Goal: Task Accomplishment & Management: Use online tool/utility

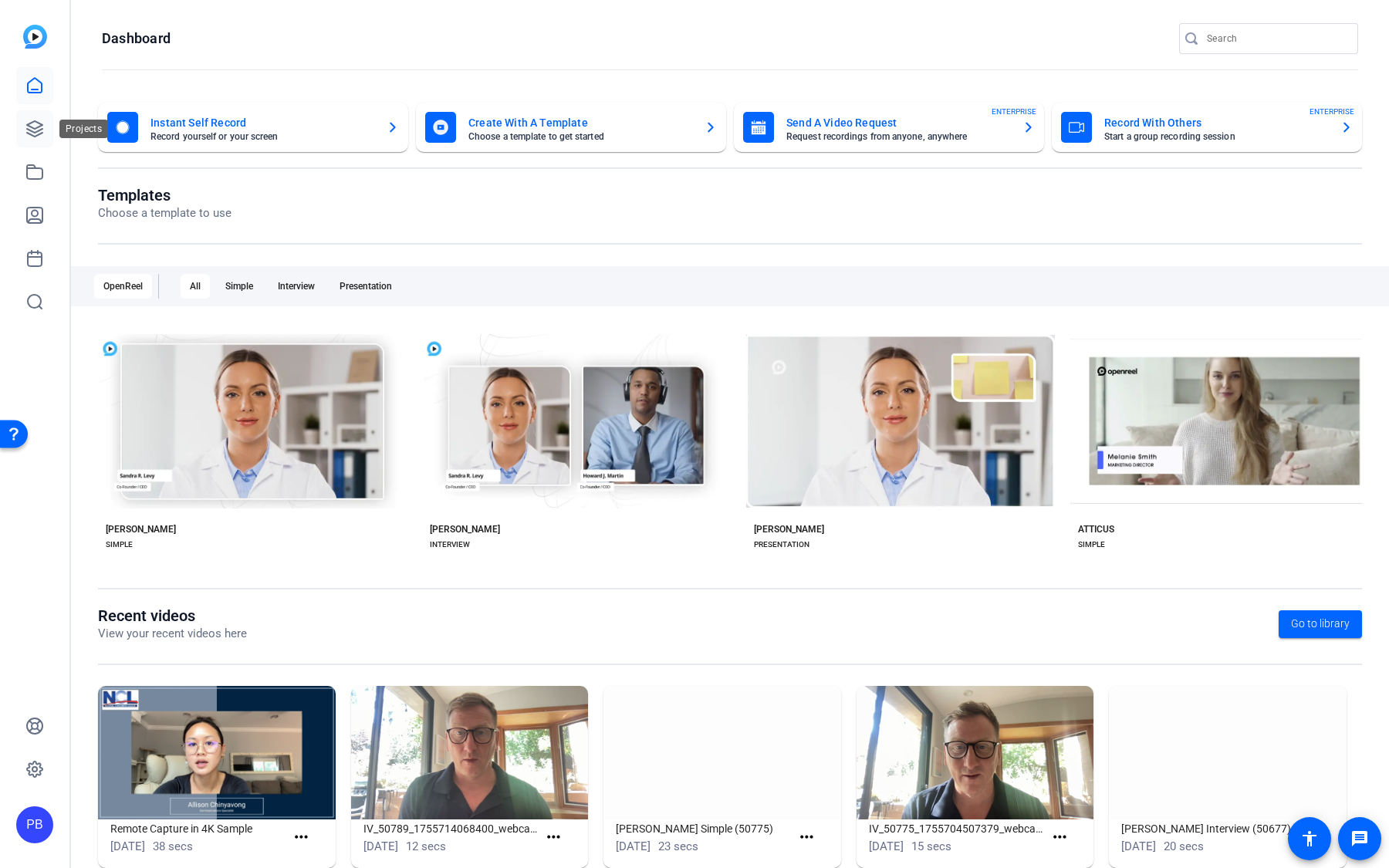
click at [37, 128] on icon at bounding box center [35, 128] width 18 height 18
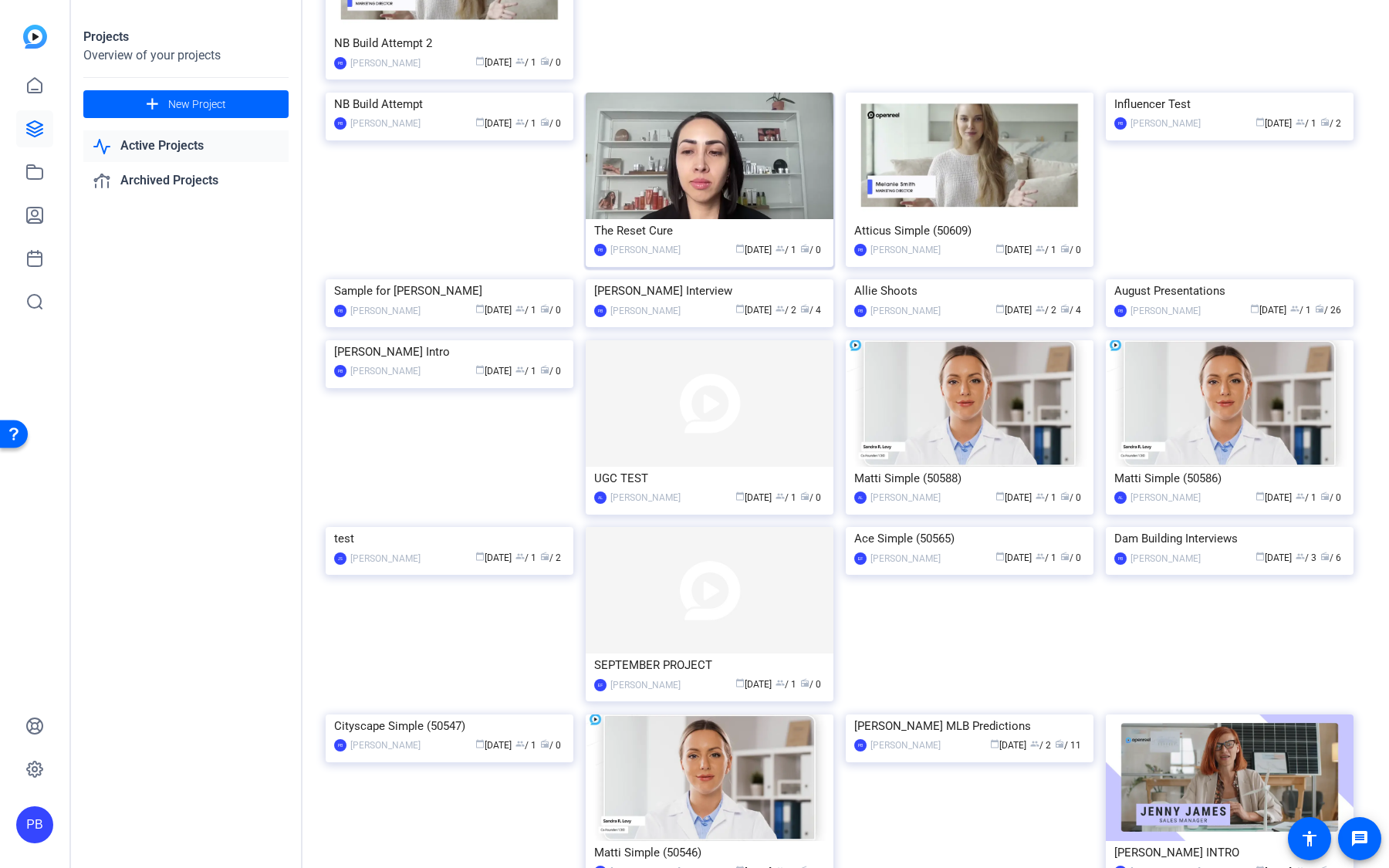
scroll to position [1905, 0]
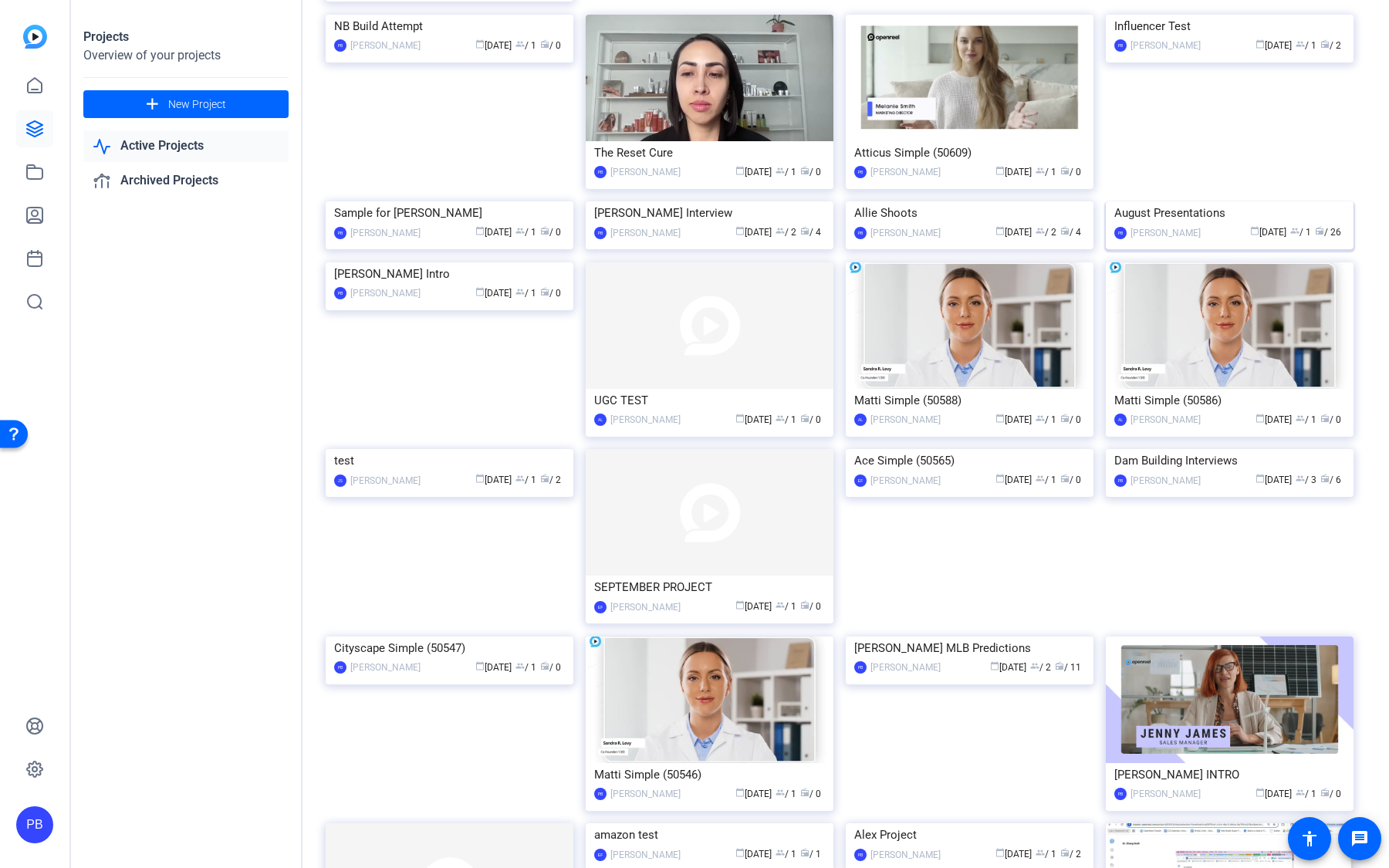
click at [1183, 202] on img at bounding box center [1229, 202] width 248 height 0
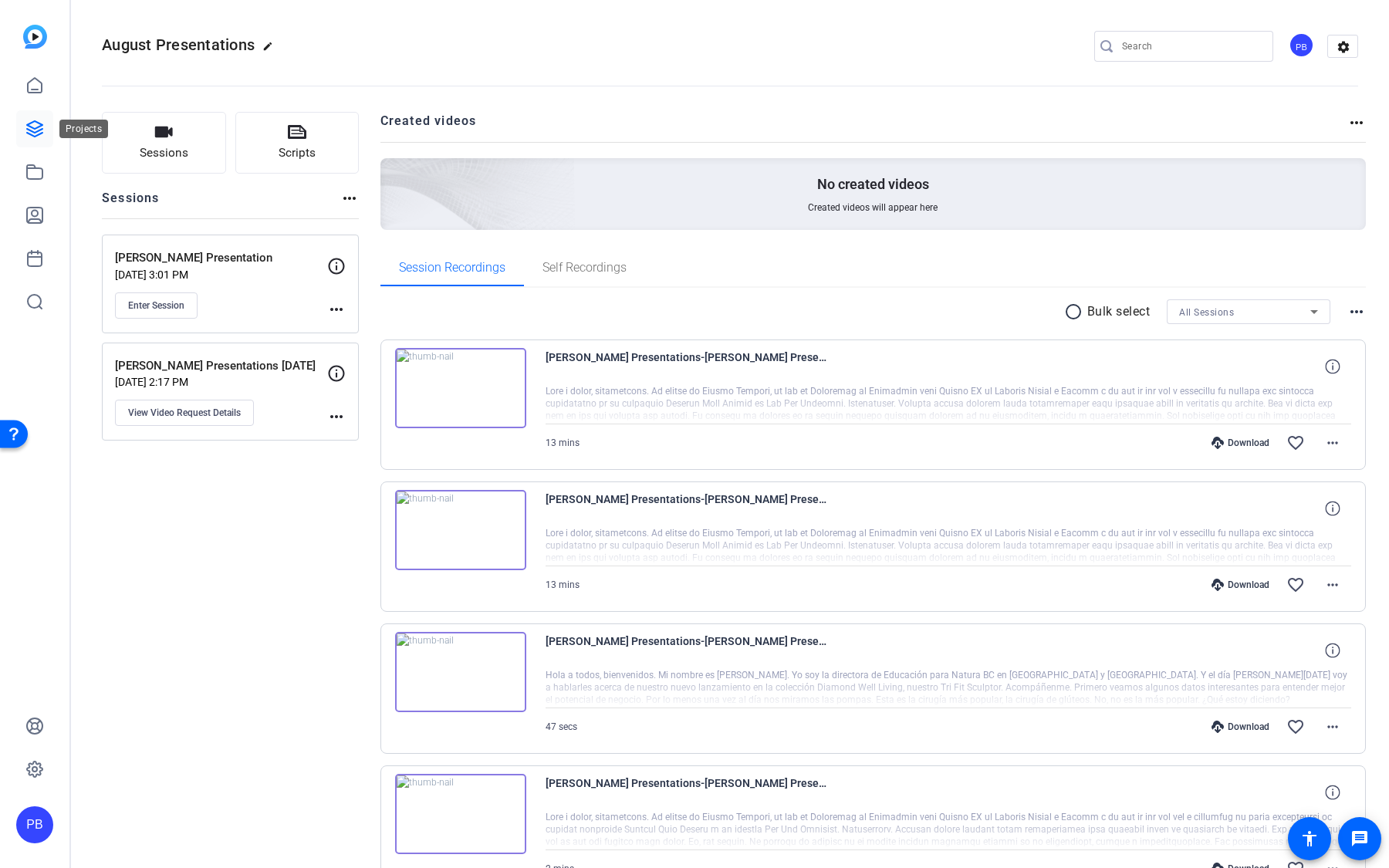
click at [37, 121] on icon at bounding box center [34, 128] width 16 height 16
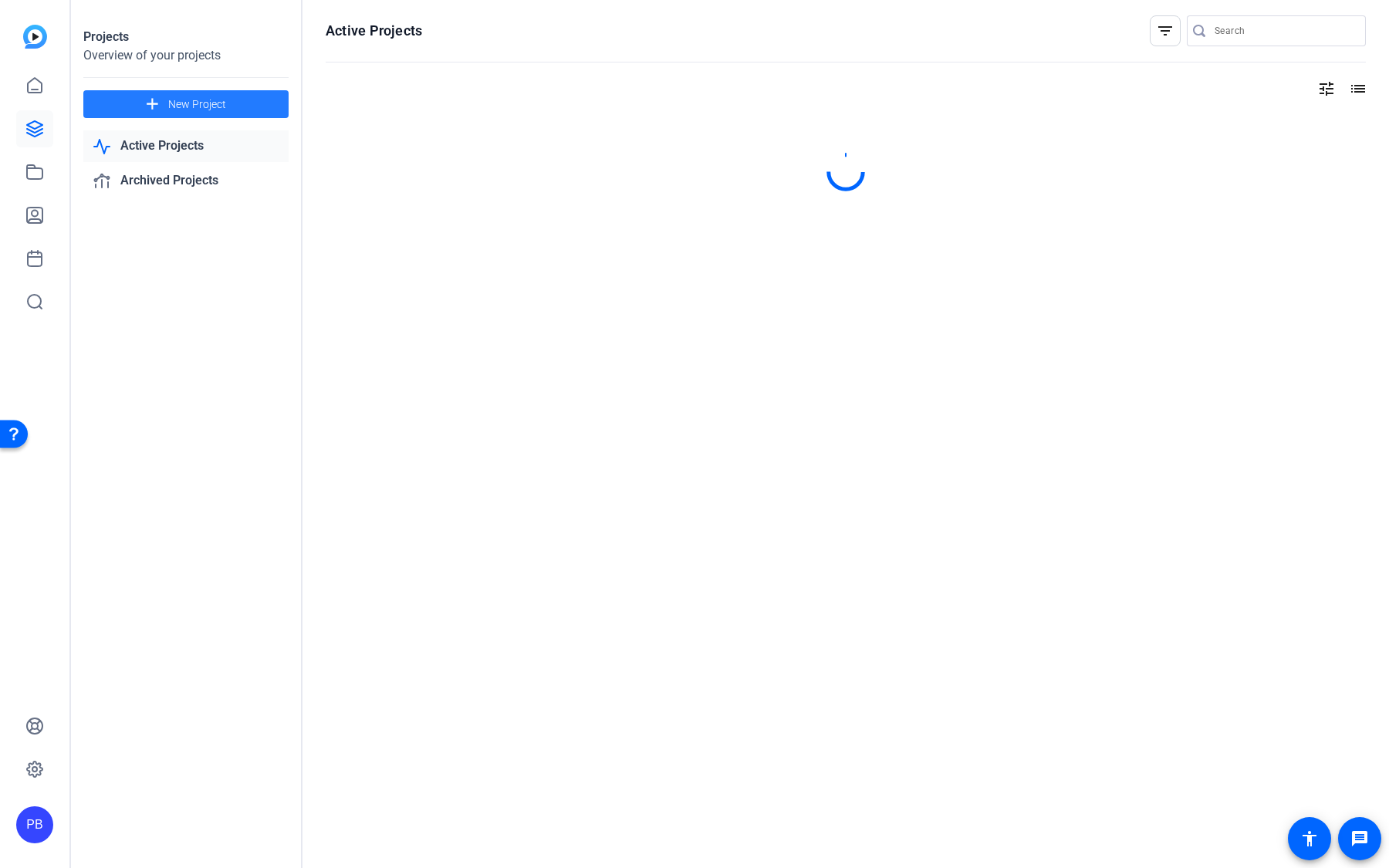
click at [240, 102] on span at bounding box center [186, 104] width 206 height 37
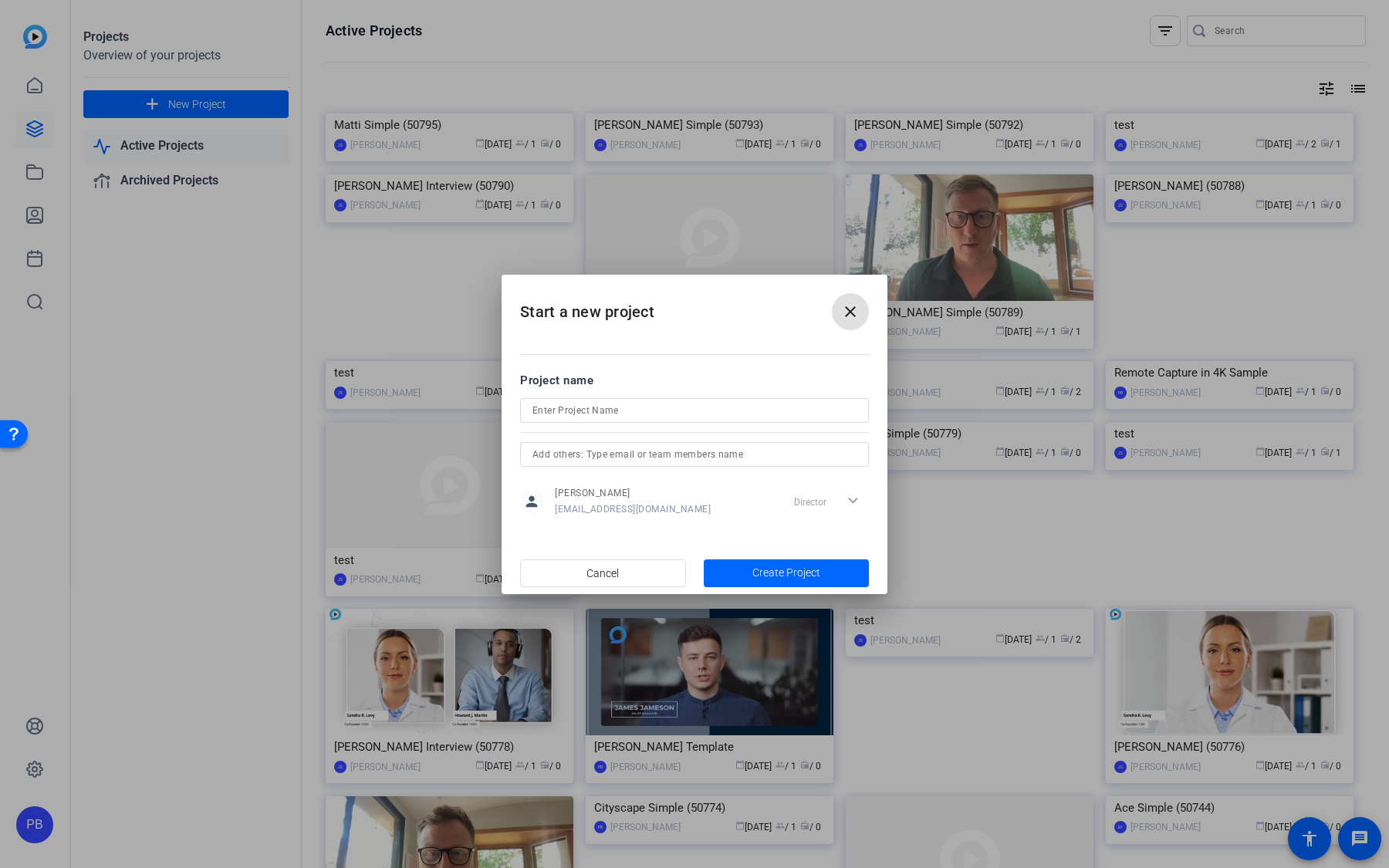
click at [659, 411] on input at bounding box center [694, 410] width 324 height 18
type input "August Presentations 2"
click at [754, 572] on span "Create Project" at bounding box center [786, 573] width 68 height 17
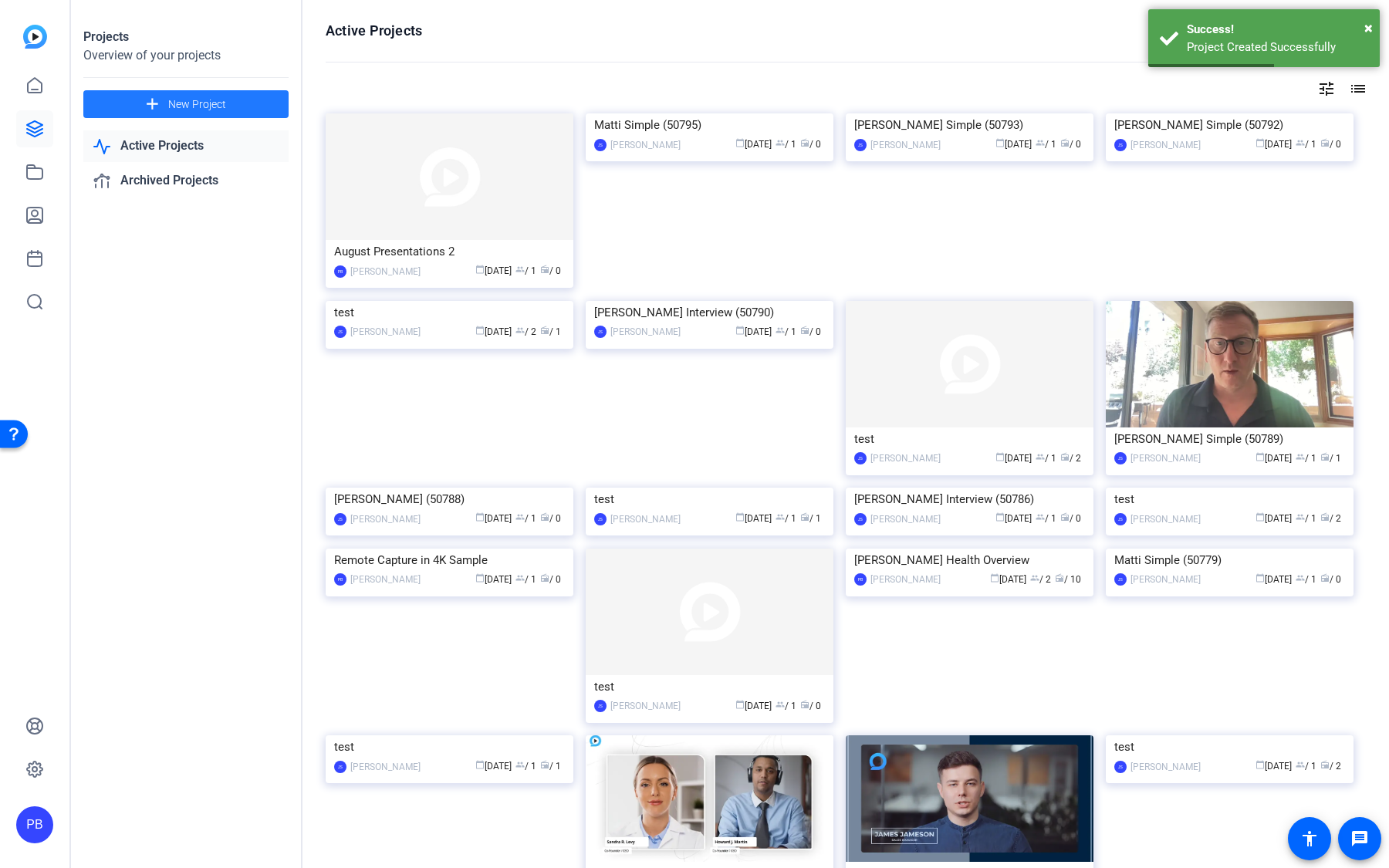
click at [493, 210] on img at bounding box center [450, 177] width 248 height 127
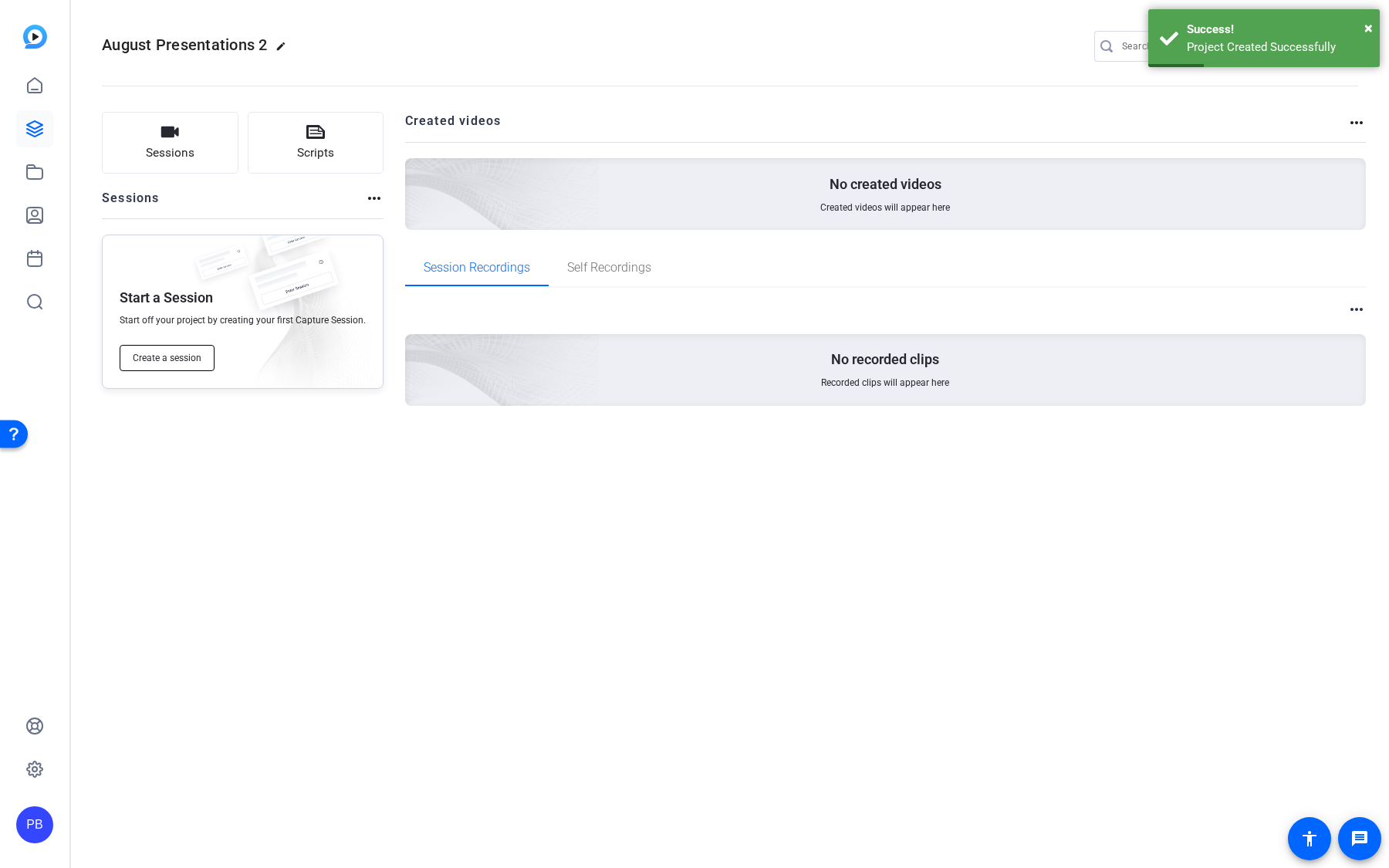
click at [191, 361] on span "Create a session" at bounding box center [167, 358] width 69 height 12
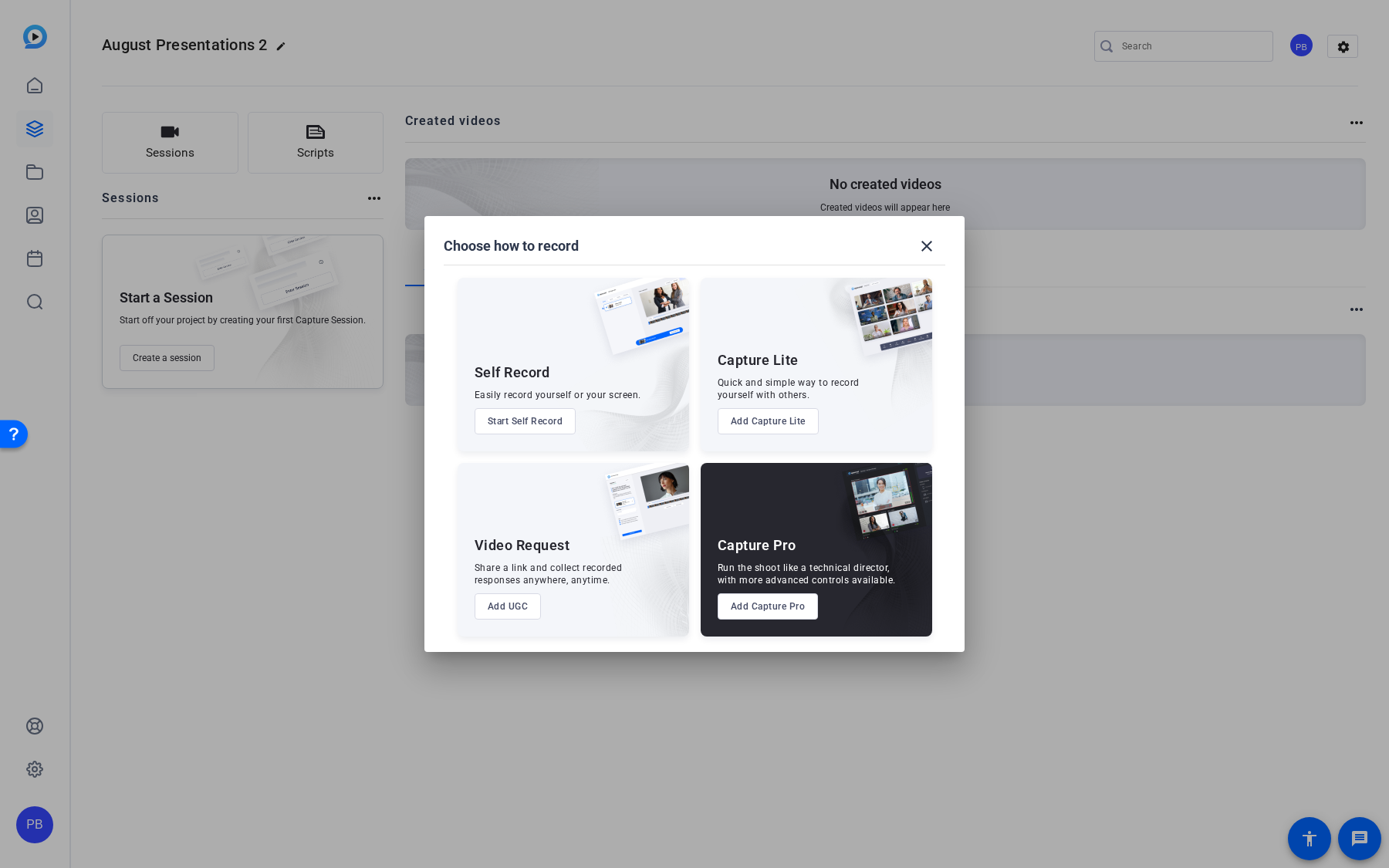
click at [517, 606] on button "Add UGC" at bounding box center [507, 606] width 67 height 27
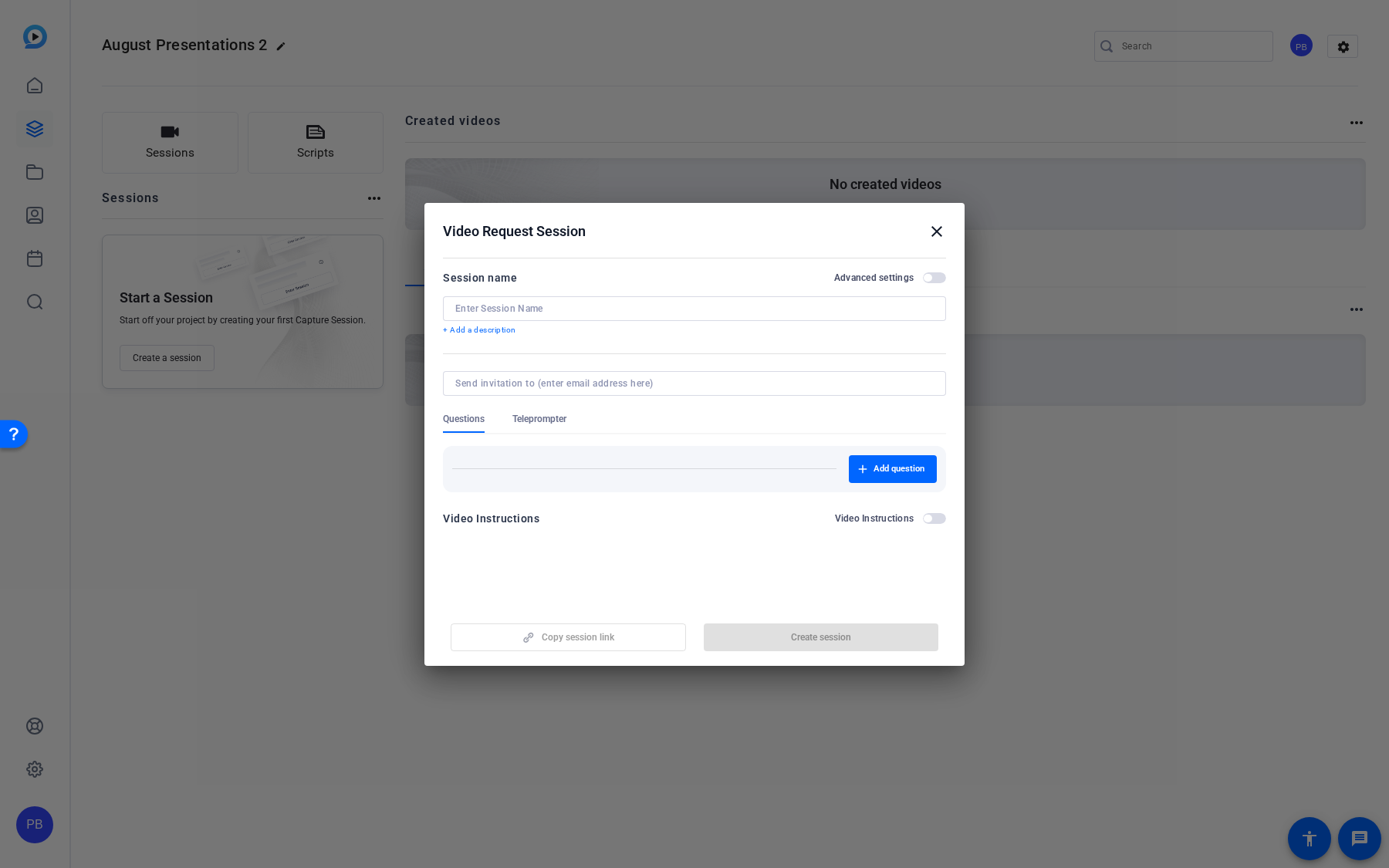
click at [583, 303] on input at bounding box center [694, 308] width 479 height 12
type input "August Presentations 2"
click at [833, 633] on span "Create session" at bounding box center [821, 637] width 61 height 12
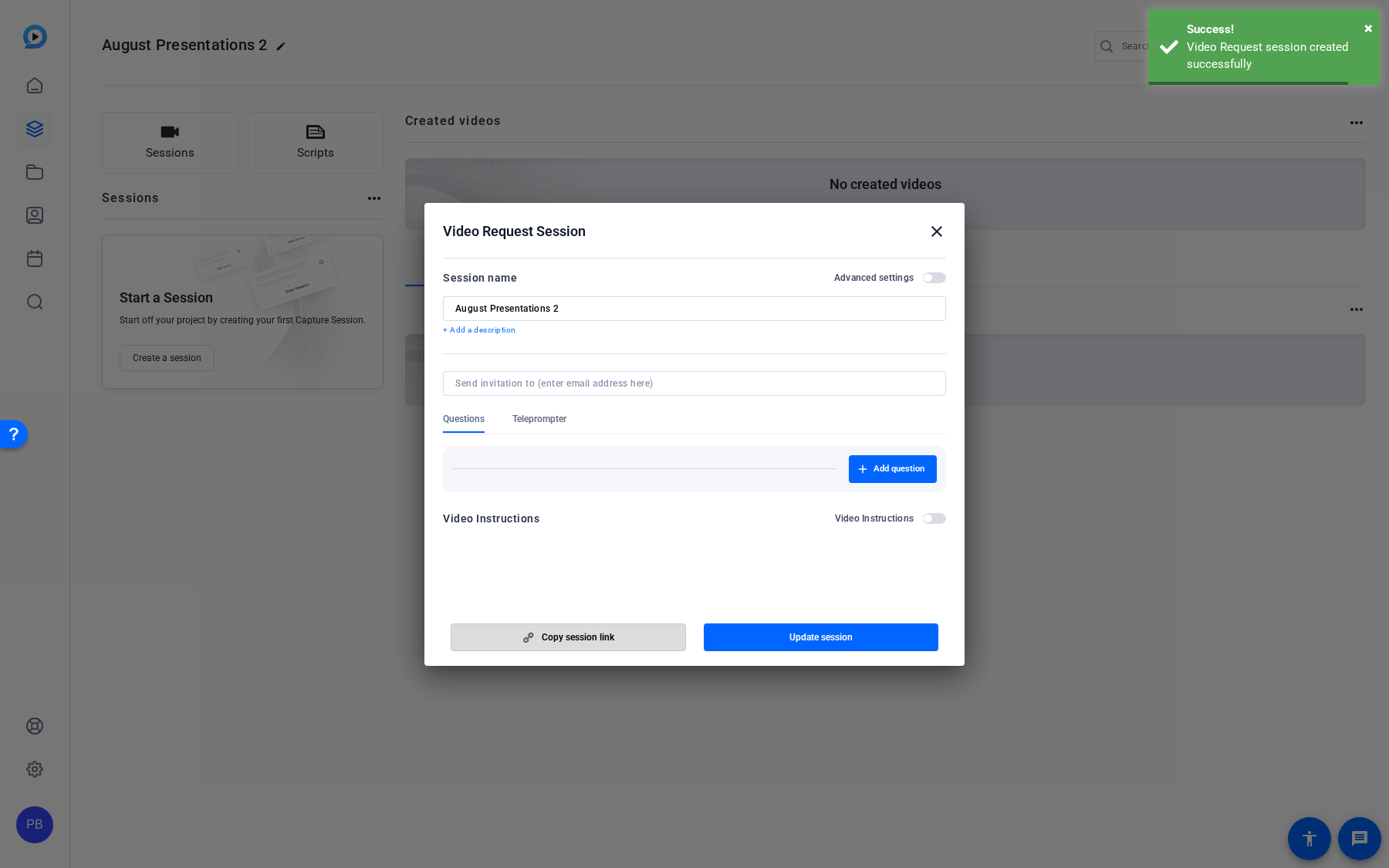
click at [649, 640] on span "button" at bounding box center [568, 638] width 234 height 37
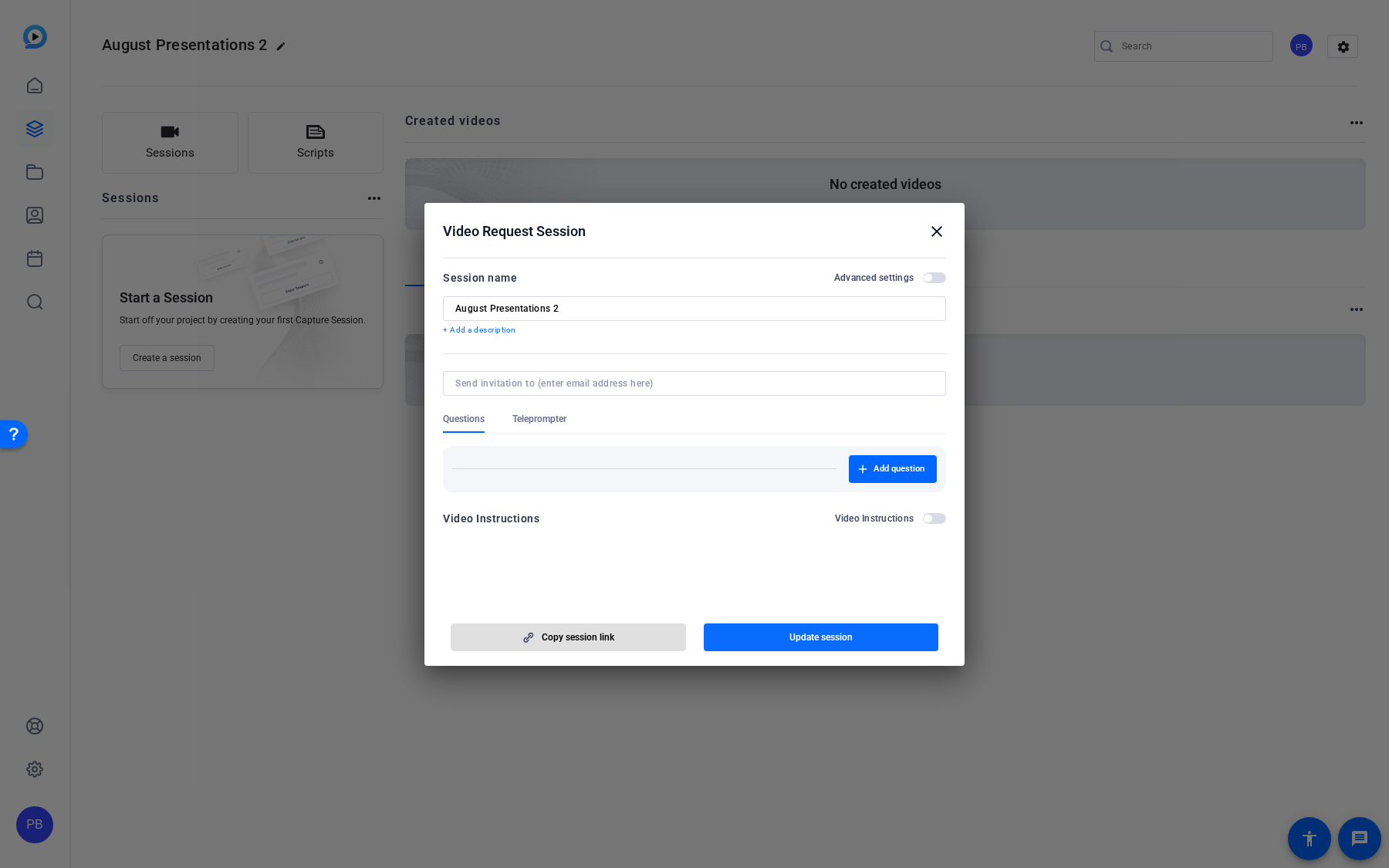
click at [823, 637] on span "Update session" at bounding box center [821, 637] width 63 height 12
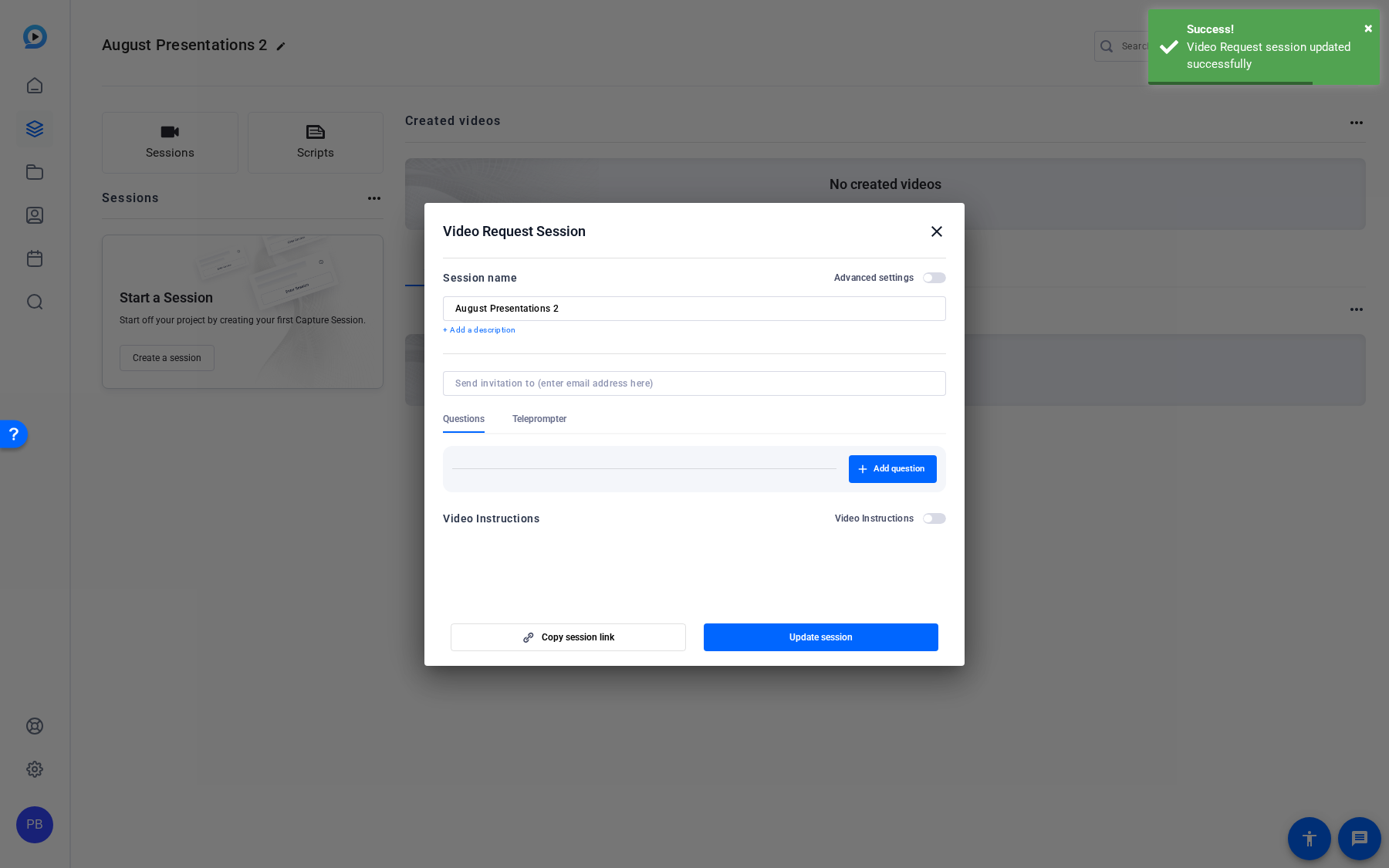
click at [937, 233] on mat-icon "close" at bounding box center [937, 231] width 18 height 18
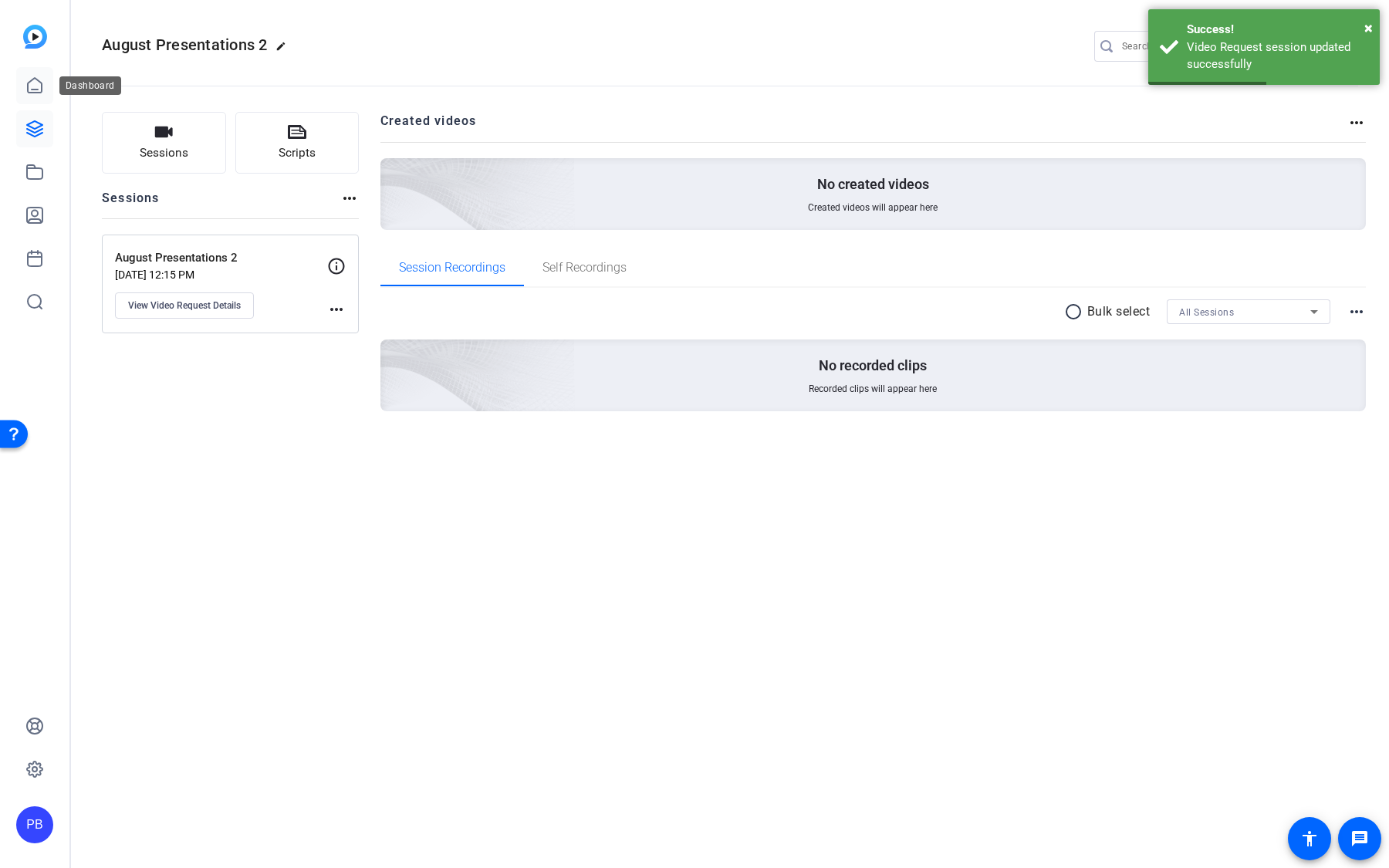
click at [46, 83] on link at bounding box center [35, 85] width 37 height 37
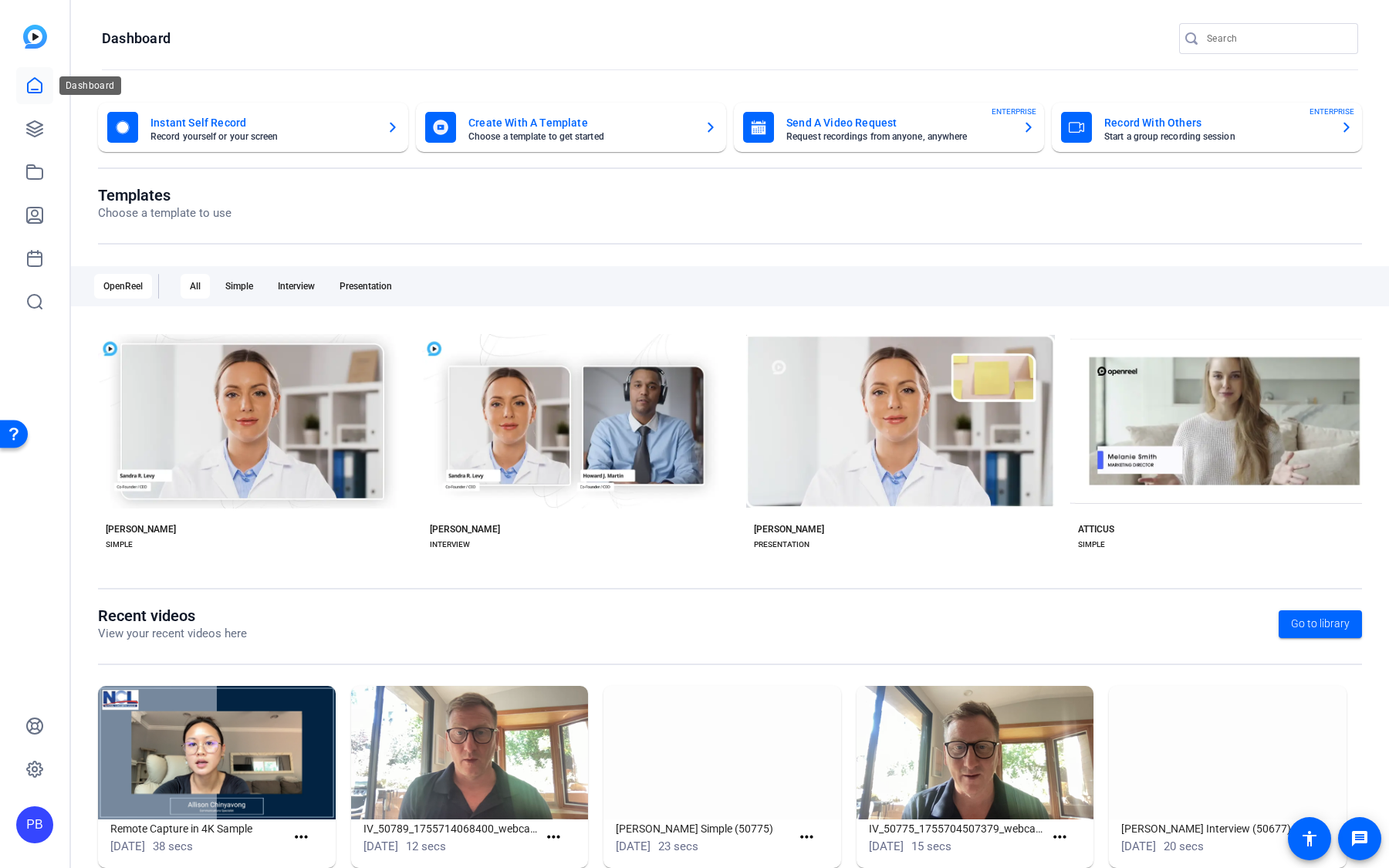
click at [38, 95] on icon at bounding box center [35, 85] width 18 height 18
click at [39, 130] on icon at bounding box center [34, 128] width 16 height 16
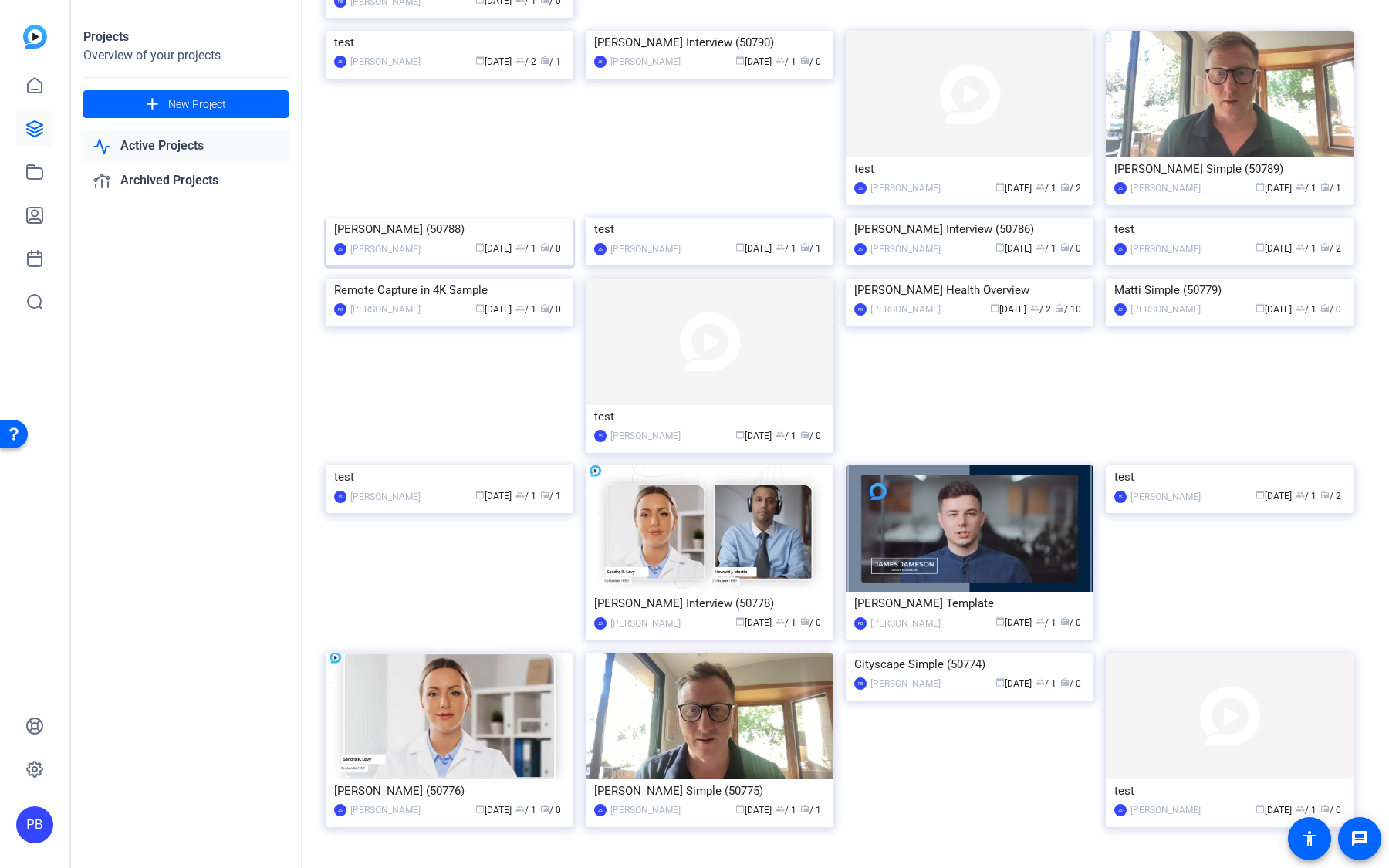
scroll to position [287, 0]
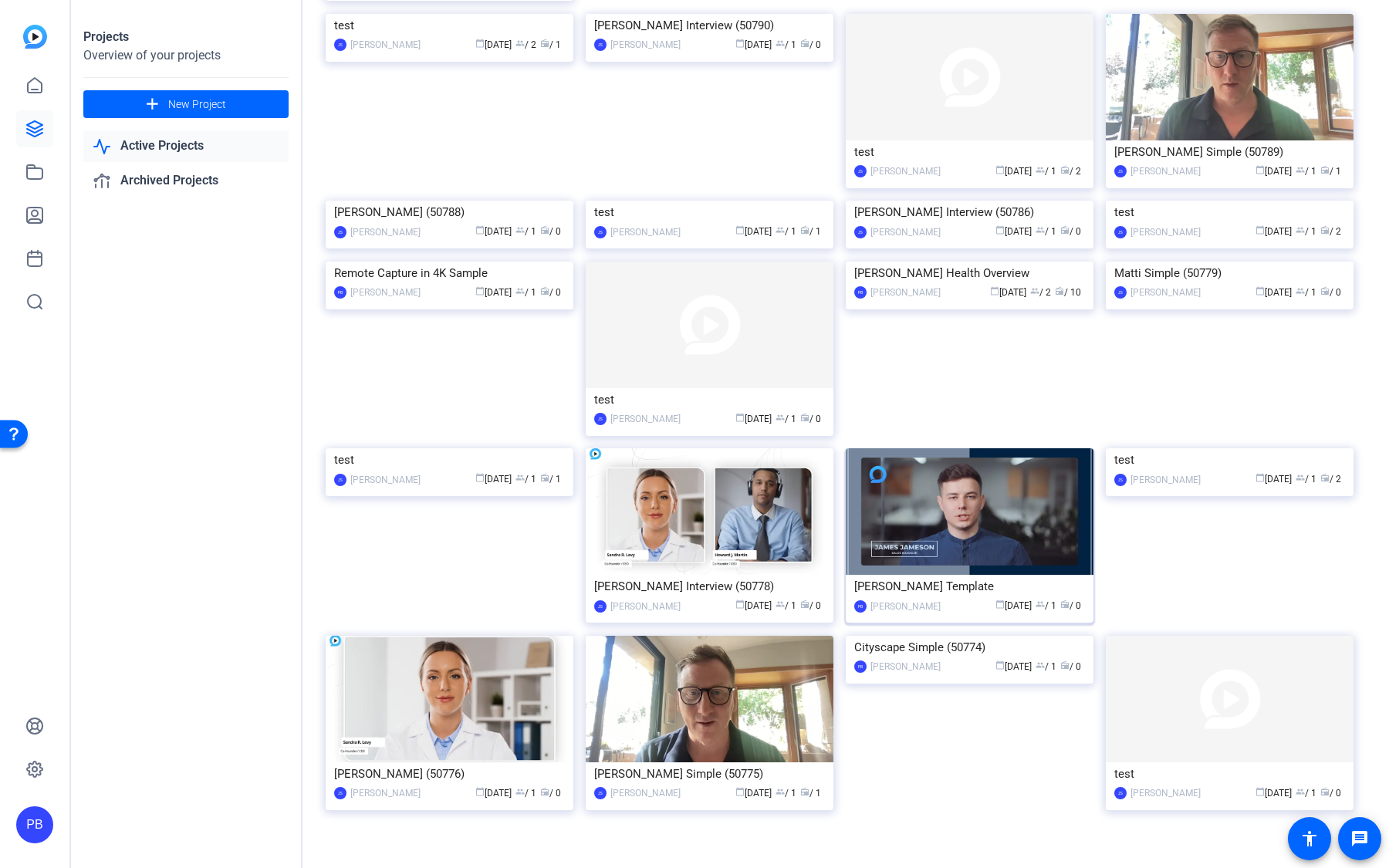
click at [918, 575] on img at bounding box center [970, 512] width 248 height 127
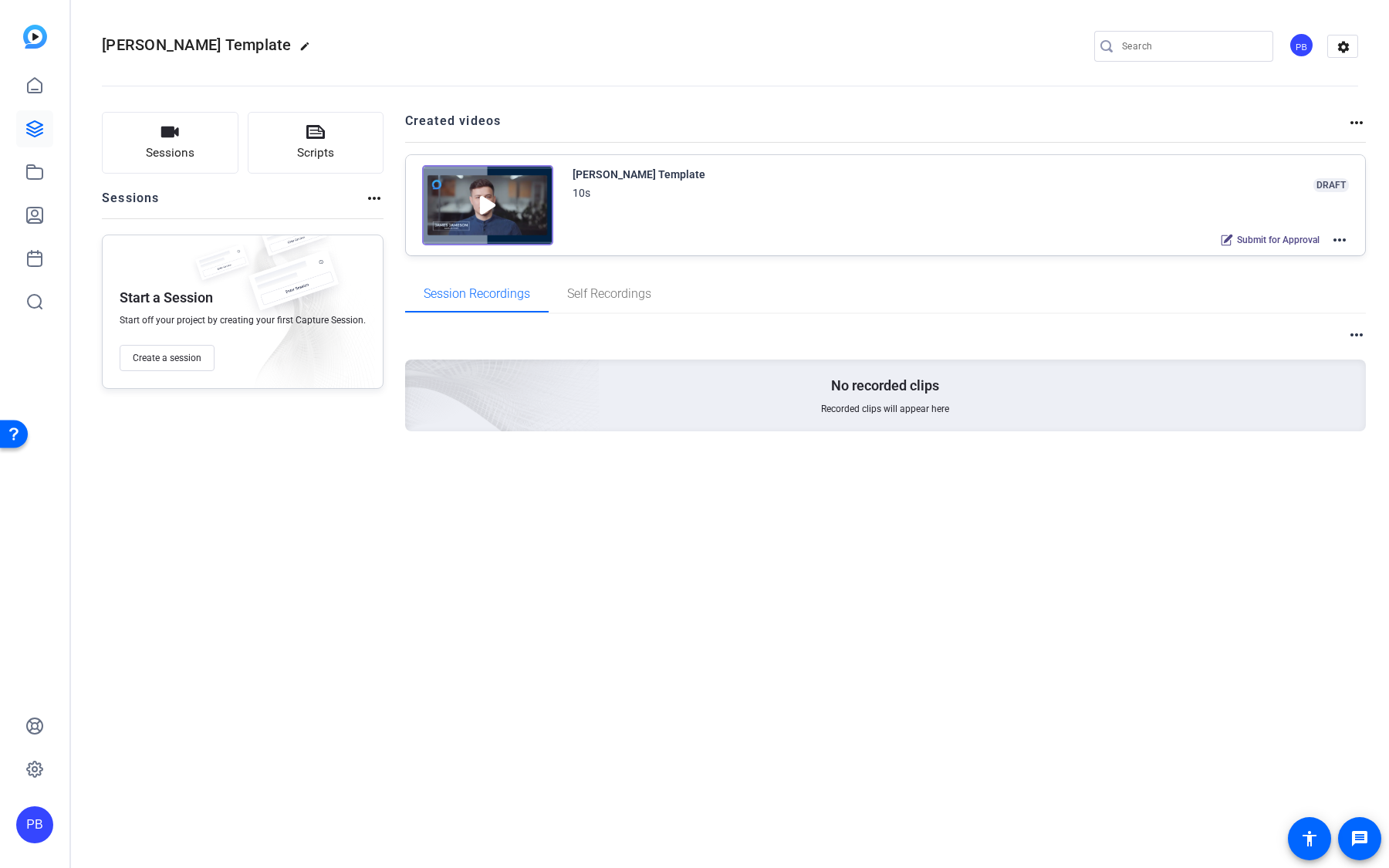
click at [1345, 245] on mat-icon "more_horiz" at bounding box center [1339, 240] width 18 height 18
click at [1321, 260] on span "Edit in Creator" at bounding box center [1283, 258] width 107 height 18
click at [39, 135] on icon at bounding box center [35, 128] width 18 height 18
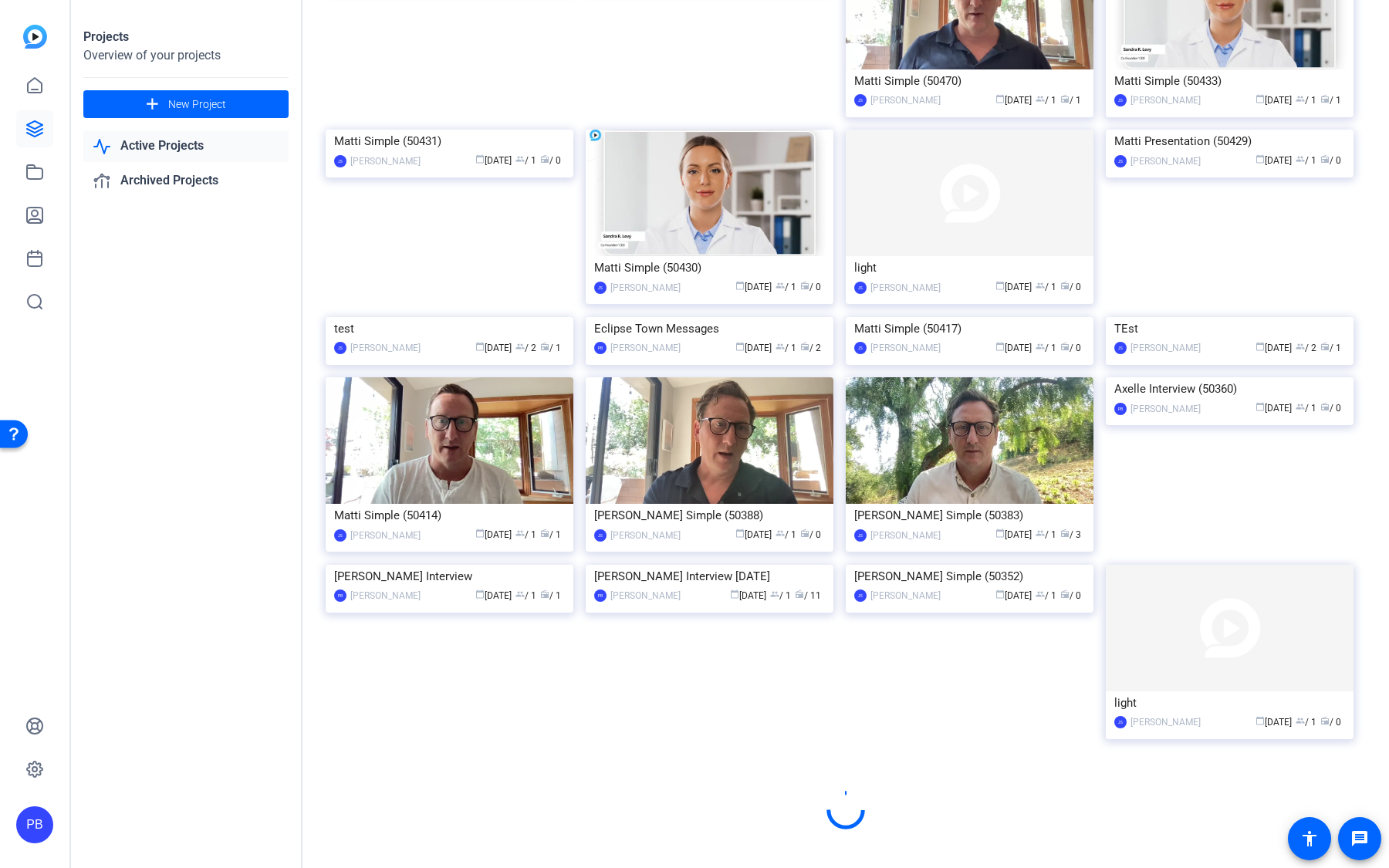
scroll to position [3846, 0]
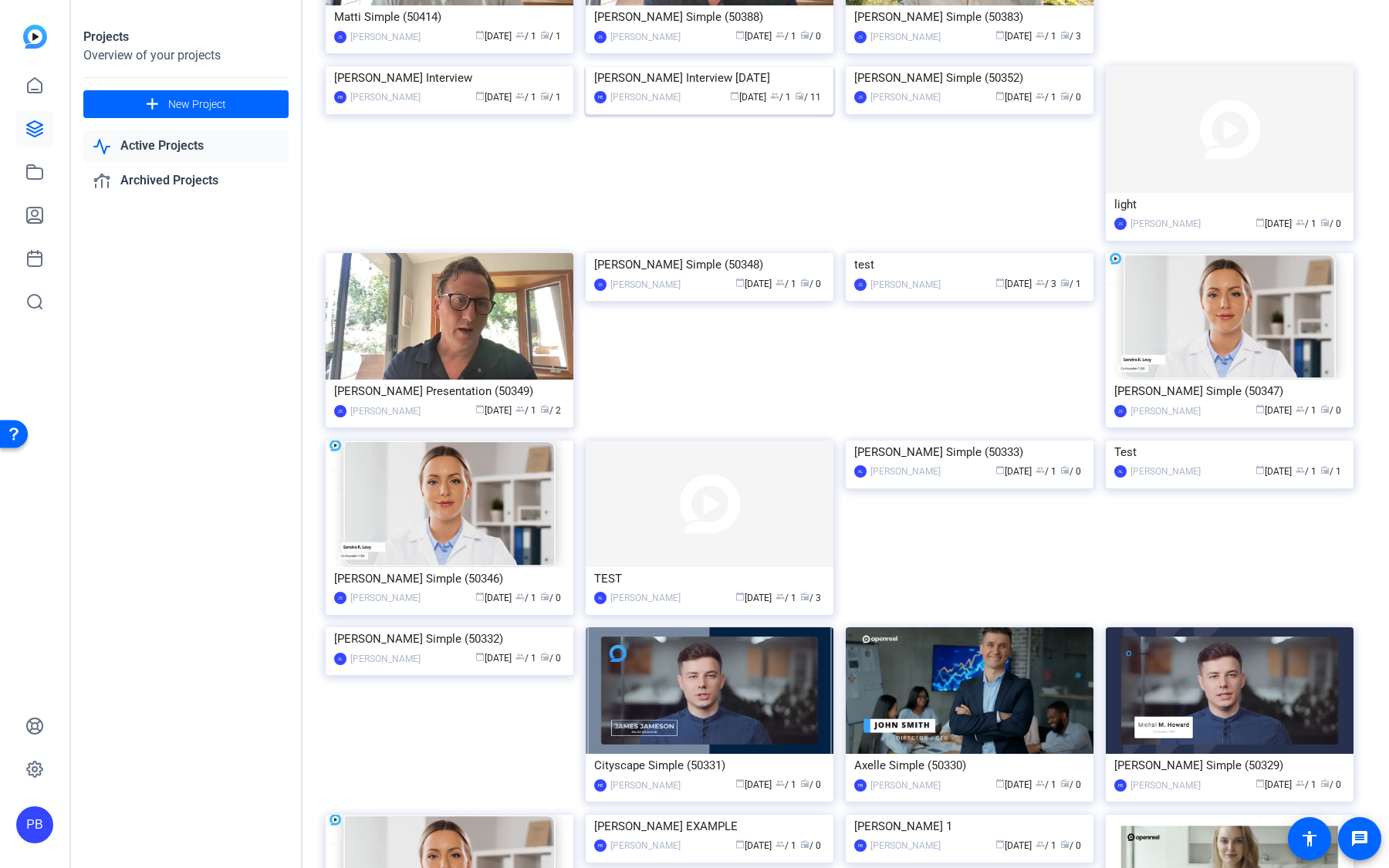
click at [765, 66] on img at bounding box center [709, 66] width 248 height 0
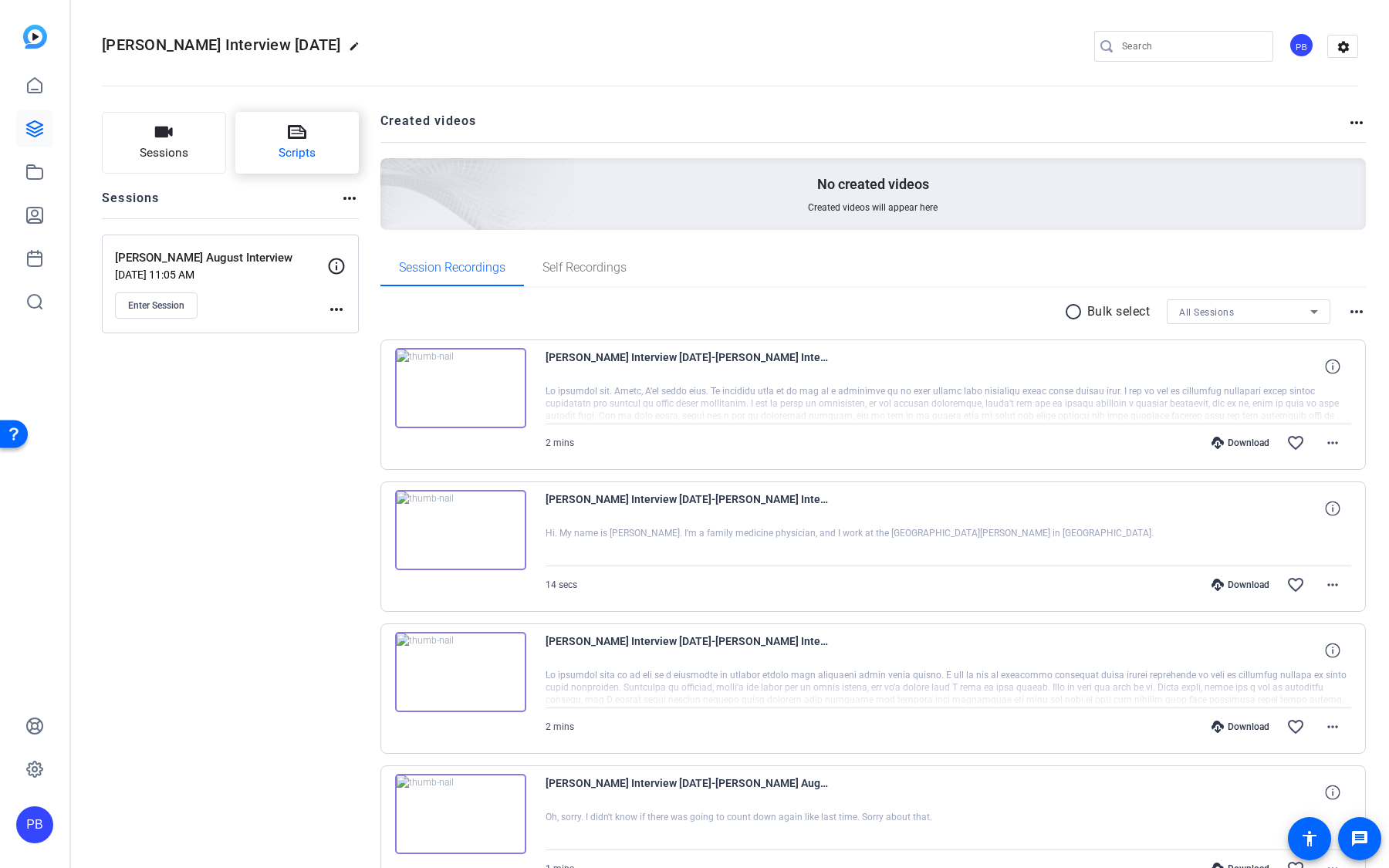
click at [341, 156] on button "Scripts" at bounding box center [297, 142] width 124 height 61
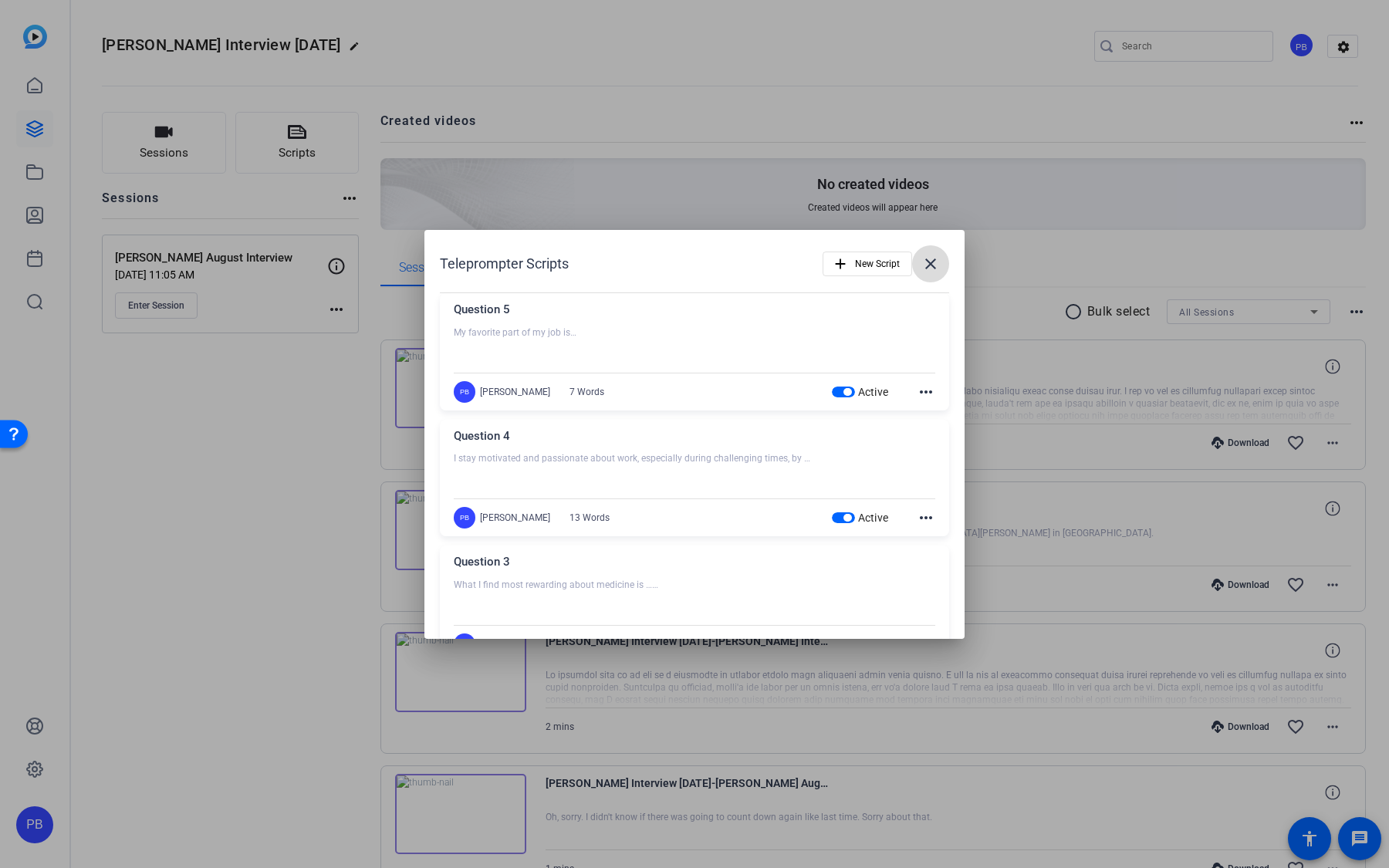
click at [932, 270] on mat-icon "close" at bounding box center [930, 264] width 18 height 18
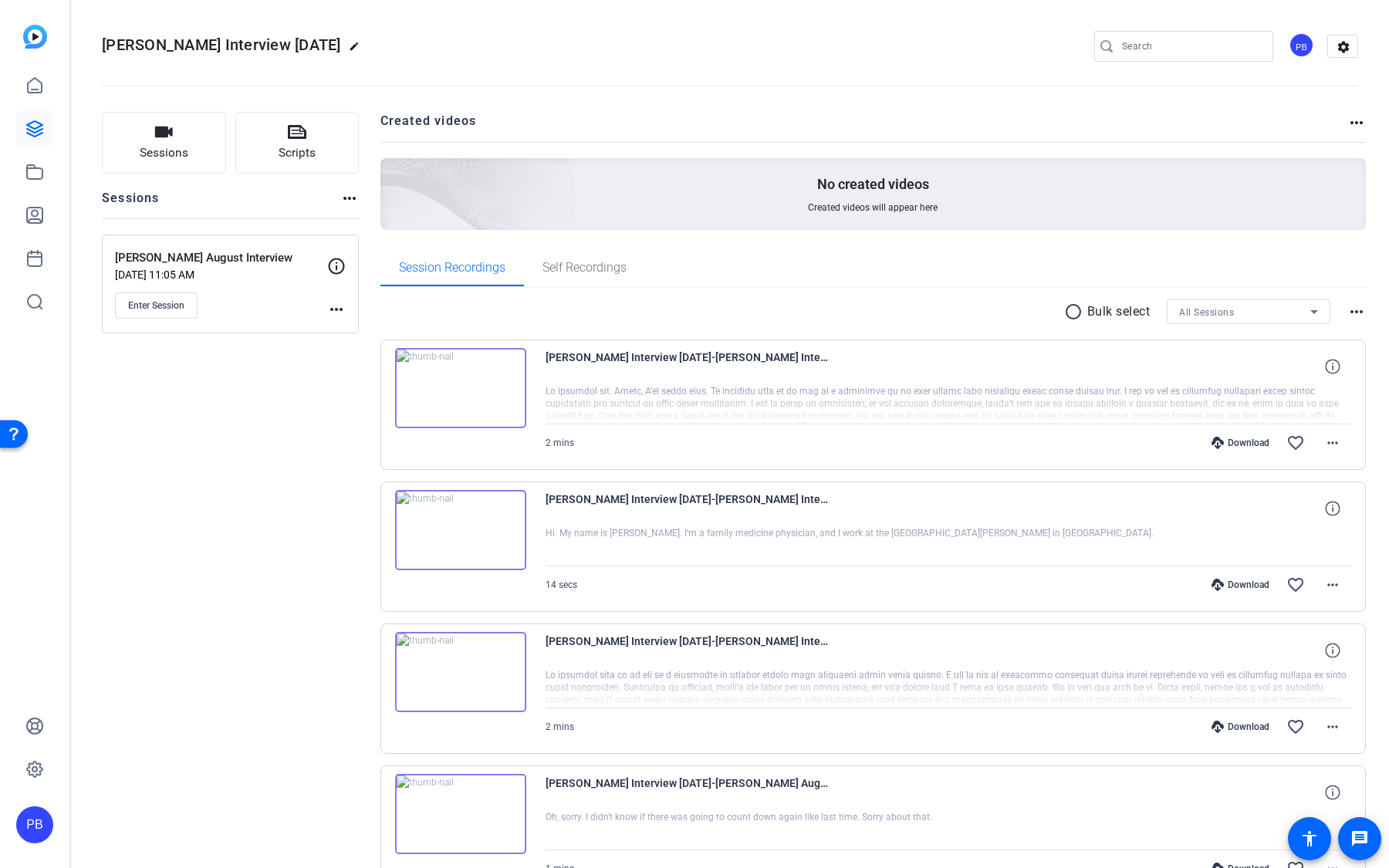
click at [349, 46] on mat-icon "edit" at bounding box center [358, 50] width 18 height 18
click at [159, 47] on input "Dr. Cheng Interview August 2025" at bounding box center [164, 46] width 101 height 18
type input "Dr. Cheng & Dr.Nunnery Interview August 2025"
click at [232, 87] on openreel-divider-bar at bounding box center [729, 81] width 1256 height 47
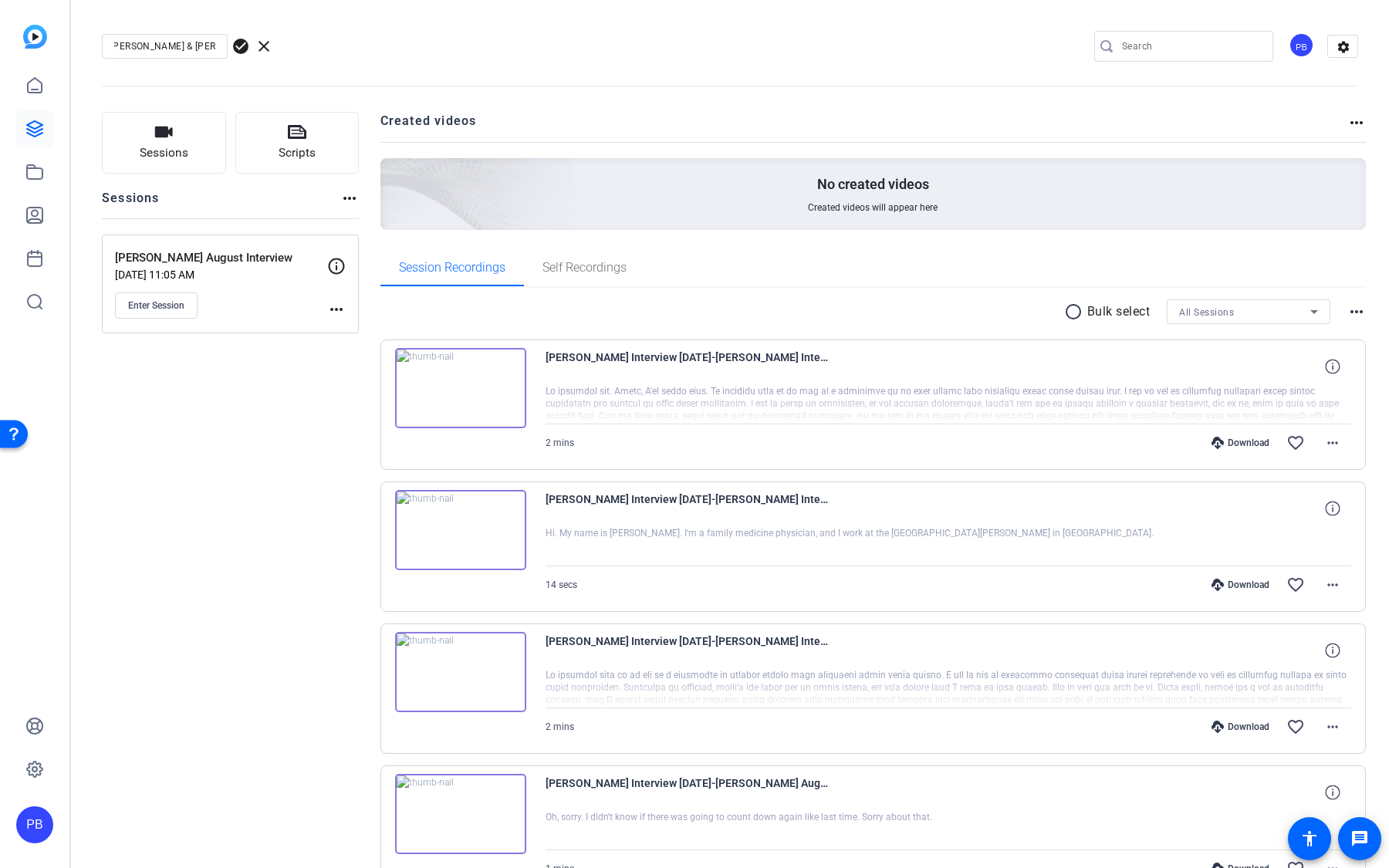
scroll to position [0, 0]
click at [235, 40] on span "check_circle" at bounding box center [240, 46] width 18 height 18
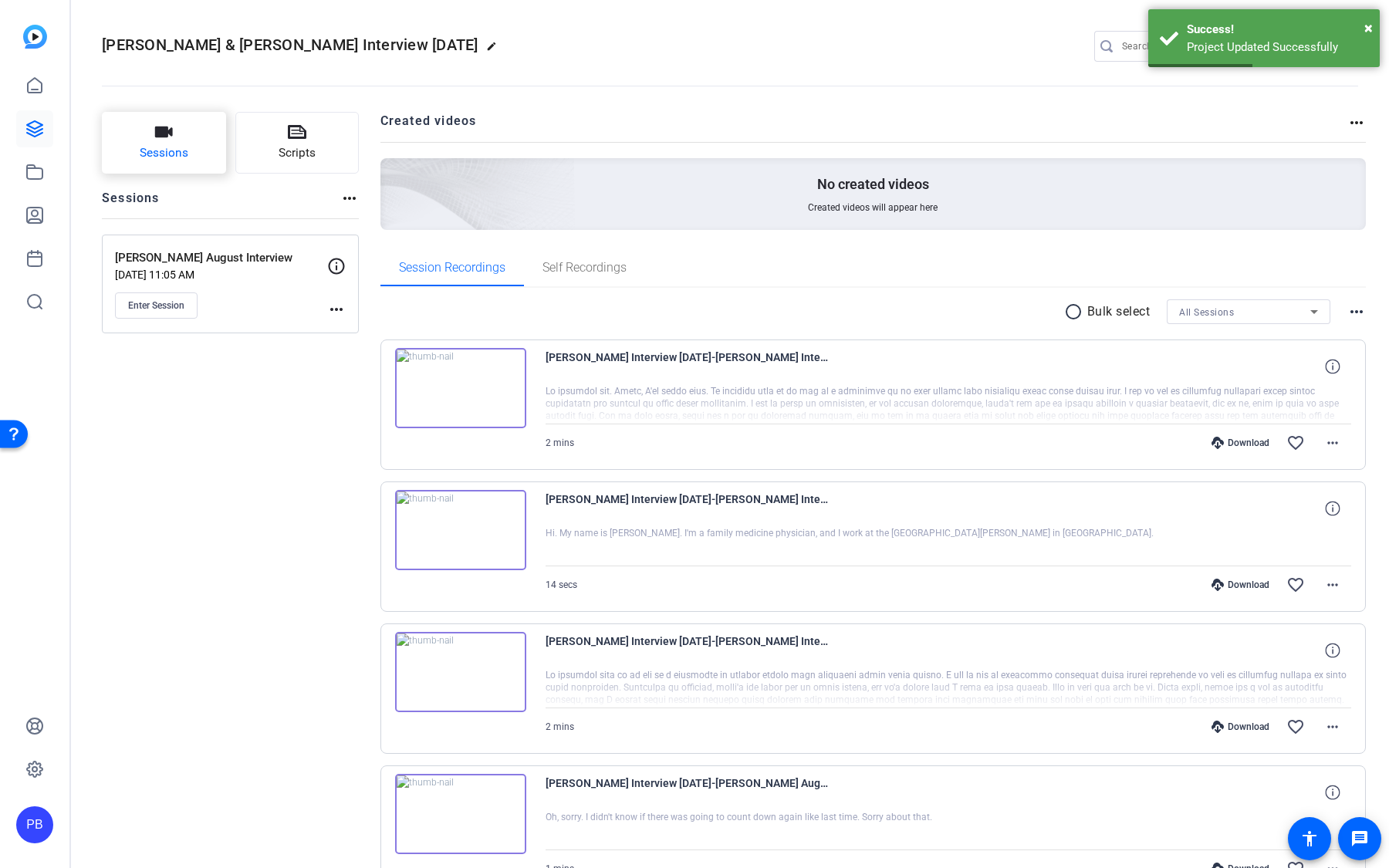
click at [161, 162] on span "Sessions" at bounding box center [163, 152] width 49 height 17
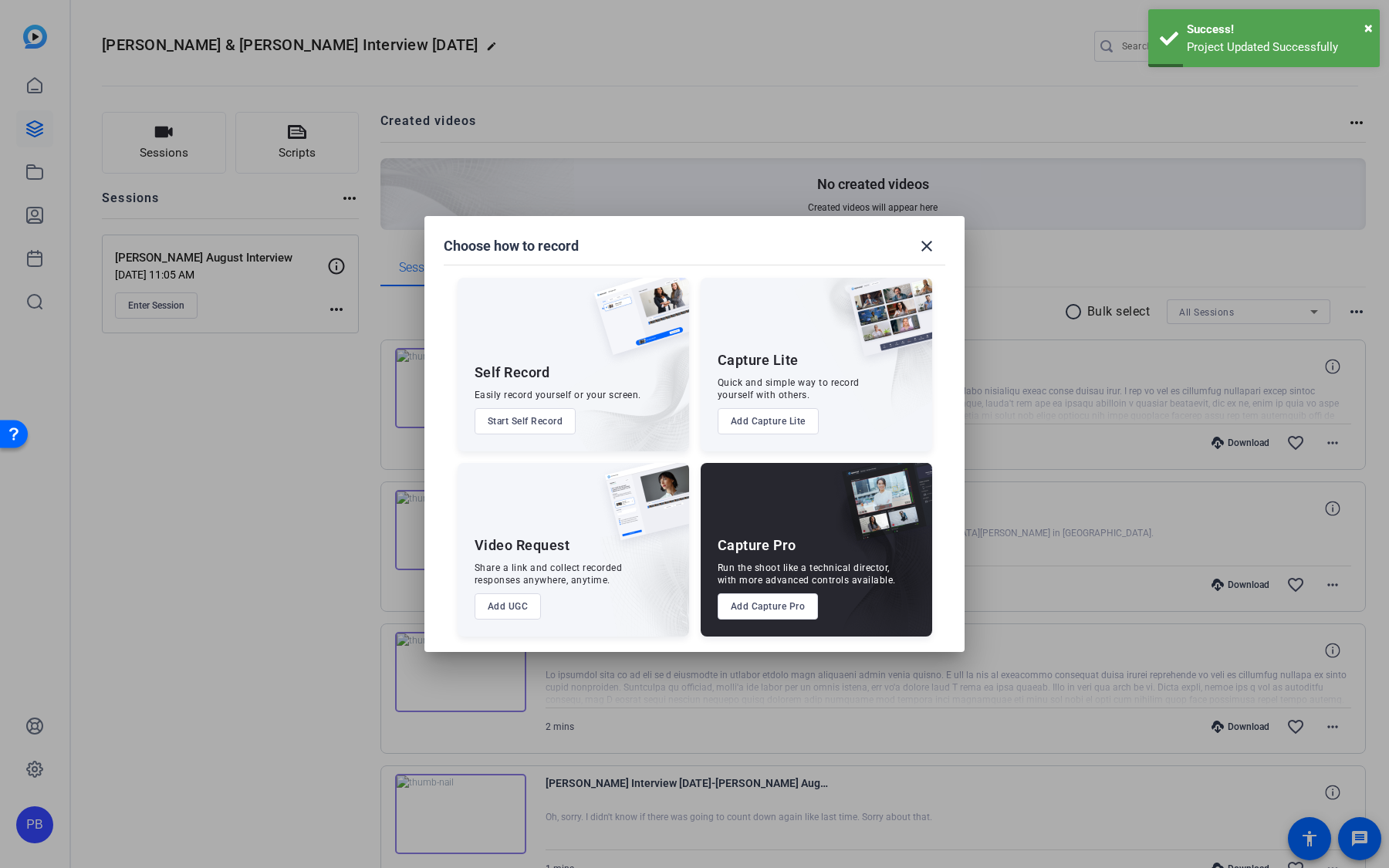
click at [772, 606] on button "Add Capture Pro" at bounding box center [768, 606] width 101 height 27
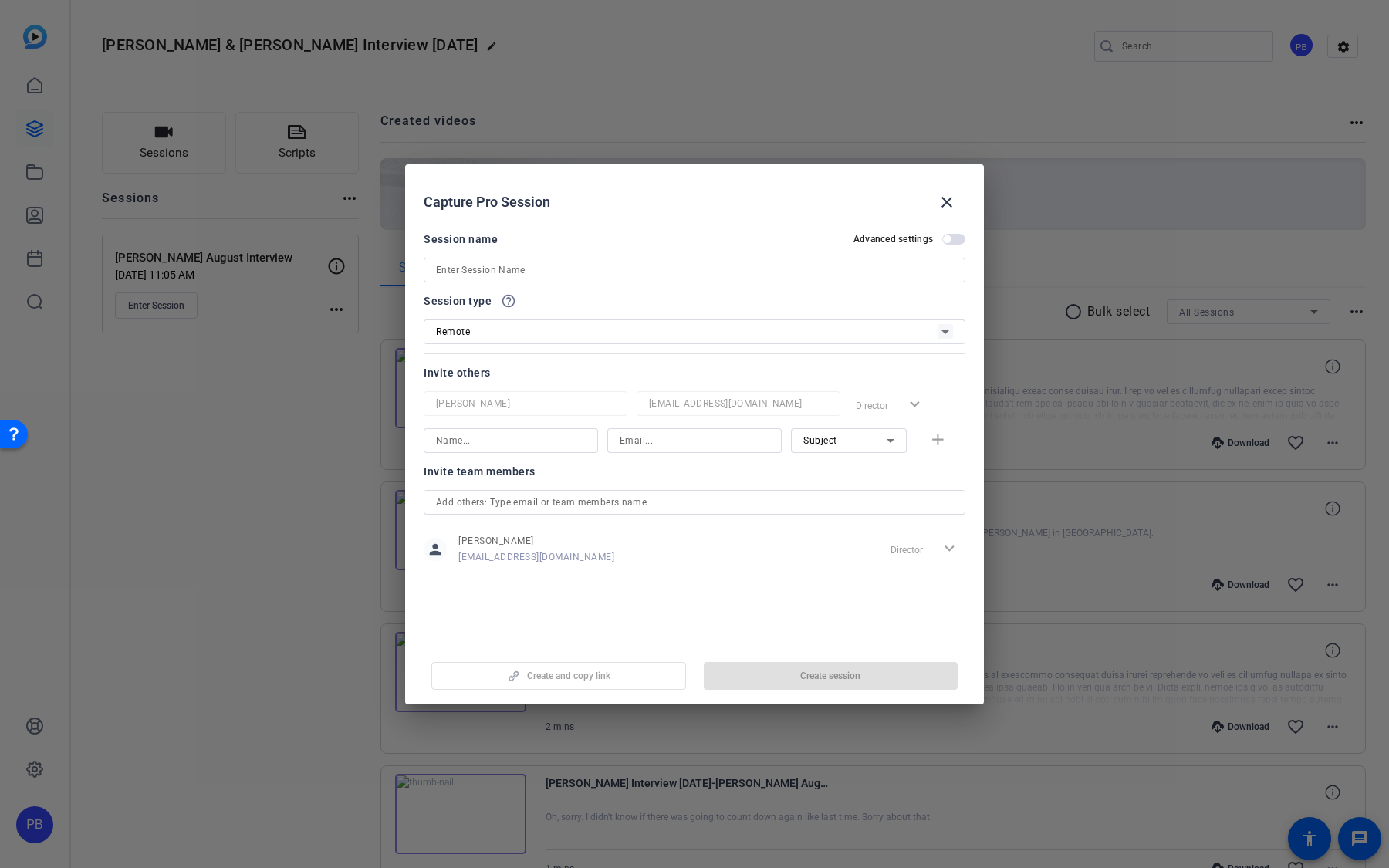
click at [550, 270] on input at bounding box center [694, 270] width 517 height 18
paste input "angela.mosley-nunnery@commonspirit.org"
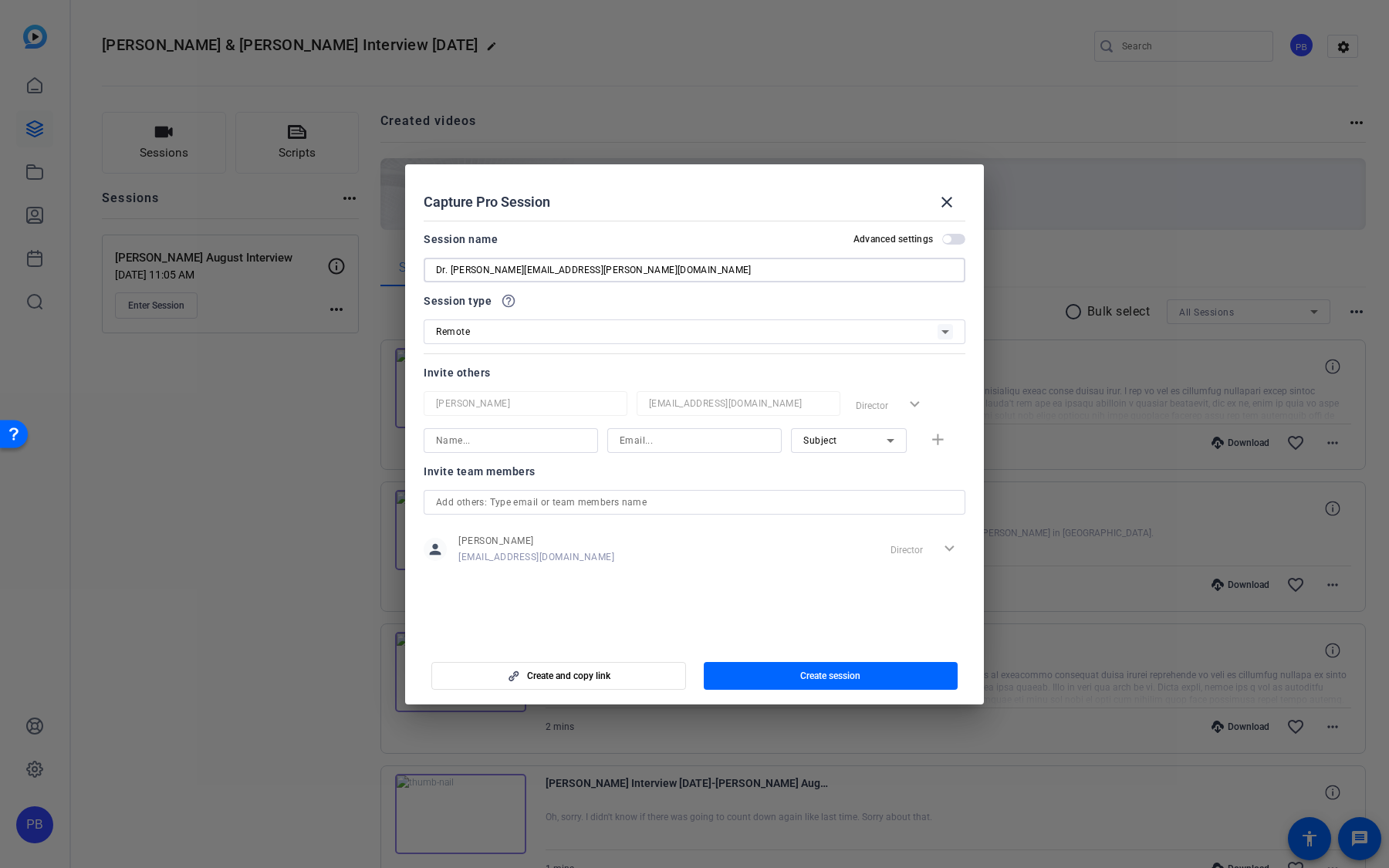
click at [553, 270] on input "Dr. angela.mosley-nunnery@commonspirit.org" at bounding box center [694, 270] width 517 height 18
click at [454, 265] on input "Dr. angela.mosley-nunnery" at bounding box center [694, 270] width 517 height 18
type input "[PERSON_NAME] Interview"
click at [775, 672] on span "button" at bounding box center [831, 676] width 255 height 37
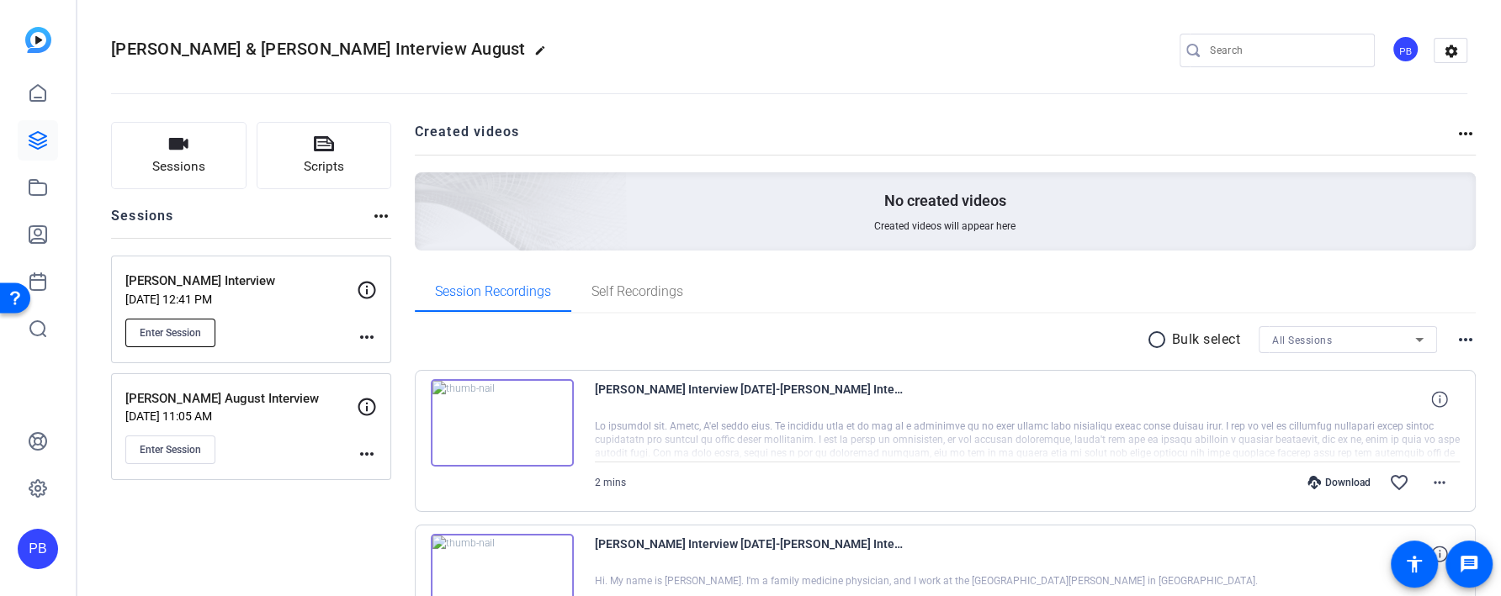
click at [194, 344] on button "Enter Session" at bounding box center [170, 333] width 90 height 29
click at [335, 172] on span "Scripts" at bounding box center [324, 166] width 40 height 19
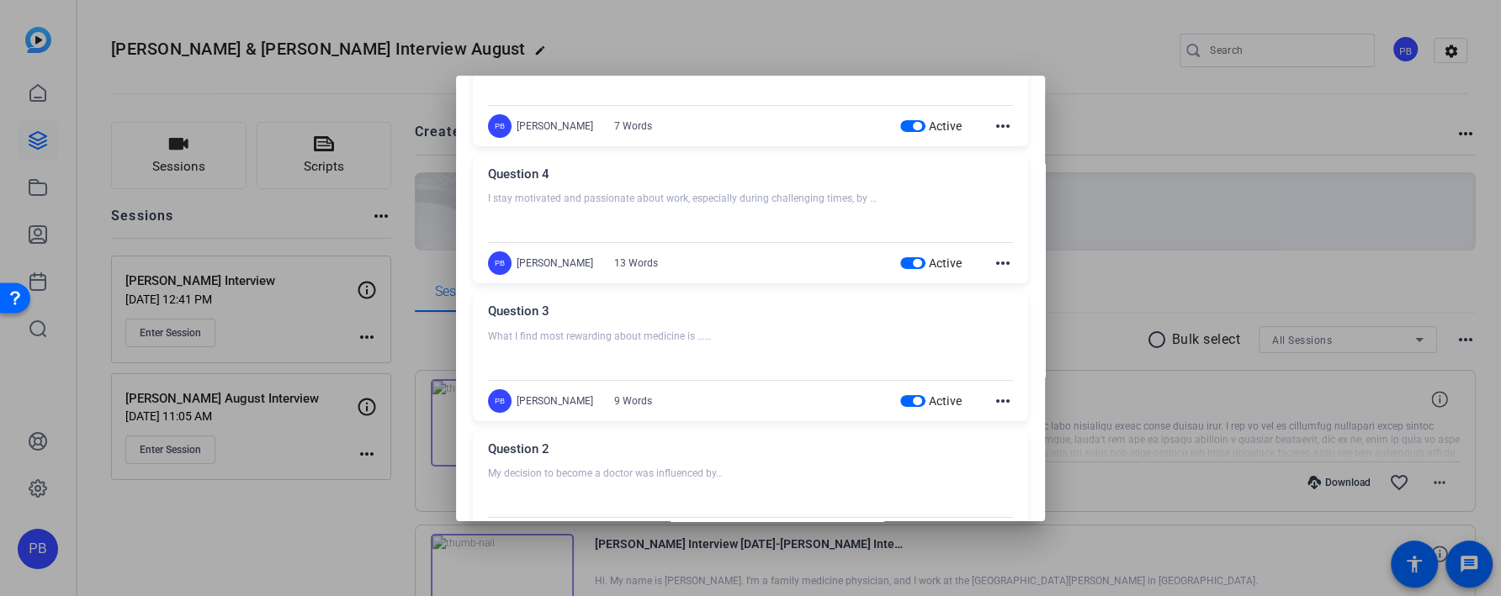
scroll to position [326, 0]
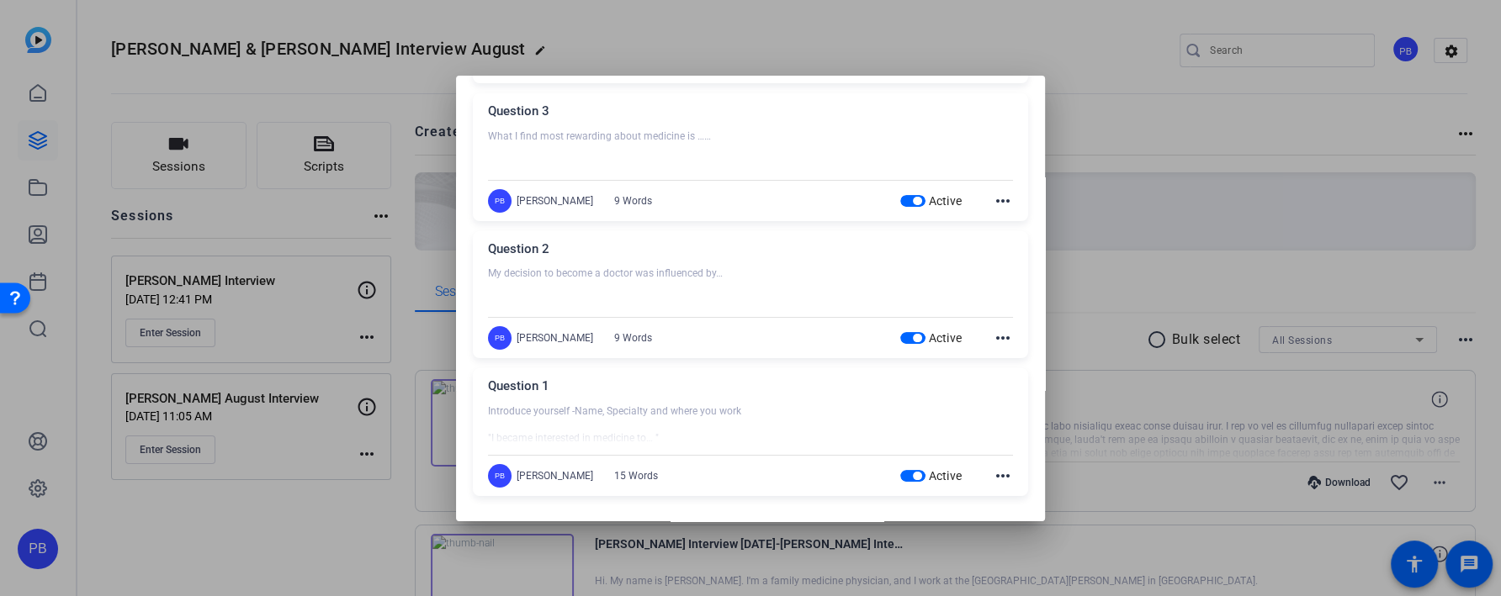
click at [728, 409] on div at bounding box center [750, 426] width 525 height 42
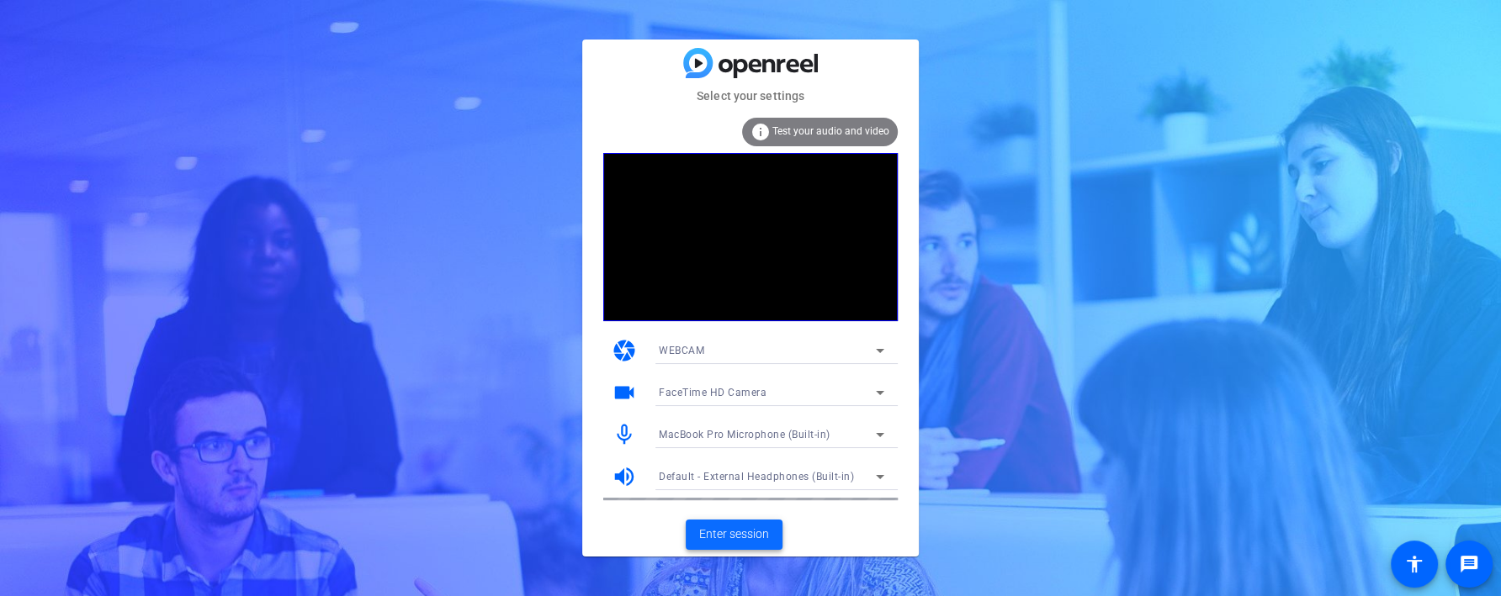
click at [749, 534] on span "Enter session" at bounding box center [734, 535] width 70 height 18
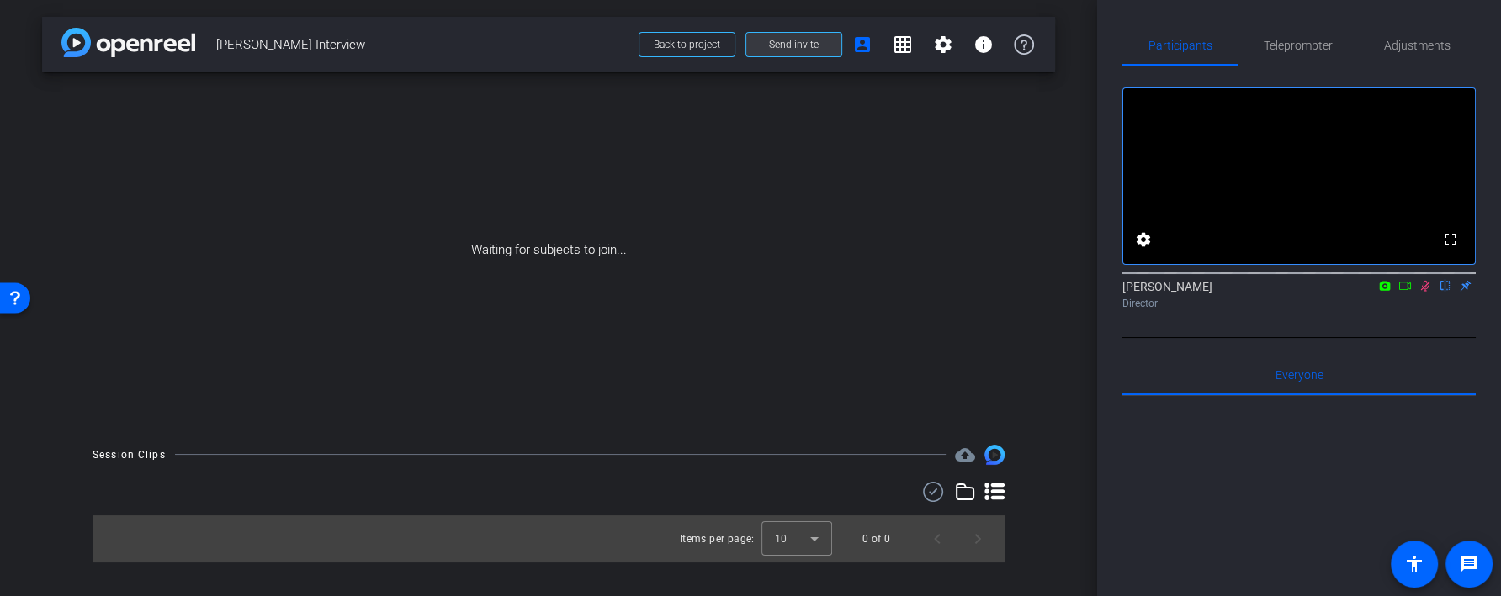
click at [783, 44] on span "Send invite" at bounding box center [794, 44] width 50 height 13
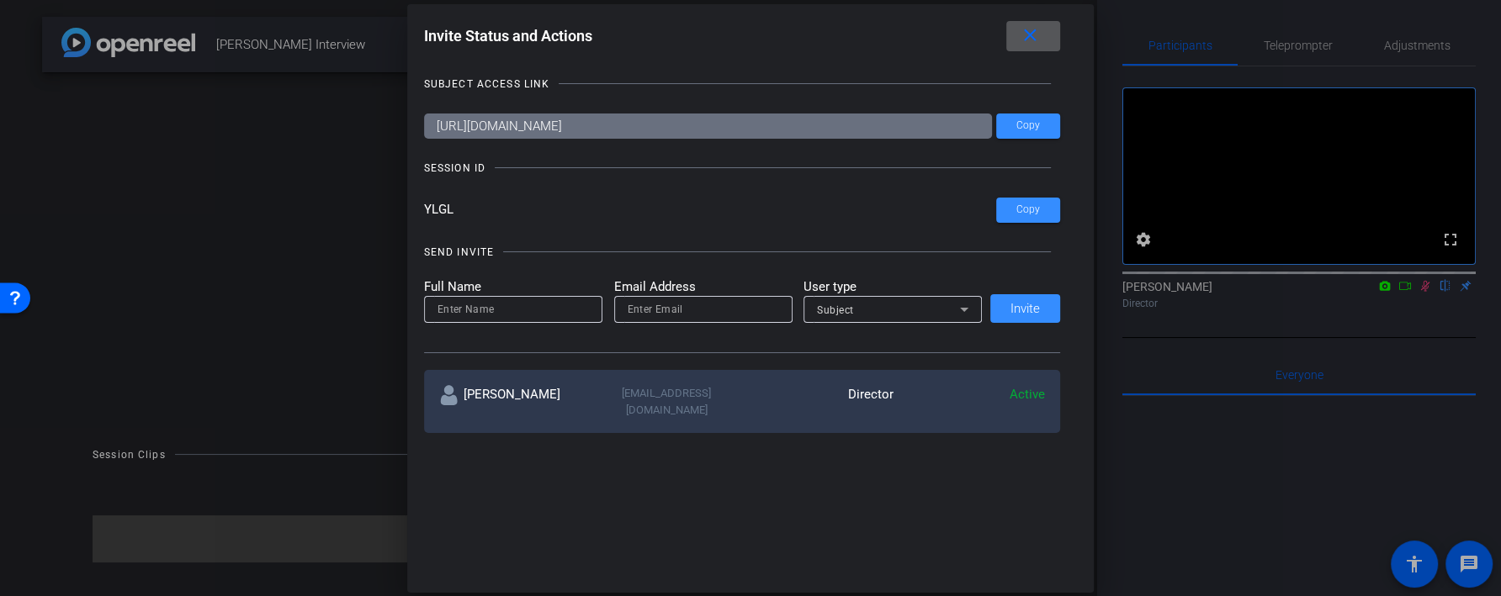
click at [726, 315] on input "email" at bounding box center [703, 309] width 151 height 20
paste input "[PERSON_NAME][EMAIL_ADDRESS][PERSON_NAME][DOMAIN_NAME]"
type input "[PERSON_NAME][EMAIL_ADDRESS][PERSON_NAME][DOMAIN_NAME]"
click at [535, 315] on input at bounding box center [512, 309] width 151 height 20
type input "[PERSON_NAME]"
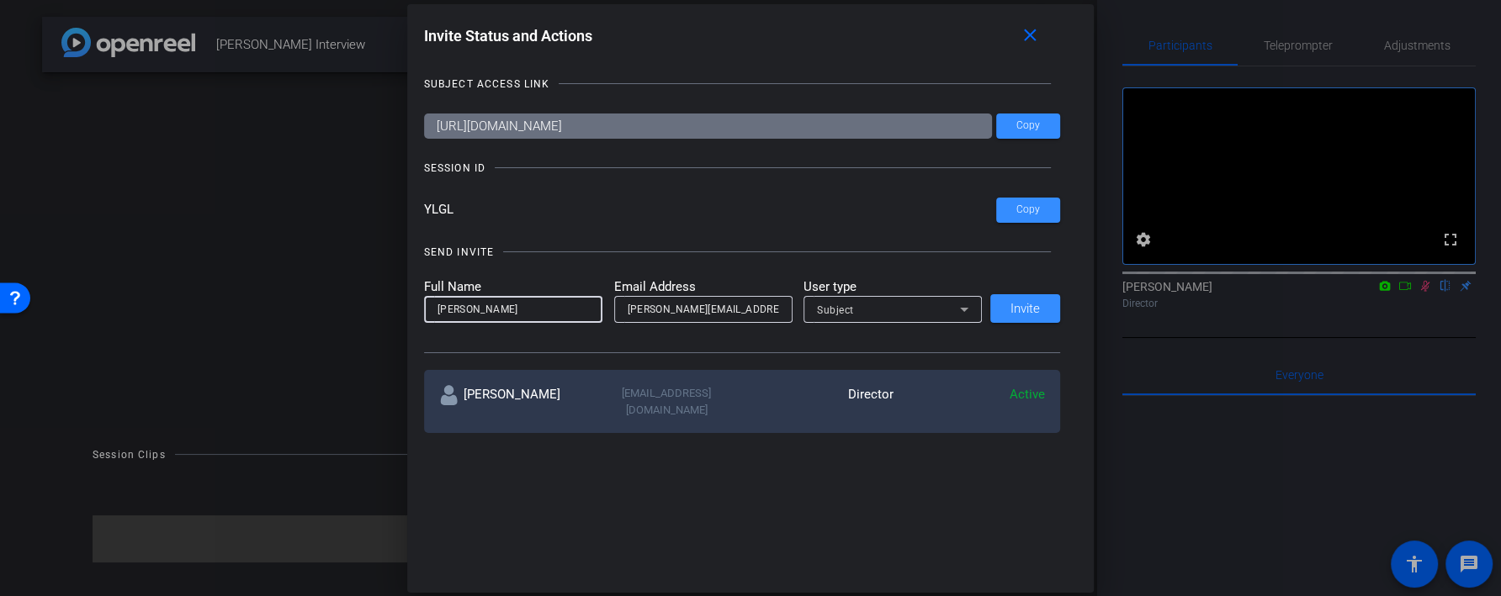
click at [856, 306] on div "Subject" at bounding box center [888, 309] width 143 height 21
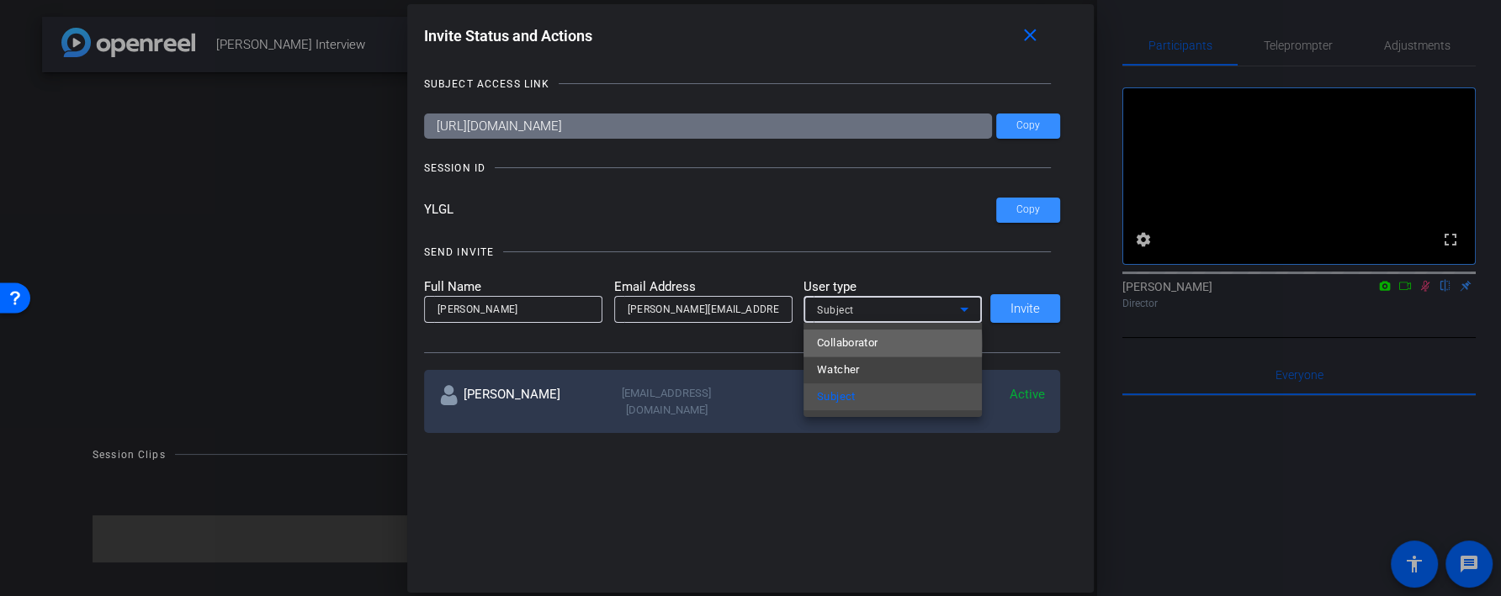
click at [882, 345] on mat-option "Collaborator" at bounding box center [892, 343] width 178 height 27
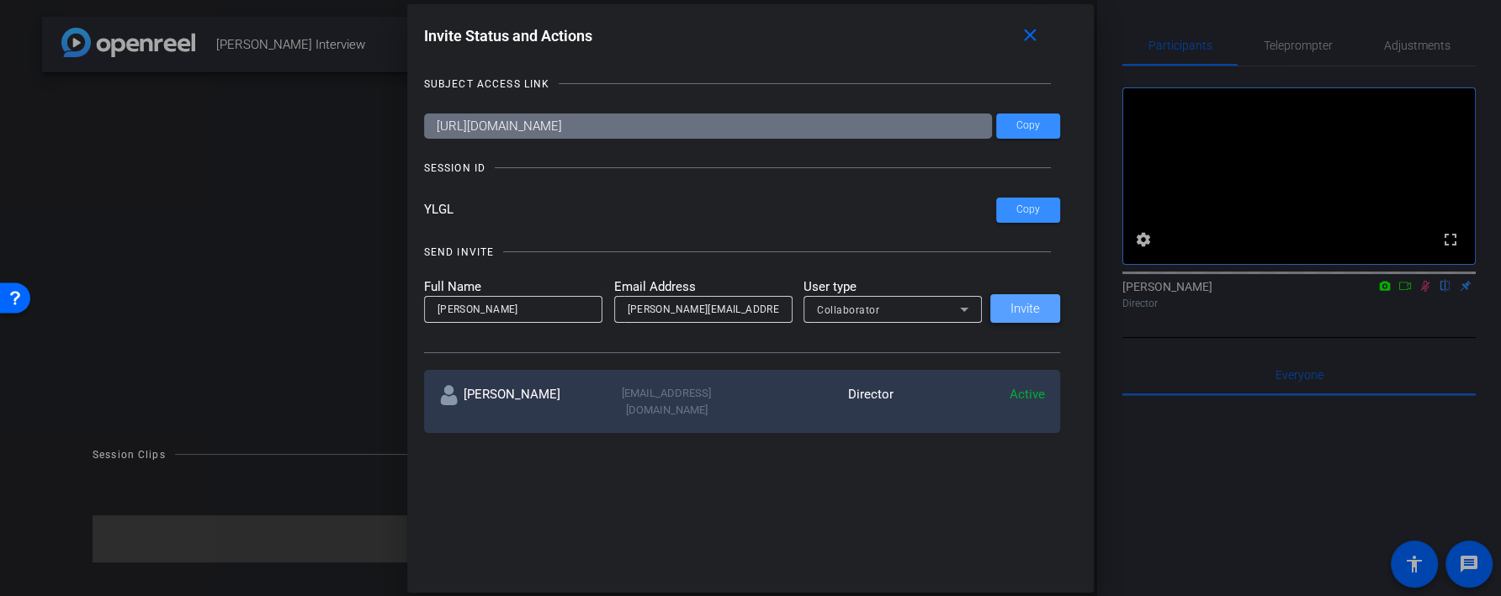
click at [1011, 315] on span at bounding box center [1025, 309] width 70 height 40
click at [1040, 43] on span at bounding box center [1034, 36] width 54 height 40
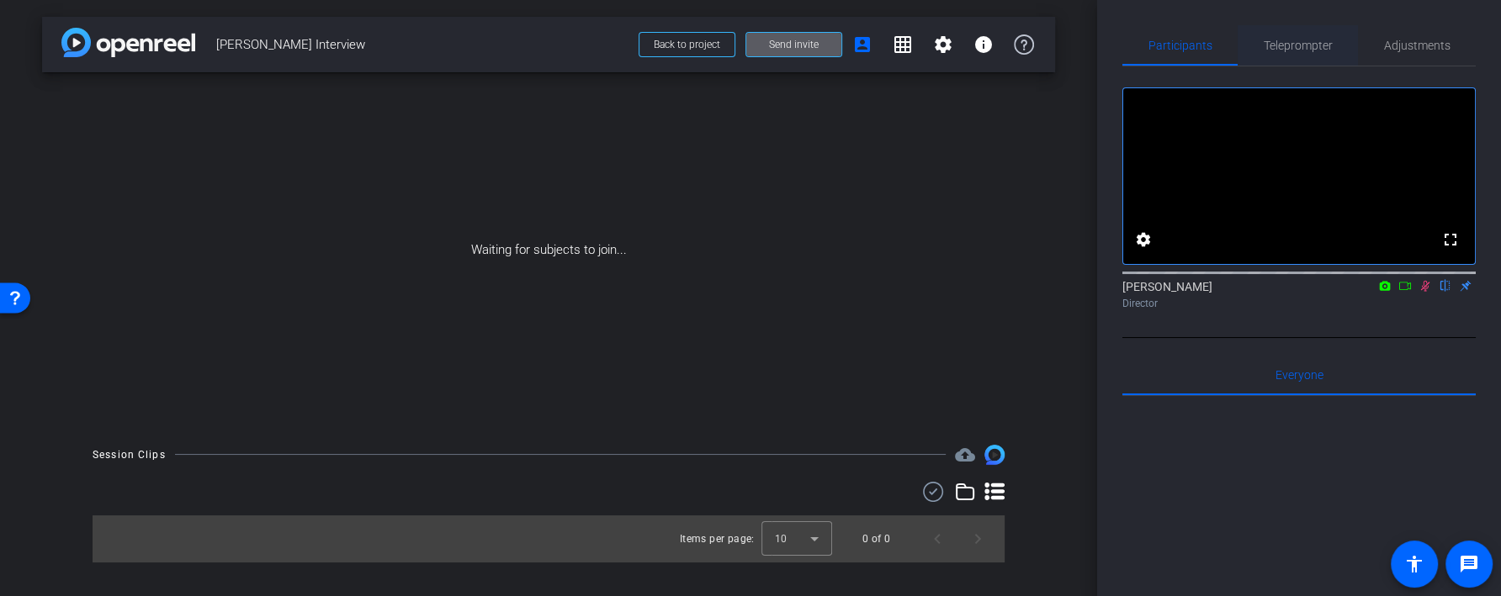
click at [1299, 56] on span "Teleprompter" at bounding box center [1297, 45] width 69 height 40
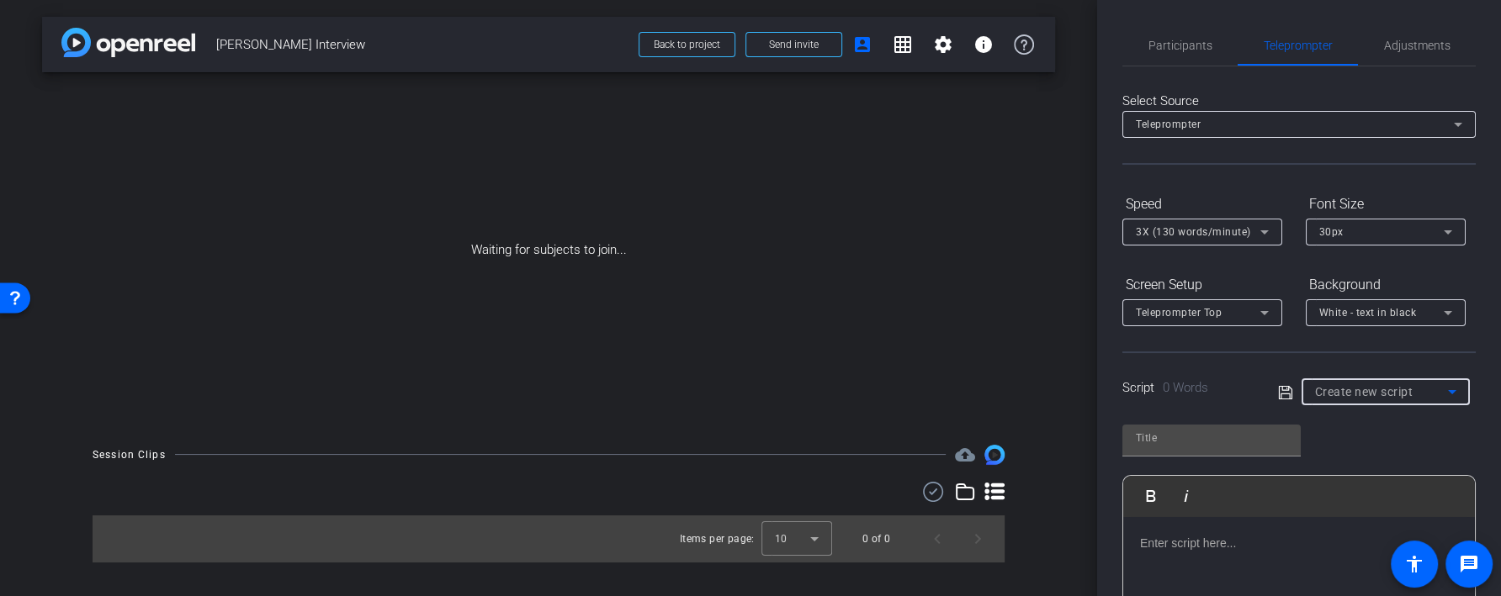
click at [1375, 388] on span "Create new script" at bounding box center [1364, 391] width 98 height 13
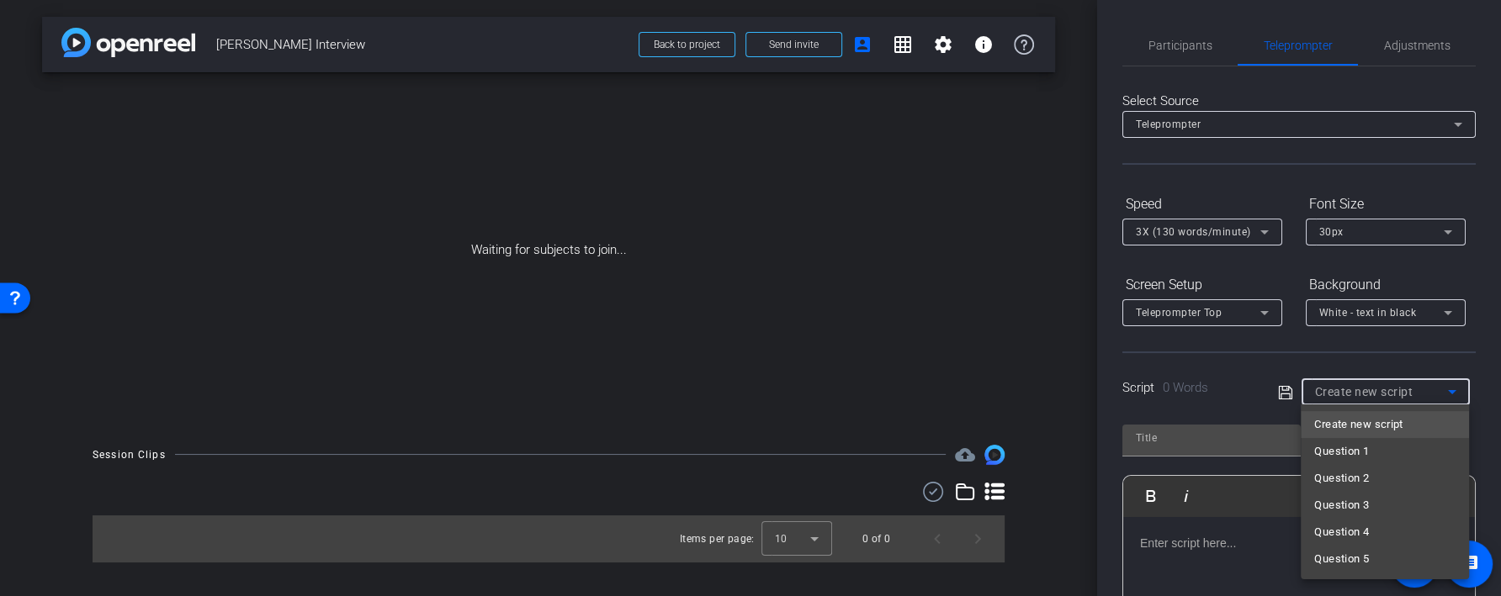
click at [1343, 363] on div at bounding box center [750, 298] width 1501 height 596
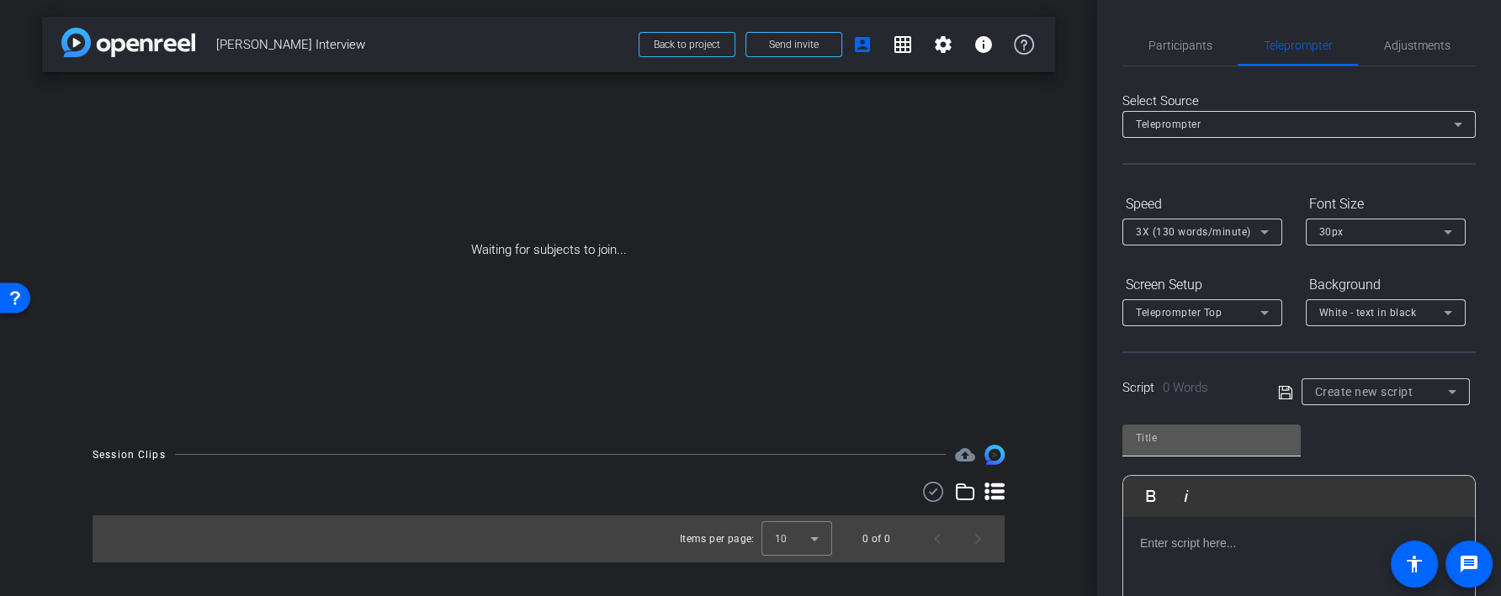
click at [1205, 445] on input "text" at bounding box center [1211, 438] width 151 height 20
click at [1207, 539] on p at bounding box center [1299, 543] width 318 height 19
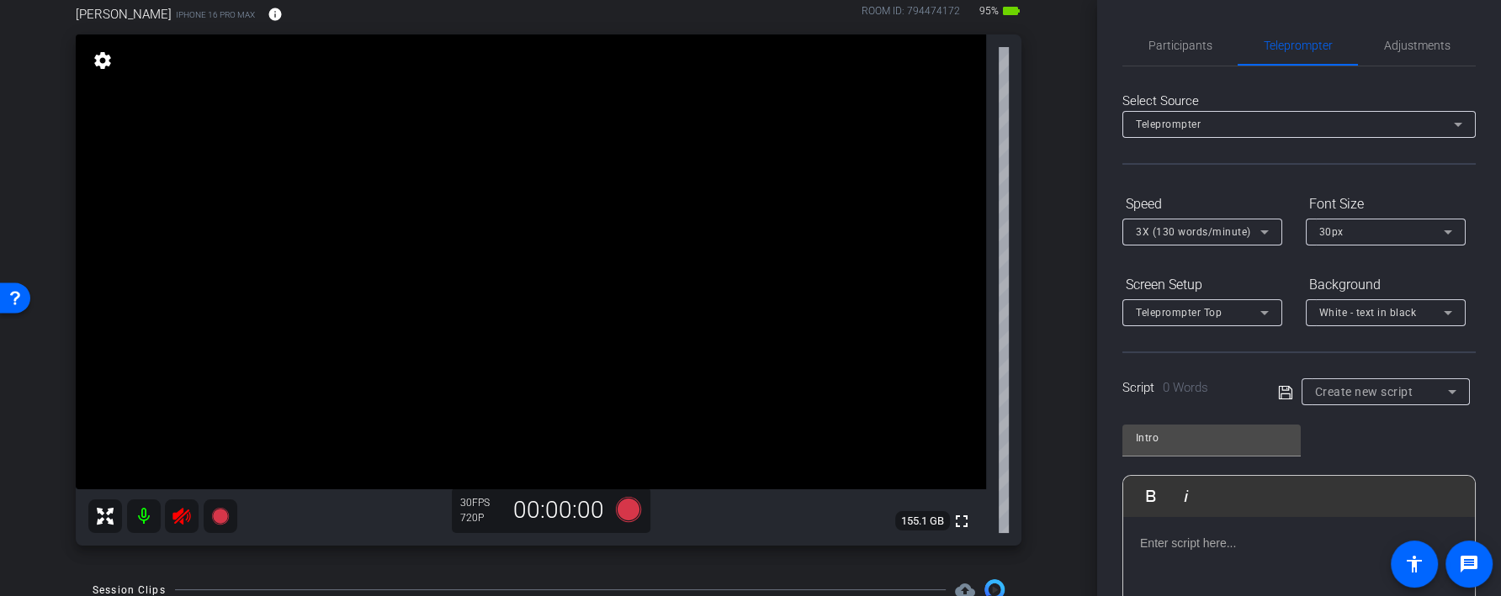
scroll to position [103, 0]
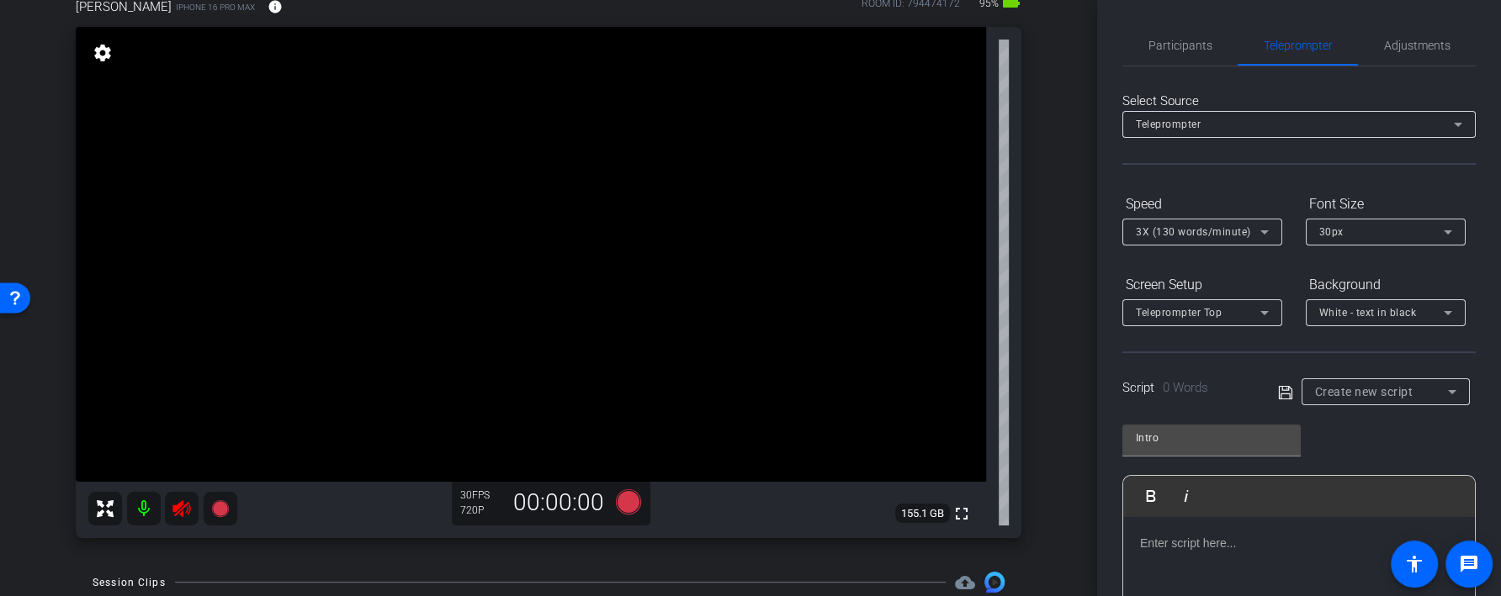
click at [149, 512] on mat-icon at bounding box center [144, 509] width 34 height 34
click at [1203, 34] on span "Participants" at bounding box center [1180, 45] width 64 height 40
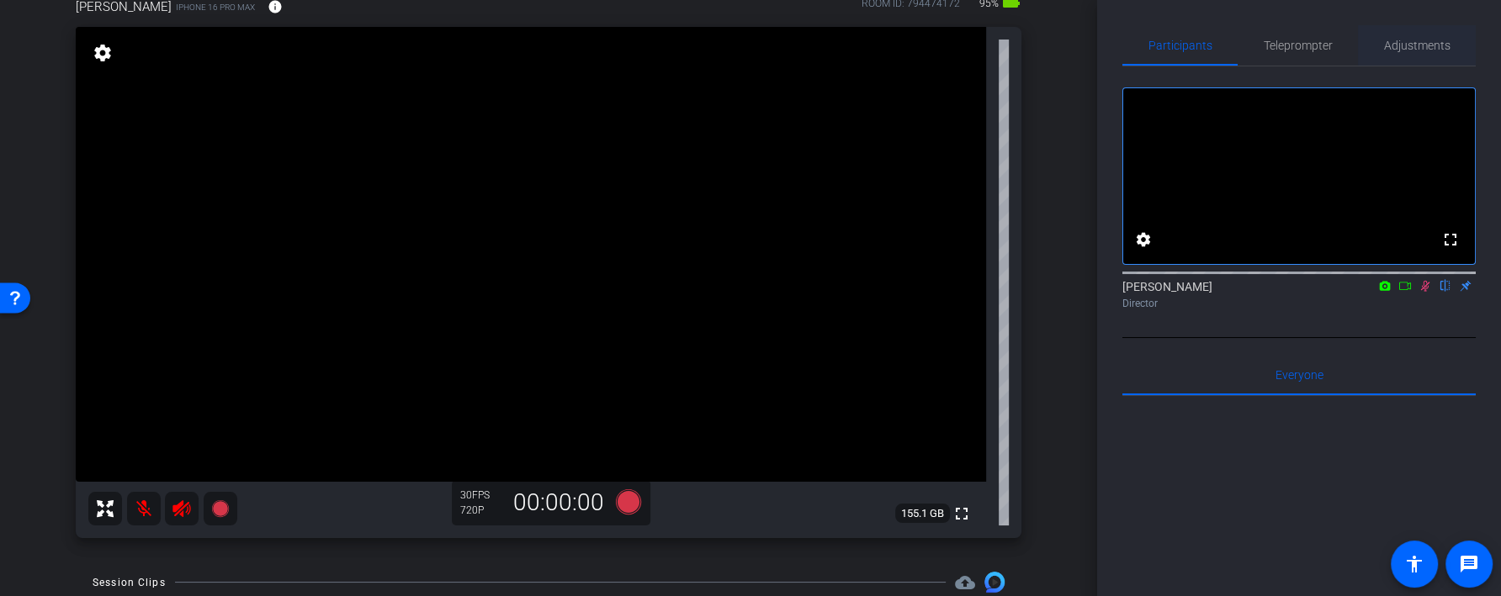
click at [1421, 57] on span "Adjustments" at bounding box center [1417, 45] width 66 height 40
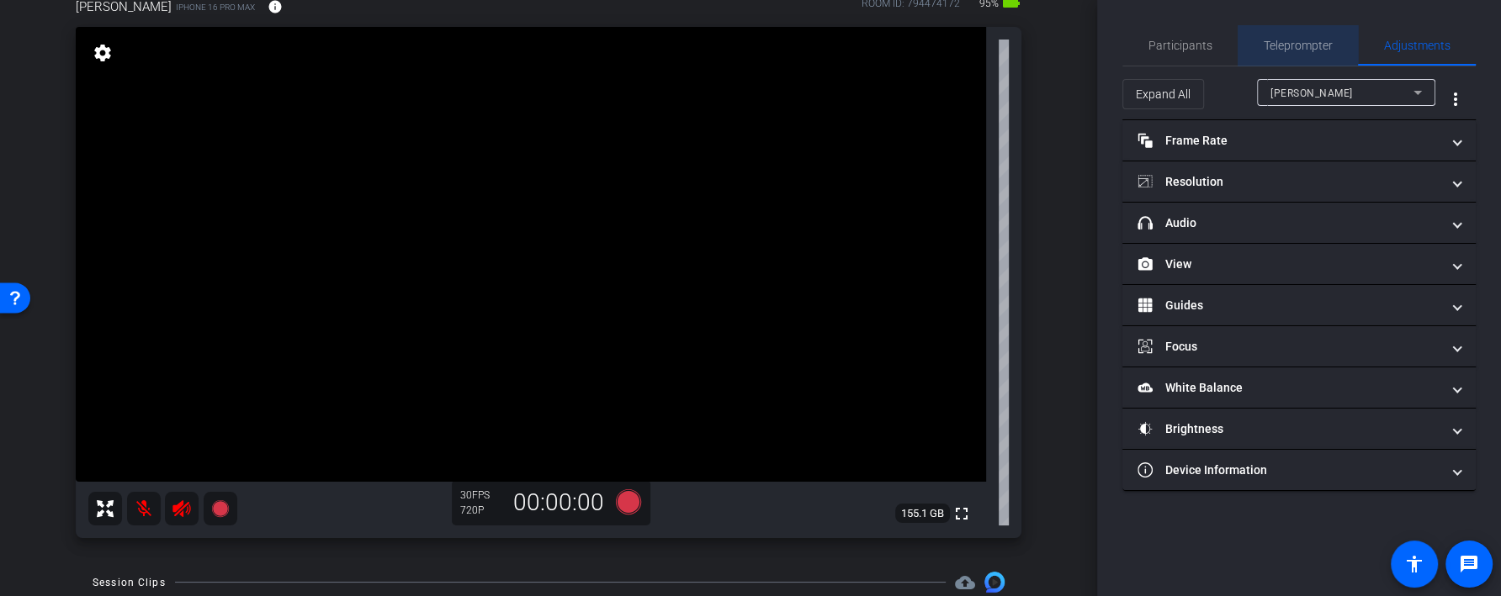
click at [1270, 62] on span "Teleprompter" at bounding box center [1297, 45] width 69 height 40
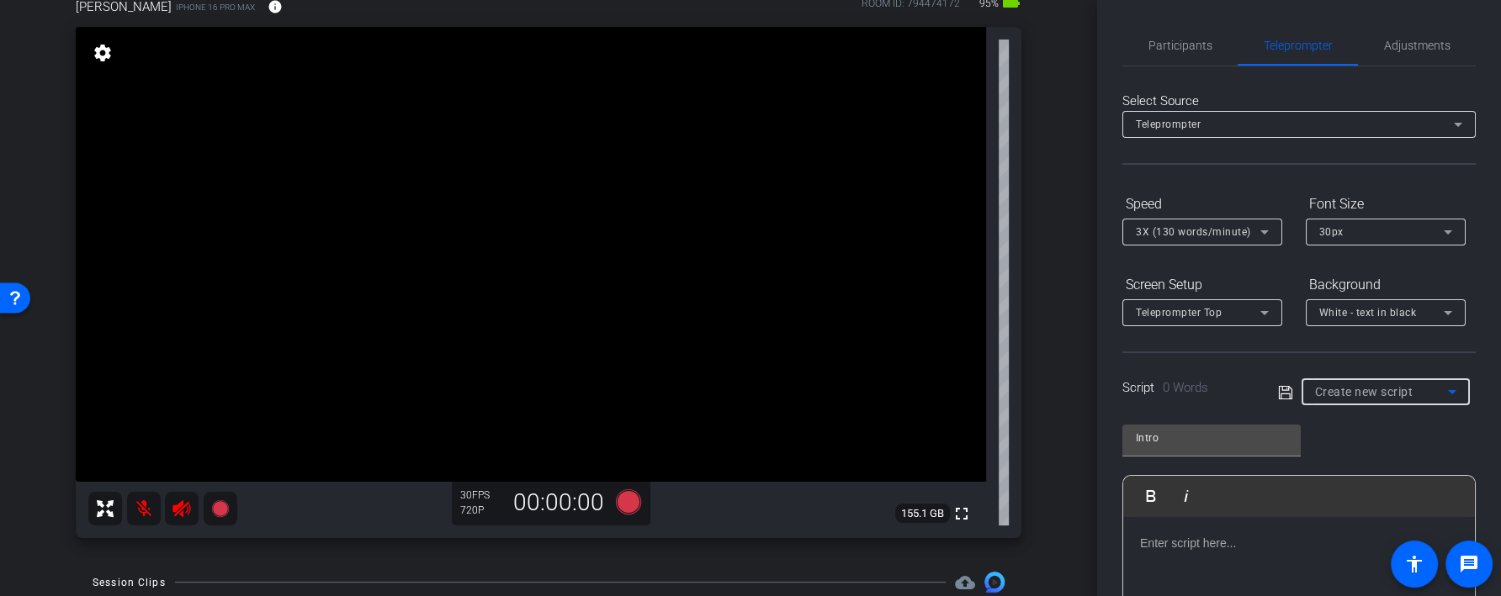
click at [1378, 400] on div "Create new script" at bounding box center [1381, 392] width 133 height 20
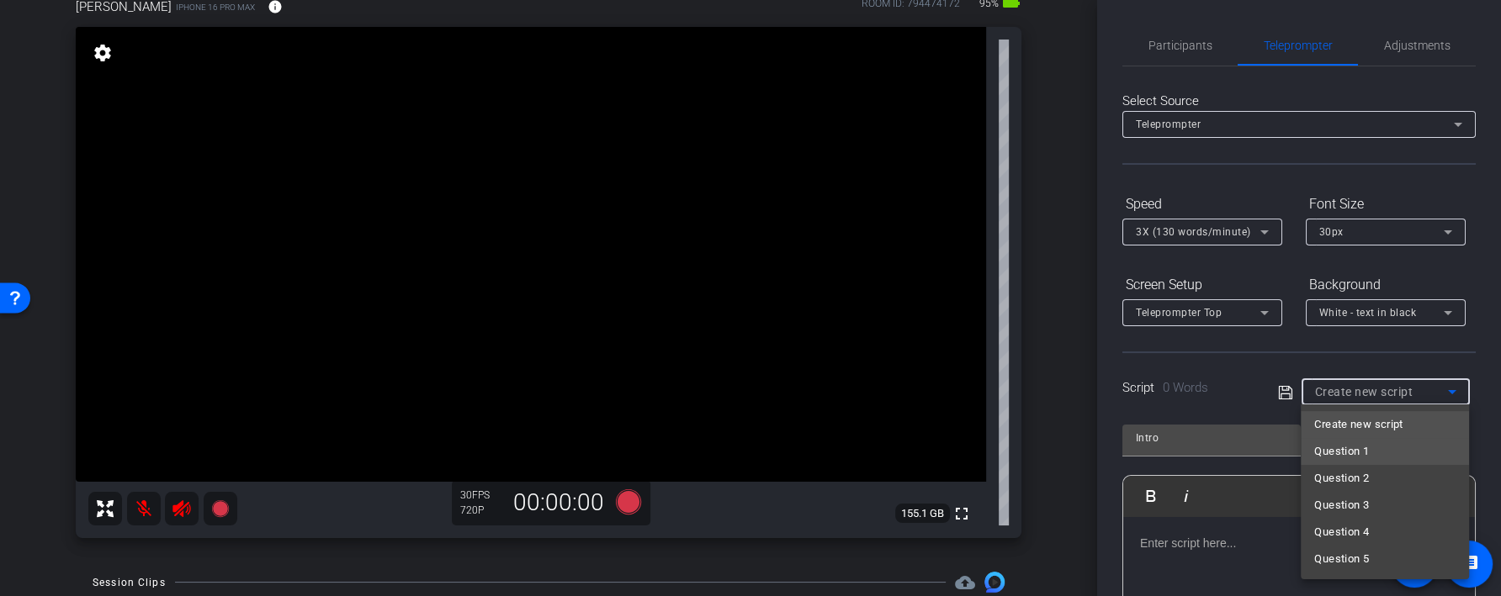
click at [1377, 450] on mat-option "Question 1" at bounding box center [1384, 451] width 168 height 27
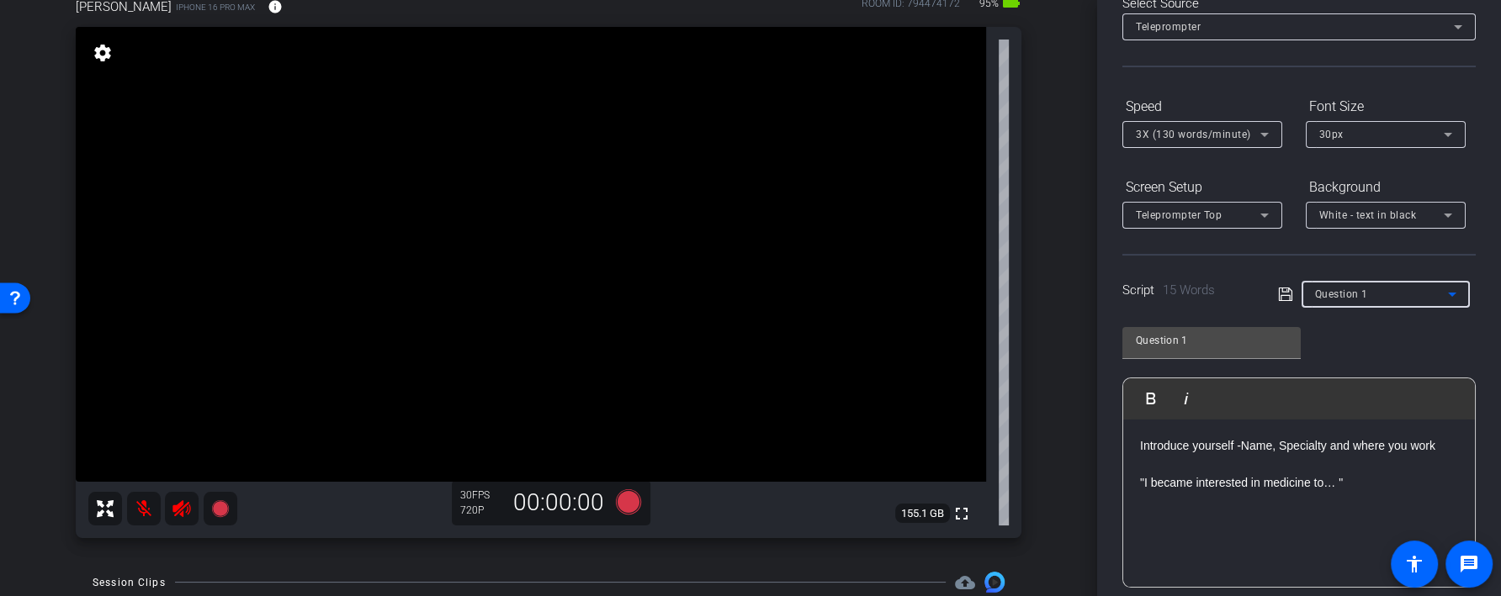
scroll to position [119, 0]
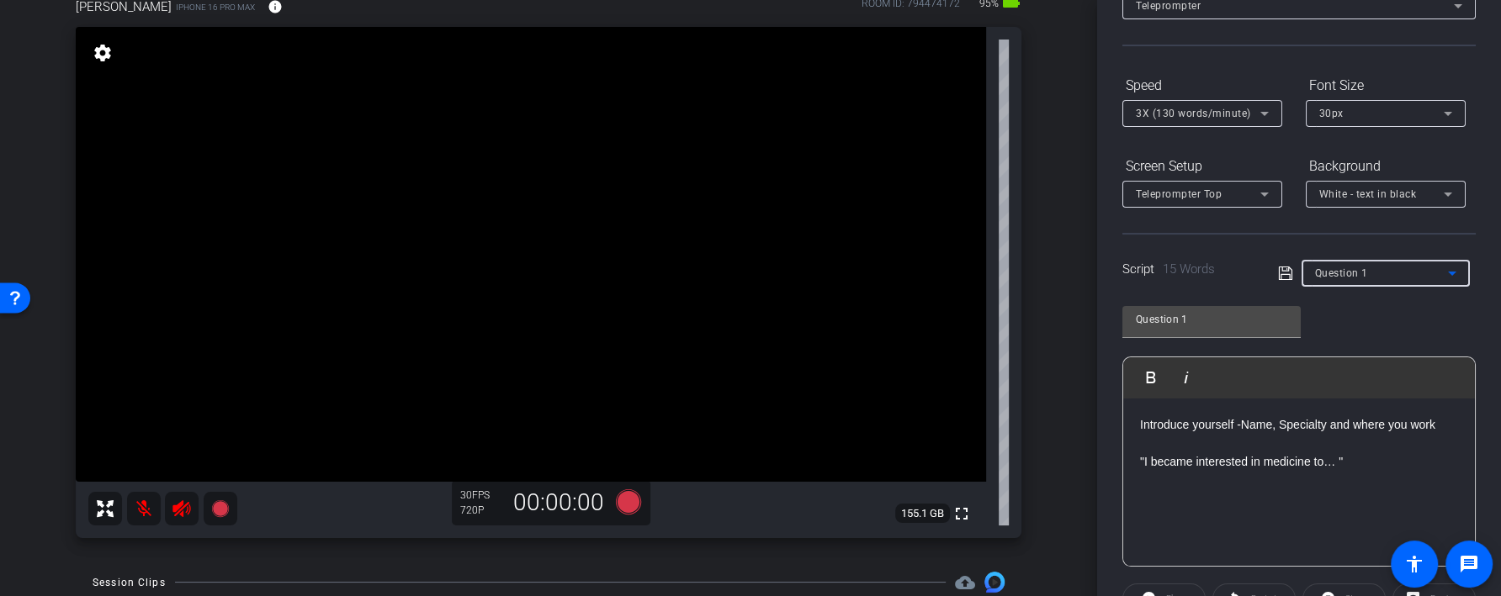
click at [1374, 279] on div "Question 1" at bounding box center [1381, 272] width 133 height 21
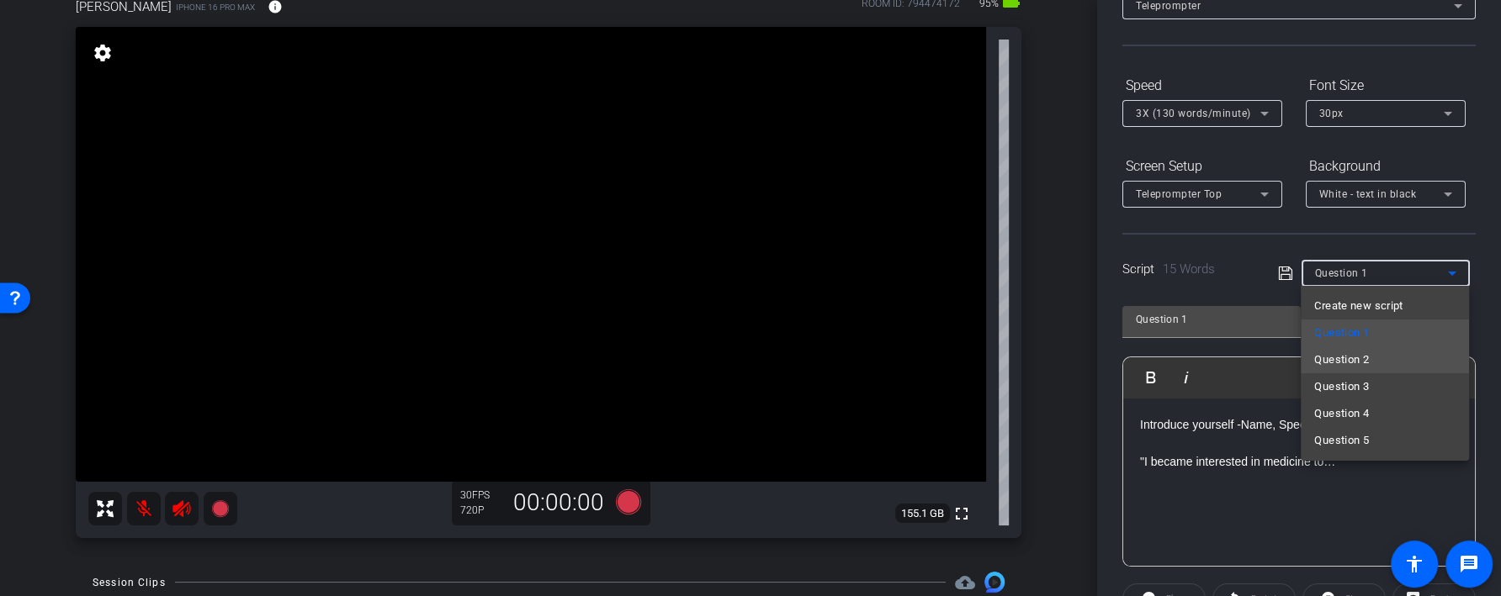
click at [1374, 352] on mat-option "Question 2" at bounding box center [1384, 360] width 168 height 27
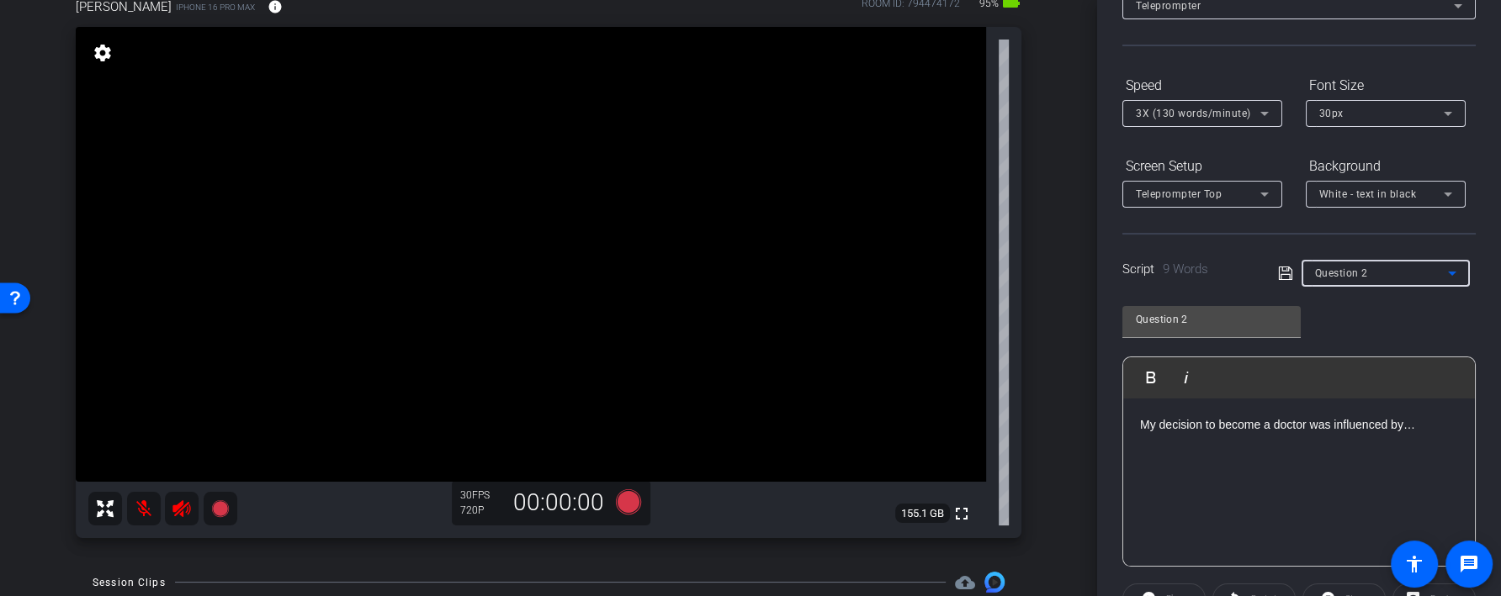
click at [1374, 276] on div "Question 2" at bounding box center [1381, 272] width 133 height 21
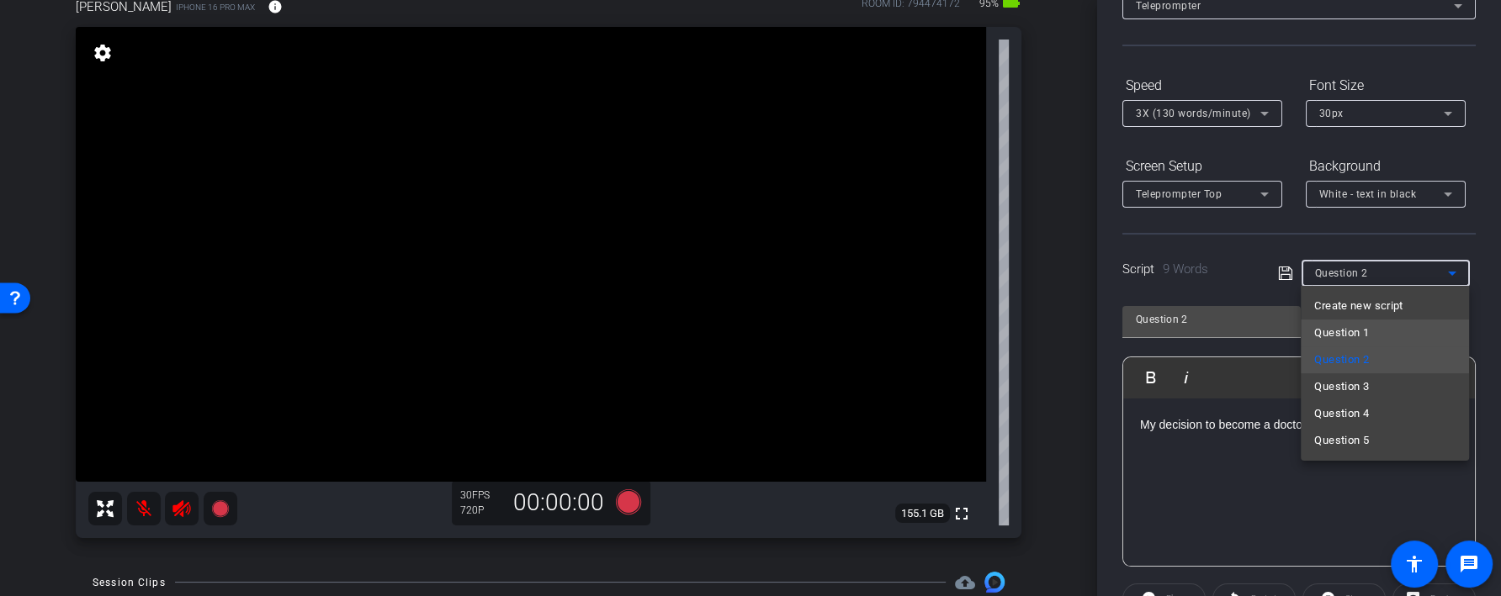
click at [1369, 321] on mat-option "Question 1" at bounding box center [1384, 333] width 168 height 27
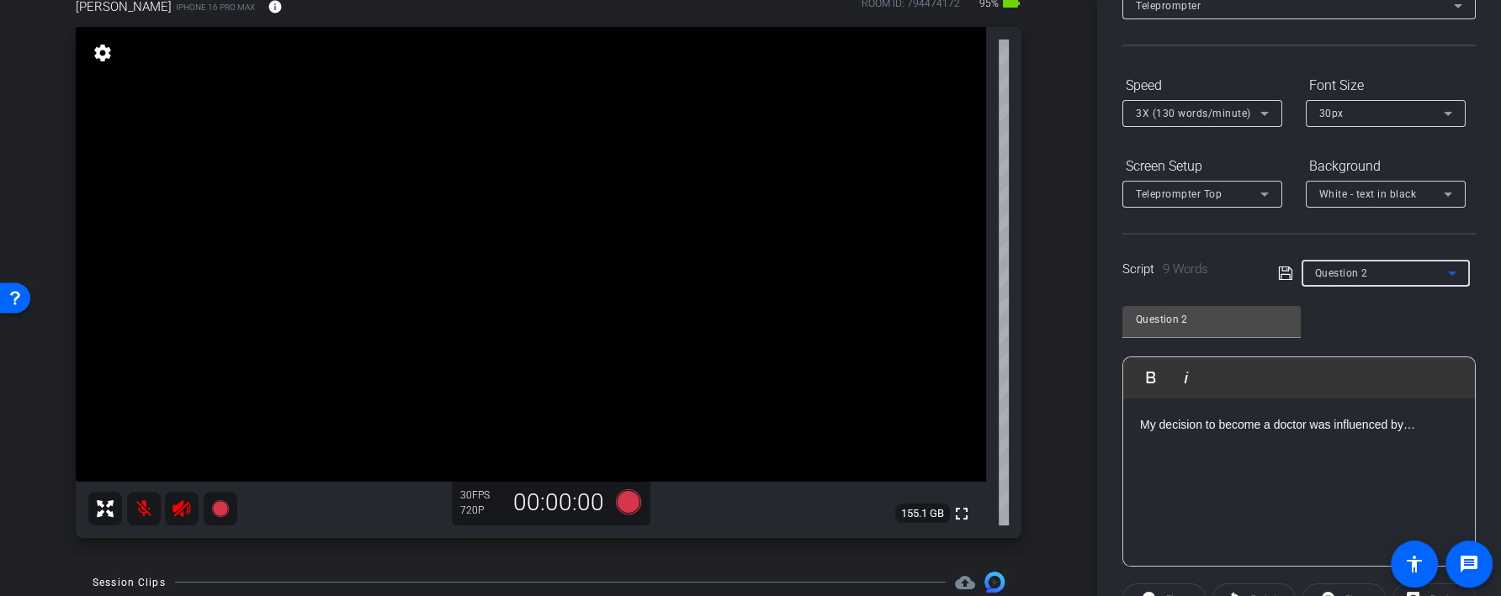
type input "Question 1"
drag, startPoint x: 1373, startPoint y: 465, endPoint x: 1115, endPoint y: 457, distance: 258.4
click at [1115, 456] on div "Participants Teleprompter Adjustments settings [PERSON_NAME] flip Director Ever…" at bounding box center [1299, 298] width 404 height 596
click at [1282, 272] on icon at bounding box center [1285, 273] width 15 height 20
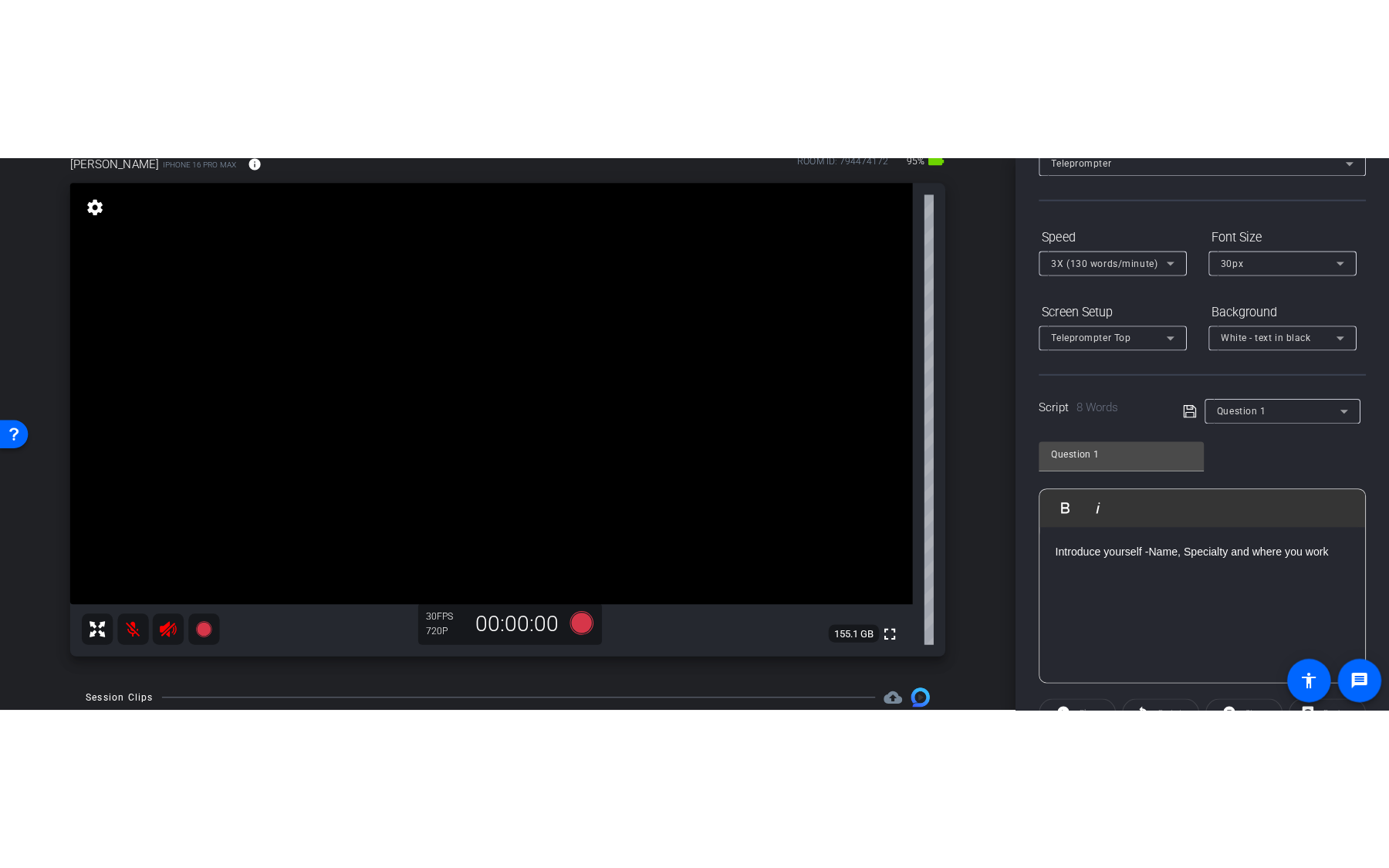
scroll to position [0, 0]
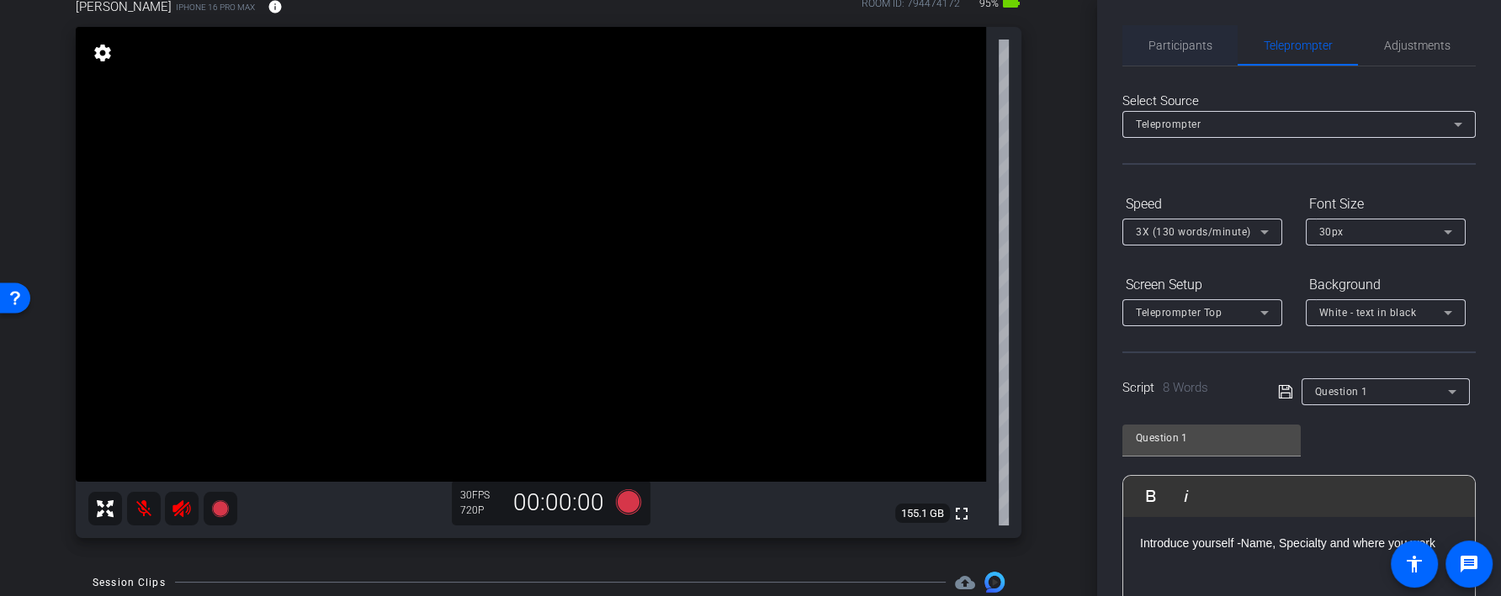
click at [1189, 46] on span "Participants" at bounding box center [1180, 46] width 64 height 12
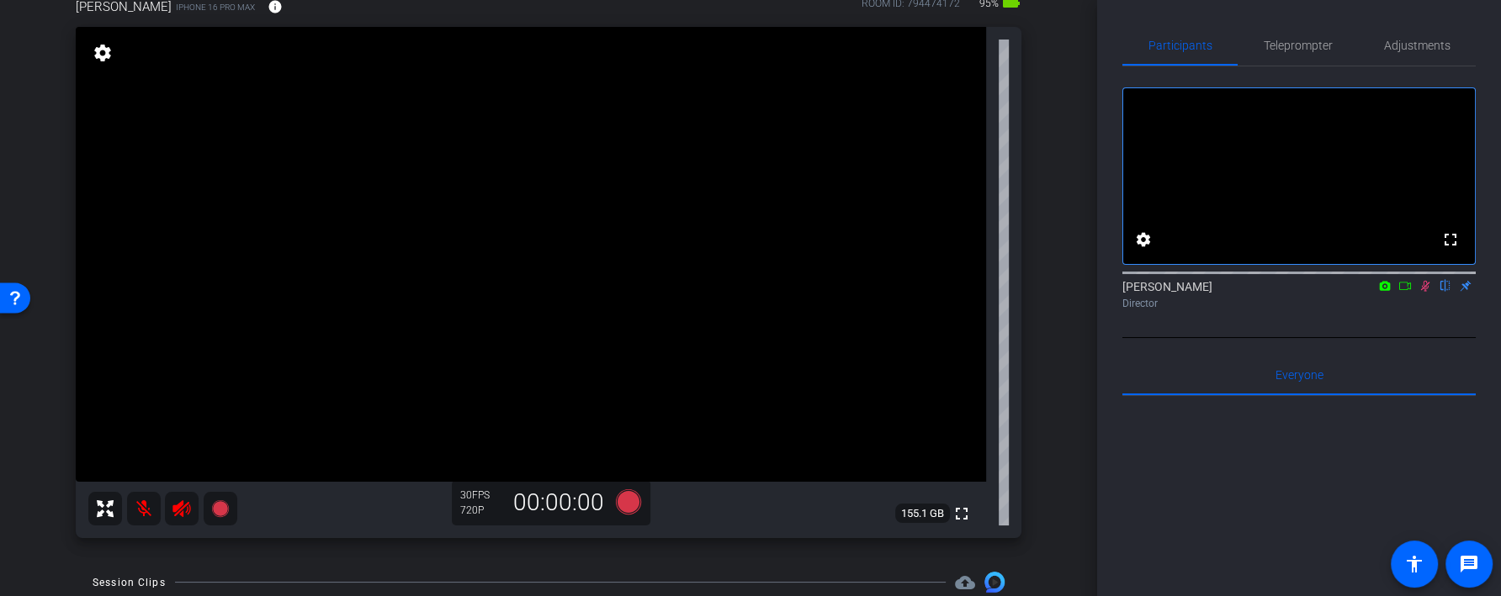
click at [1427, 292] on icon at bounding box center [1425, 286] width 9 height 11
click at [177, 512] on icon at bounding box center [182, 509] width 20 height 20
click at [144, 512] on mat-icon at bounding box center [144, 509] width 34 height 34
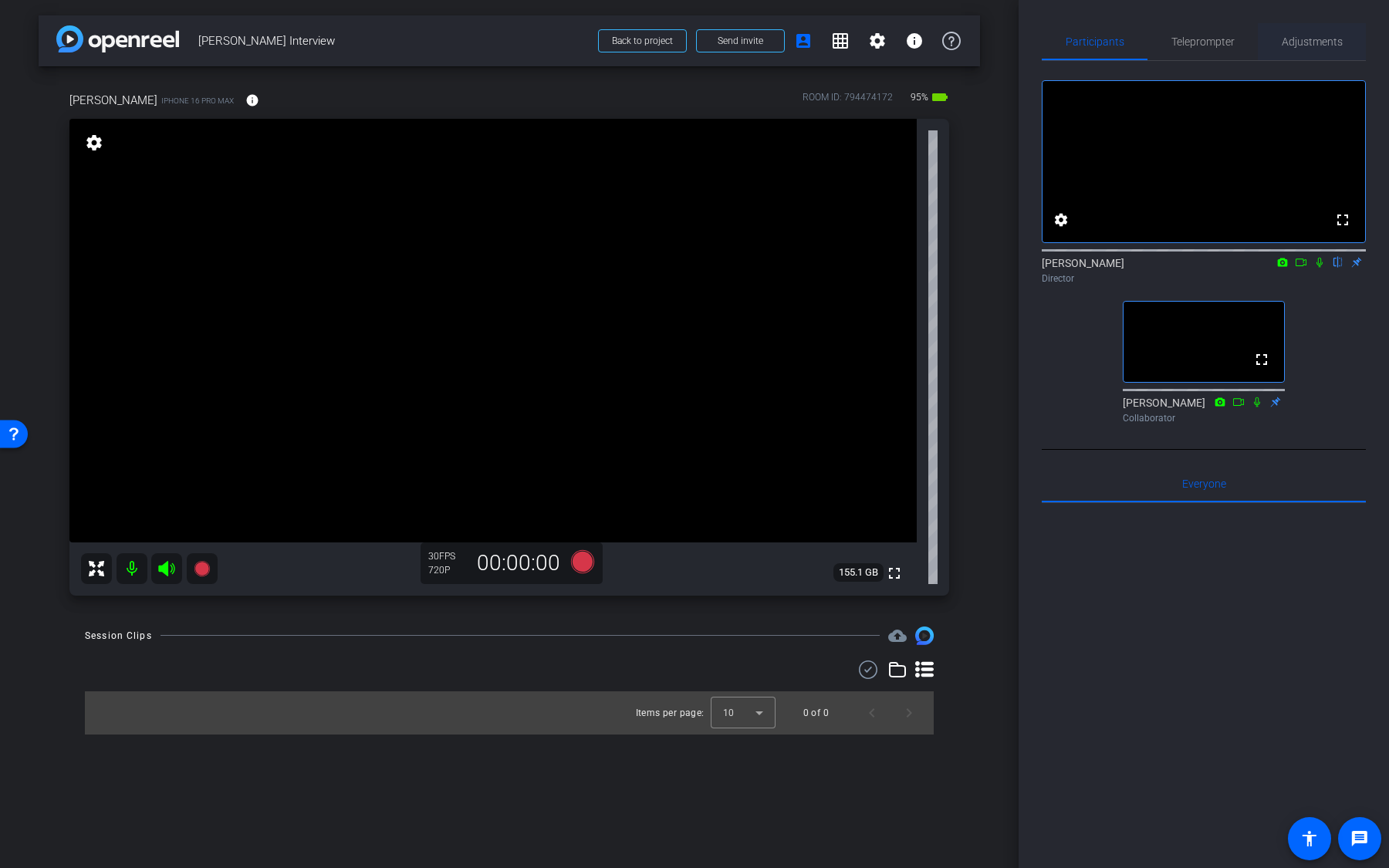
click at [1297, 40] on span "Adjustments" at bounding box center [1312, 42] width 61 height 11
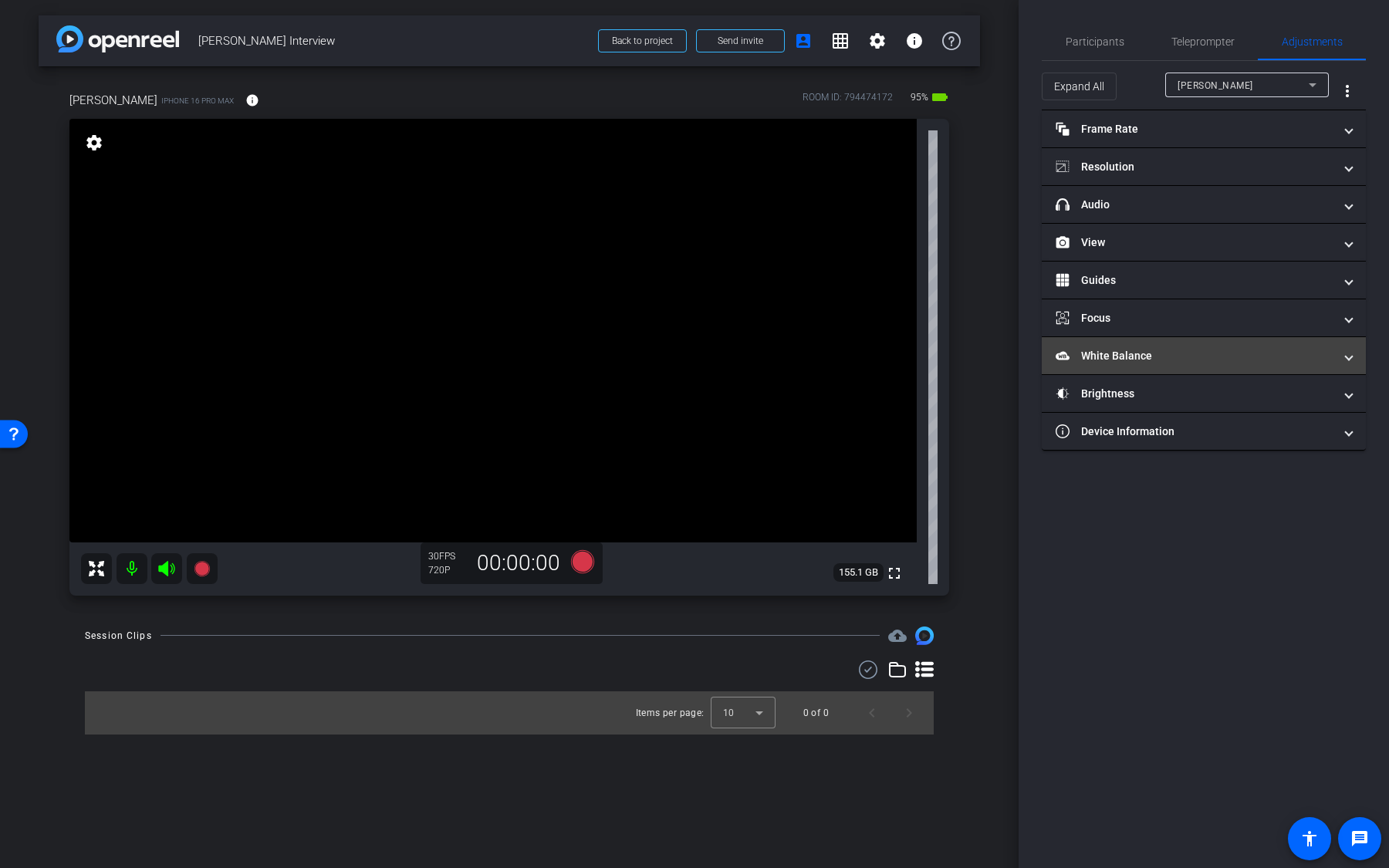
click at [1169, 362] on mat-expansion-panel-header "White Balance White Balance" at bounding box center [1204, 356] width 324 height 37
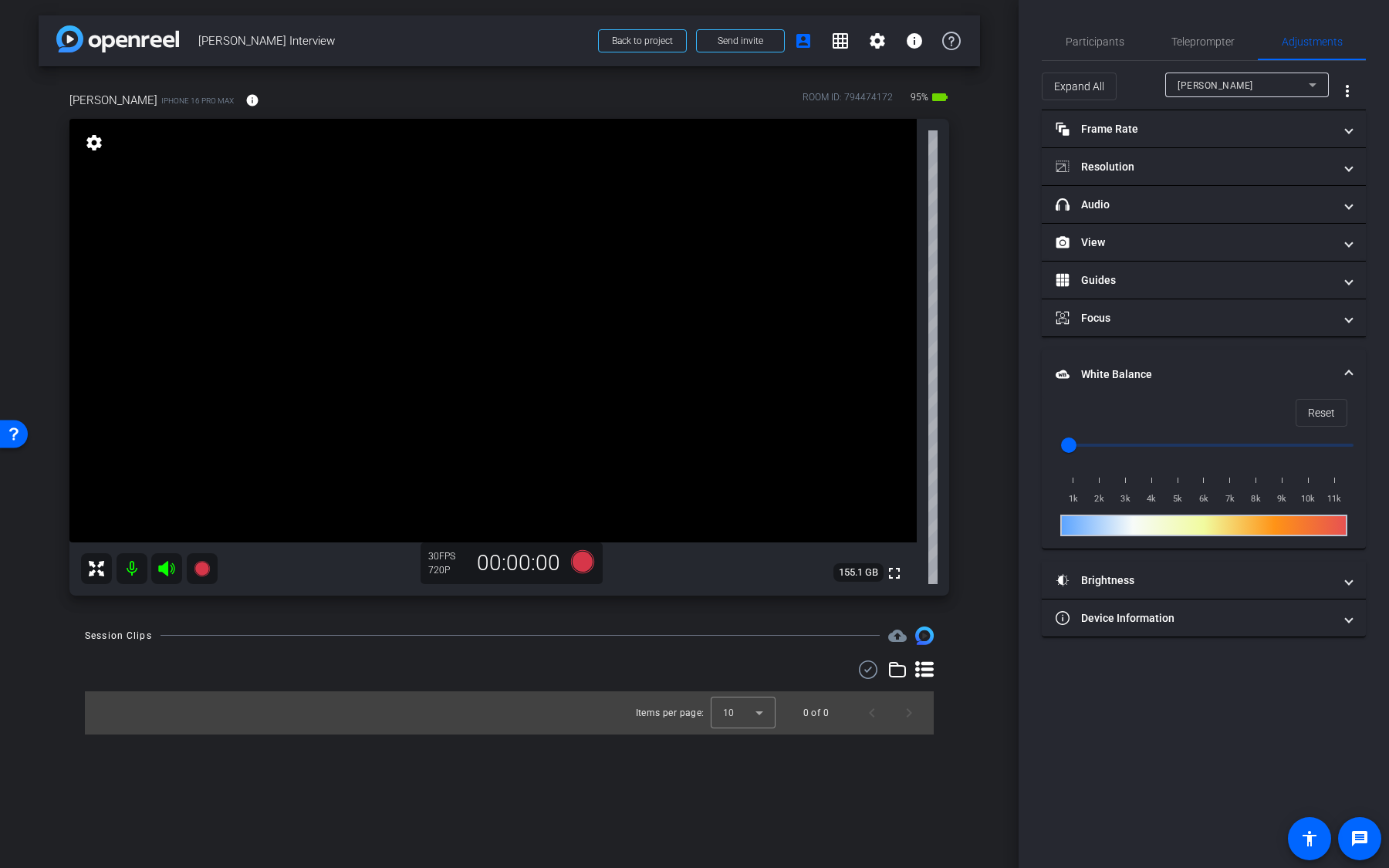
click at [1150, 547] on mat-accordion "Frame Rate Frame Rate navigate_before 24 25 30 navigate_next Resolution navigat…" at bounding box center [1204, 373] width 324 height 528
click at [1150, 547] on mat-panel-title "Brightness" at bounding box center [1195, 581] width 278 height 17
drag, startPoint x: 1212, startPoint y: 654, endPoint x: 1266, endPoint y: 654, distance: 54.0
click at [1265, 547] on input "range" at bounding box center [1210, 657] width 319 height 34
drag, startPoint x: 1281, startPoint y: 654, endPoint x: 1208, endPoint y: 662, distance: 73.4
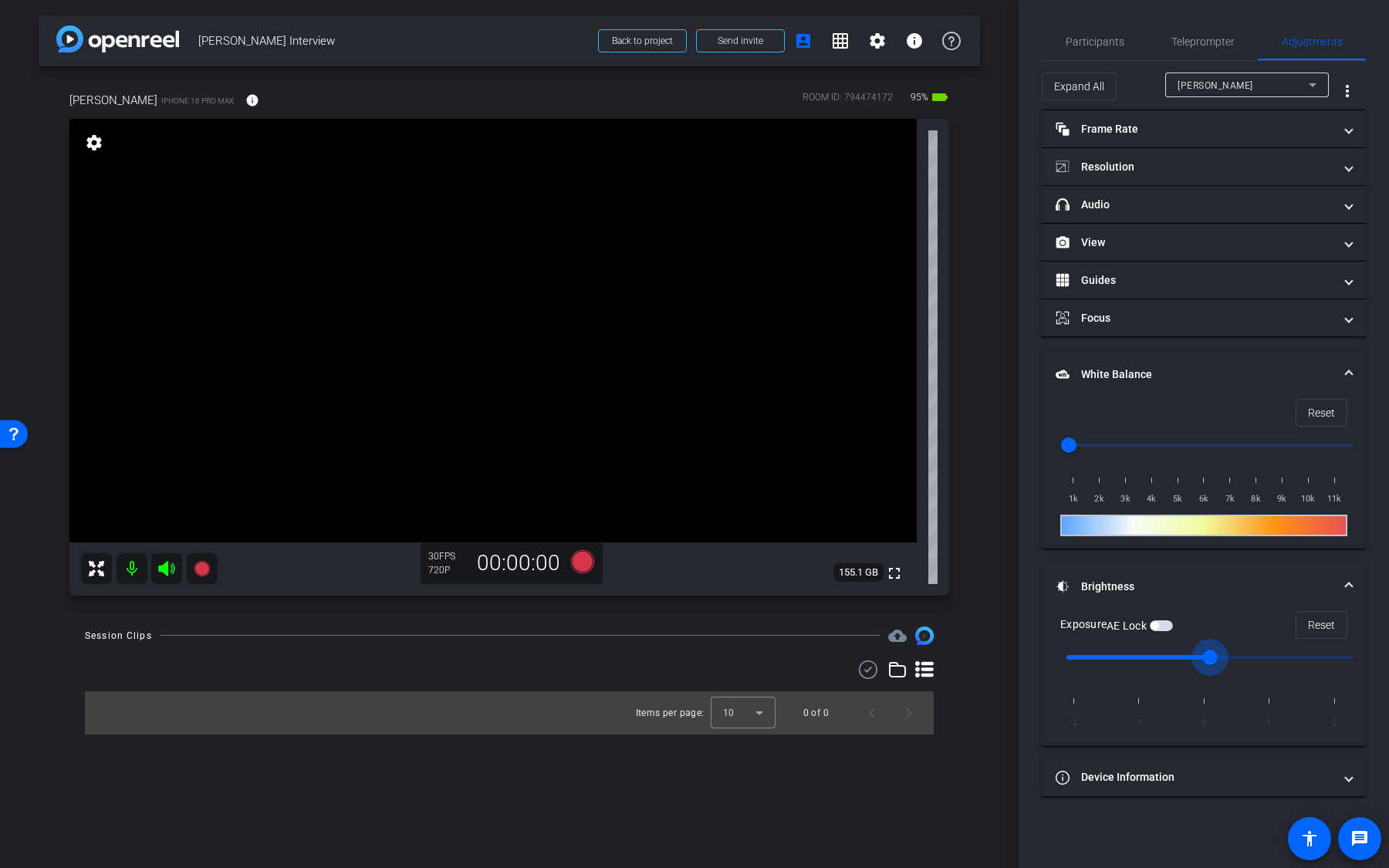
type input "0"
click at [1208, 547] on input "range" at bounding box center [1210, 657] width 319 height 34
drag, startPoint x: 1073, startPoint y: 444, endPoint x: 1090, endPoint y: 446, distance: 17.1
click at [1090, 446] on input "range" at bounding box center [1210, 445] width 319 height 34
drag, startPoint x: 1090, startPoint y: 445, endPoint x: 1144, endPoint y: 445, distance: 54.0
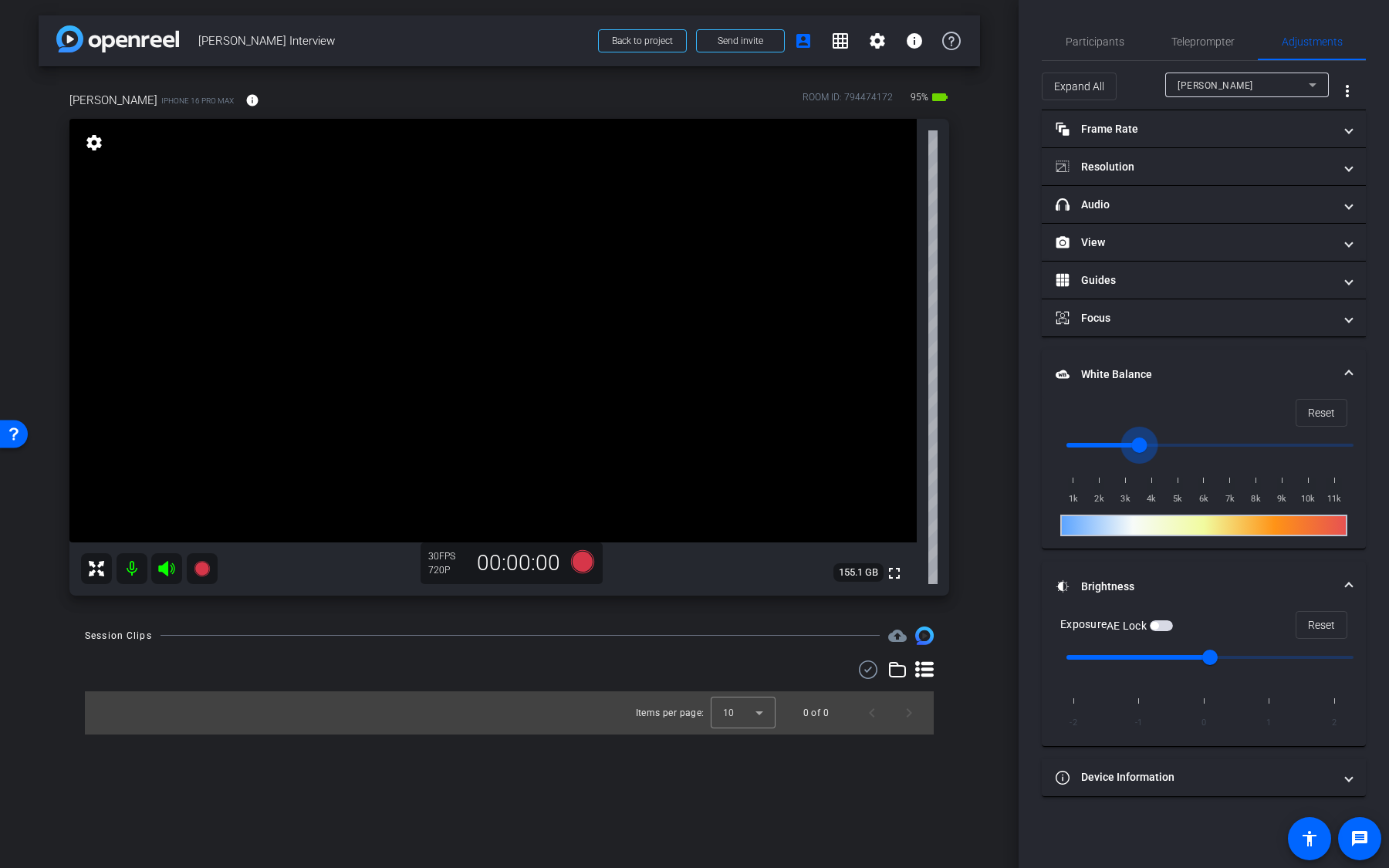
click at [1143, 445] on input "range" at bounding box center [1210, 445] width 319 height 34
drag, startPoint x: 1141, startPoint y: 441, endPoint x: 1293, endPoint y: 449, distance: 152.2
click at [1291, 449] on input "range" at bounding box center [1210, 445] width 319 height 34
click at [1325, 398] on span "Reset" at bounding box center [1321, 413] width 27 height 29
type input "1000"
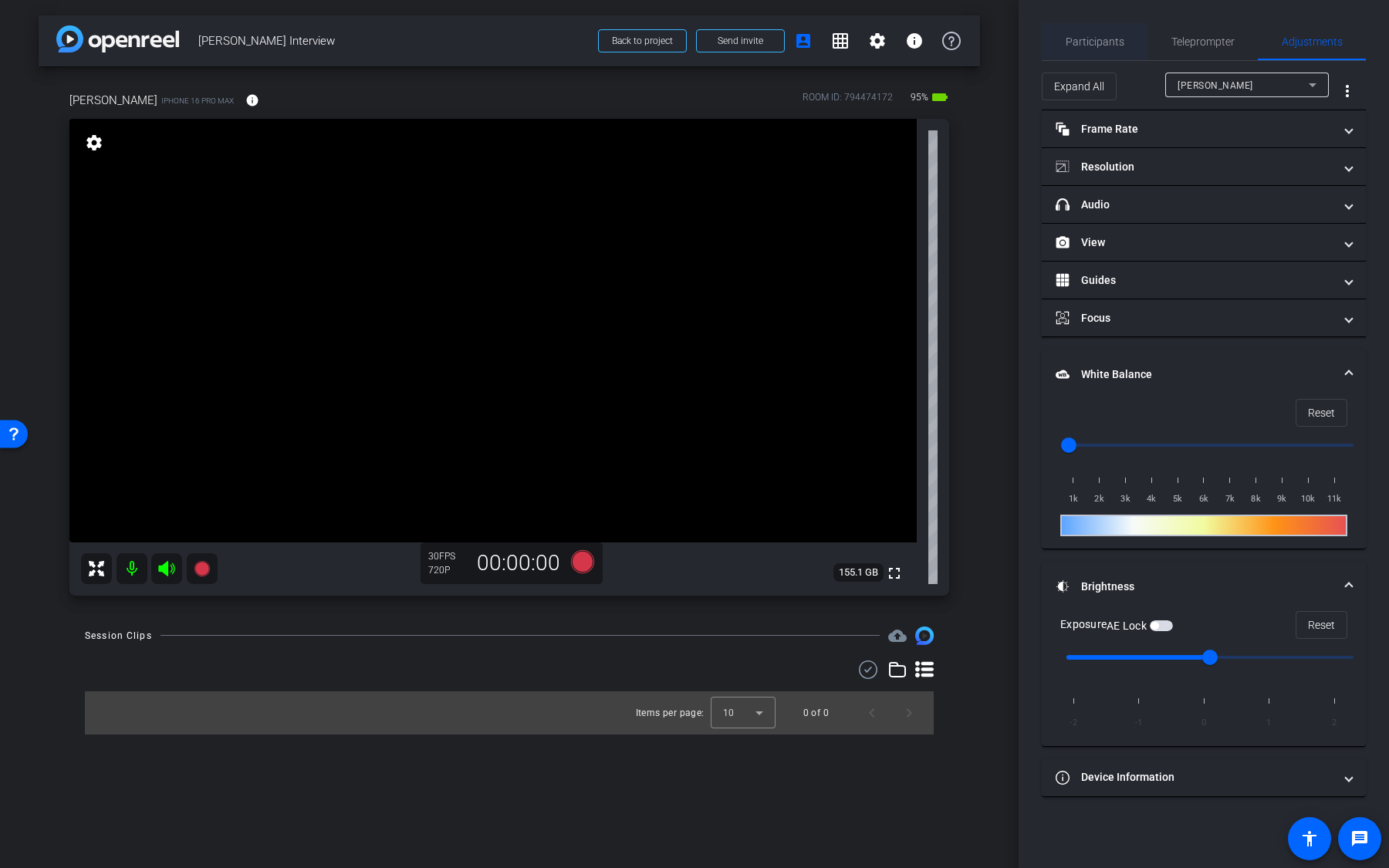
click at [1115, 39] on span "Participants" at bounding box center [1095, 42] width 59 height 11
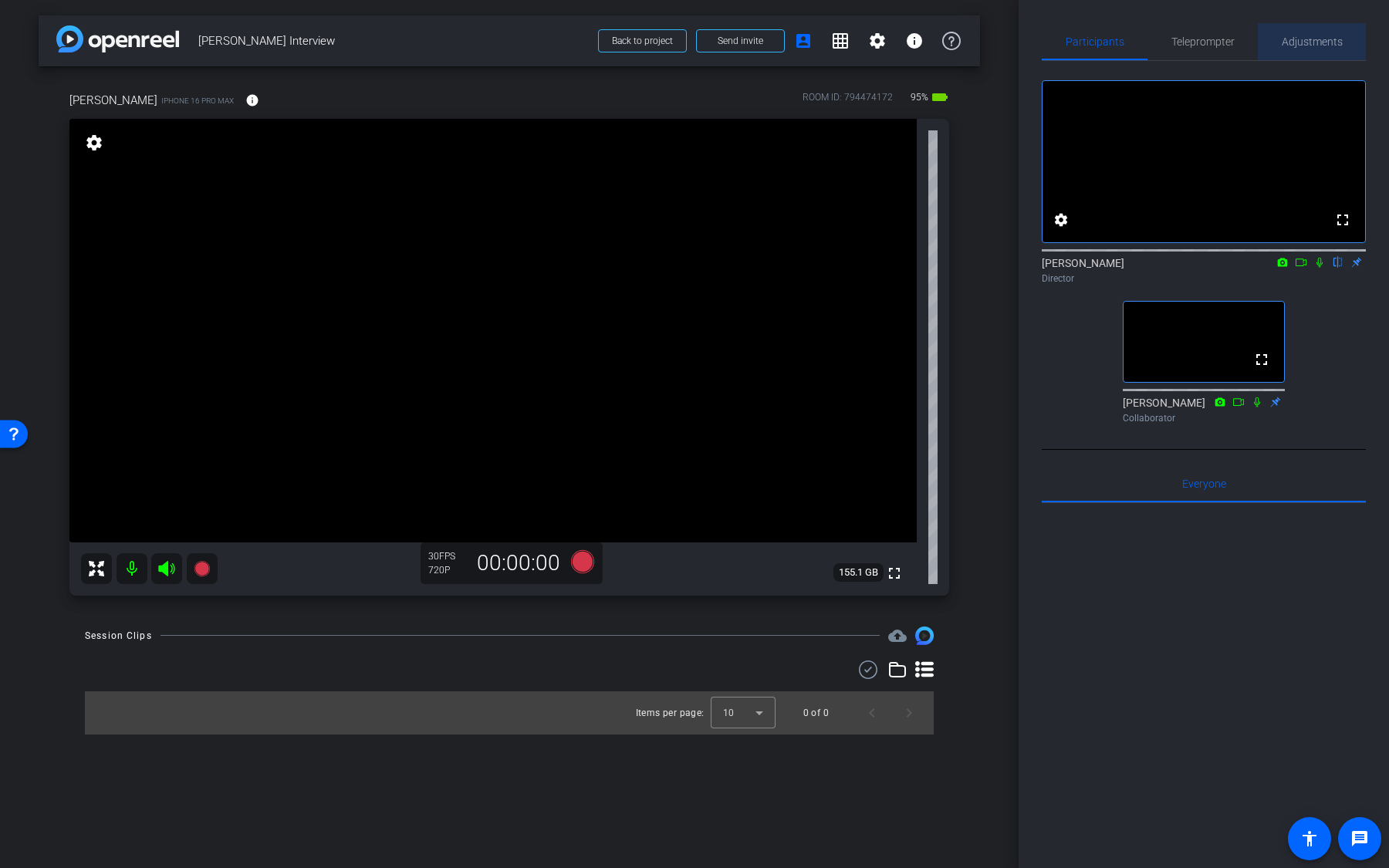
click at [1320, 39] on span "Adjustments" at bounding box center [1312, 42] width 61 height 11
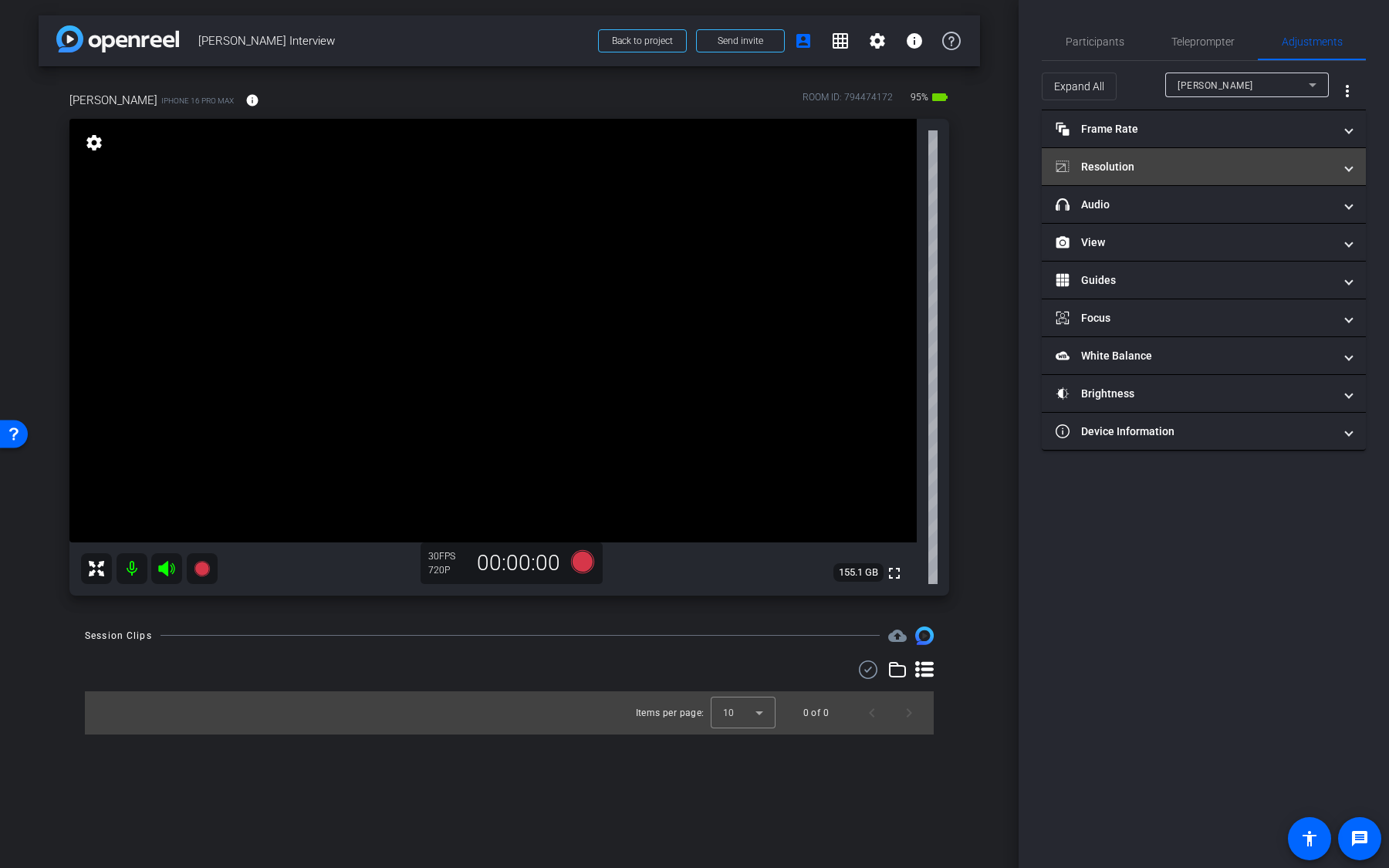
click at [1242, 162] on mat-panel-title "Resolution" at bounding box center [1195, 167] width 278 height 17
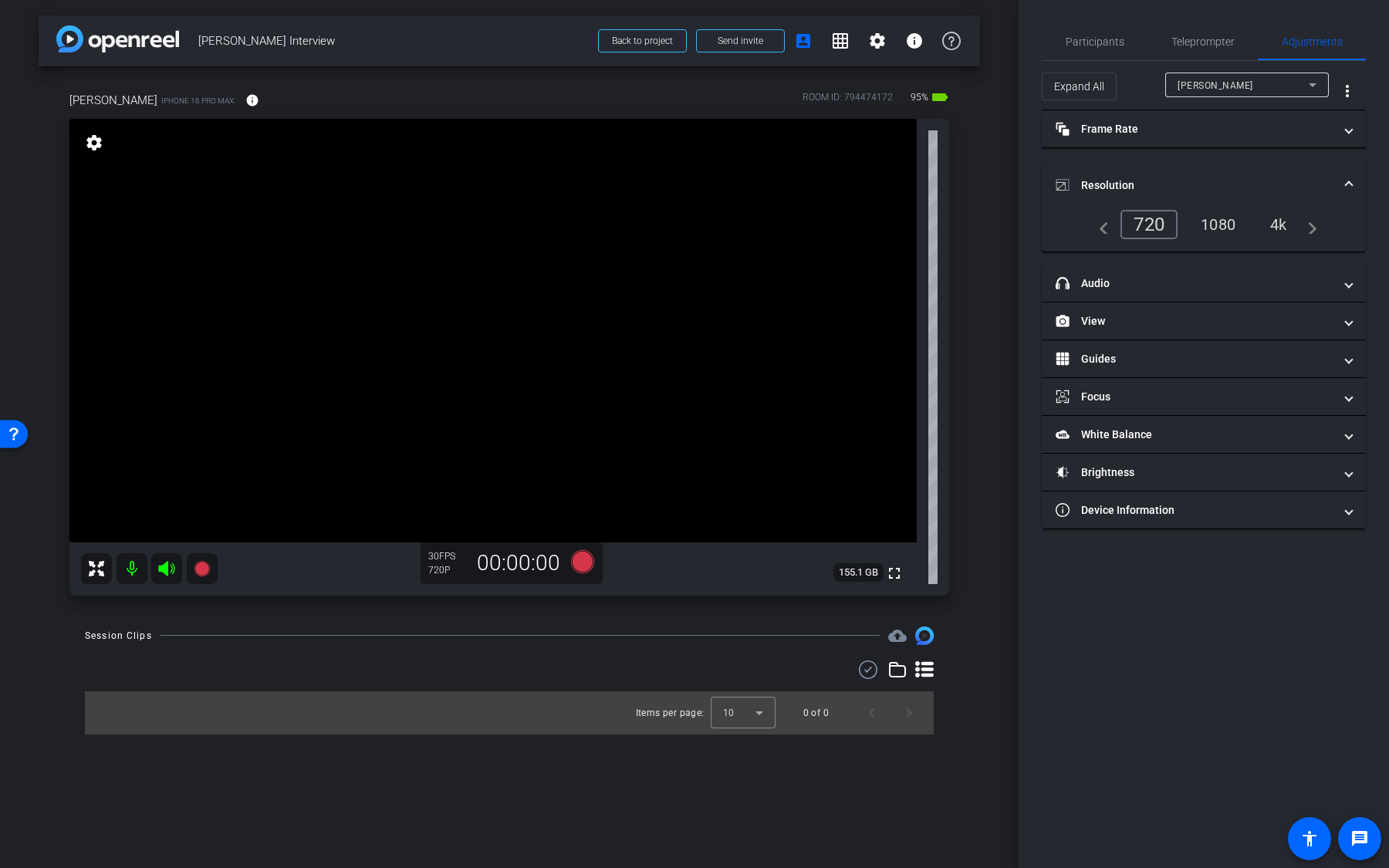
click at [1283, 220] on div "4k" at bounding box center [1279, 224] width 40 height 27
click at [1188, 444] on mat-expansion-panel-header "White Balance White Balance" at bounding box center [1204, 434] width 324 height 37
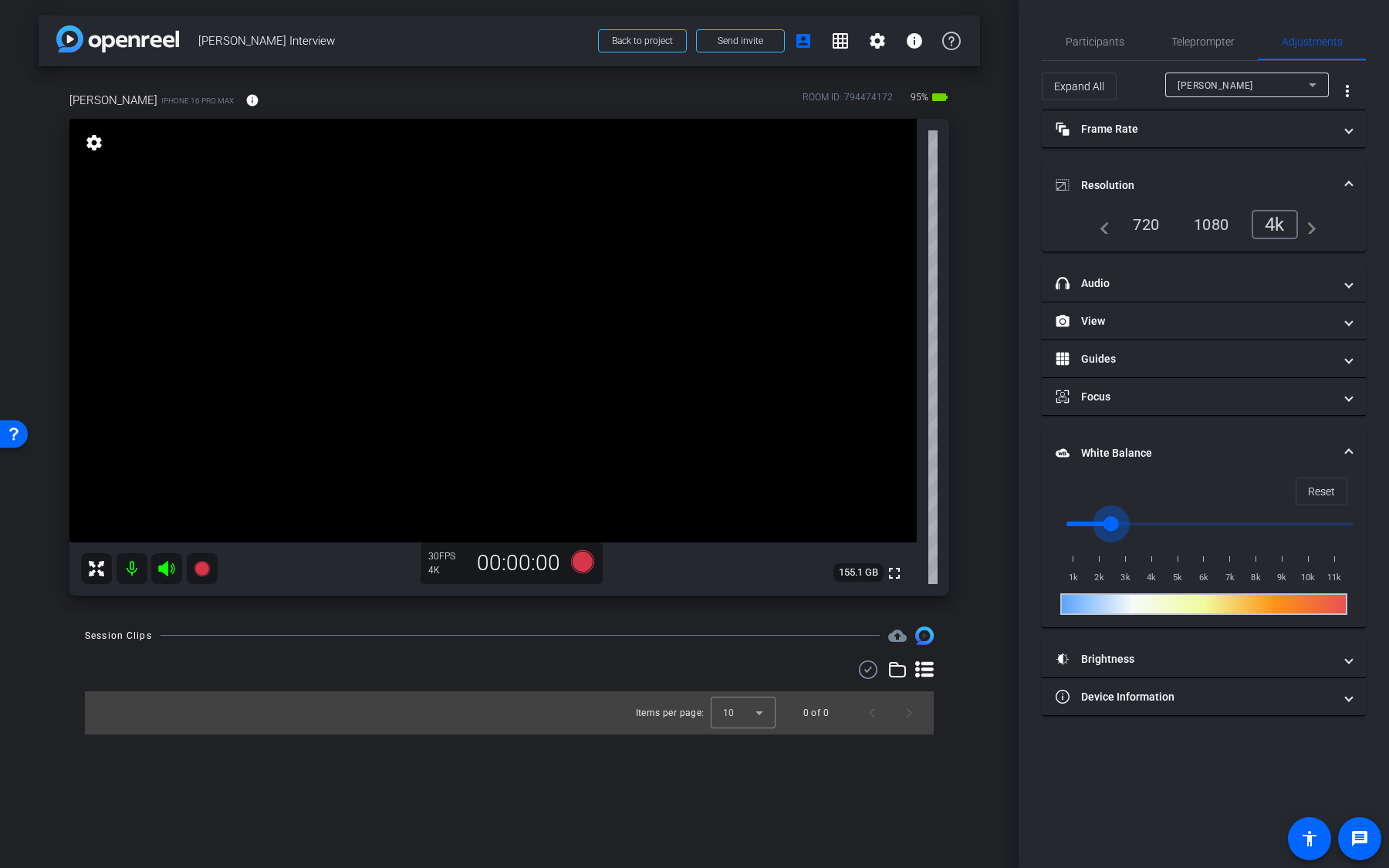
drag, startPoint x: 1071, startPoint y: 526, endPoint x: 1107, endPoint y: 524, distance: 36.1
click at [1107, 524] on input "range" at bounding box center [1210, 524] width 319 height 34
drag, startPoint x: 1107, startPoint y: 524, endPoint x: 1134, endPoint y: 524, distance: 27.0
click at [1133, 524] on input "range" at bounding box center [1210, 524] width 319 height 34
drag, startPoint x: 1136, startPoint y: 524, endPoint x: 1157, endPoint y: 526, distance: 21.1
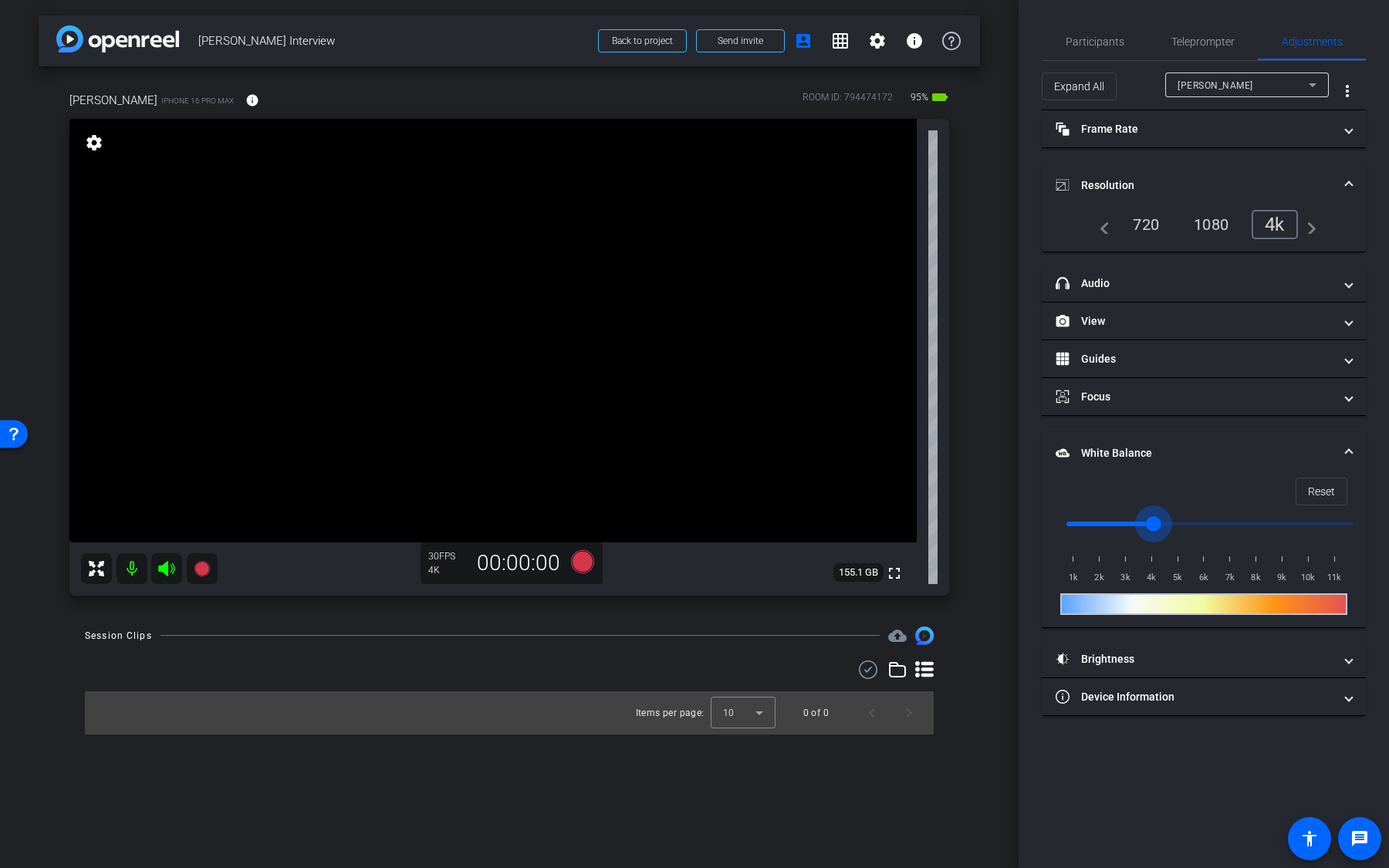
click at [1157, 526] on input "range" at bounding box center [1210, 524] width 319 height 34
drag, startPoint x: 1157, startPoint y: 526, endPoint x: 1178, endPoint y: 527, distance: 21.0
click at [1178, 526] on input "range" at bounding box center [1210, 524] width 319 height 34
drag, startPoint x: 1178, startPoint y: 526, endPoint x: 1095, endPoint y: 529, distance: 83.1
click at [1095, 529] on input "range" at bounding box center [1210, 524] width 319 height 34
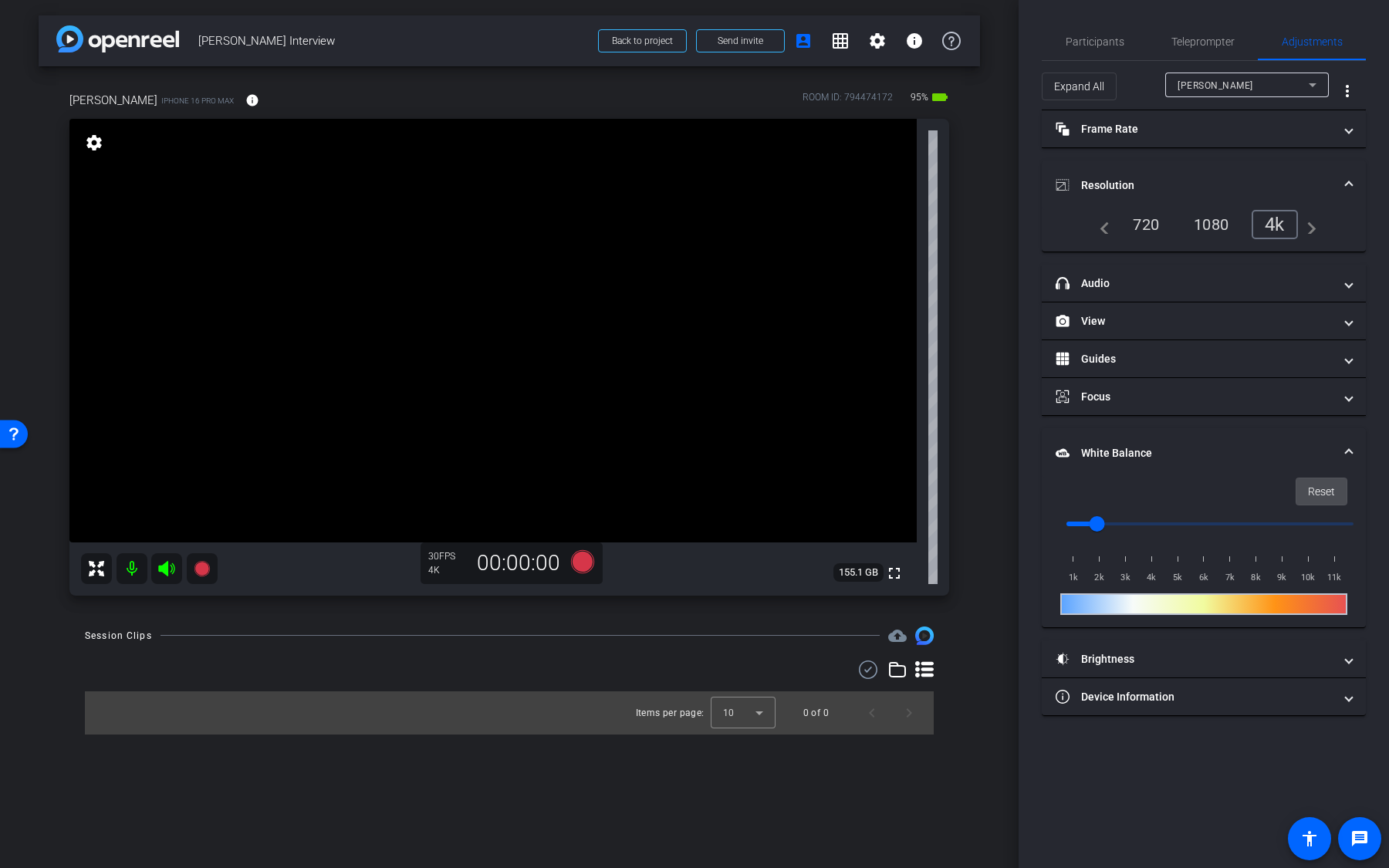
click at [1327, 486] on span "Reset" at bounding box center [1321, 492] width 27 height 29
type input "1000"
click at [1135, 310] on mat-expansion-panel-header "View" at bounding box center [1204, 321] width 324 height 37
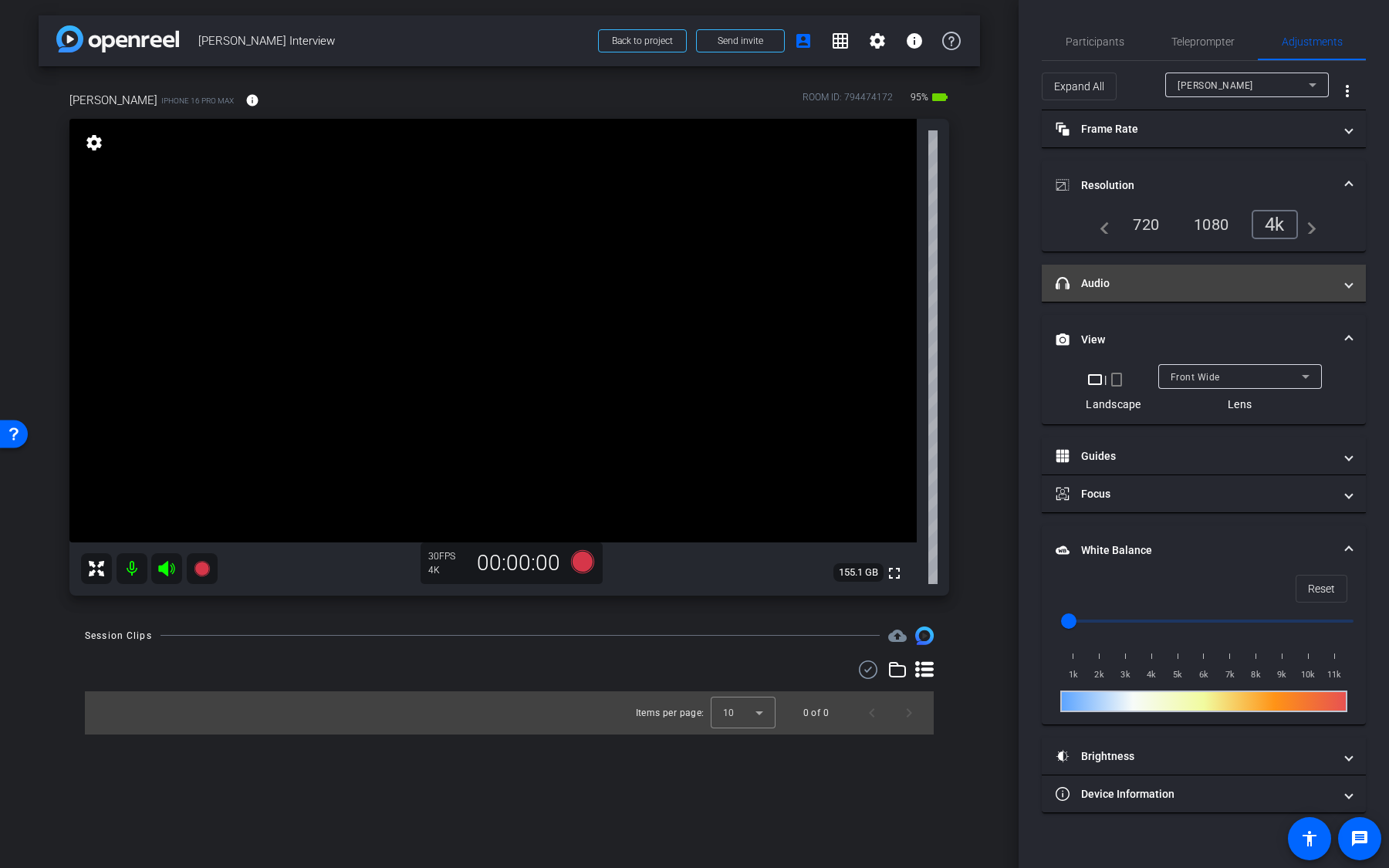
click at [1139, 294] on mat-expansion-panel-header "headphone icon Audio" at bounding box center [1204, 284] width 324 height 37
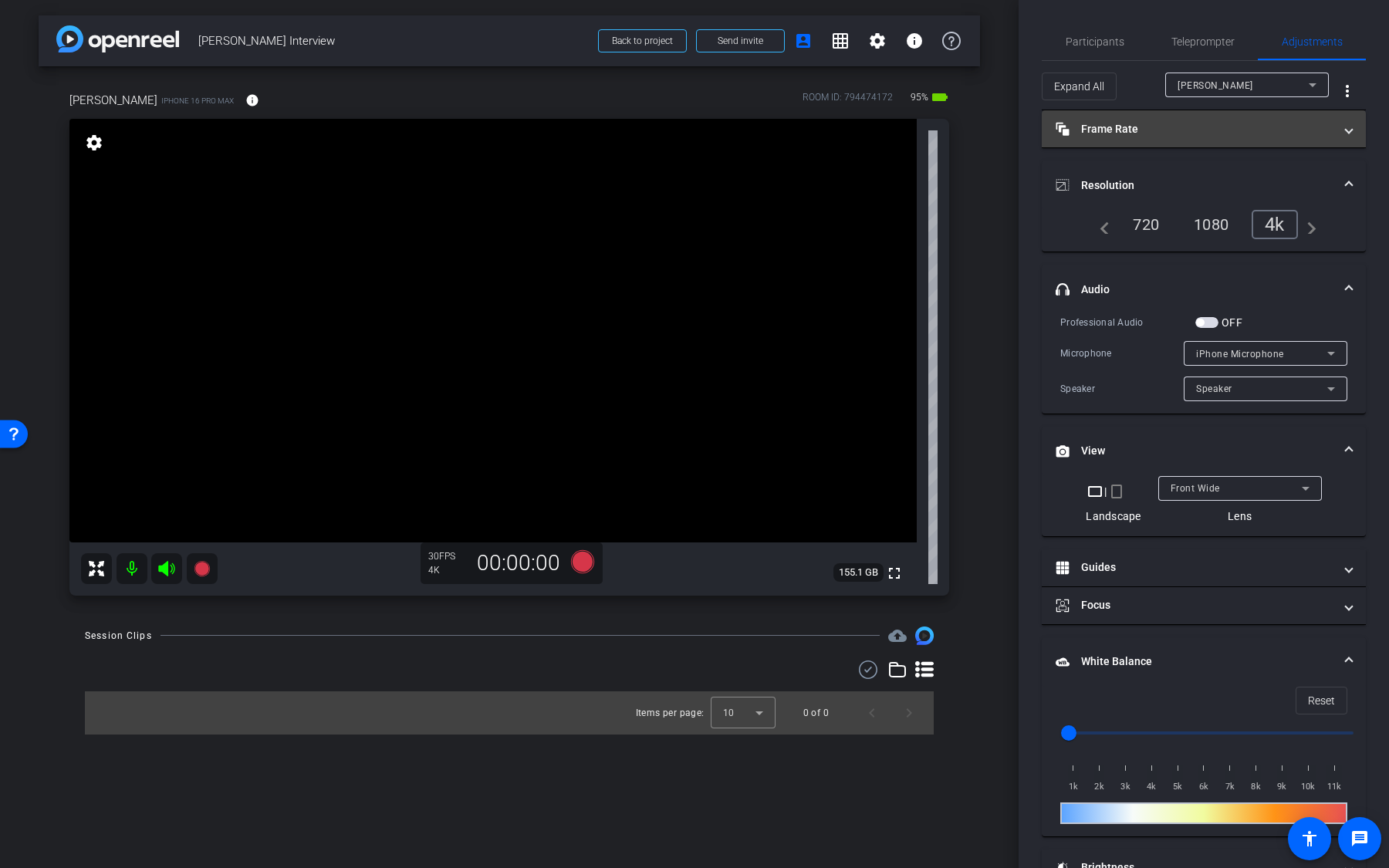
click at [1139, 146] on mat-expansion-panel-header "Frame Rate Frame Rate" at bounding box center [1204, 128] width 324 height 37
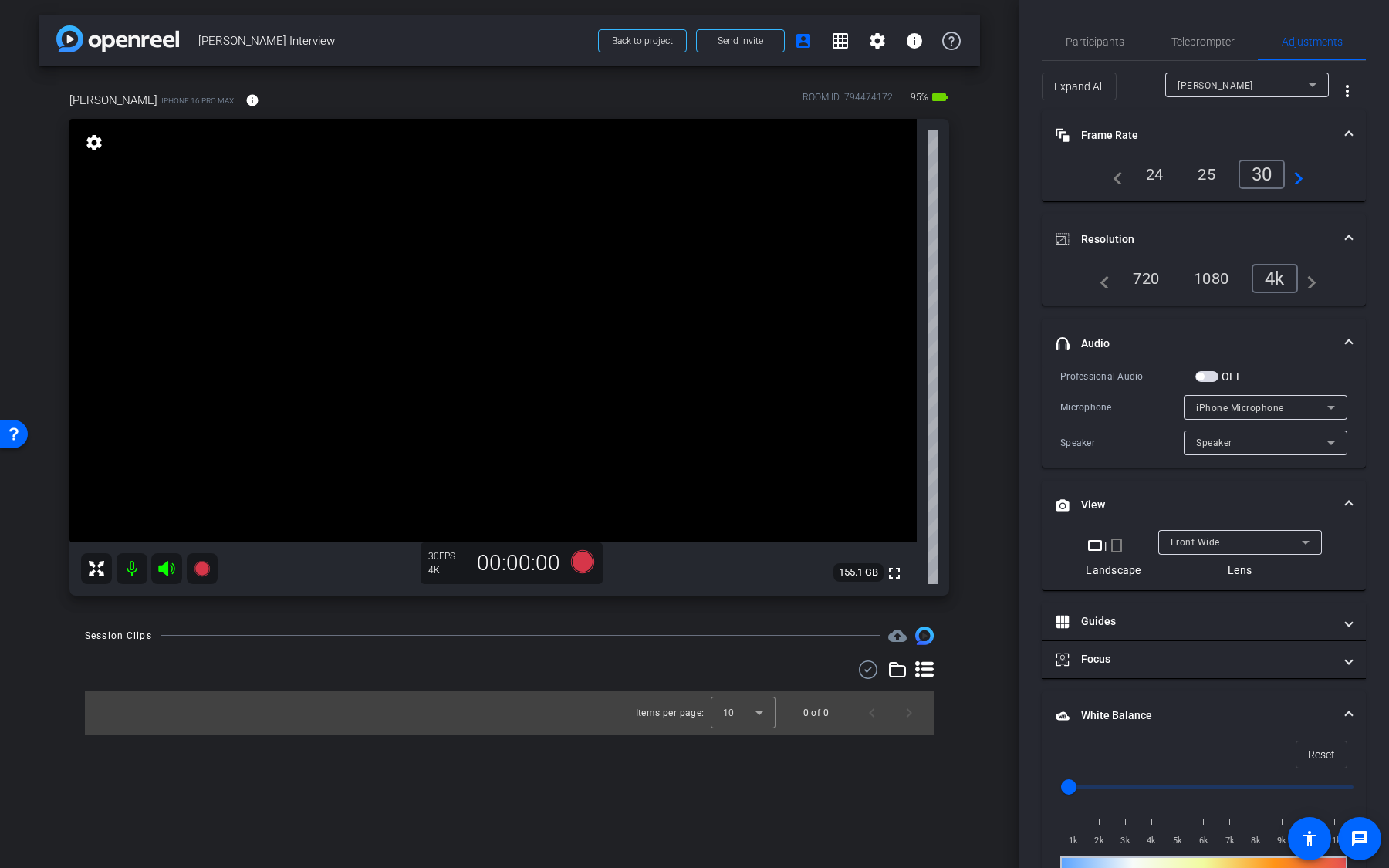
click at [1149, 178] on div "24" at bounding box center [1155, 174] width 41 height 27
click at [260, 106] on mat-icon "info" at bounding box center [251, 100] width 14 height 14
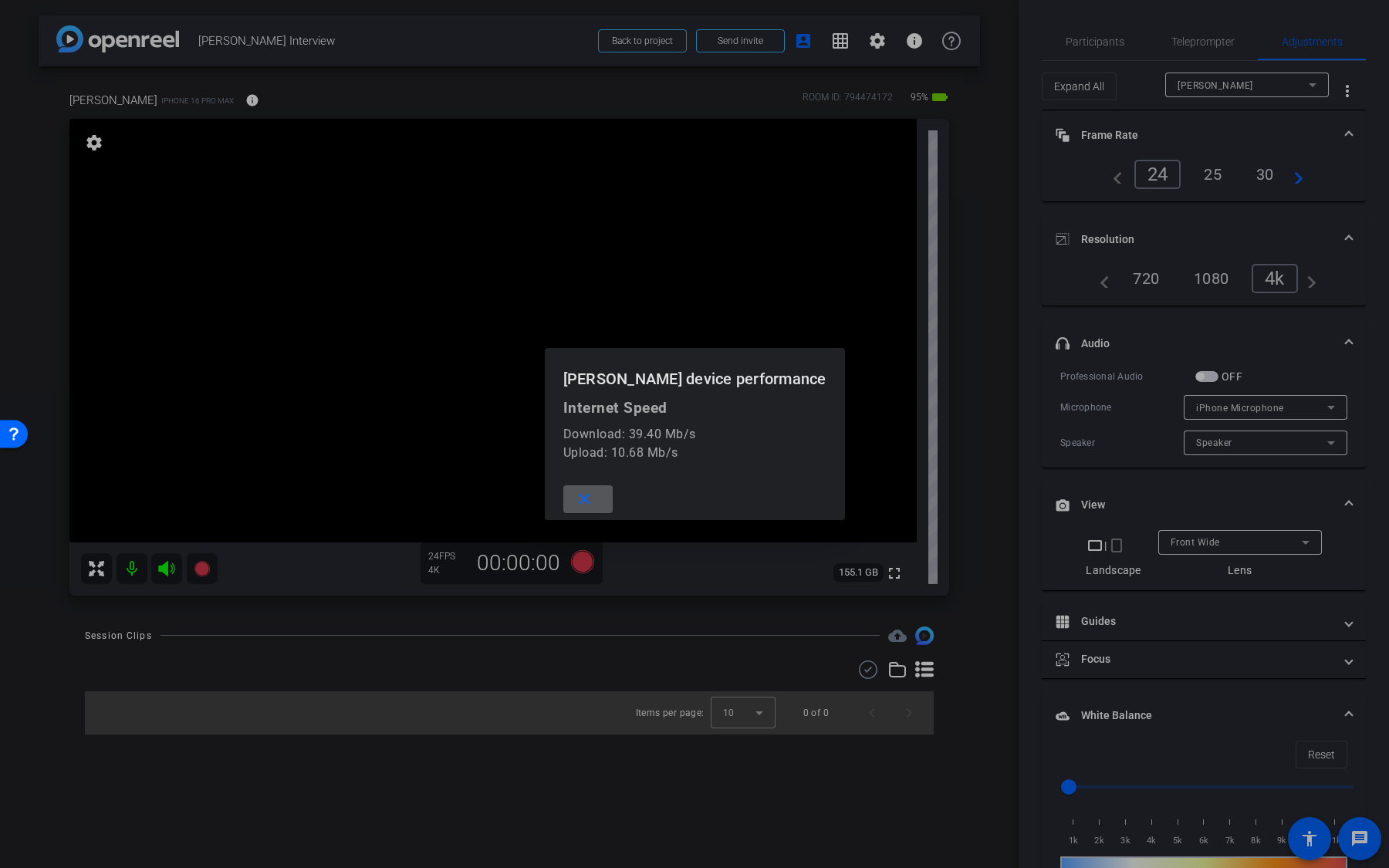
click at [576, 509] on span at bounding box center [588, 499] width 50 height 37
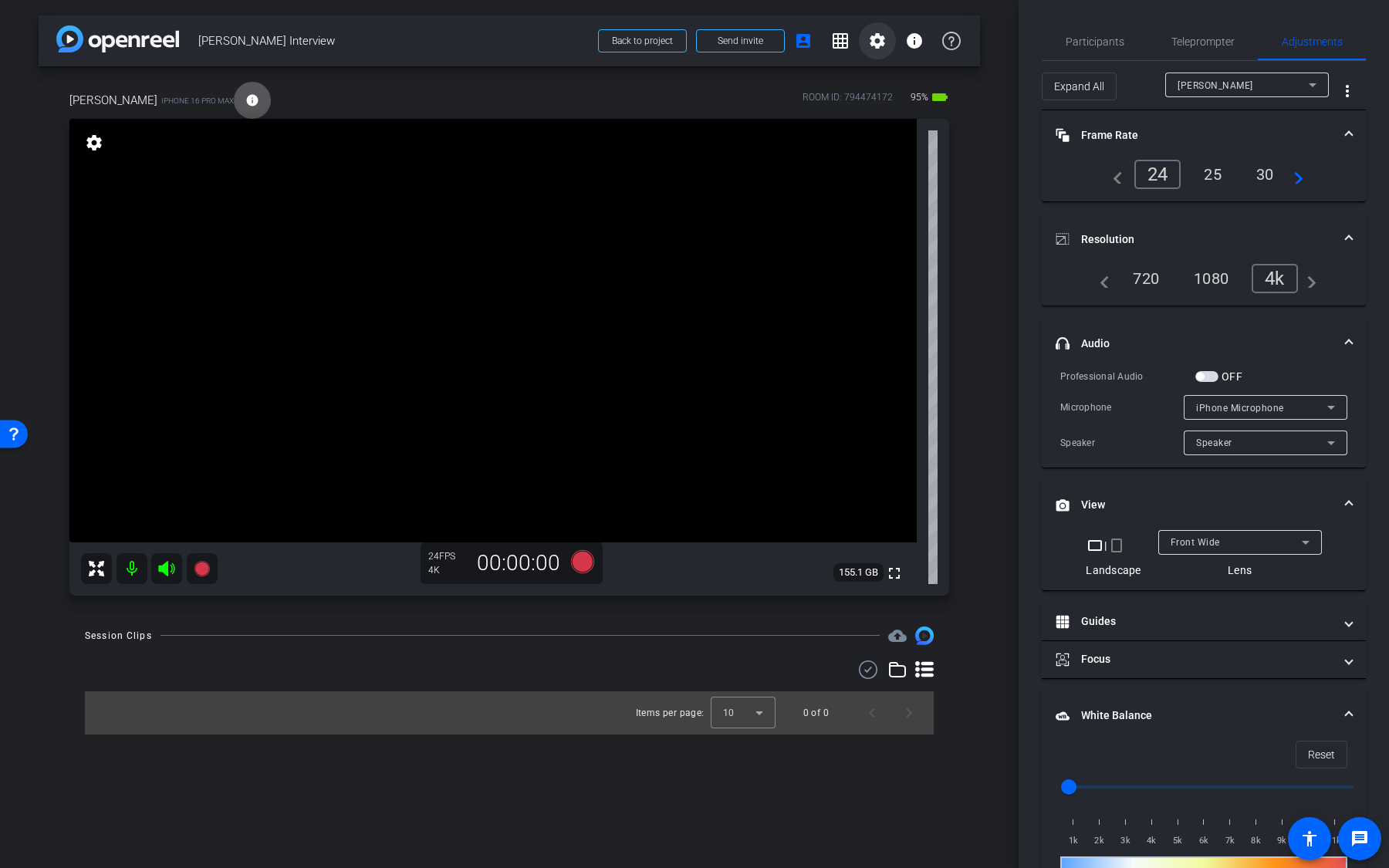
click at [877, 48] on mat-icon "settings" at bounding box center [877, 40] width 18 height 18
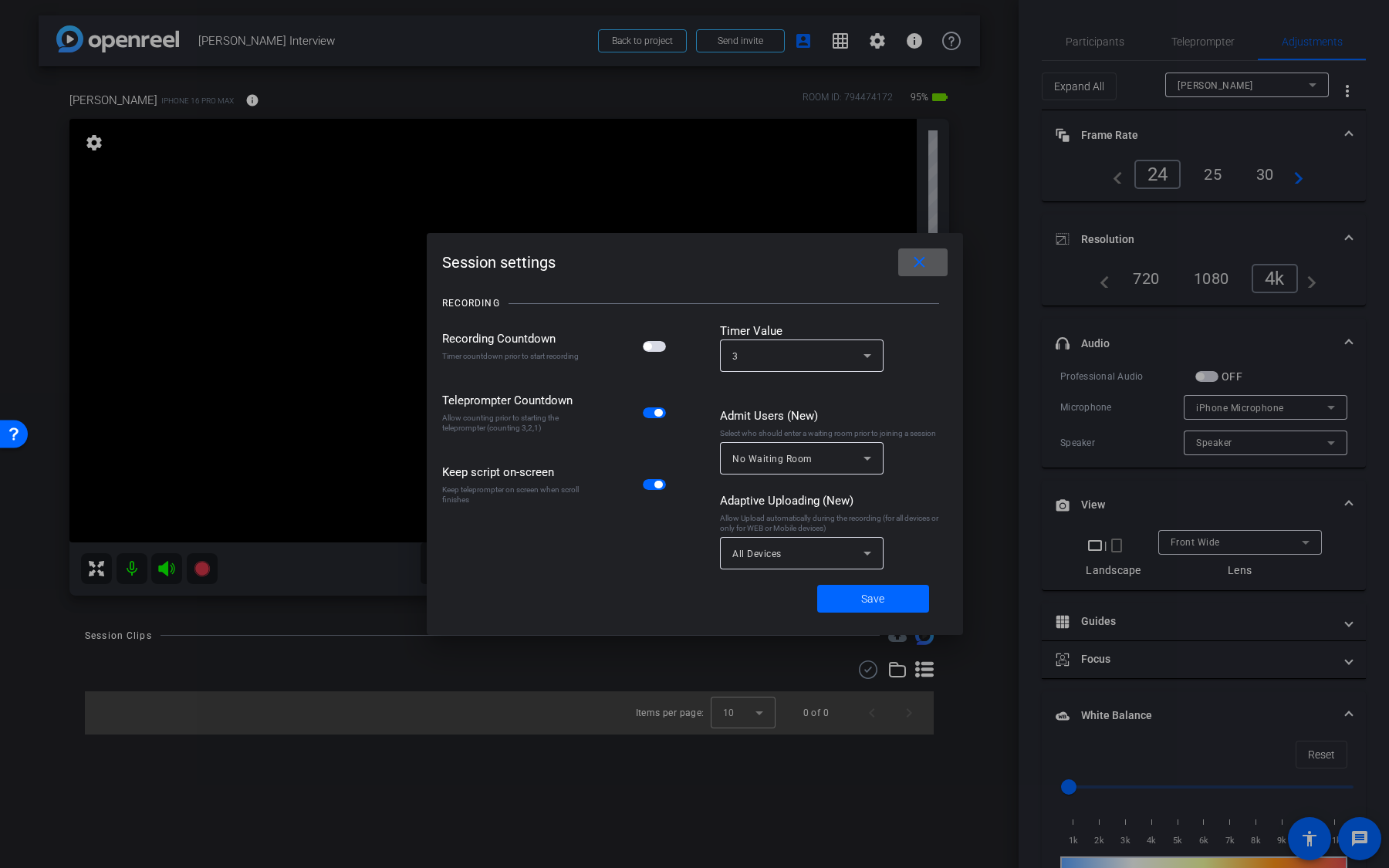
click at [659, 349] on span "button" at bounding box center [654, 347] width 23 height 11
click at [917, 270] on mat-icon "close" at bounding box center [919, 262] width 19 height 19
click at [895, 547] on span at bounding box center [873, 599] width 112 height 37
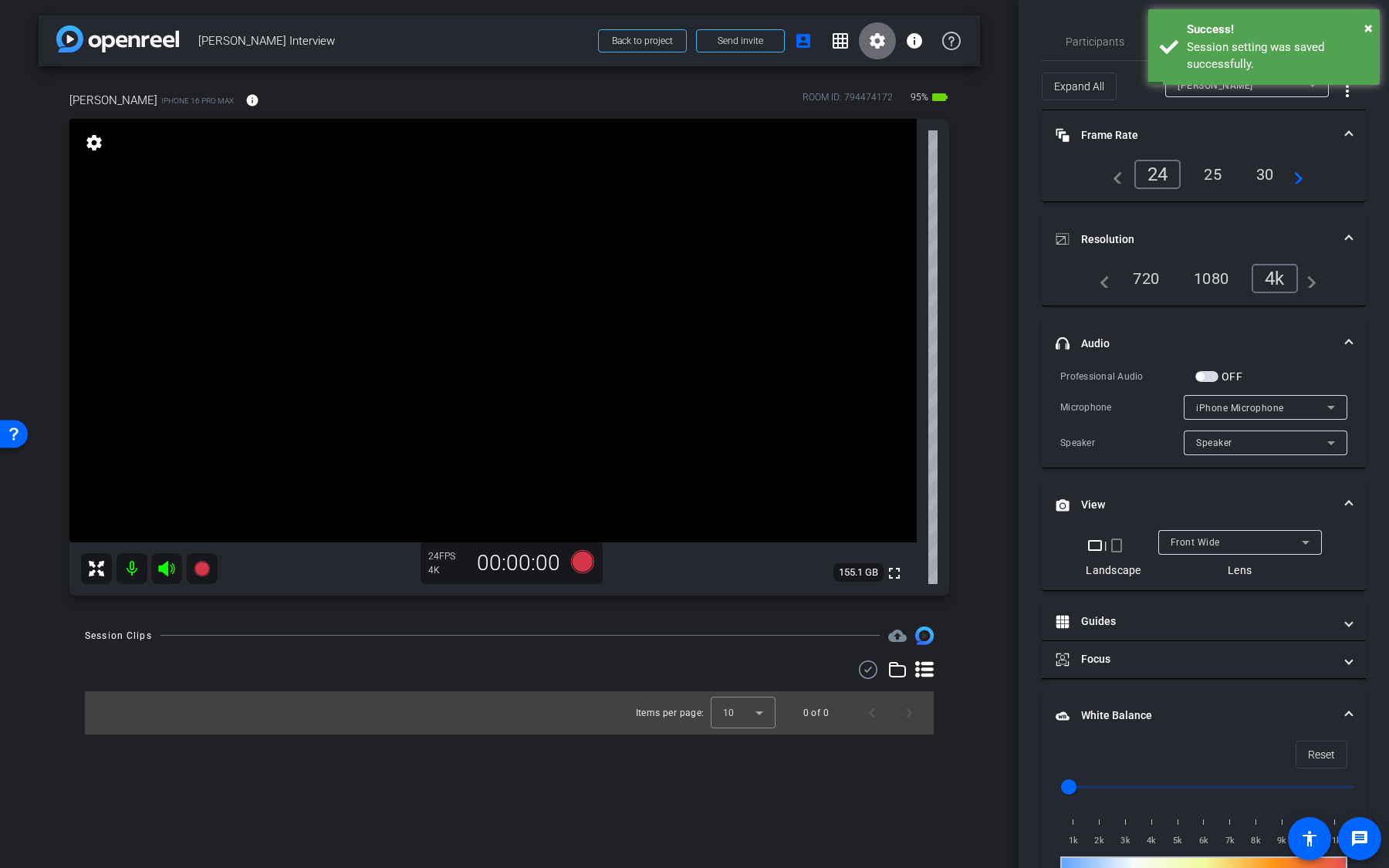
click at [872, 36] on mat-icon "settings" at bounding box center [877, 40] width 18 height 18
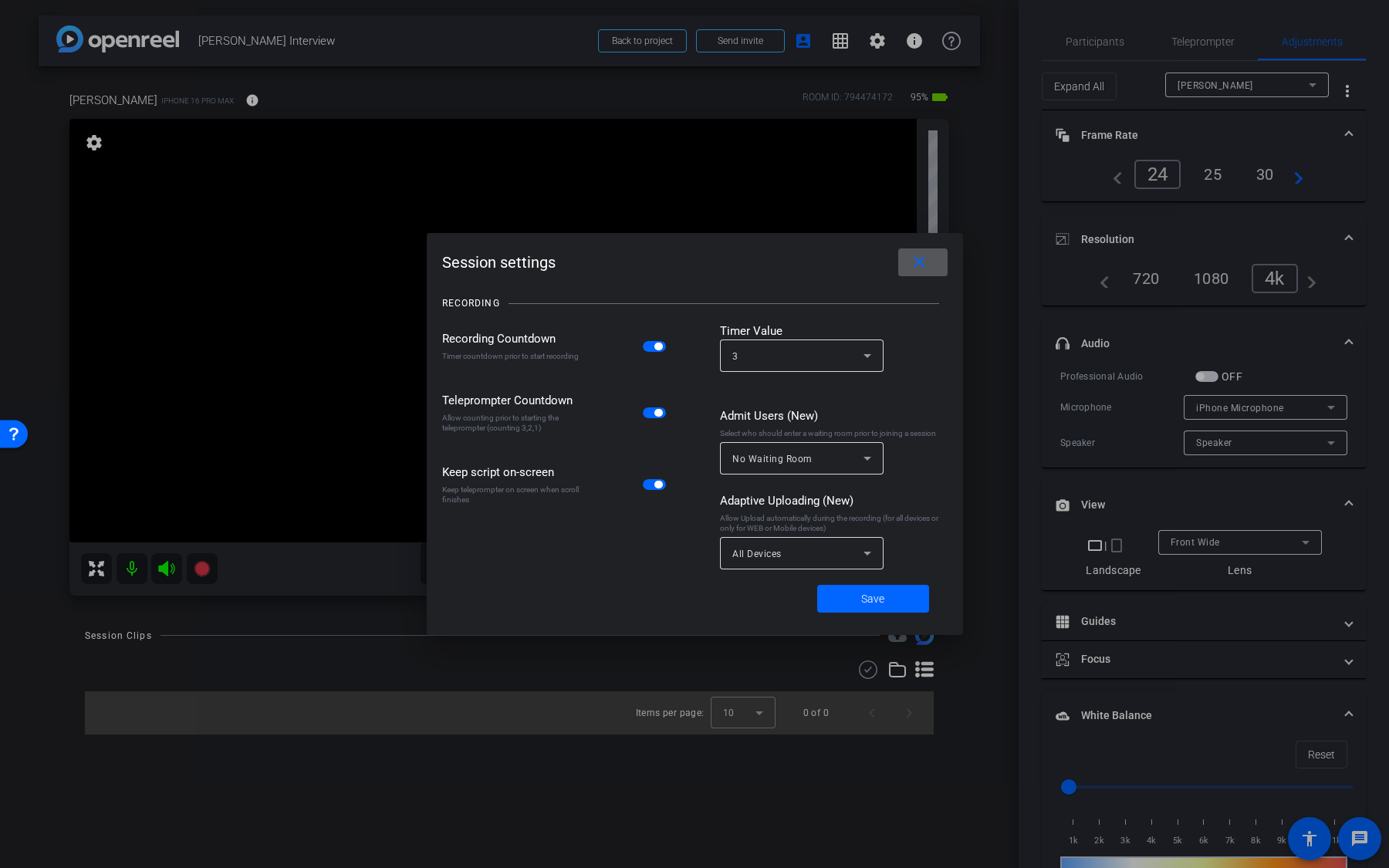
click at [661, 342] on span "button" at bounding box center [658, 346] width 7 height 7
click at [919, 263] on mat-icon "close" at bounding box center [919, 262] width 19 height 19
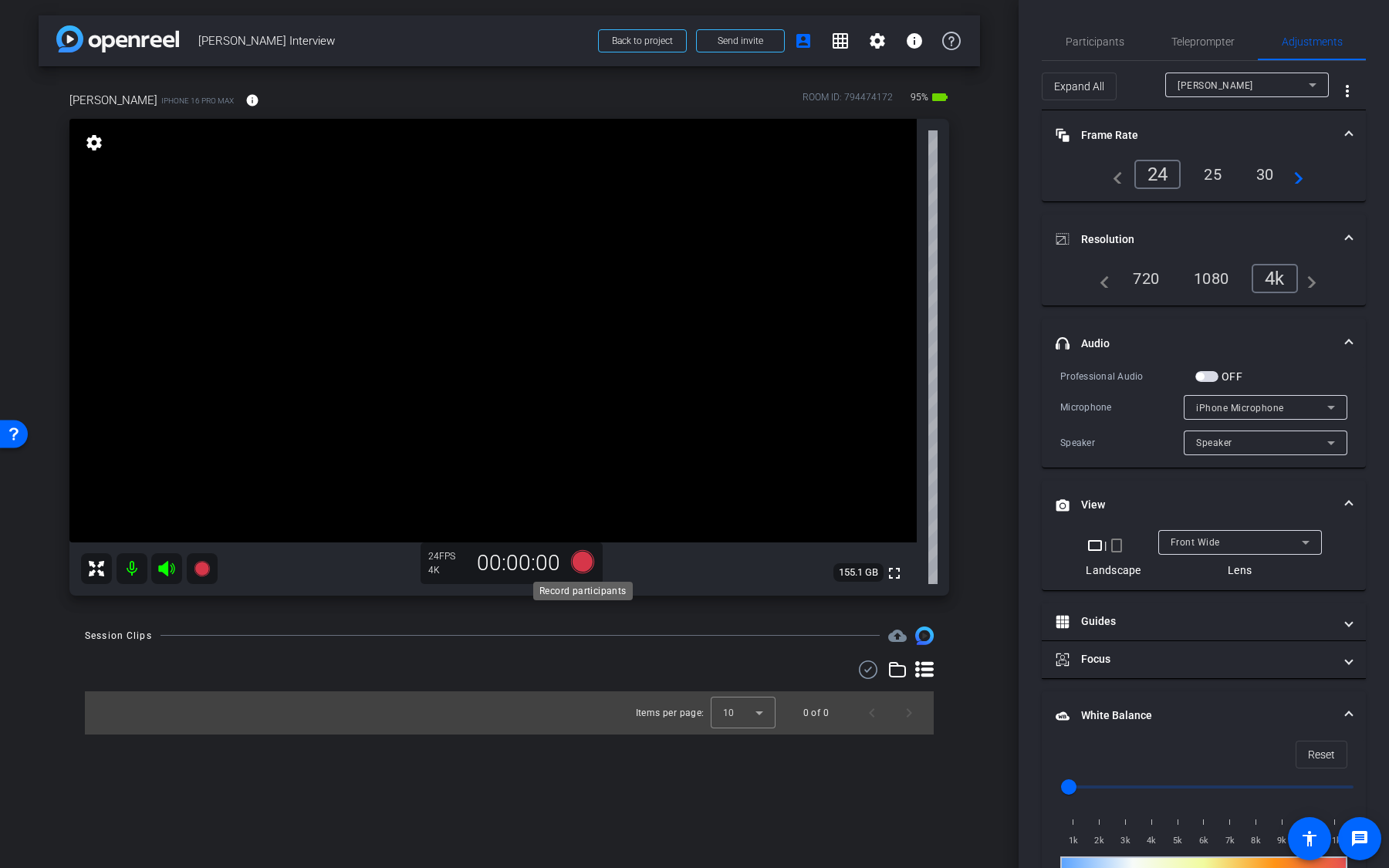
click at [585, 547] on icon at bounding box center [582, 561] width 23 height 23
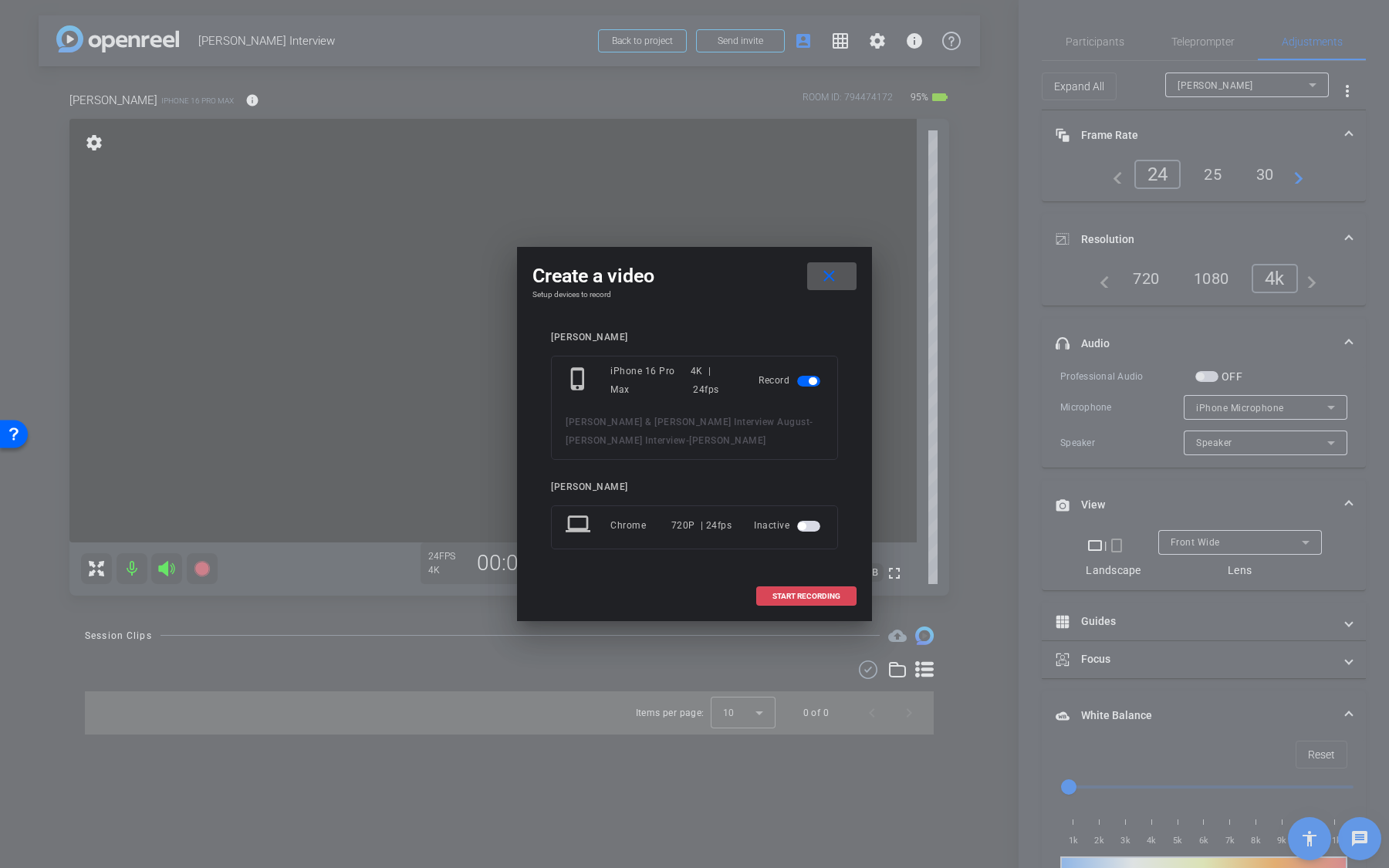
click at [771, 547] on span at bounding box center [806, 596] width 99 height 37
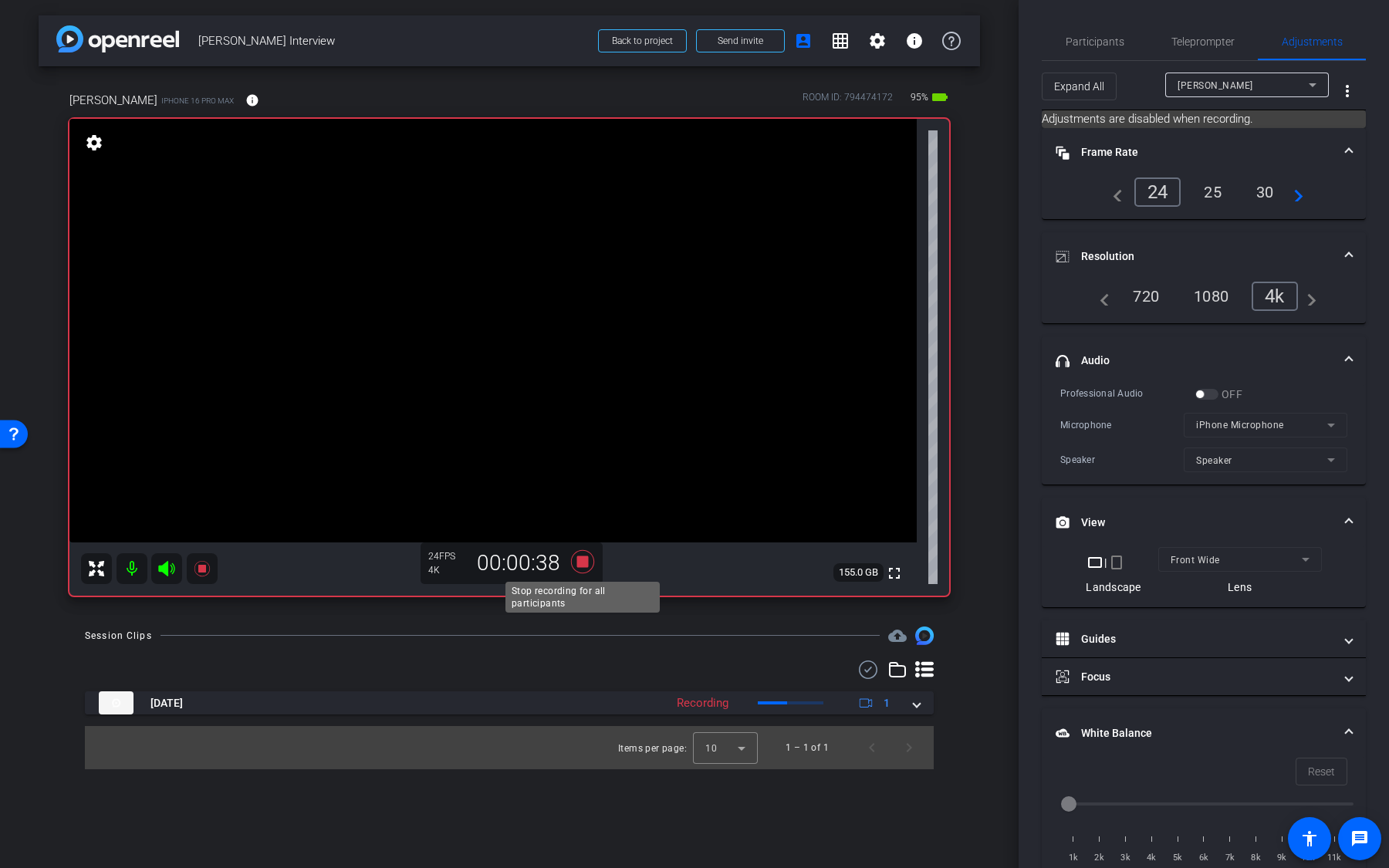
click at [587, 547] on icon at bounding box center [582, 562] width 23 height 23
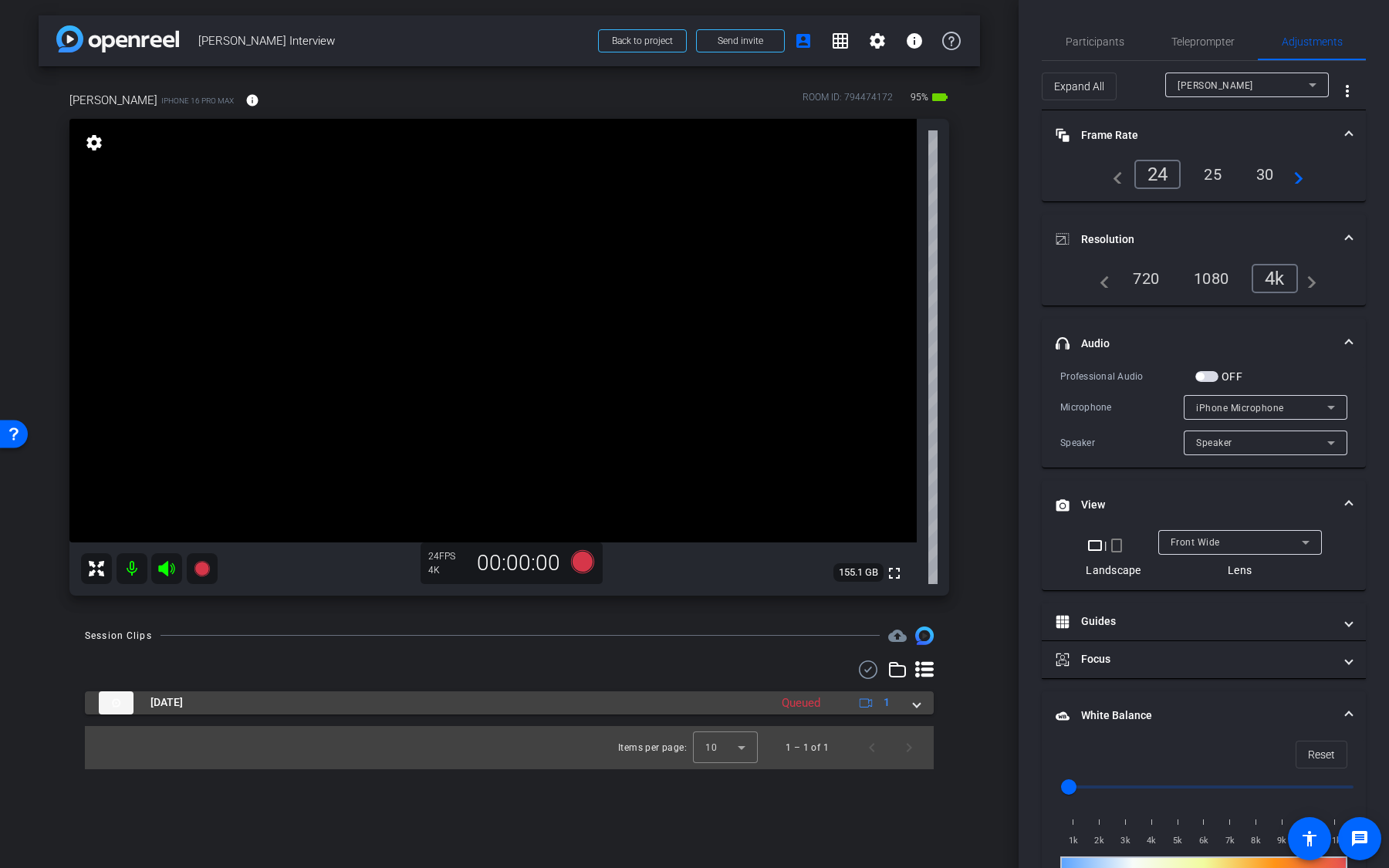
click at [806, 547] on div "Queued" at bounding box center [801, 703] width 54 height 17
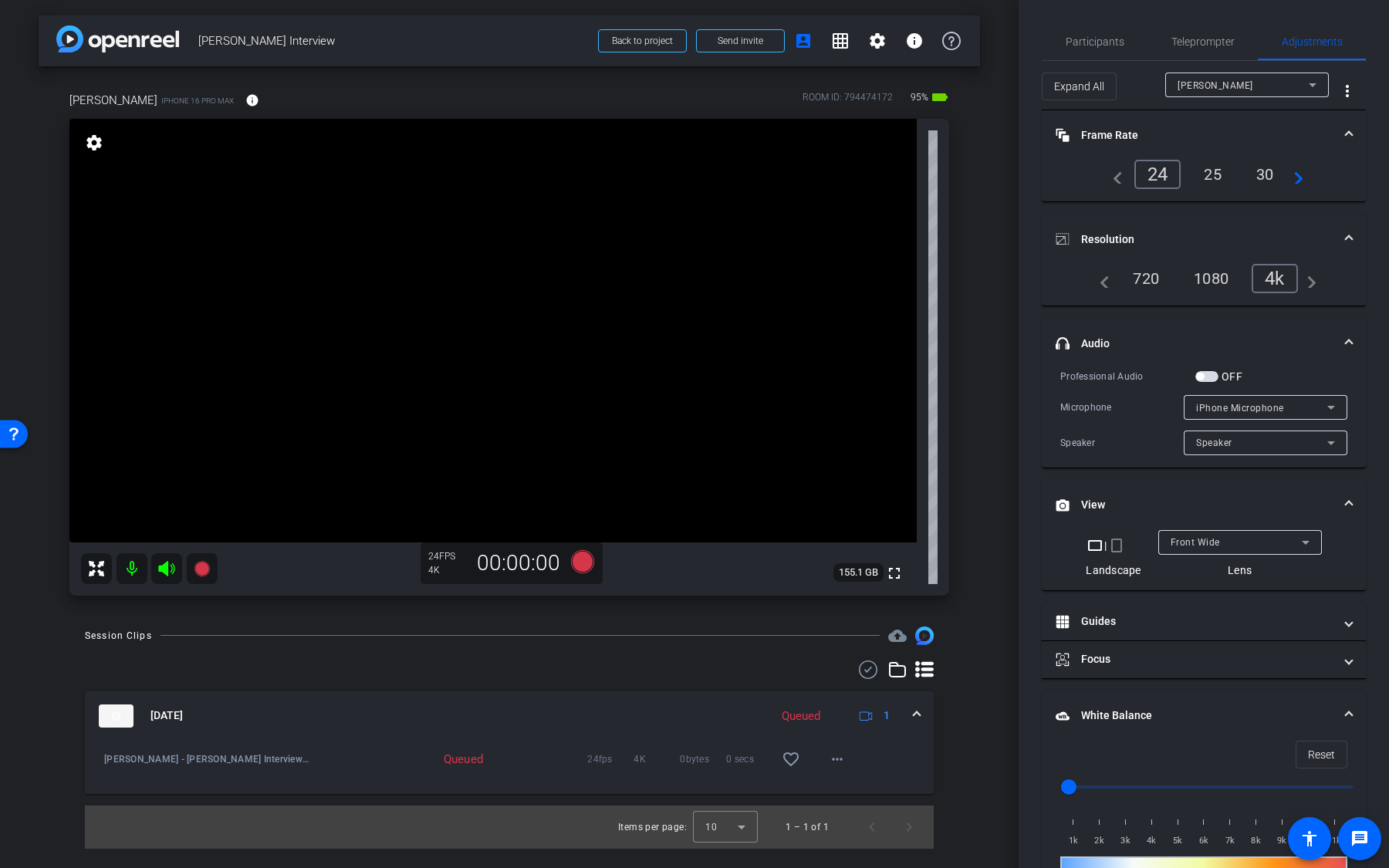
drag, startPoint x: 823, startPoint y: 718, endPoint x: 781, endPoint y: 718, distance: 42.0
click at [781, 547] on div "Queued" at bounding box center [801, 716] width 54 height 17
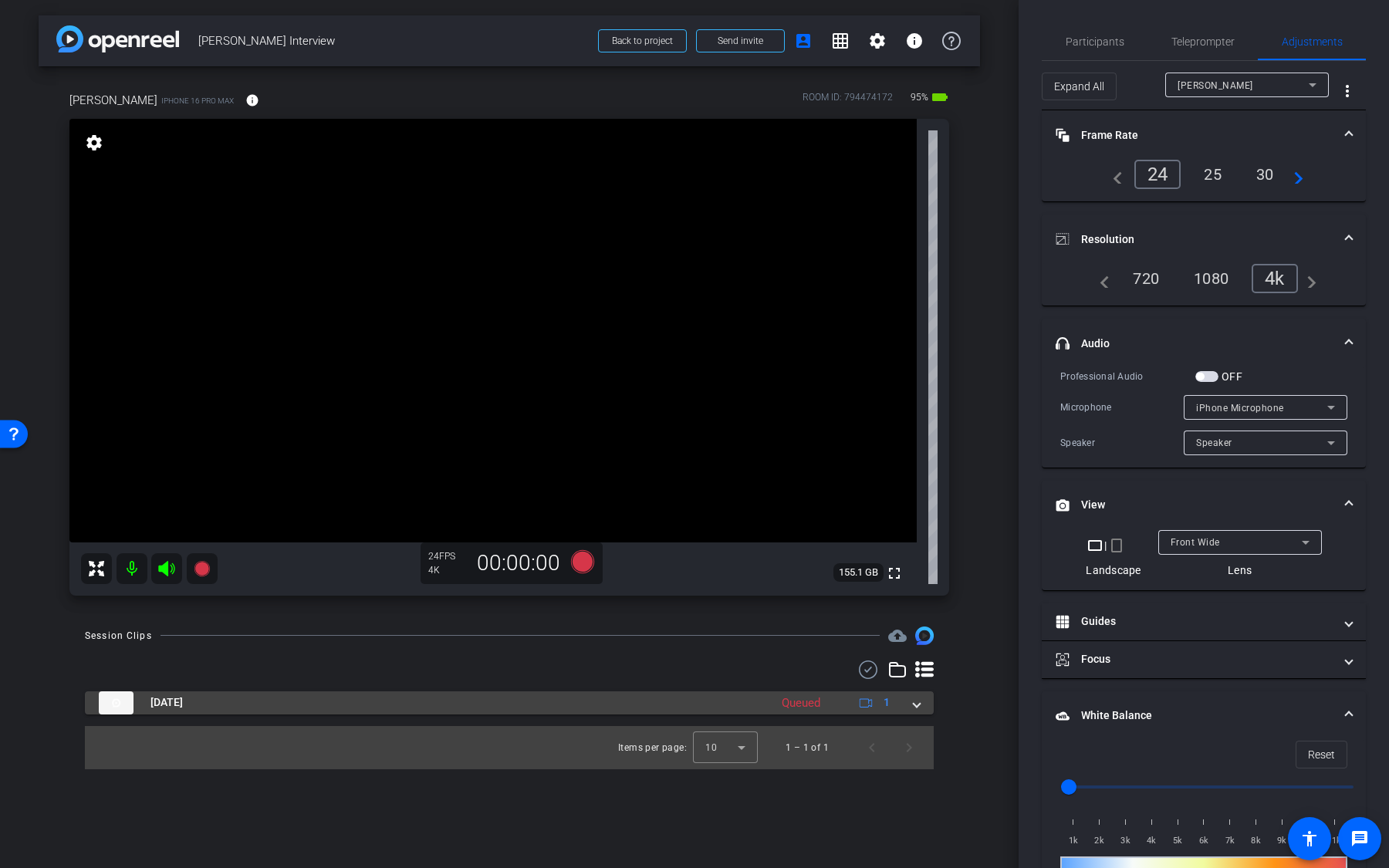
click at [780, 547] on div "Queued" at bounding box center [801, 703] width 54 height 17
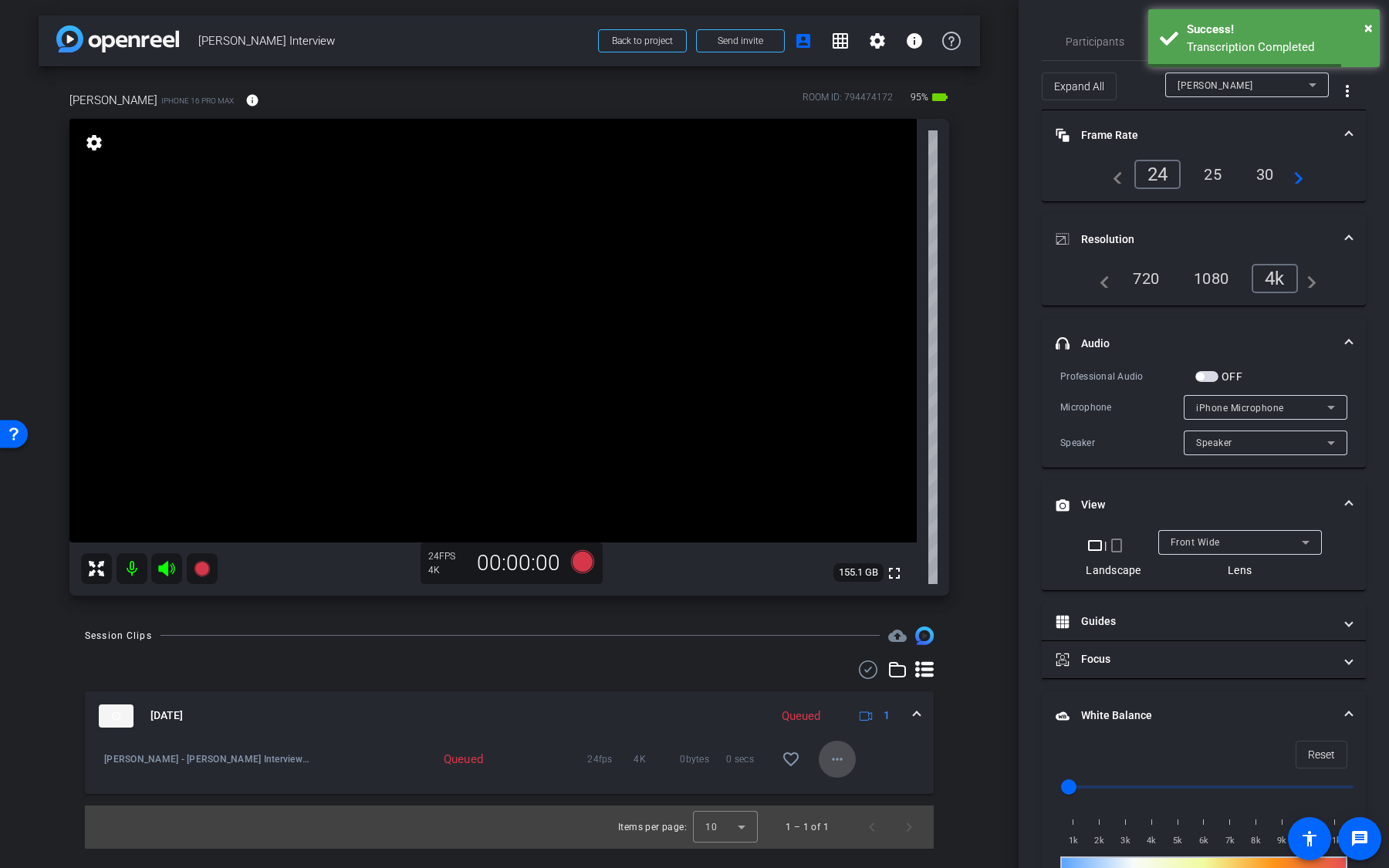
click at [840, 547] on mat-icon "more_horiz" at bounding box center [838, 760] width 18 height 18
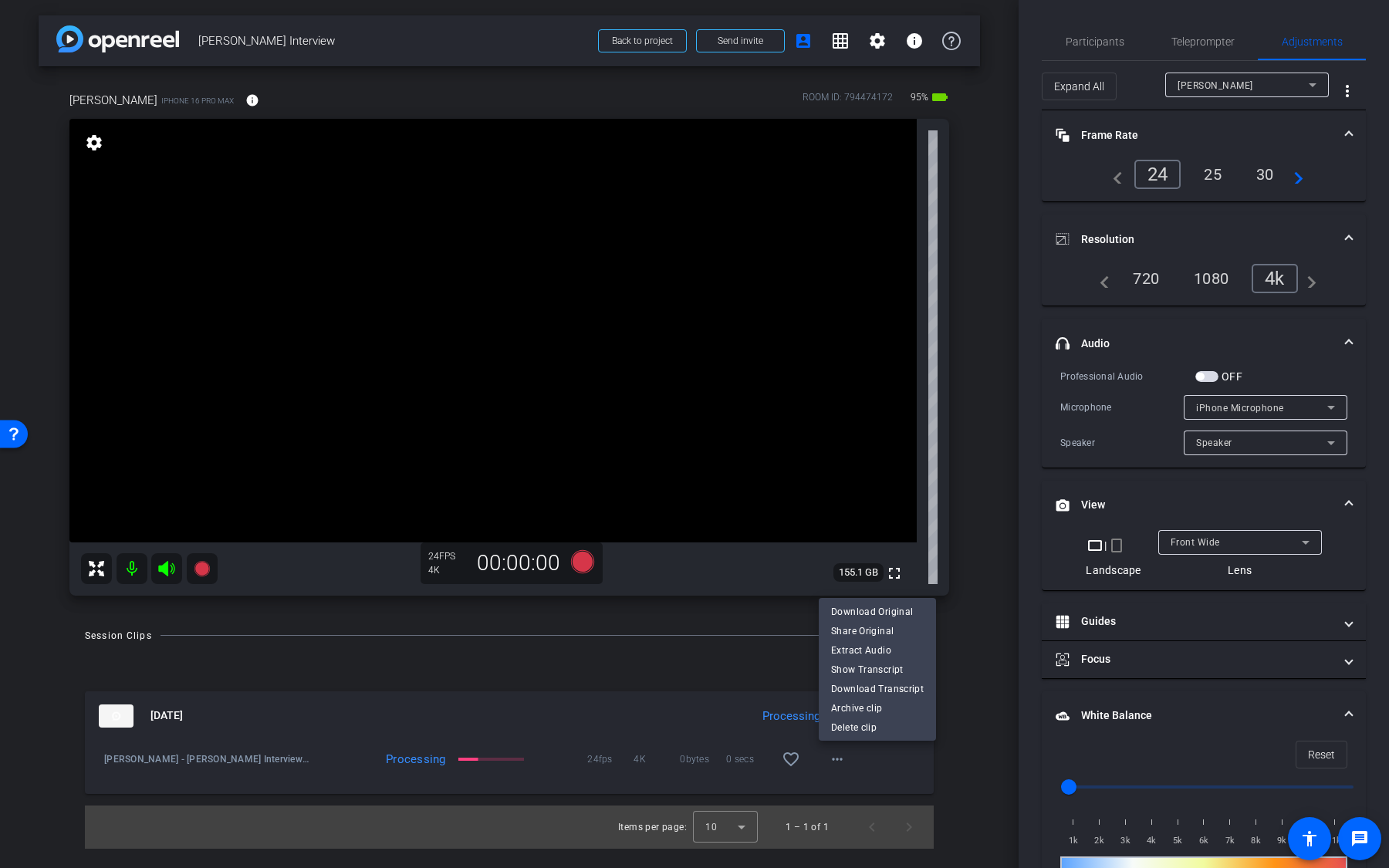
click at [693, 547] on div at bounding box center [694, 434] width 1389 height 868
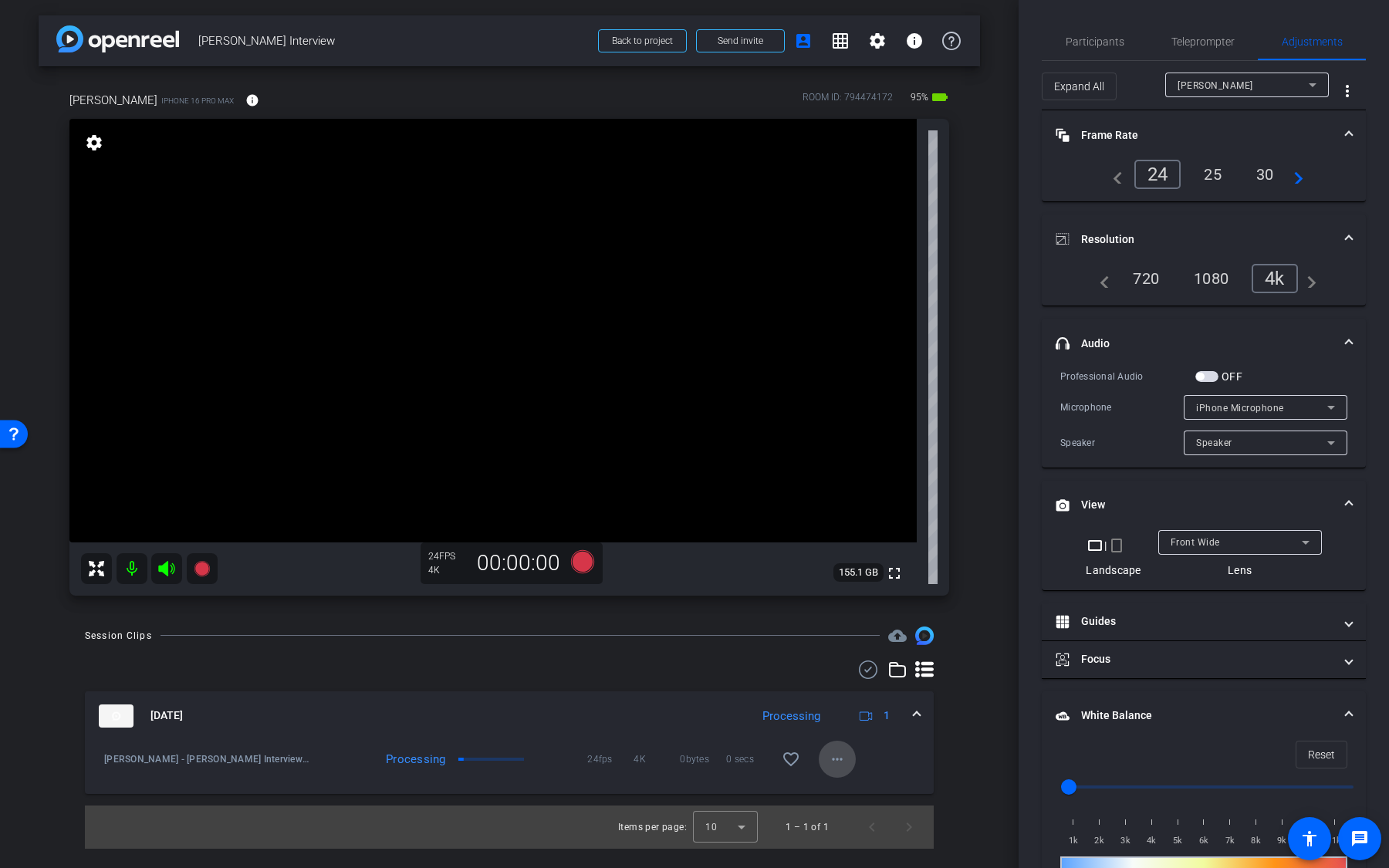
click at [828, 547] on mat-icon "more_horiz" at bounding box center [838, 760] width 18 height 18
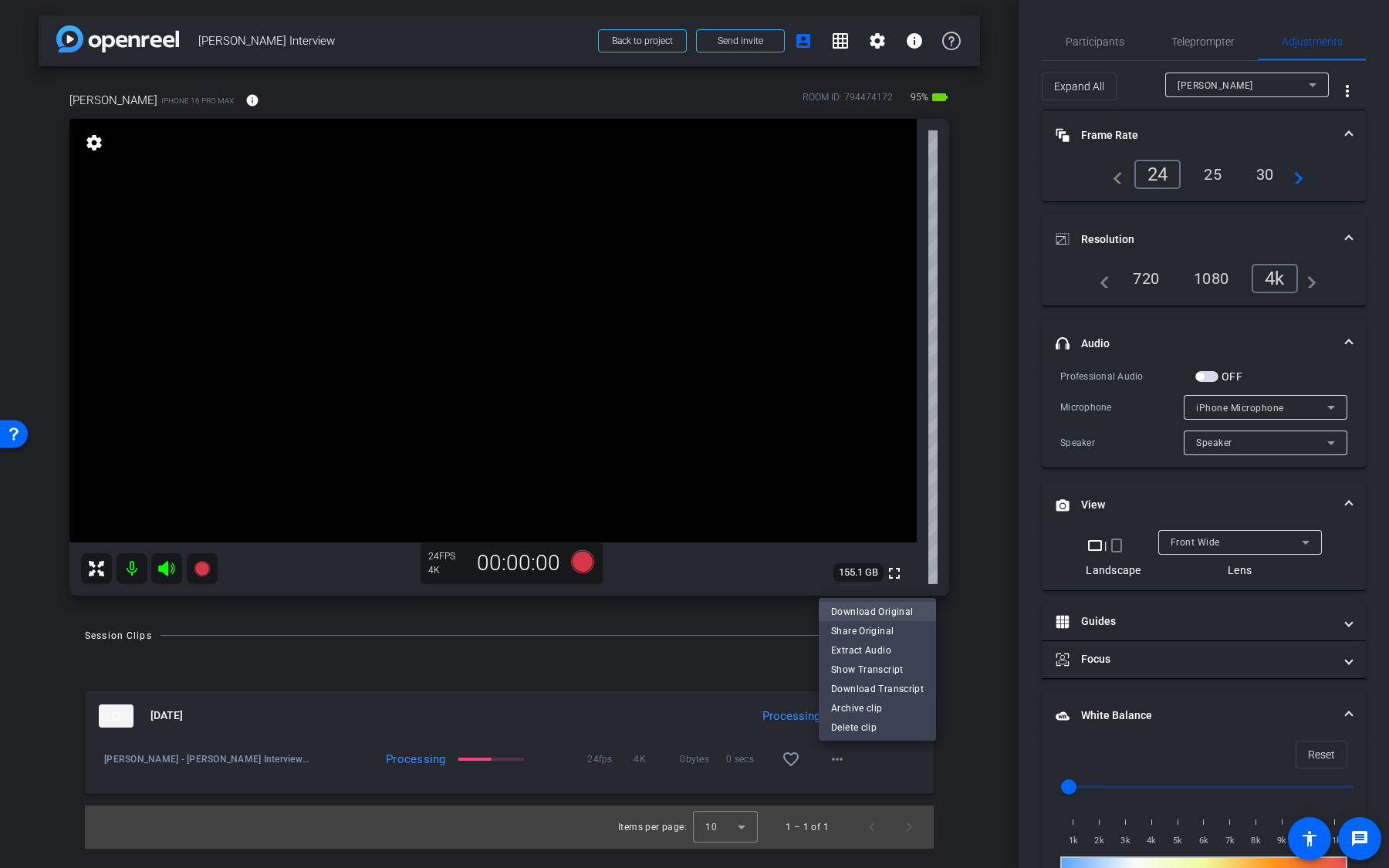
click at [882, 547] on span "Download Original" at bounding box center [877, 611] width 93 height 18
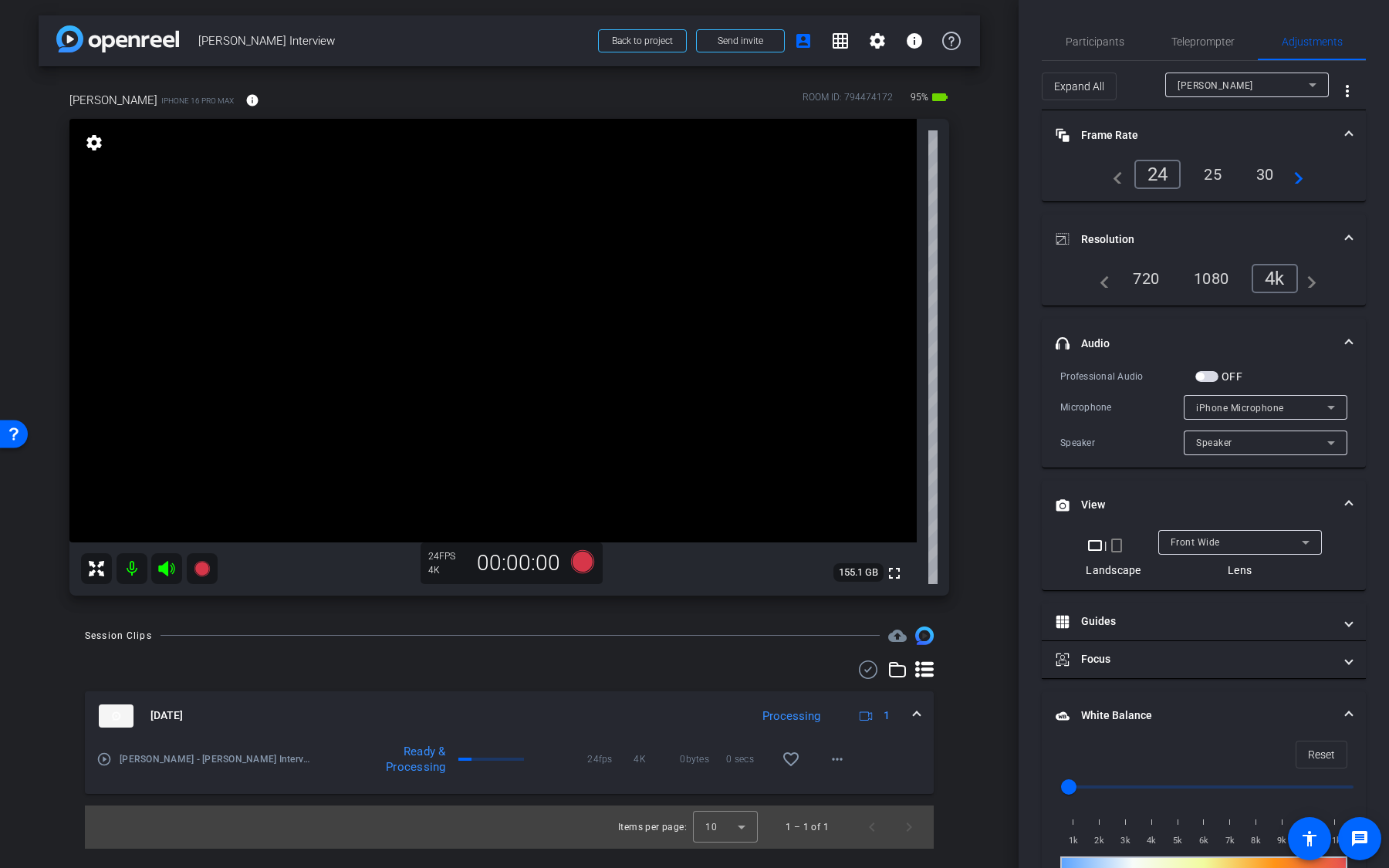
click at [1143, 270] on div "720" at bounding box center [1146, 278] width 50 height 27
click at [583, 547] on icon at bounding box center [582, 561] width 23 height 23
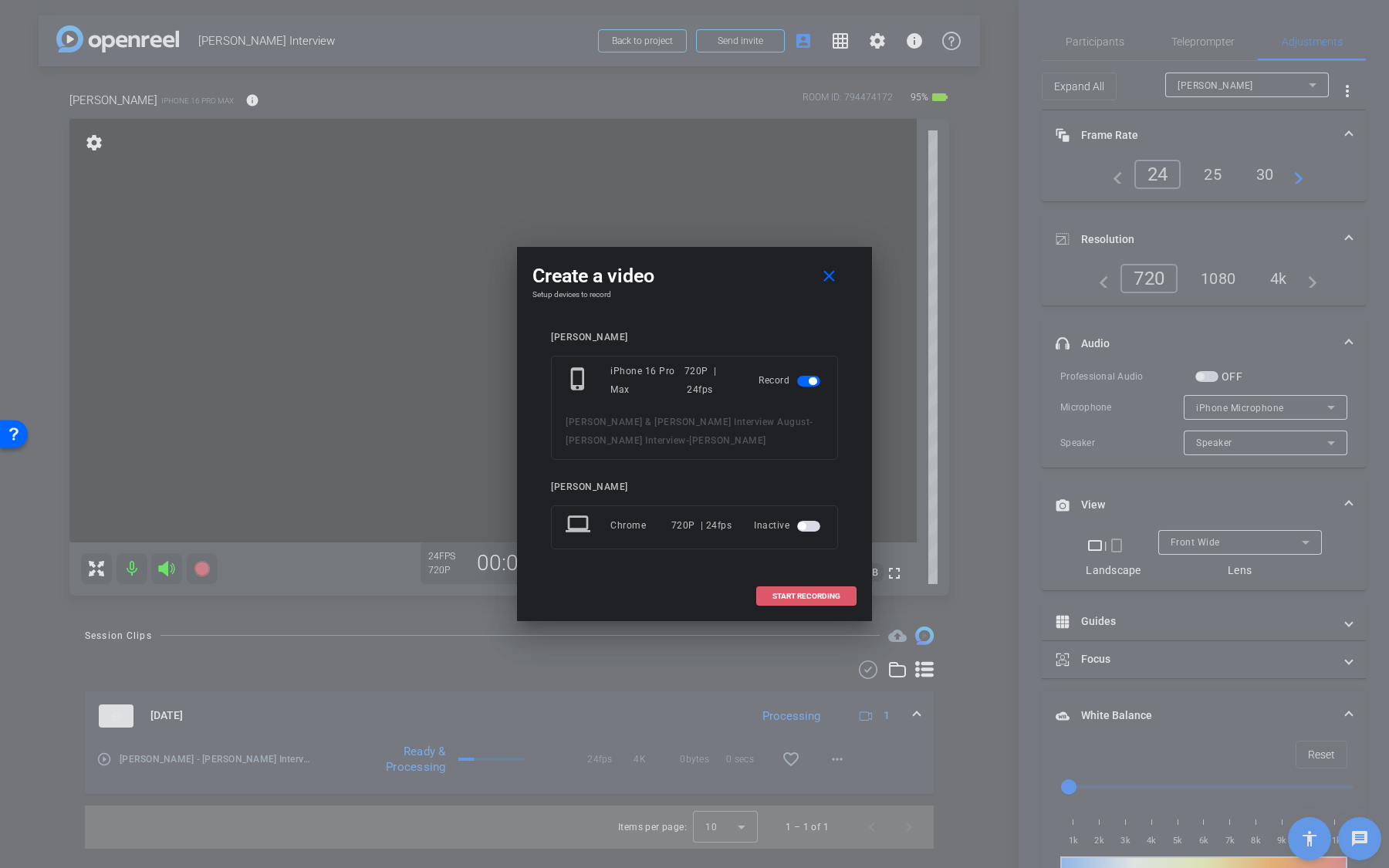
click at [795, 547] on span at bounding box center [806, 596] width 99 height 37
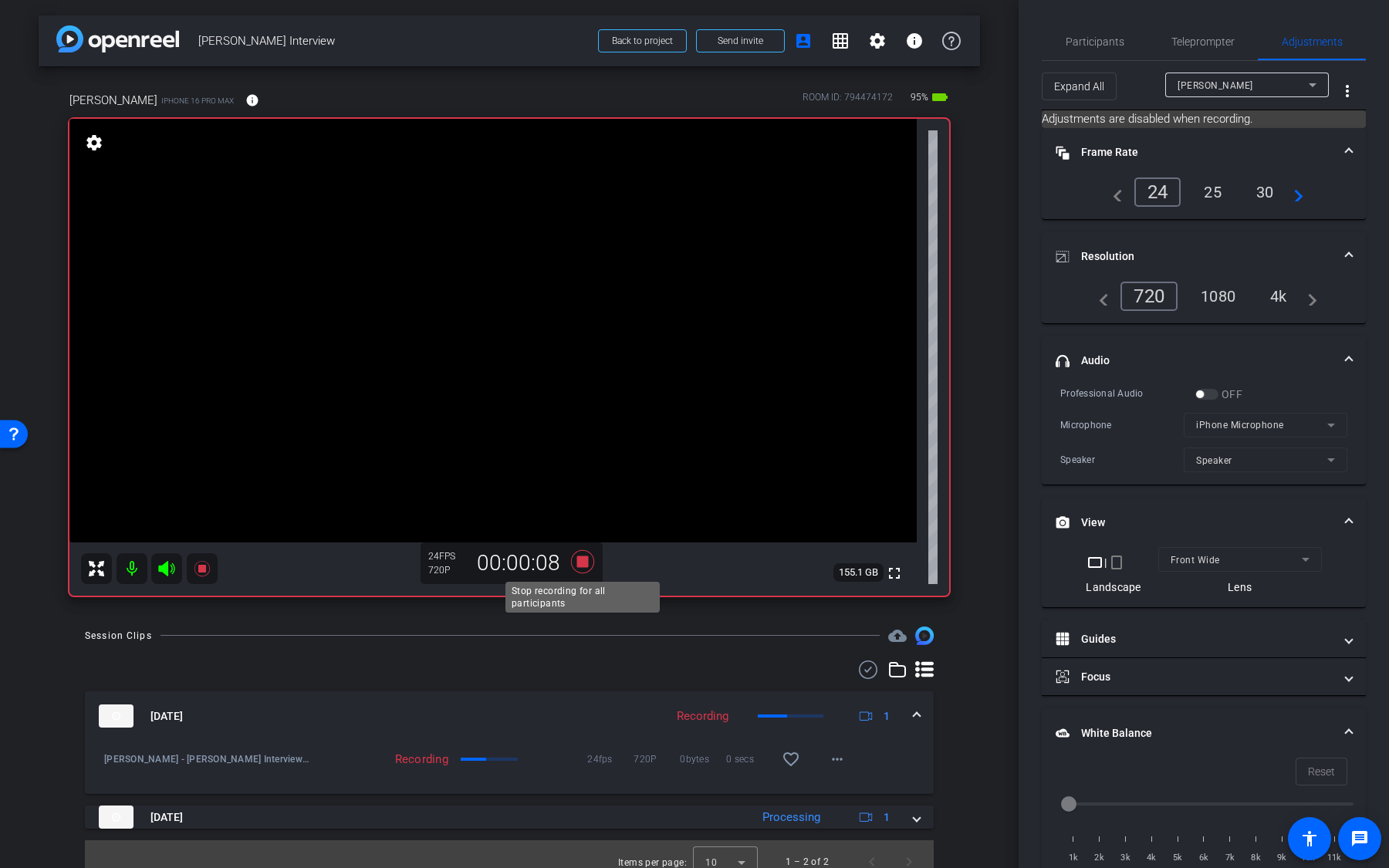
click at [581, 547] on icon at bounding box center [582, 562] width 23 height 23
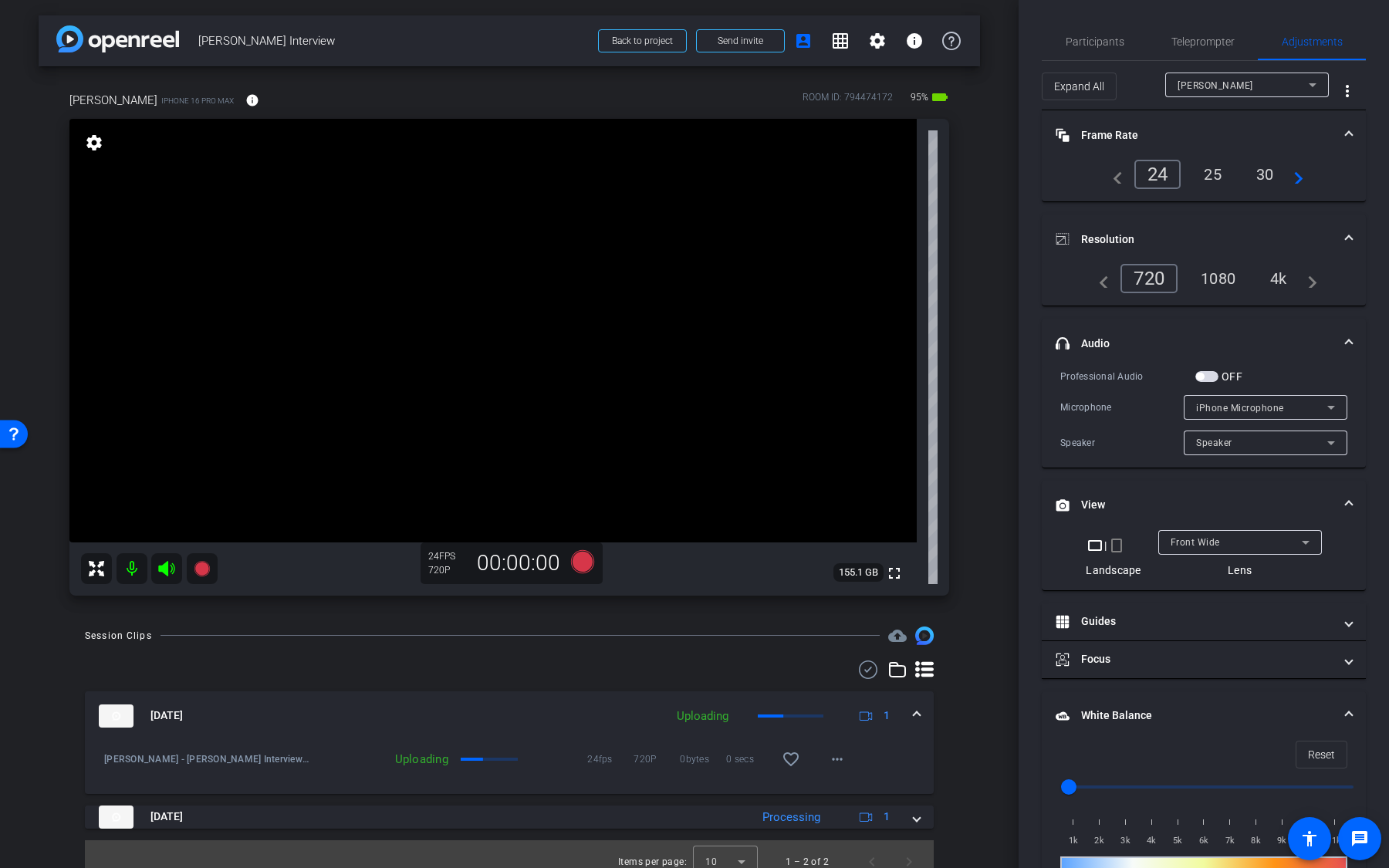
scroll to position [16, 0]
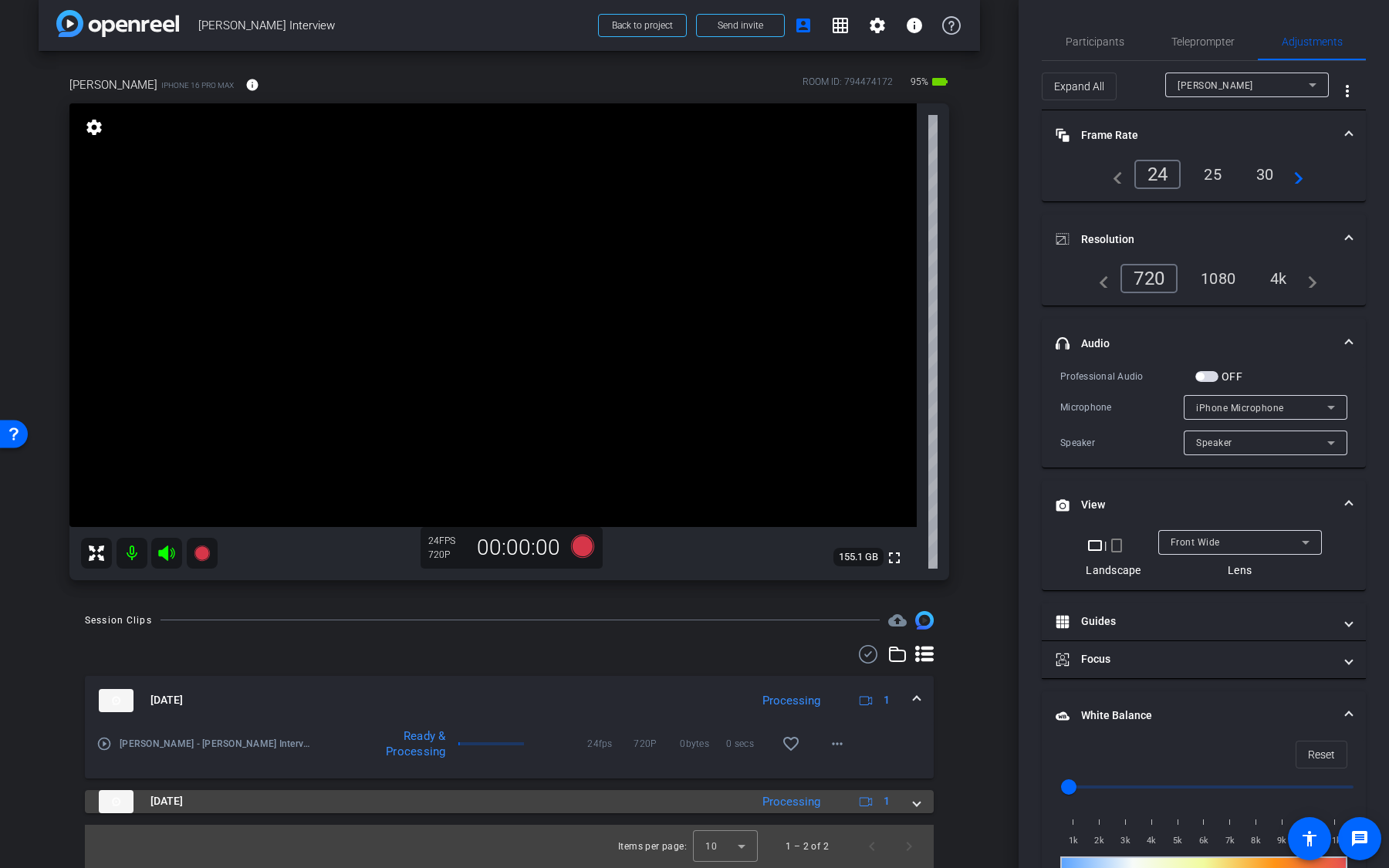
click at [776, 547] on div "Processing" at bounding box center [792, 802] width 73 height 17
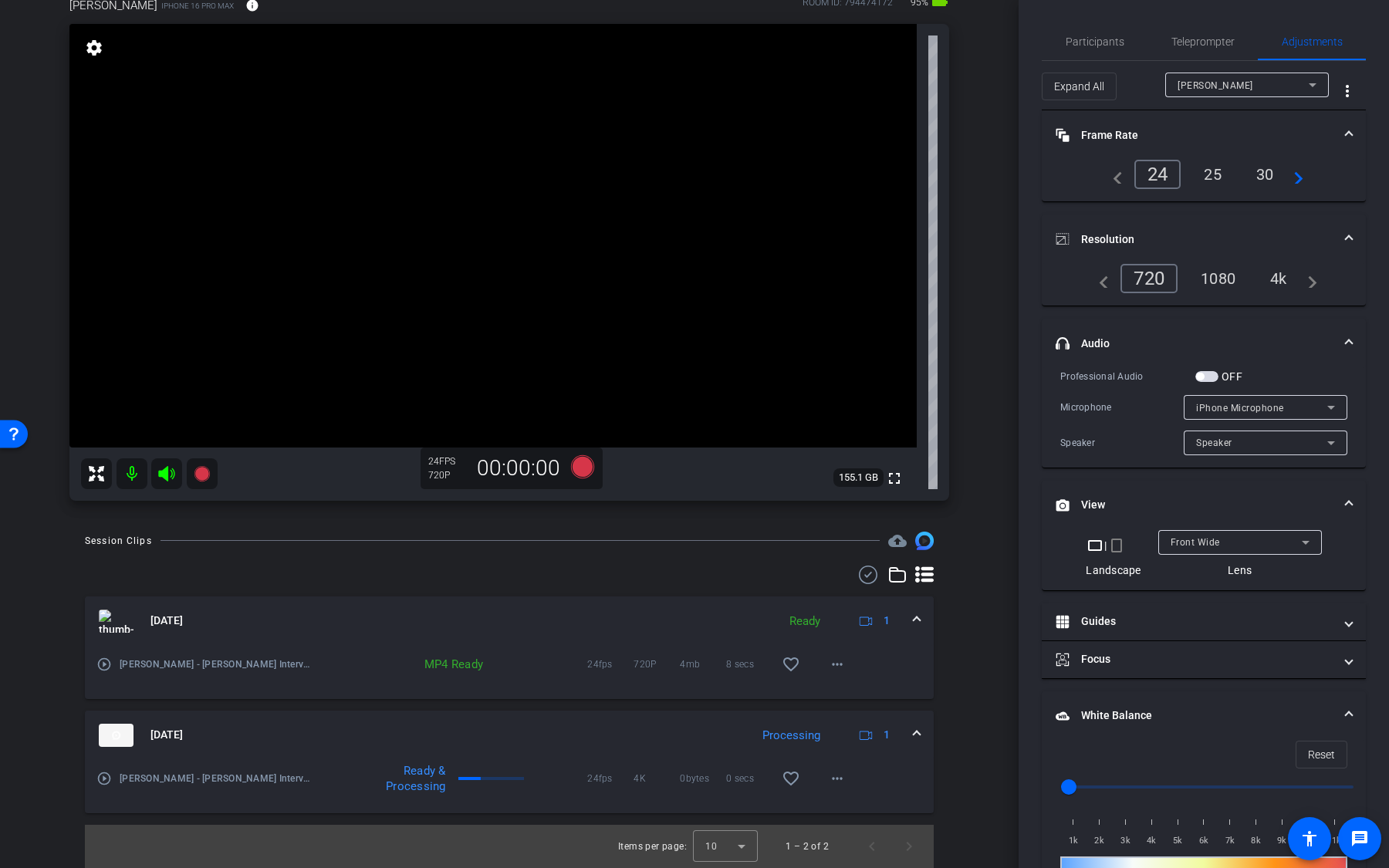
scroll to position [49, 0]
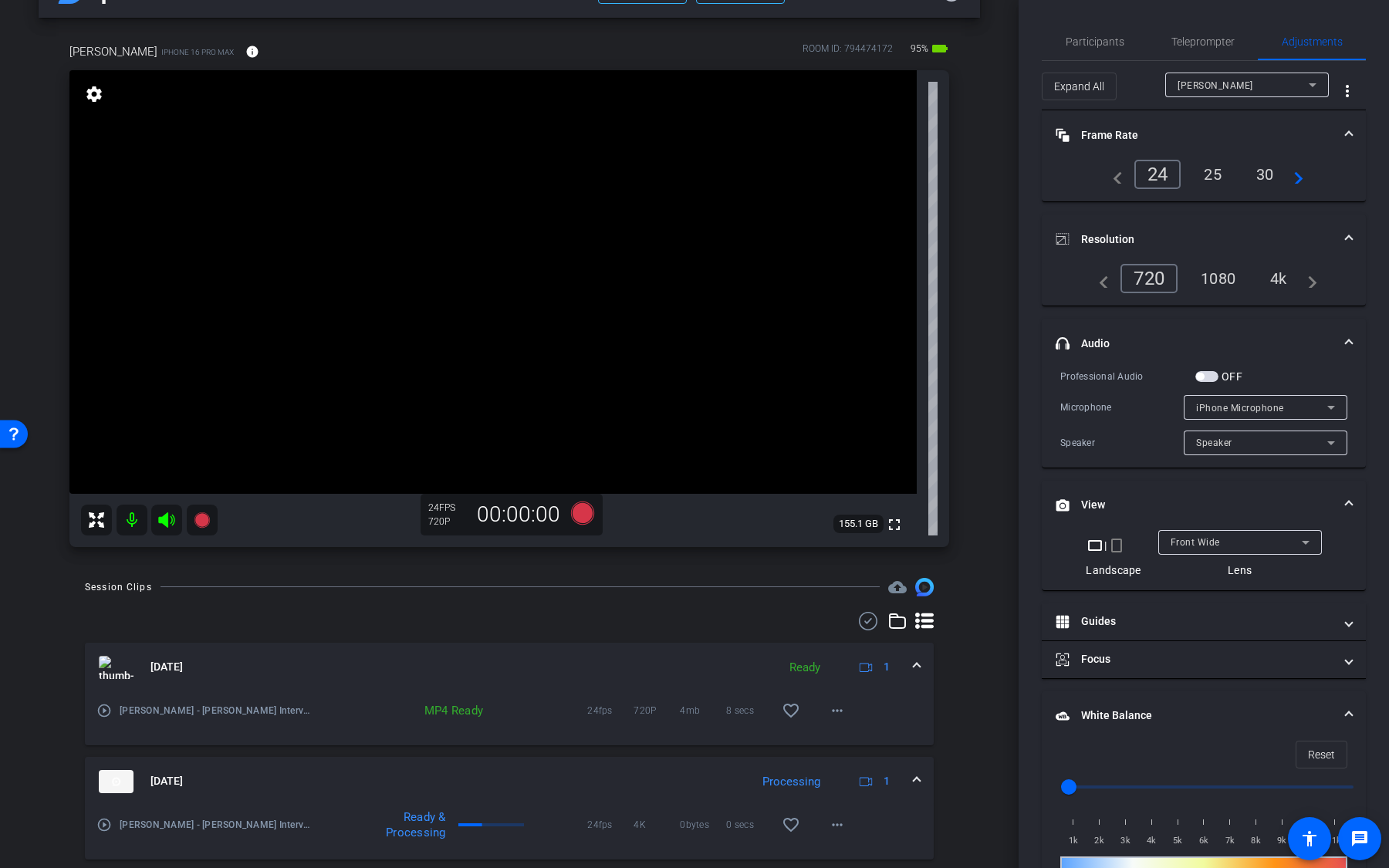
click at [1278, 273] on div "4k" at bounding box center [1279, 278] width 40 height 27
click at [1148, 284] on div "720" at bounding box center [1146, 278] width 50 height 27
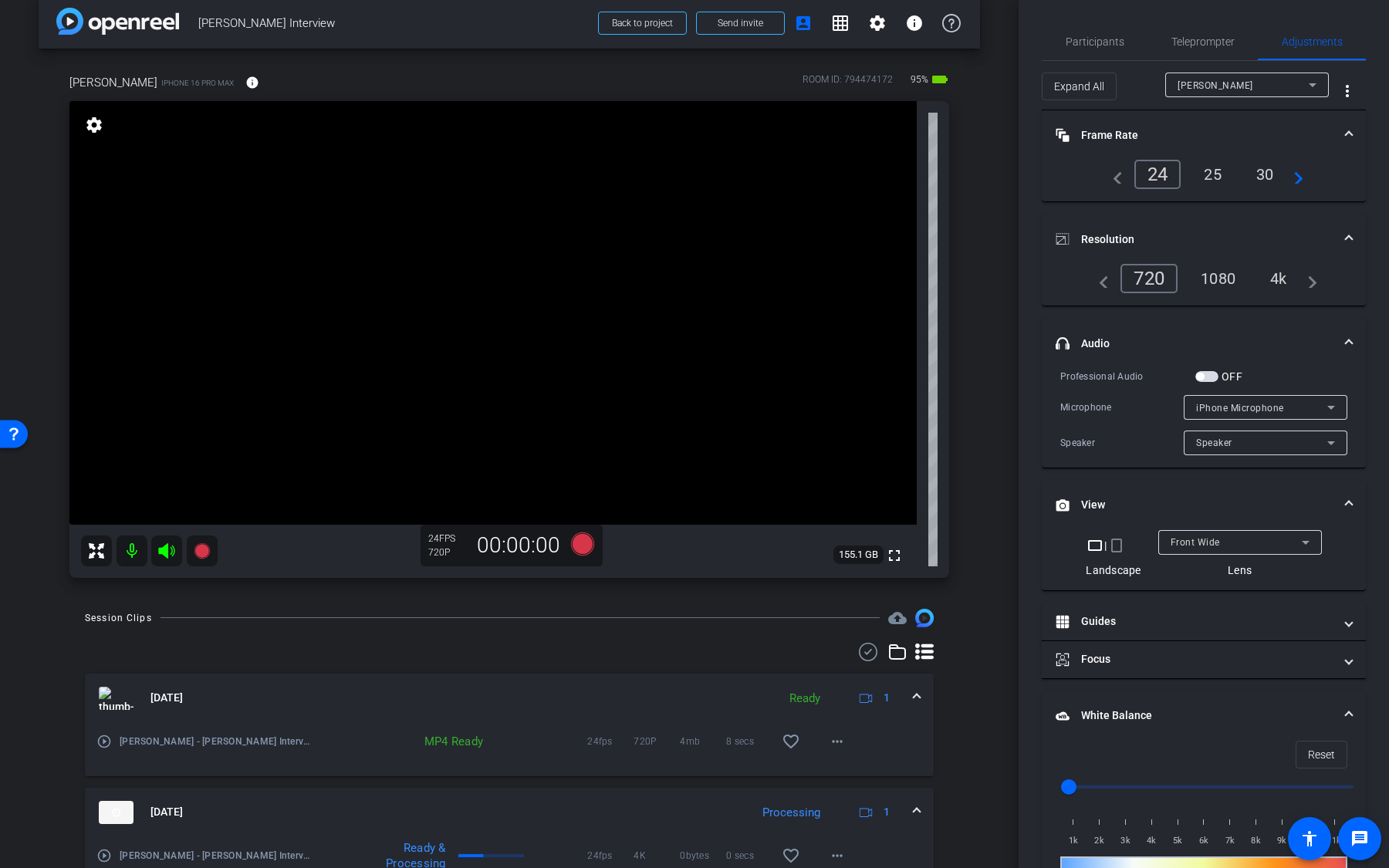
scroll to position [39, 0]
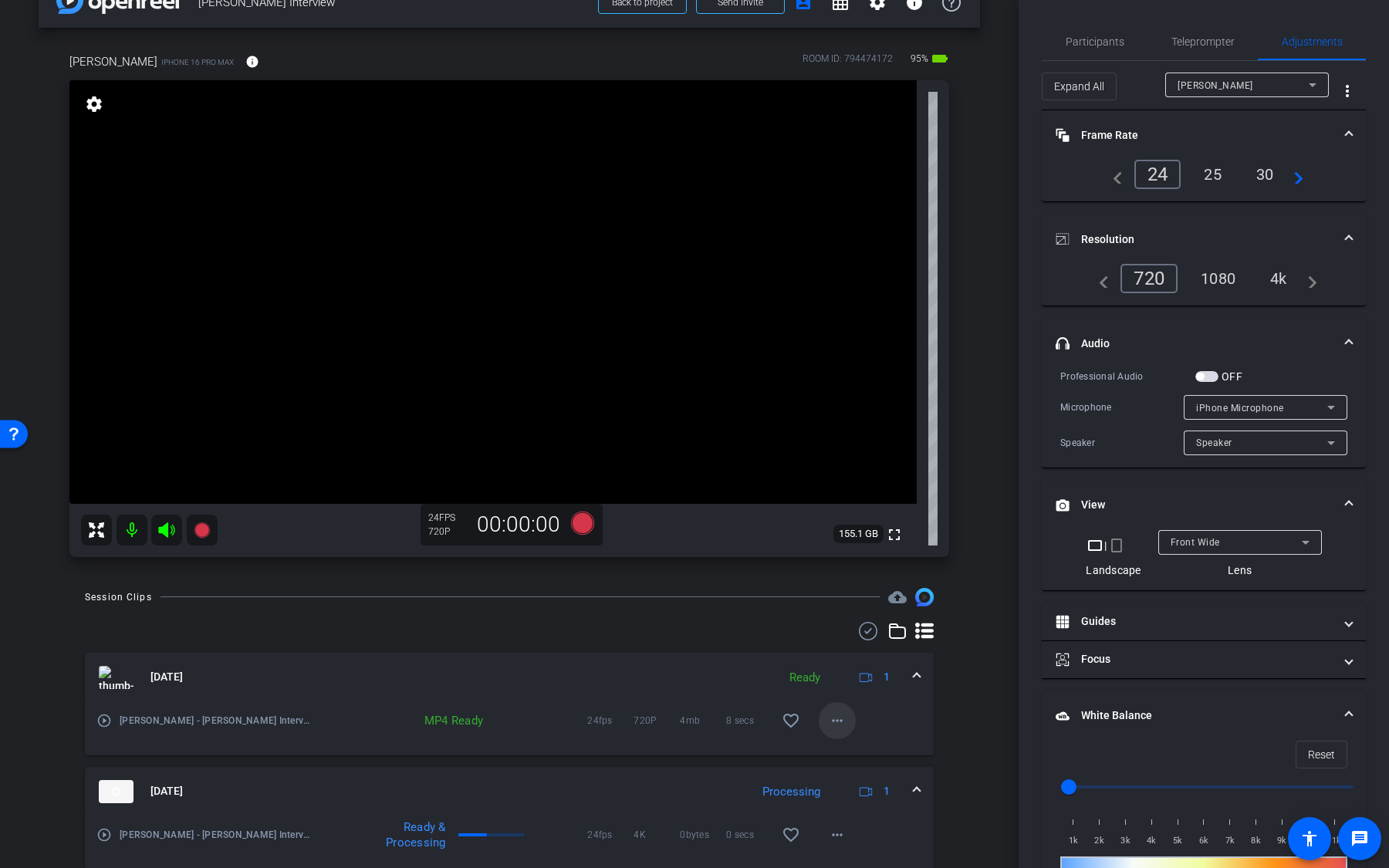
click at [841, 547] on mat-icon "more_horiz" at bounding box center [838, 721] width 18 height 18
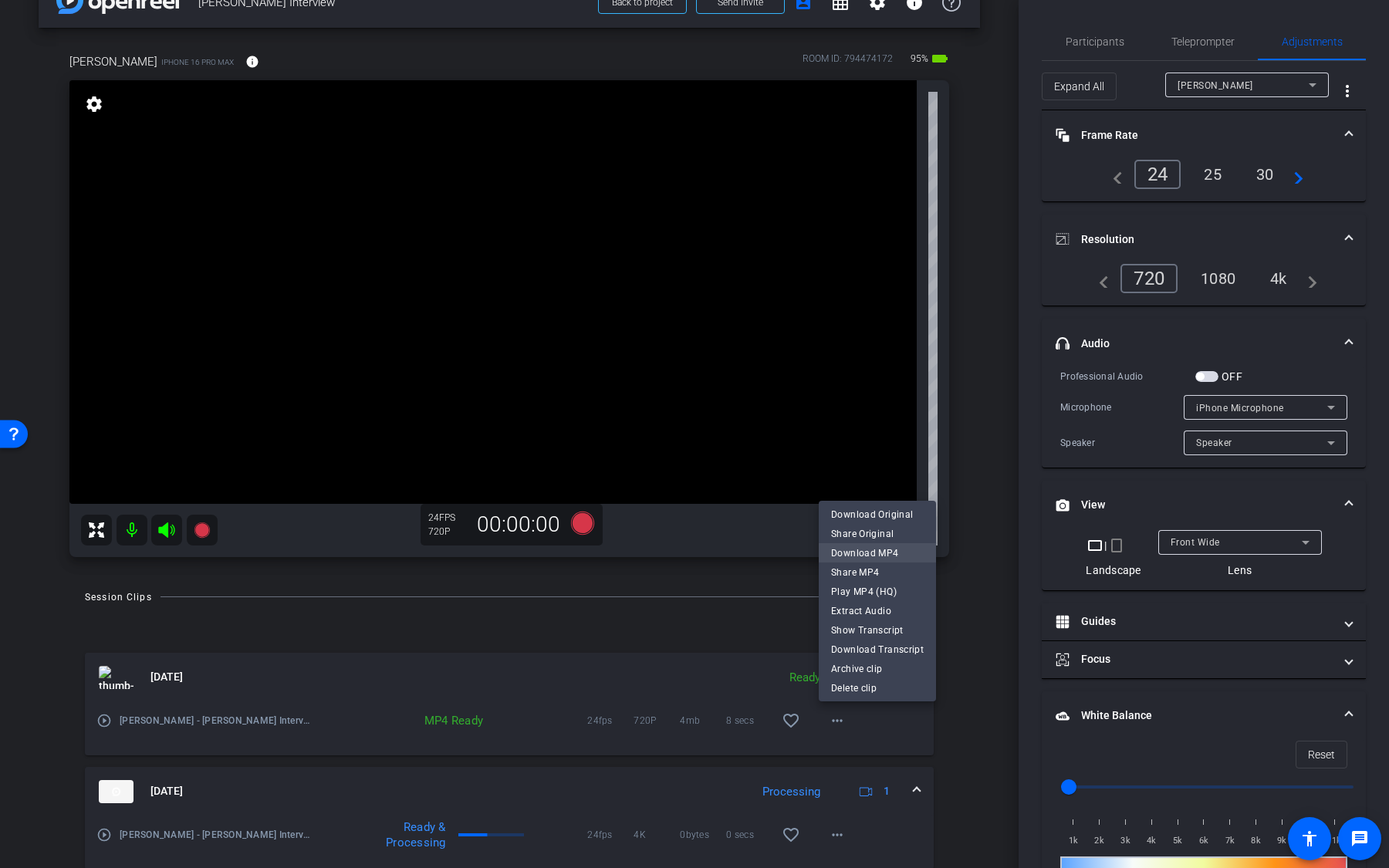
click at [887, 547] on span "Download MP4" at bounding box center [877, 553] width 93 height 18
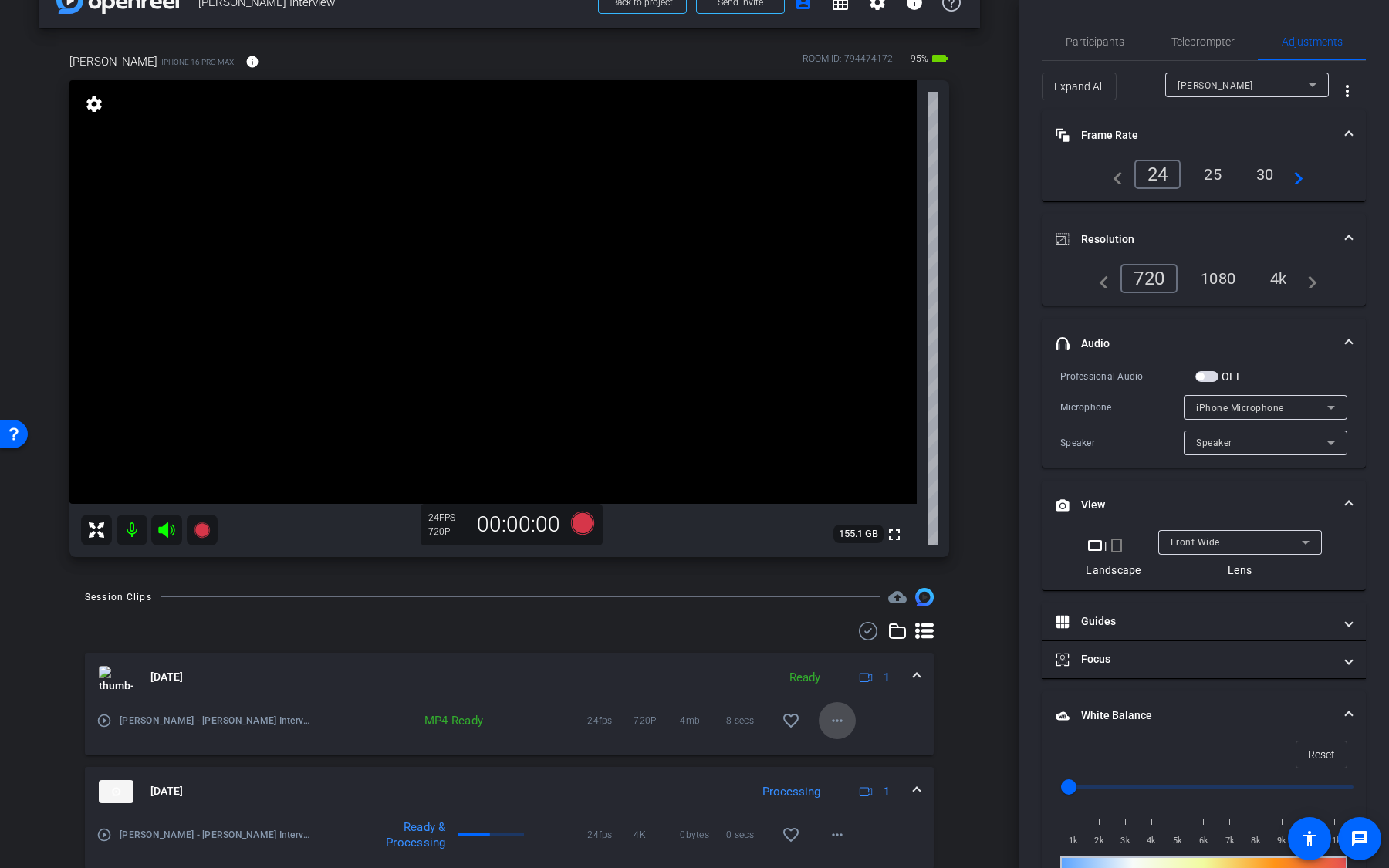
click at [836, 547] on mat-icon "more_horiz" at bounding box center [838, 721] width 18 height 18
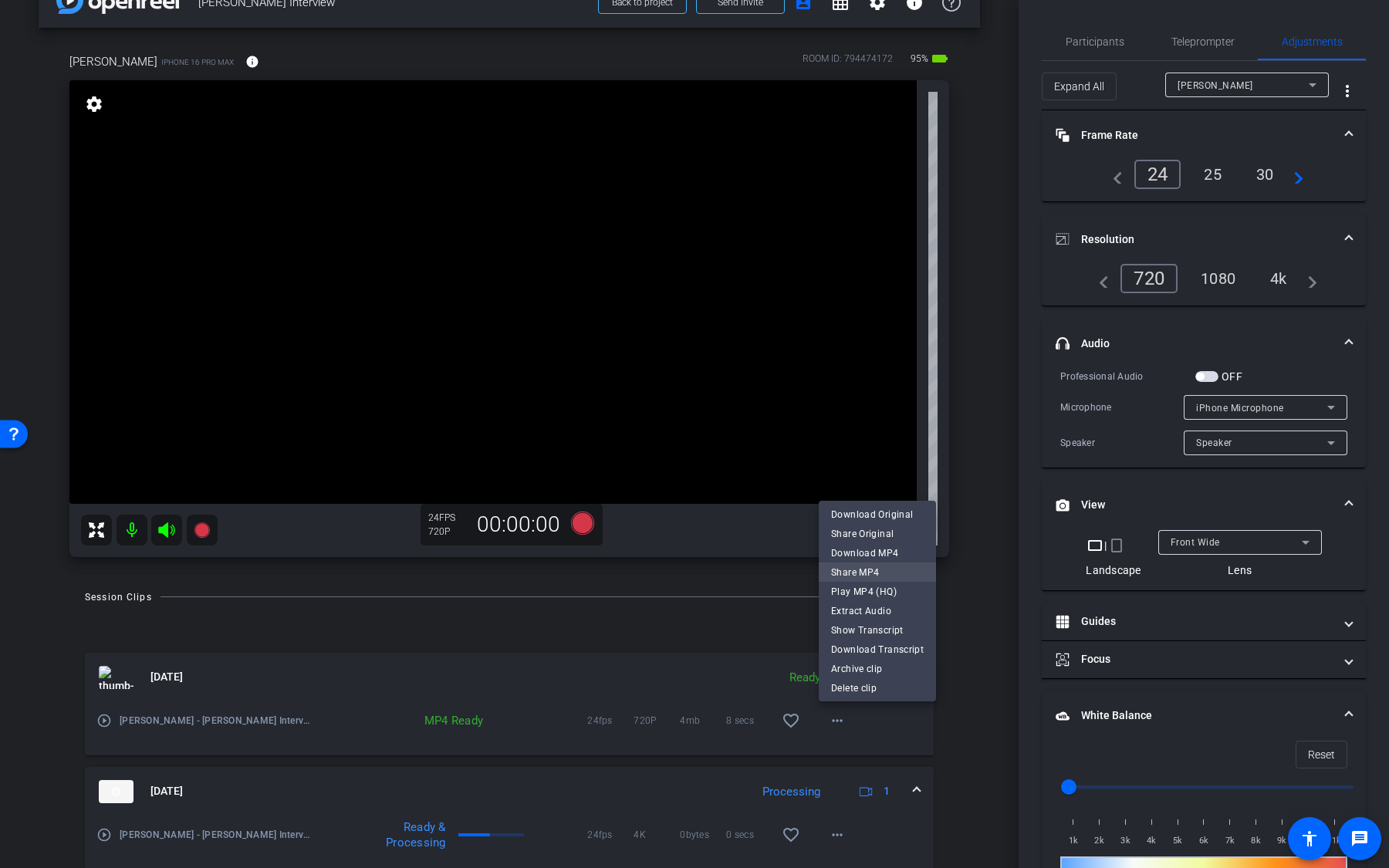
click at [877, 547] on span "Share MP4" at bounding box center [877, 573] width 93 height 18
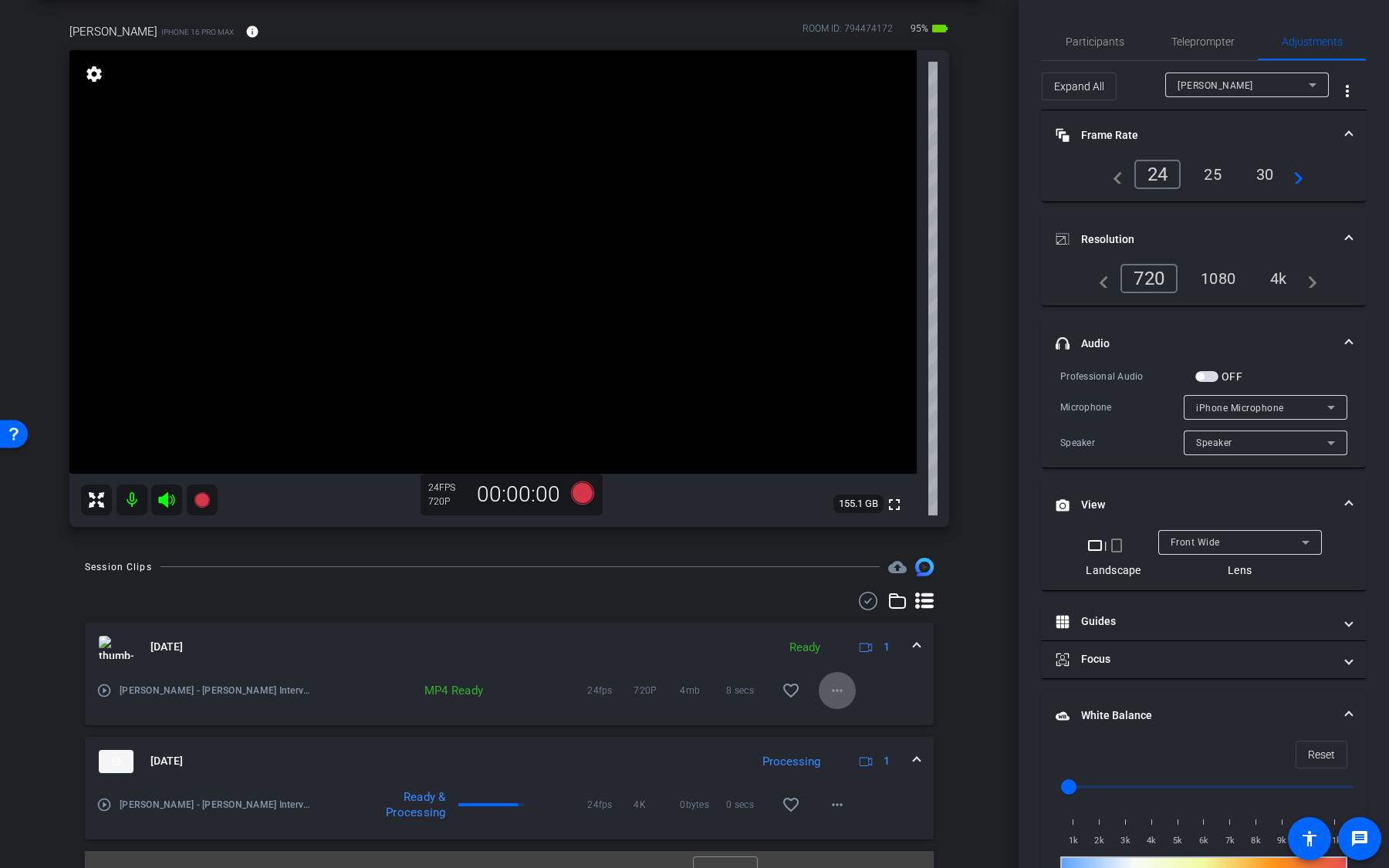
scroll to position [95, 0]
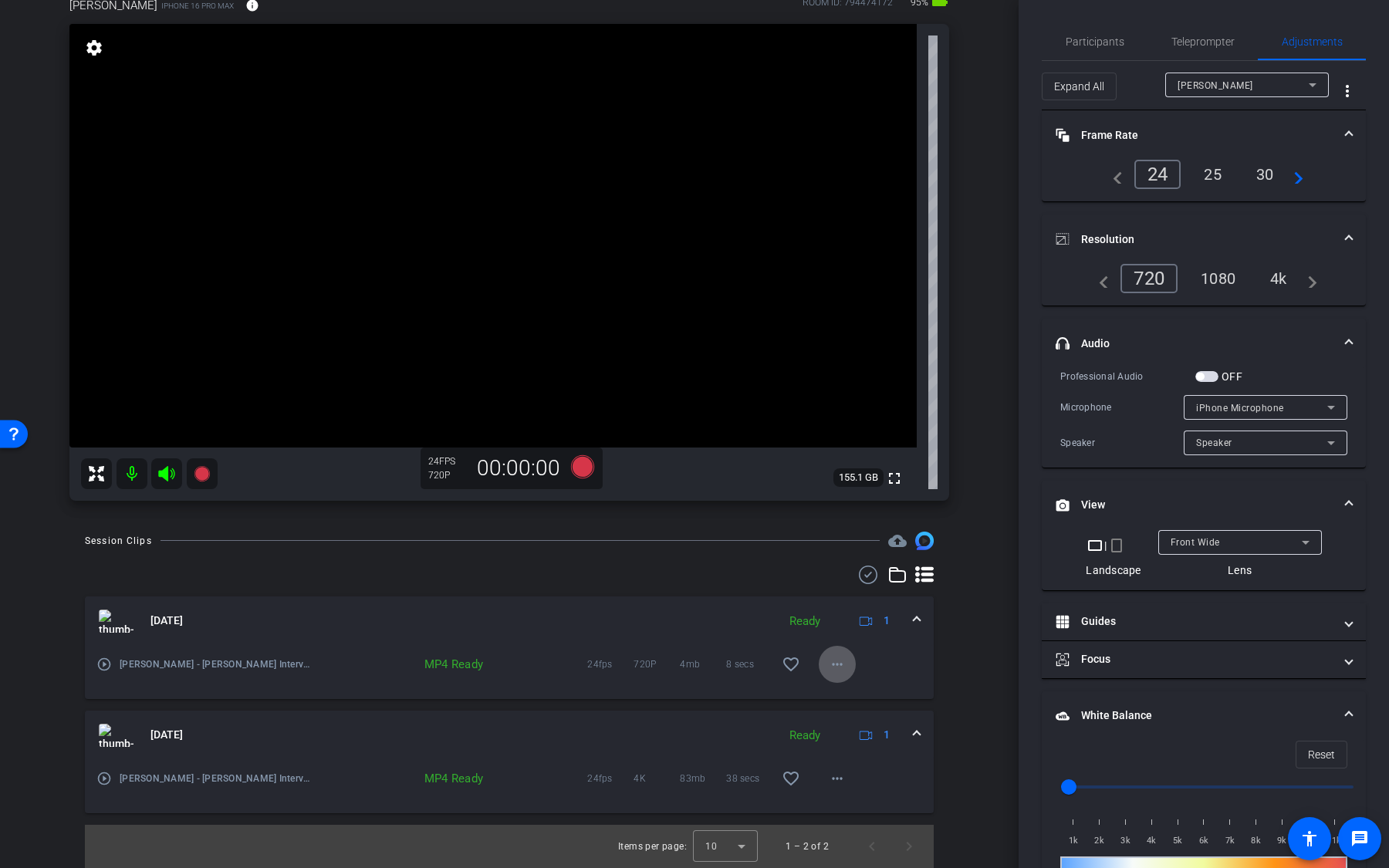
click at [106, 547] on mat-icon "play_circle_outline" at bounding box center [104, 664] width 16 height 16
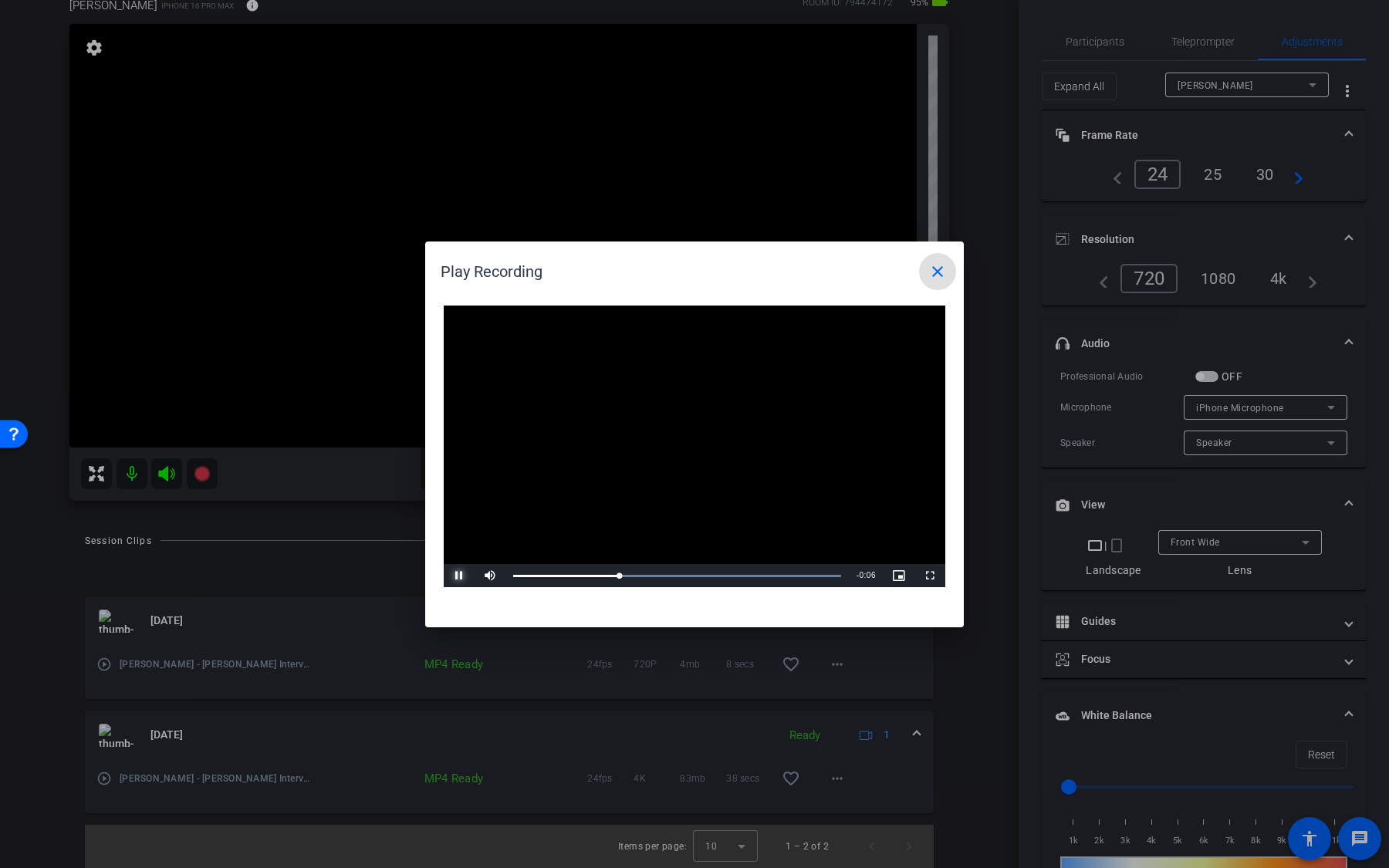
click at [462, 547] on span "Video Player" at bounding box center [460, 576] width 31 height 0
click at [939, 278] on mat-icon "close" at bounding box center [938, 272] width 18 height 18
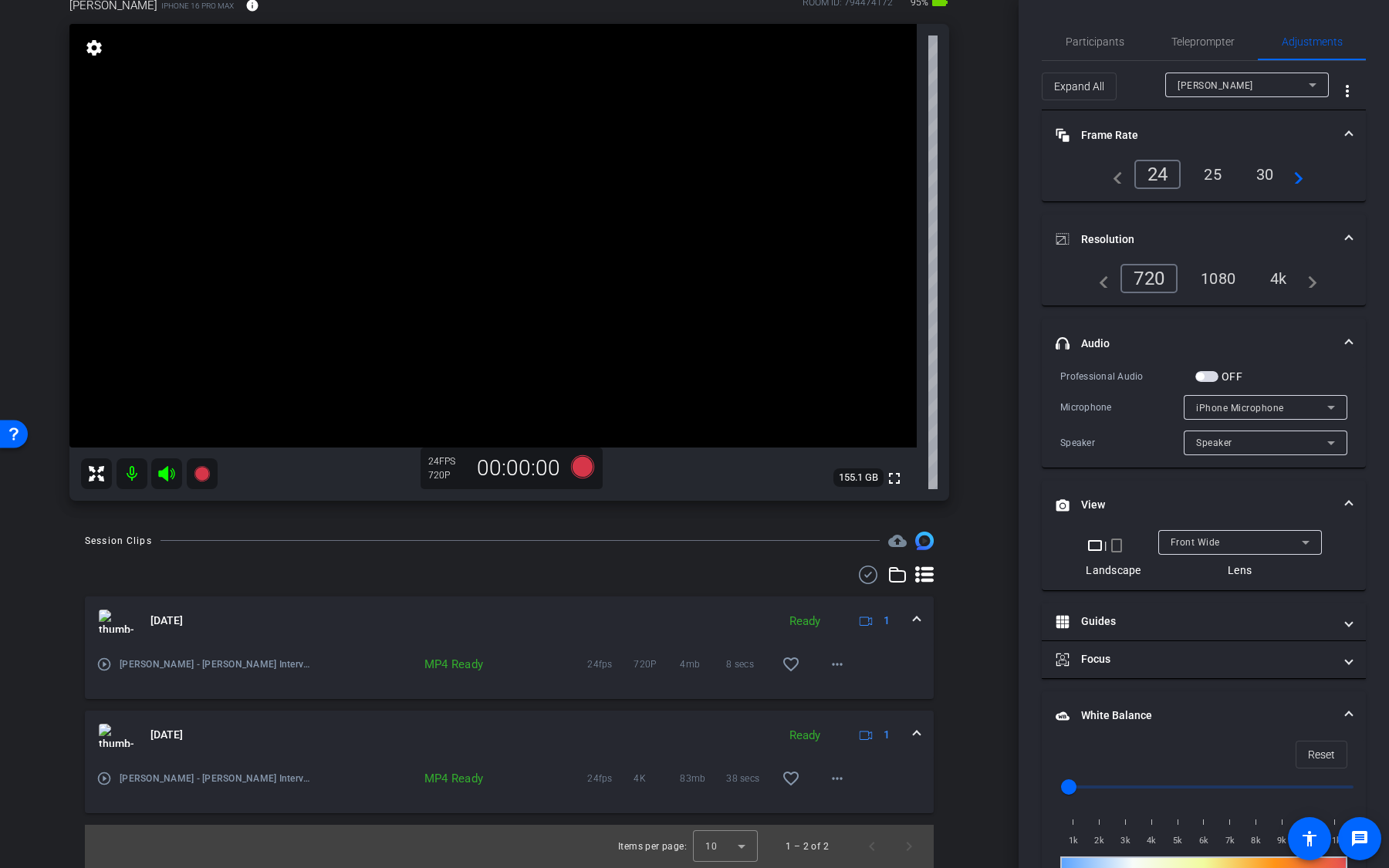
scroll to position [0, 0]
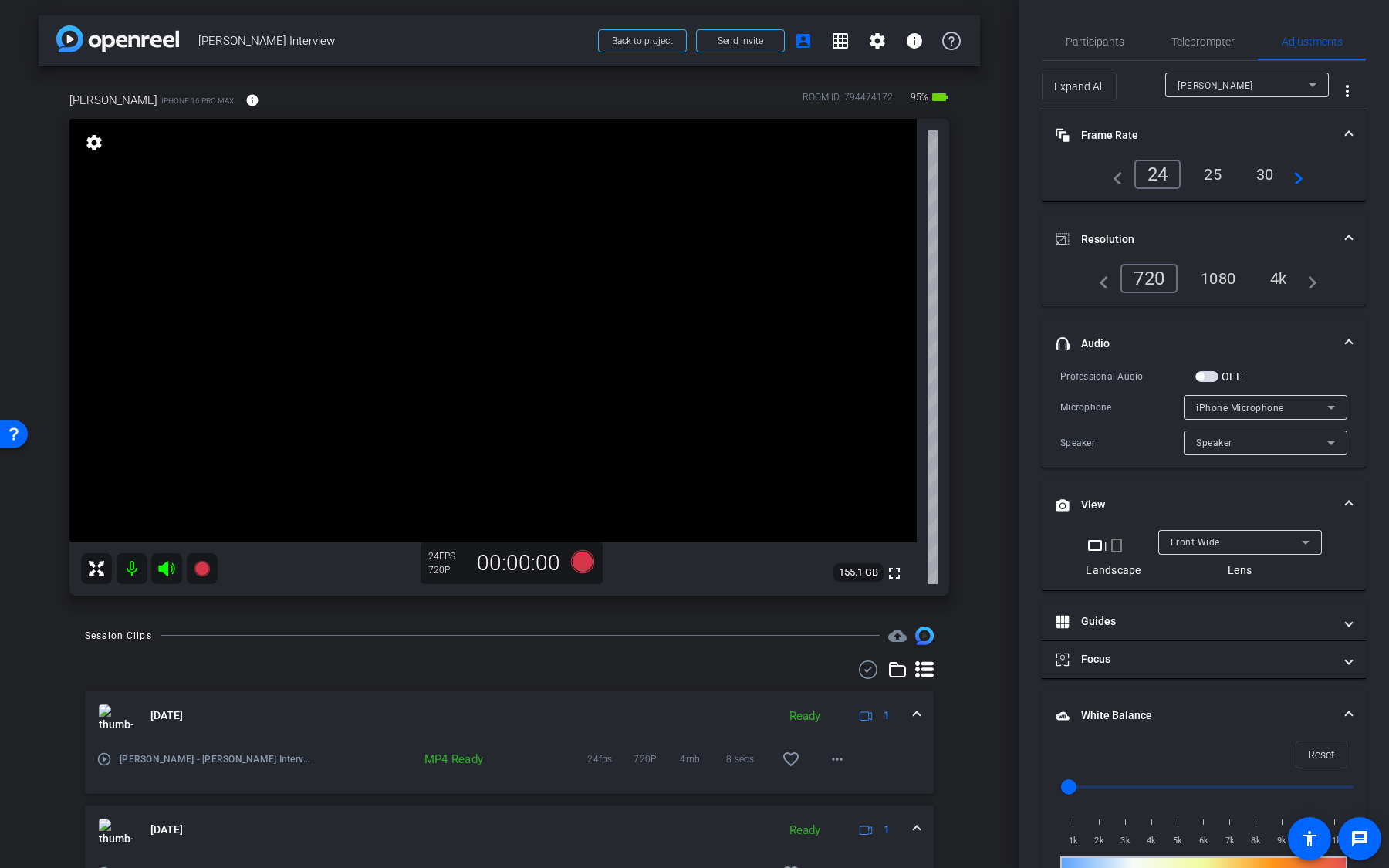
click at [1225, 276] on div "1080" at bounding box center [1217, 278] width 58 height 27
click at [1207, 44] on span "Teleprompter" at bounding box center [1203, 42] width 63 height 11
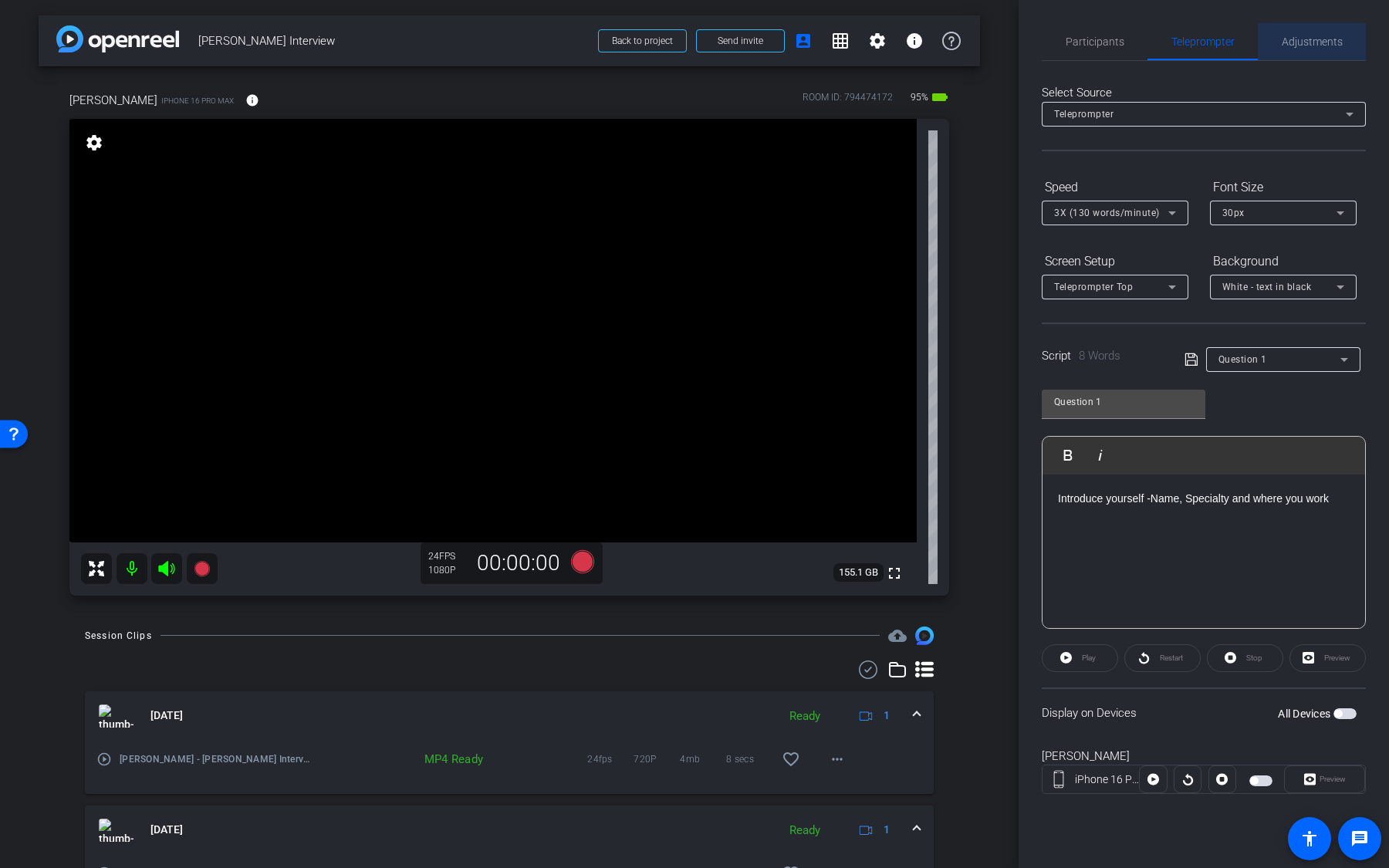
click at [1305, 41] on span "Adjustments" at bounding box center [1312, 42] width 61 height 11
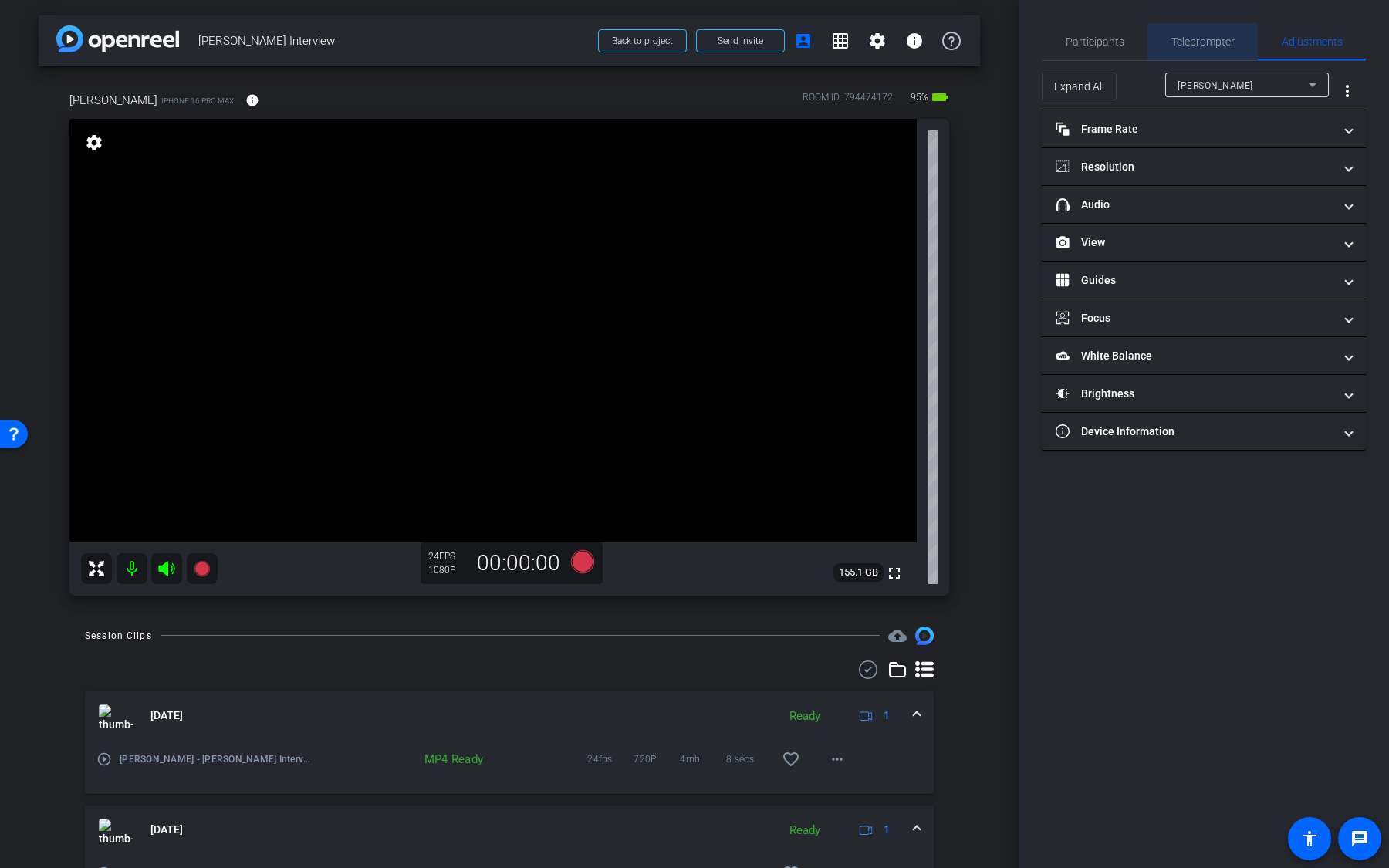
click at [1223, 46] on span "Teleprompter" at bounding box center [1203, 42] width 63 height 11
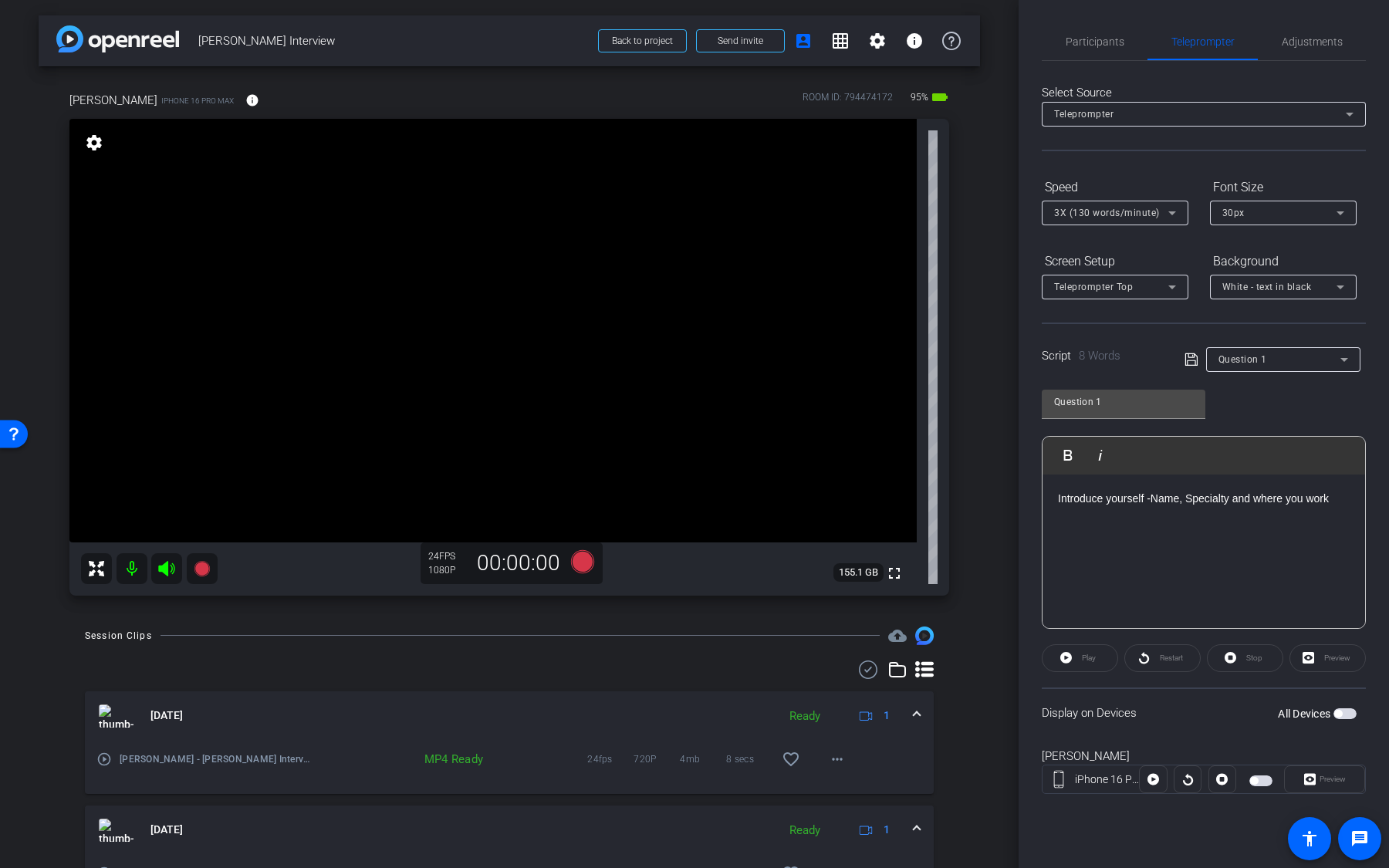
click at [1347, 547] on span "button" at bounding box center [1345, 714] width 23 height 11
click at [1302, 31] on span "Adjustments" at bounding box center [1312, 41] width 61 height 37
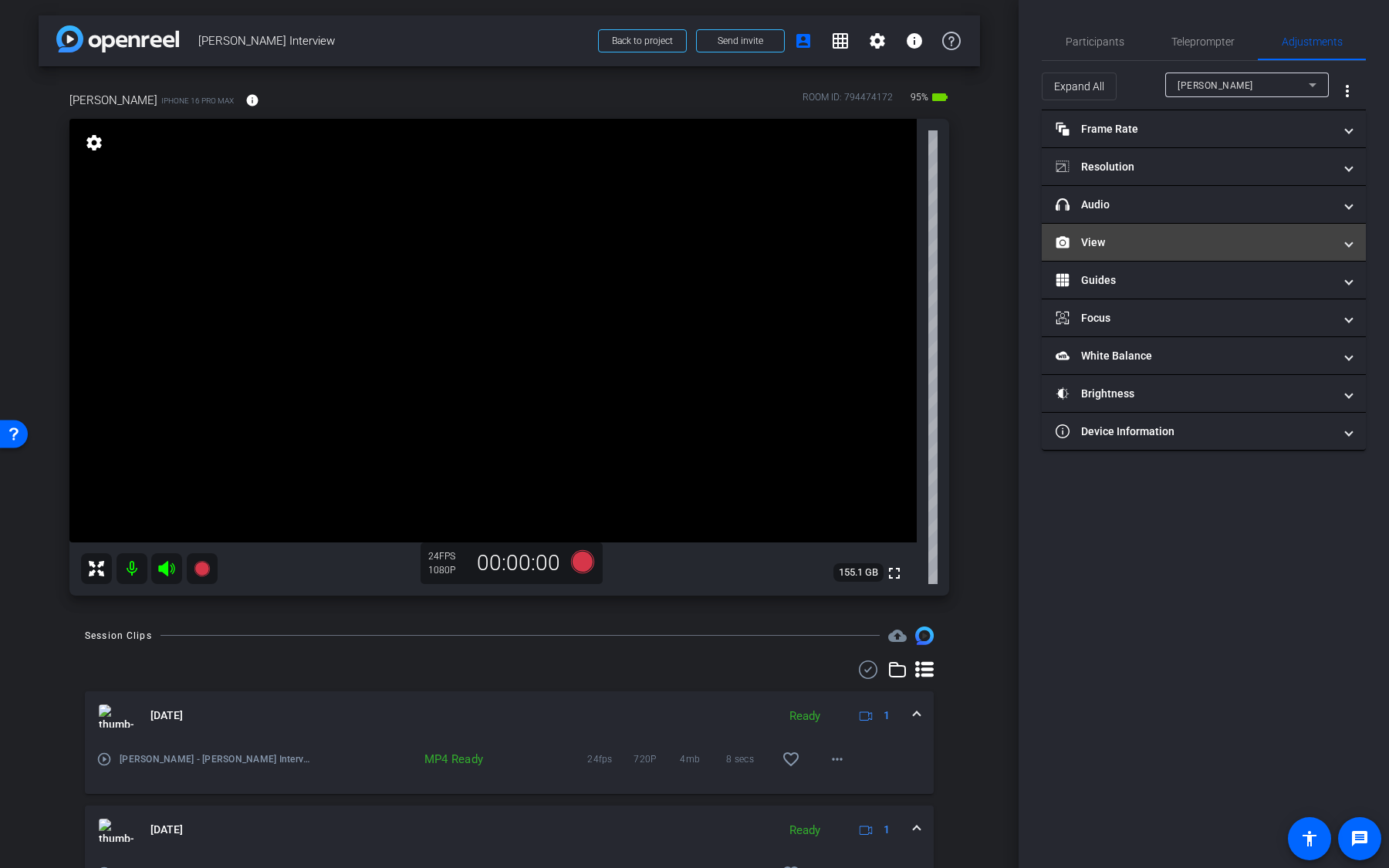
click at [1204, 239] on mat-panel-title "View" at bounding box center [1195, 243] width 278 height 17
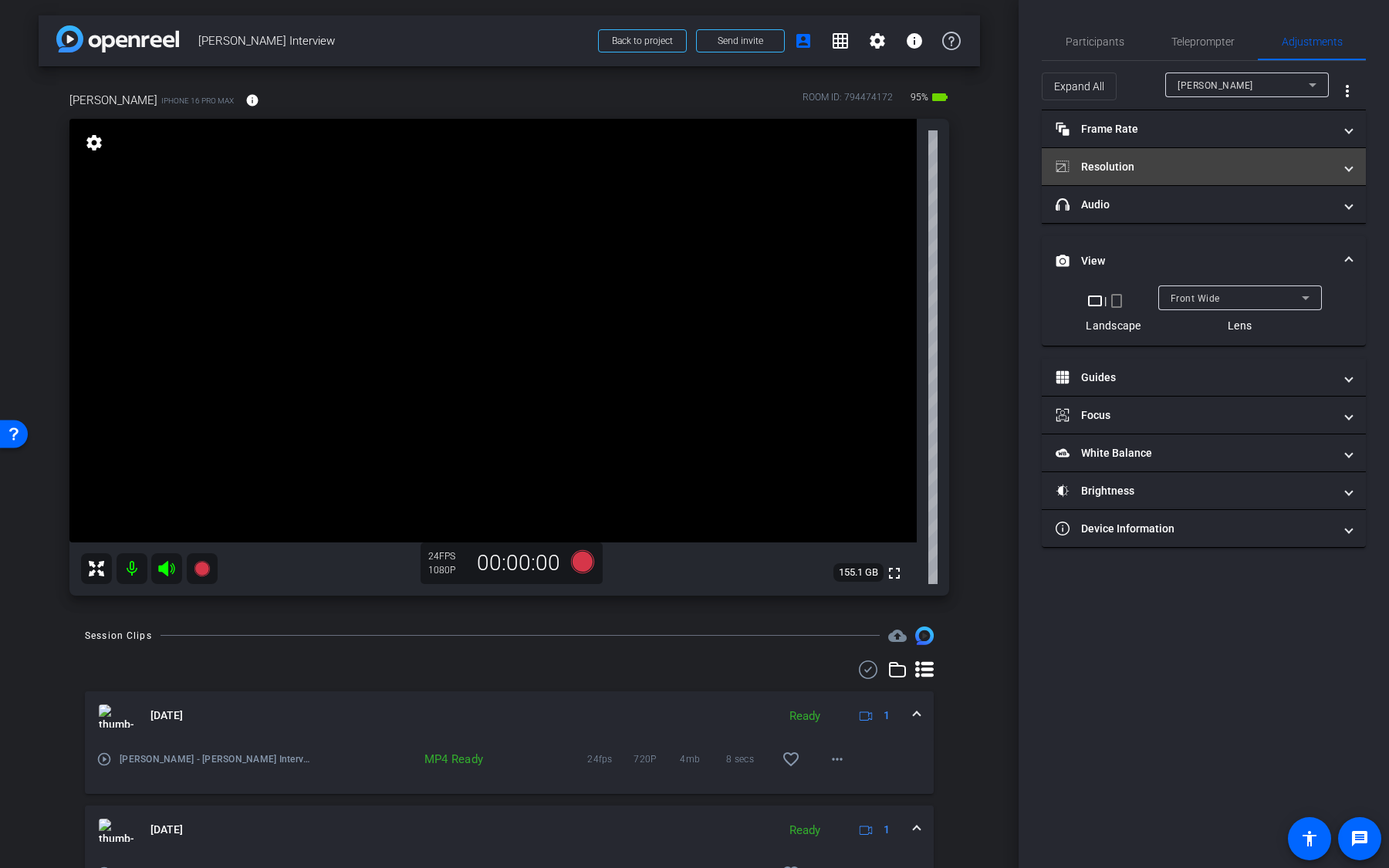
click at [1200, 170] on mat-panel-title "Resolution" at bounding box center [1195, 167] width 278 height 17
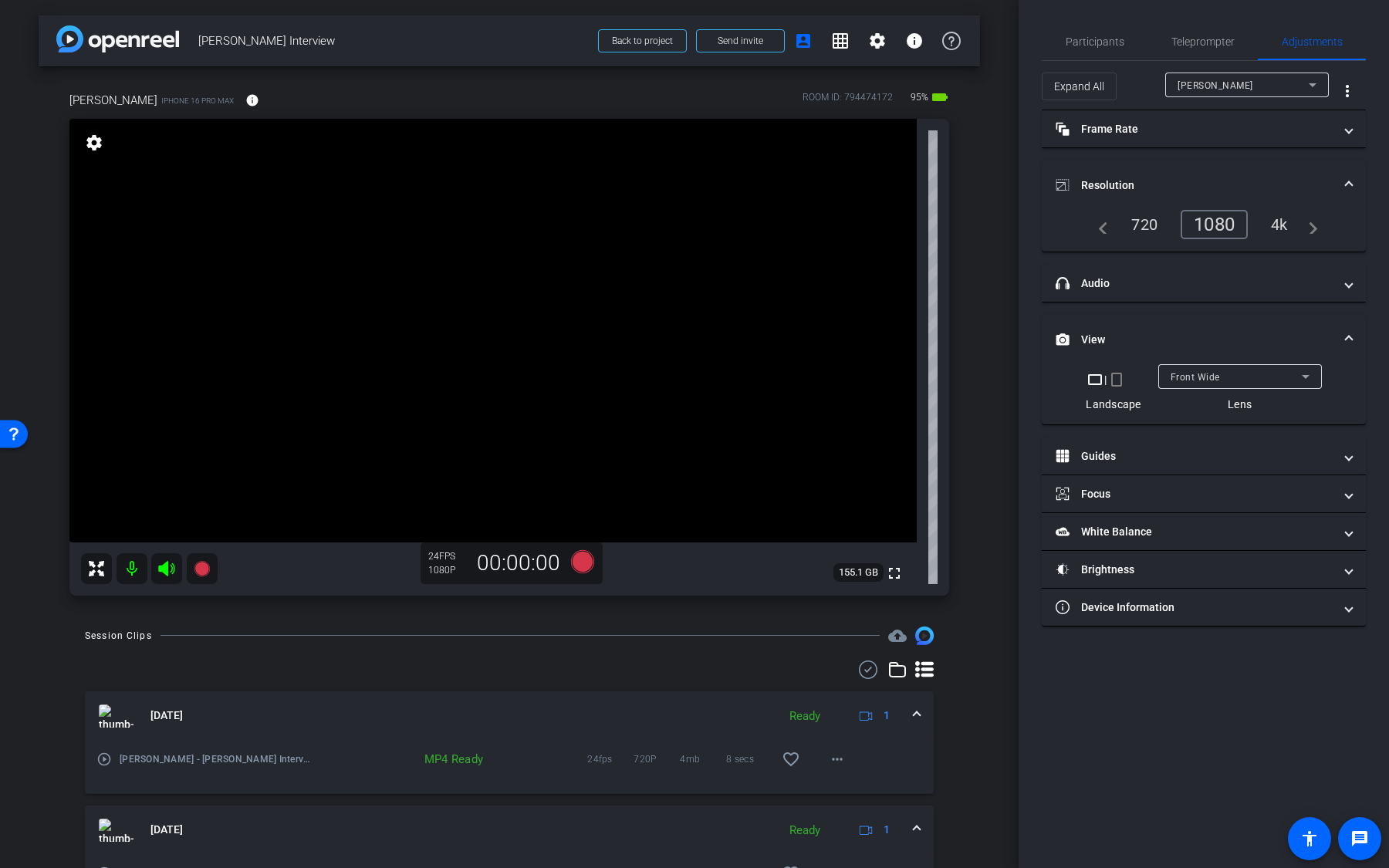
click at [1281, 228] on div "4k" at bounding box center [1280, 224] width 40 height 27
click at [584, 547] on icon at bounding box center [582, 561] width 23 height 23
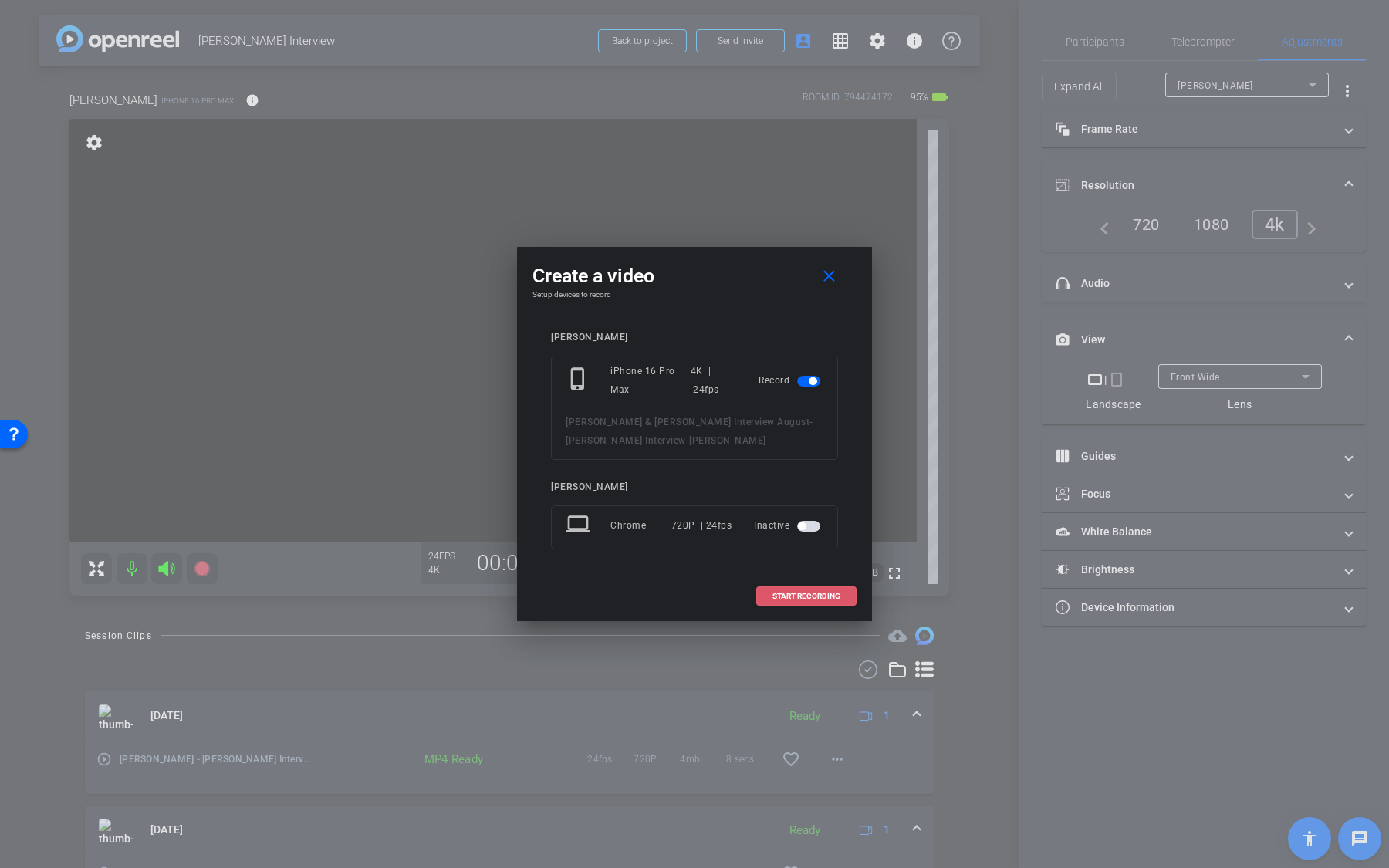
click at [782, 547] on span at bounding box center [806, 596] width 99 height 37
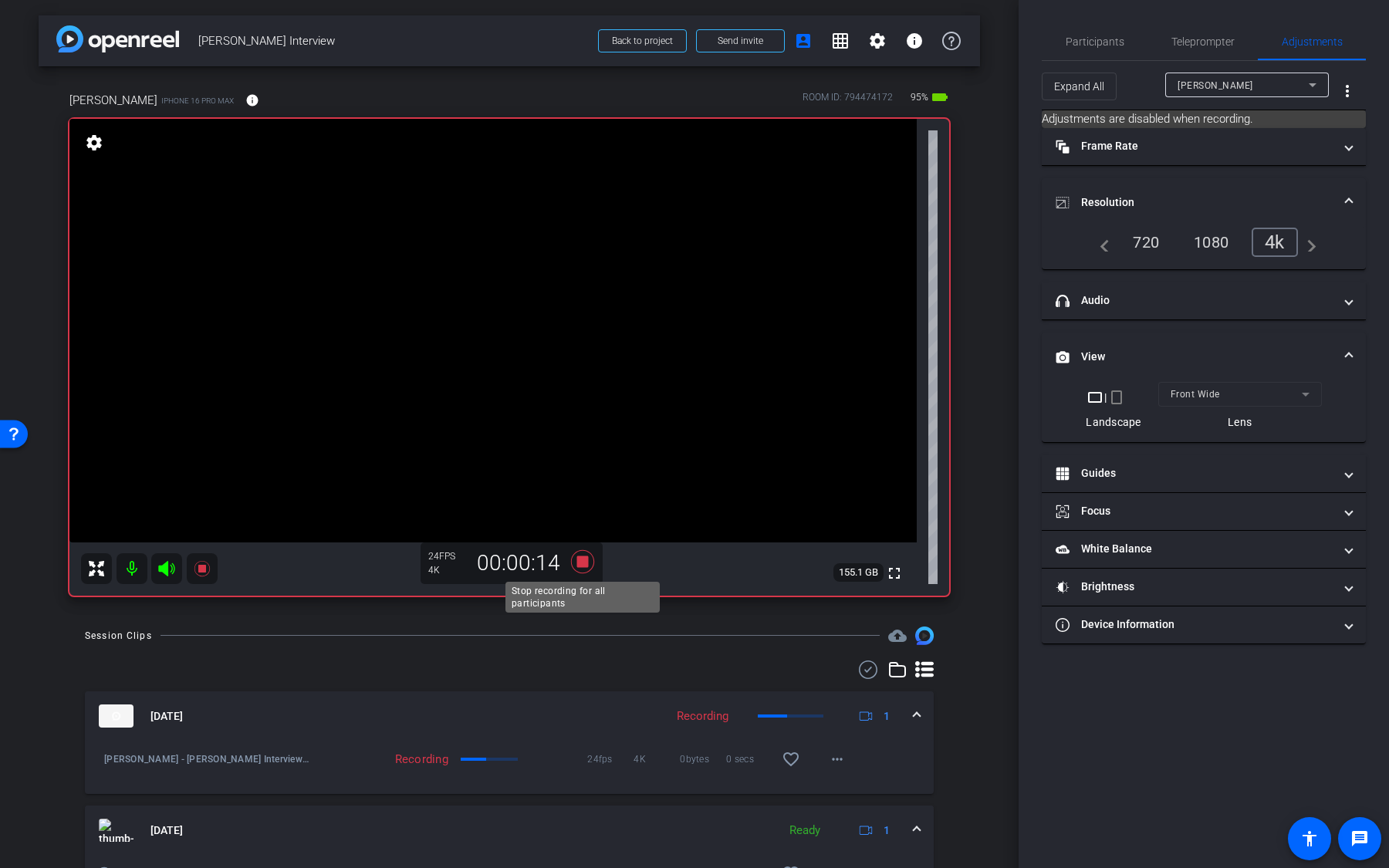
click at [581, 547] on icon at bounding box center [582, 562] width 23 height 23
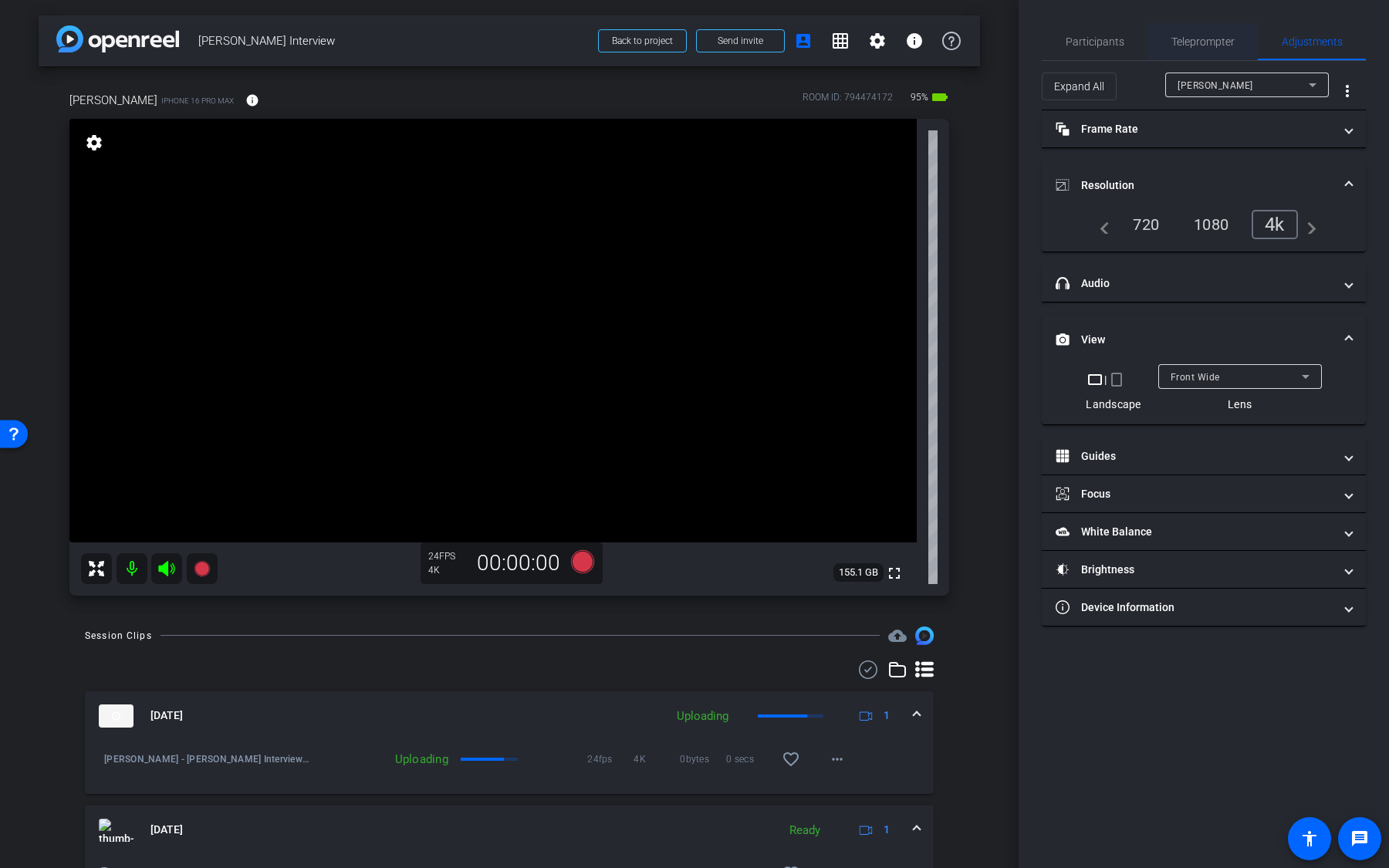
click at [1217, 46] on span "Teleprompter" at bounding box center [1203, 42] width 63 height 11
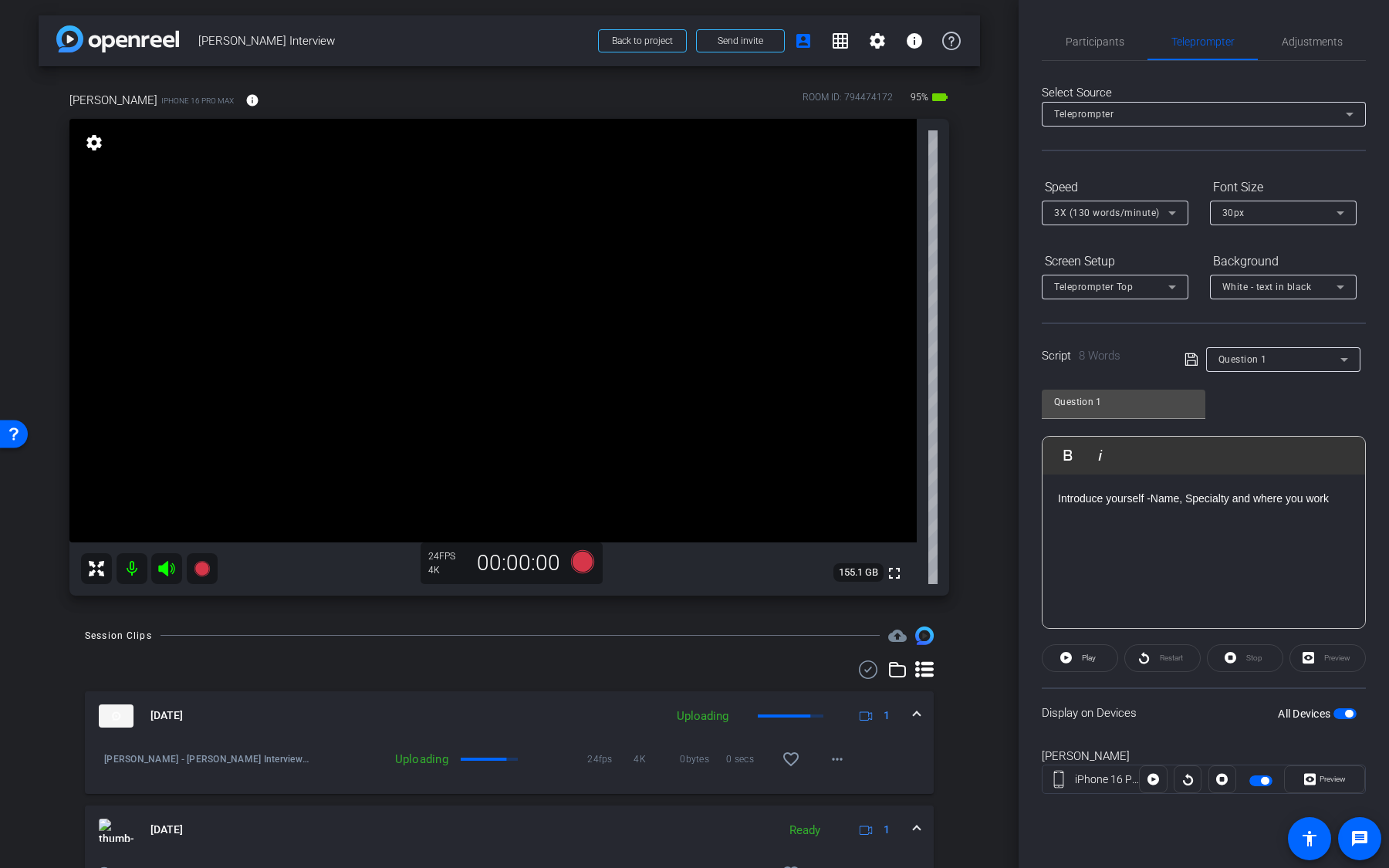
click at [1323, 363] on div "Question 1" at bounding box center [1279, 359] width 122 height 19
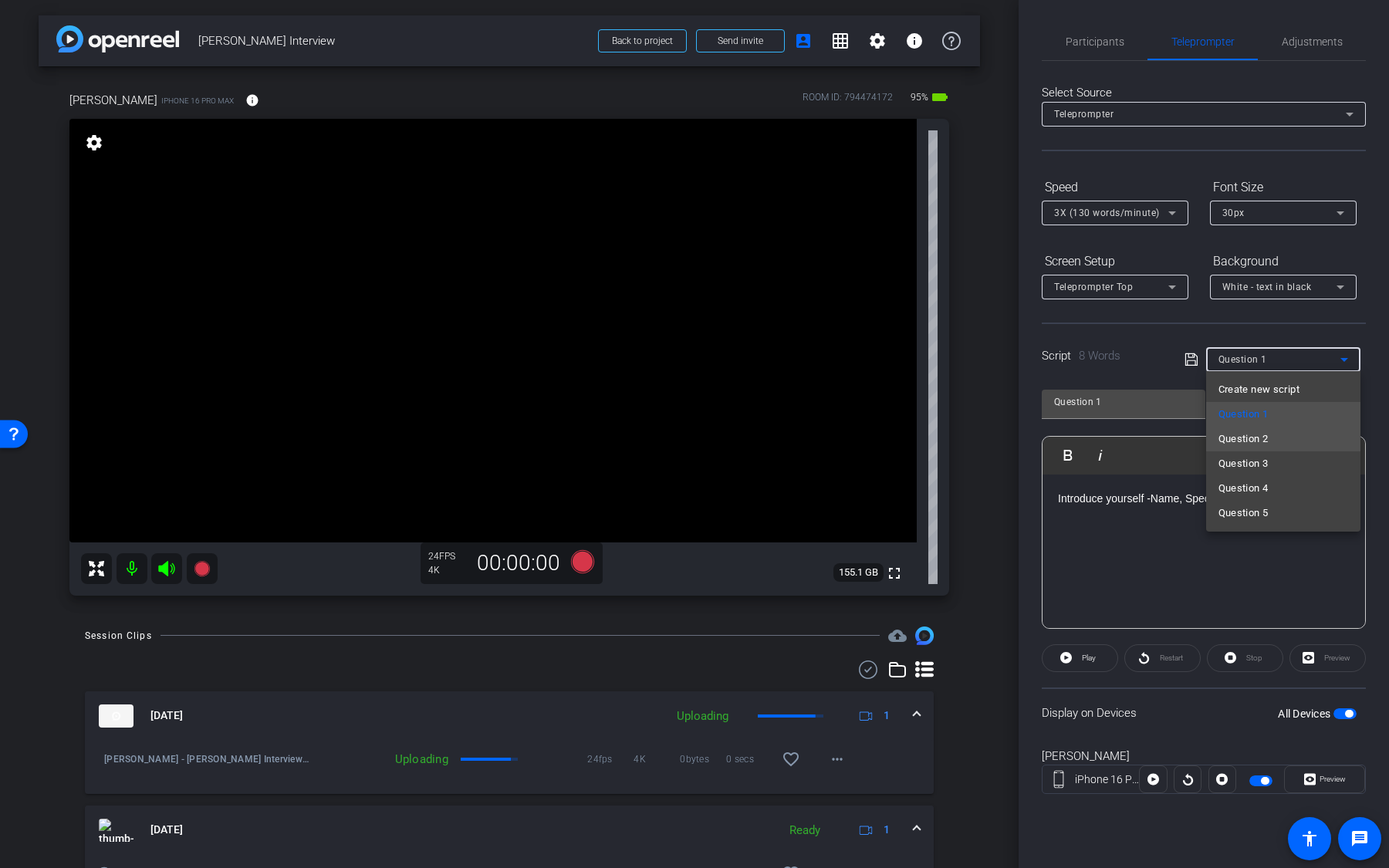
click at [1300, 440] on mat-option "Question 2" at bounding box center [1283, 439] width 154 height 25
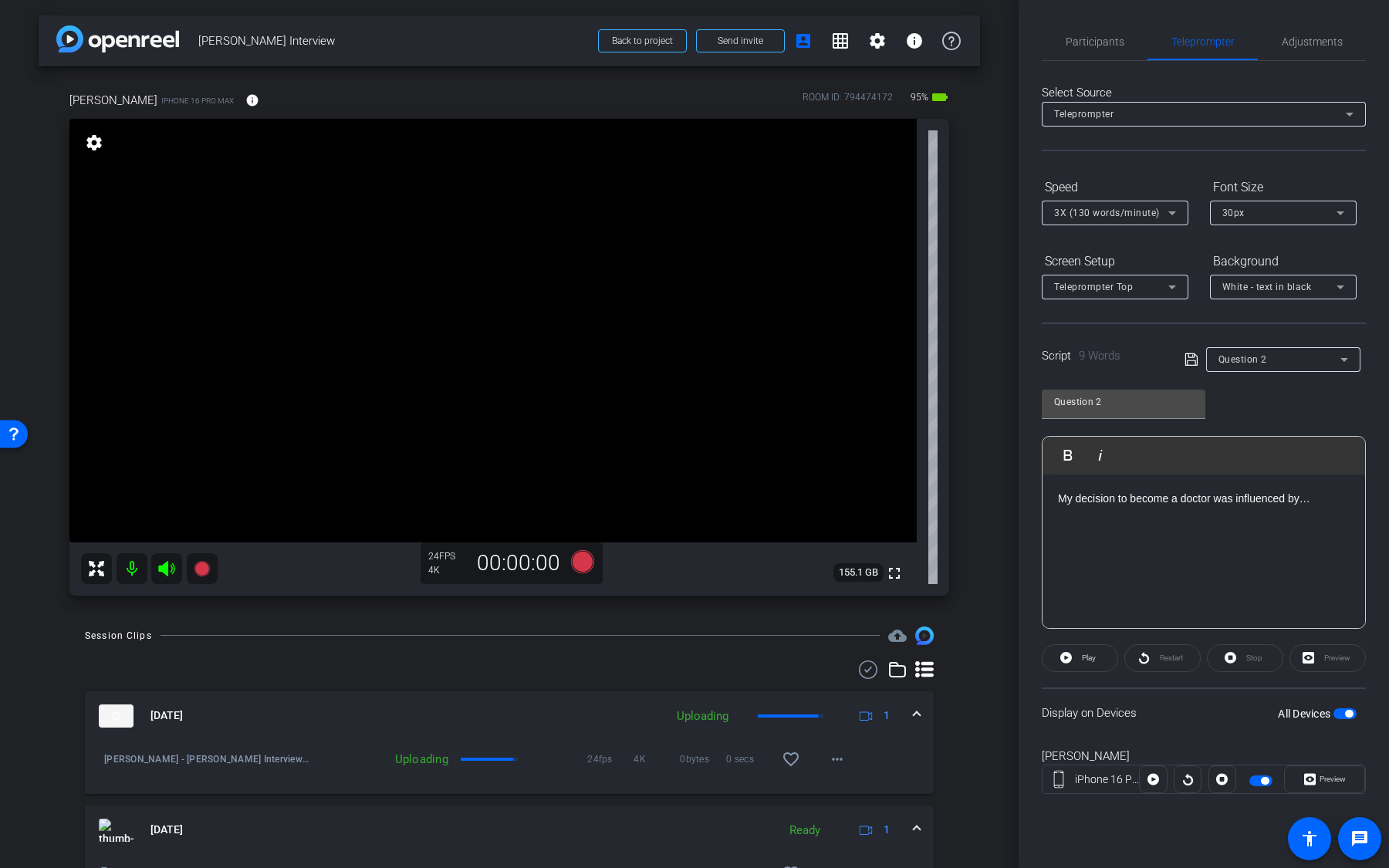
click at [1343, 547] on span "button" at bounding box center [1345, 714] width 23 height 11
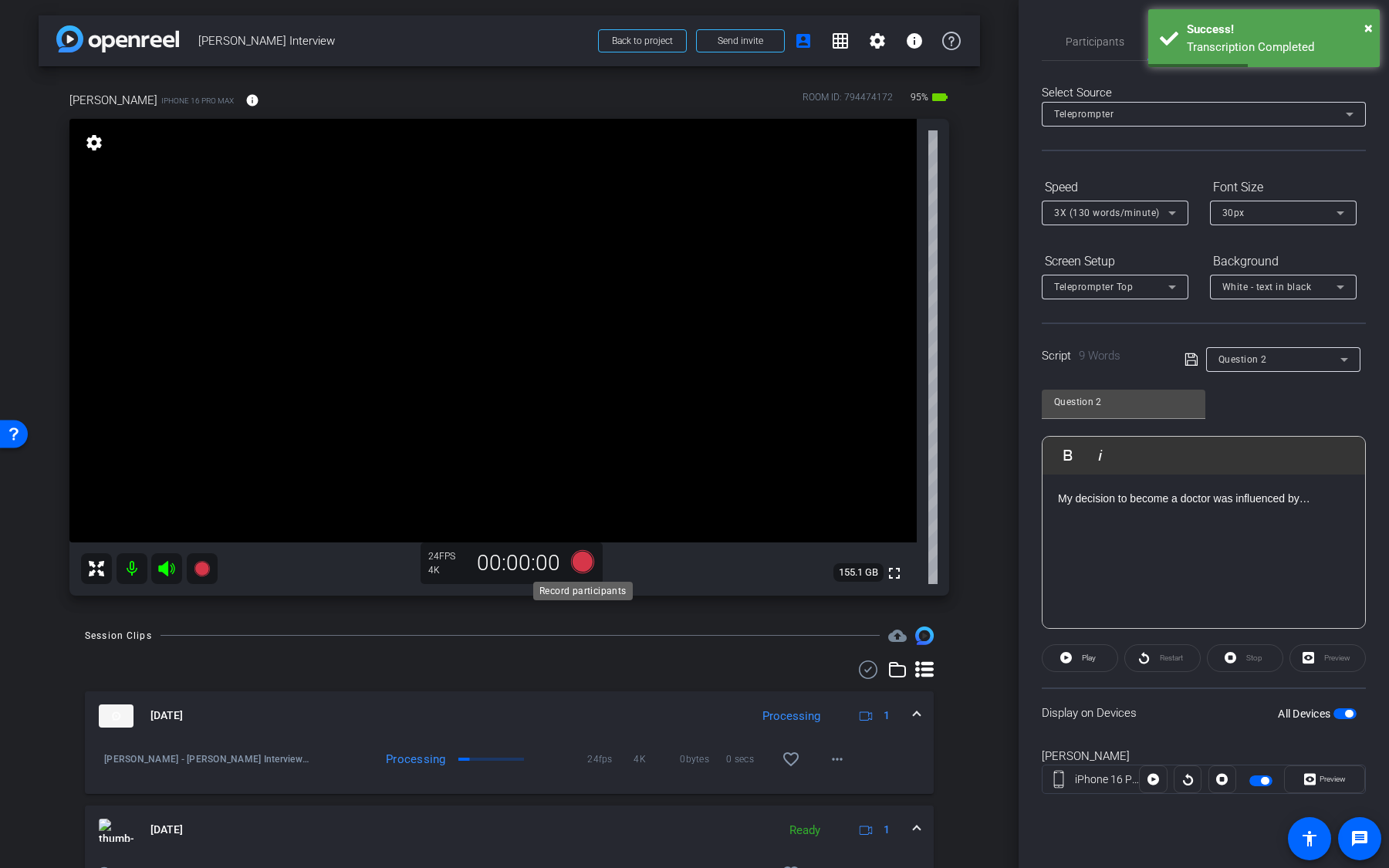
click at [585, 547] on icon at bounding box center [582, 561] width 23 height 23
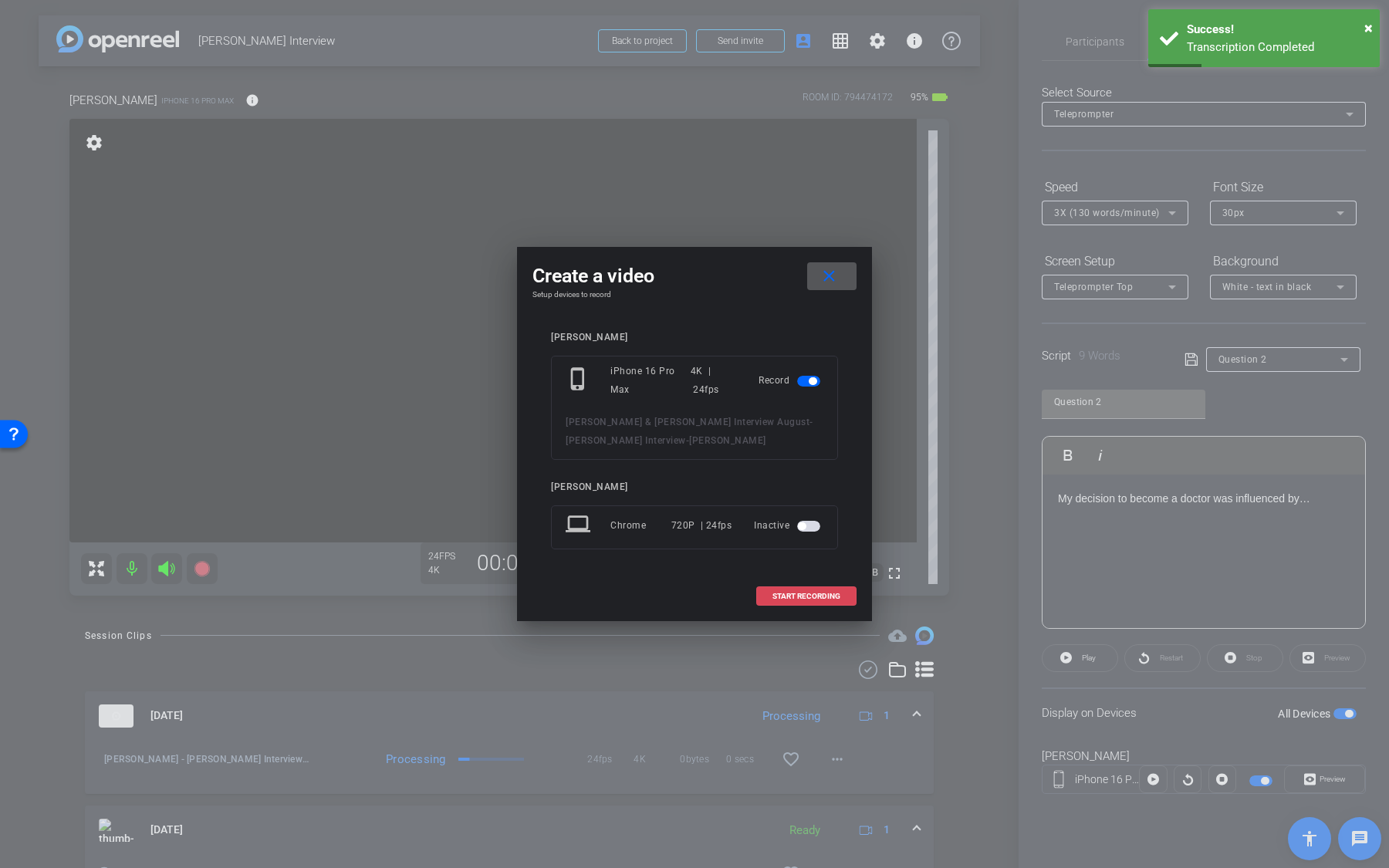
click at [819, 547] on span "START RECORDING" at bounding box center [806, 596] width 68 height 7
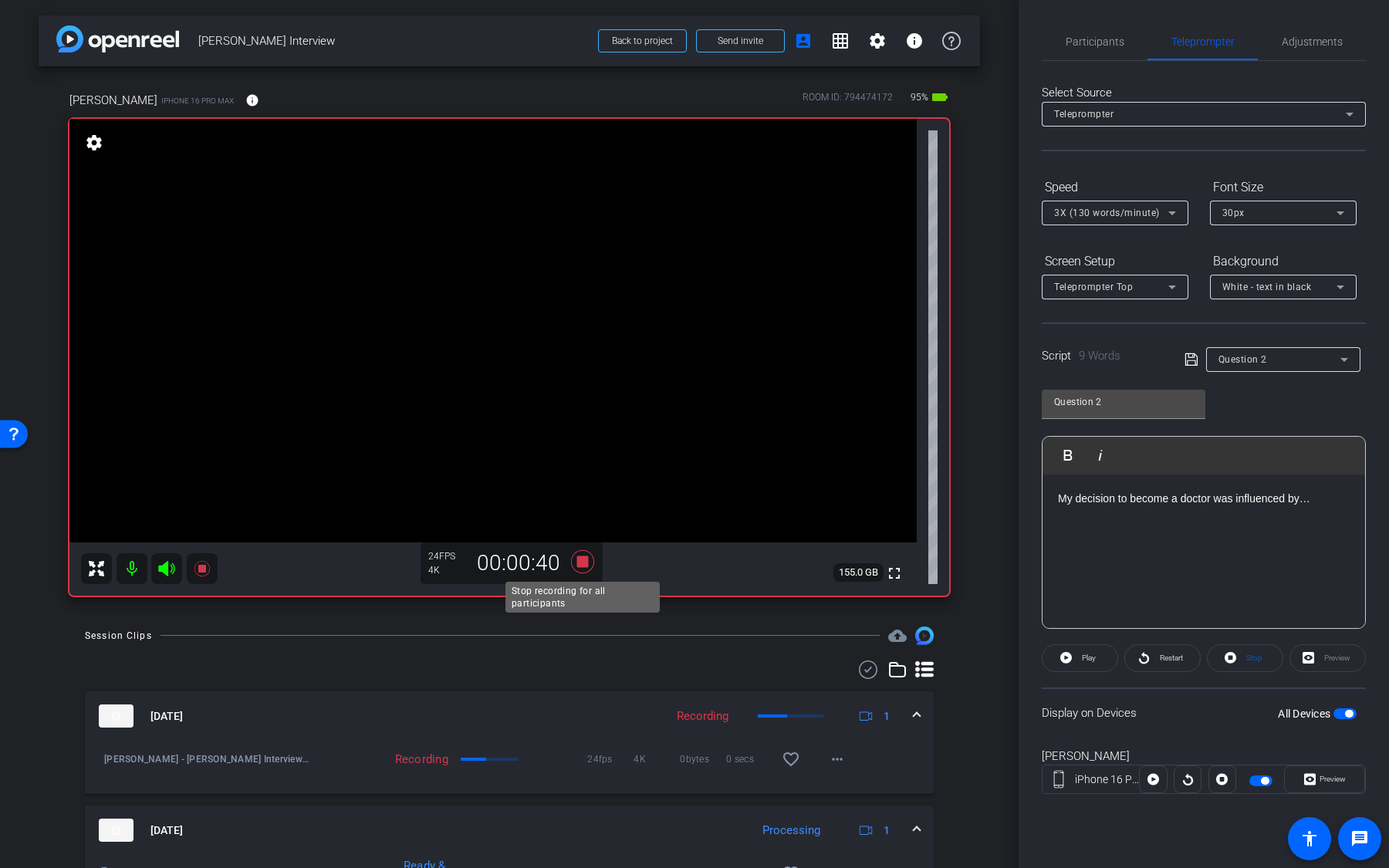
click at [578, 547] on icon at bounding box center [583, 562] width 37 height 28
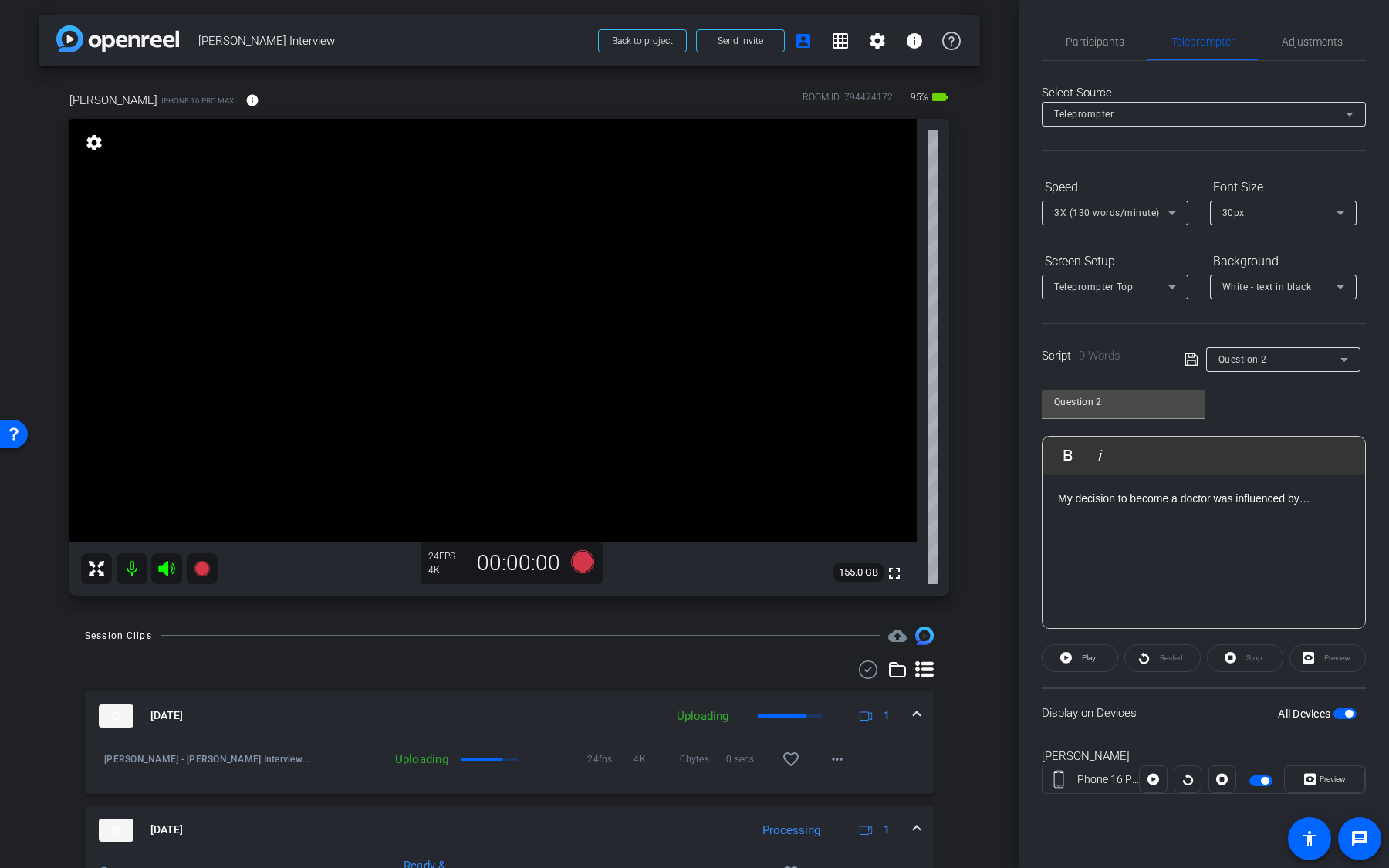
click at [1339, 547] on span "button" at bounding box center [1345, 714] width 23 height 11
click at [1306, 366] on div "Question 2" at bounding box center [1279, 359] width 122 height 19
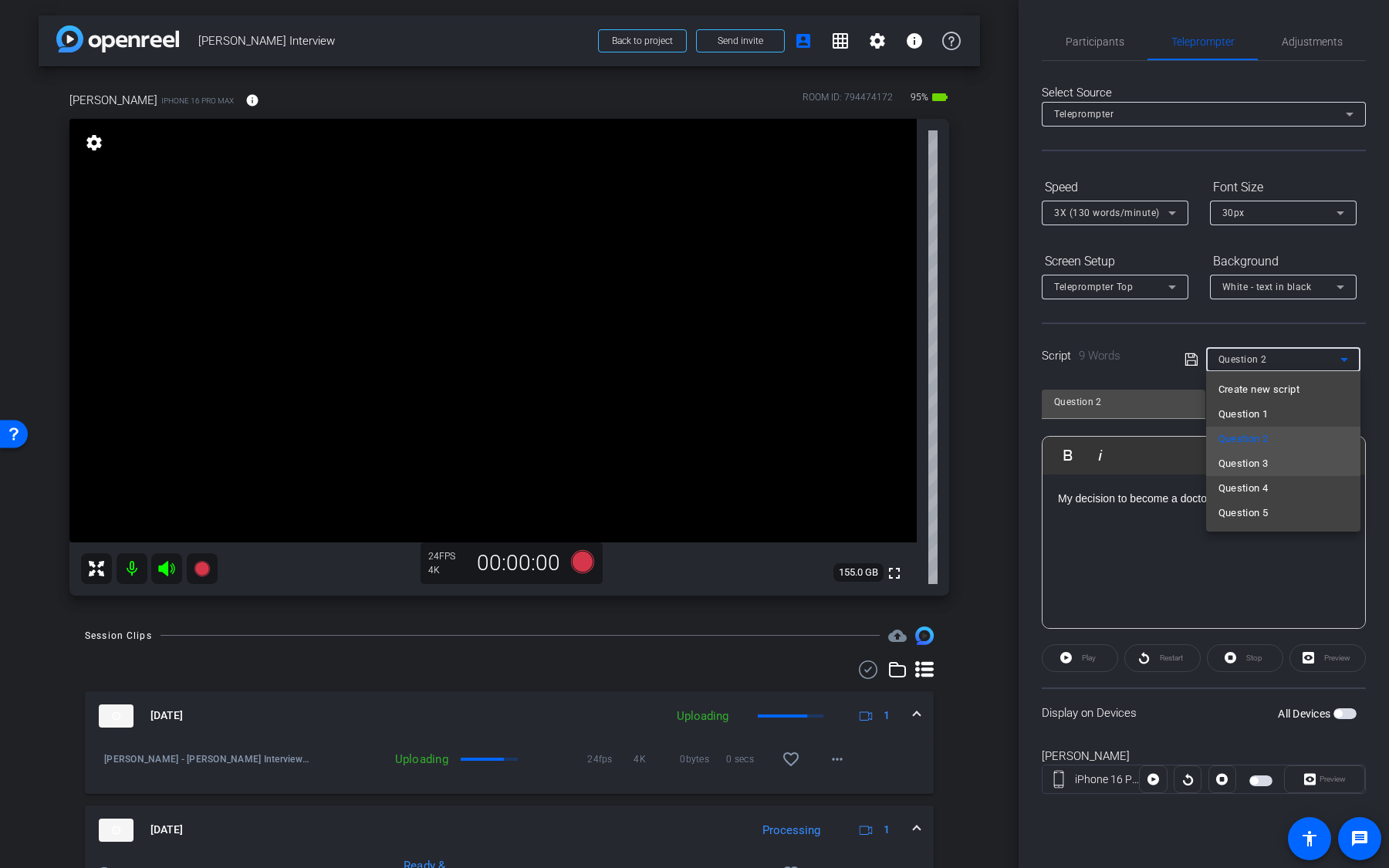
click at [1285, 462] on mat-option "Question 3" at bounding box center [1283, 463] width 154 height 25
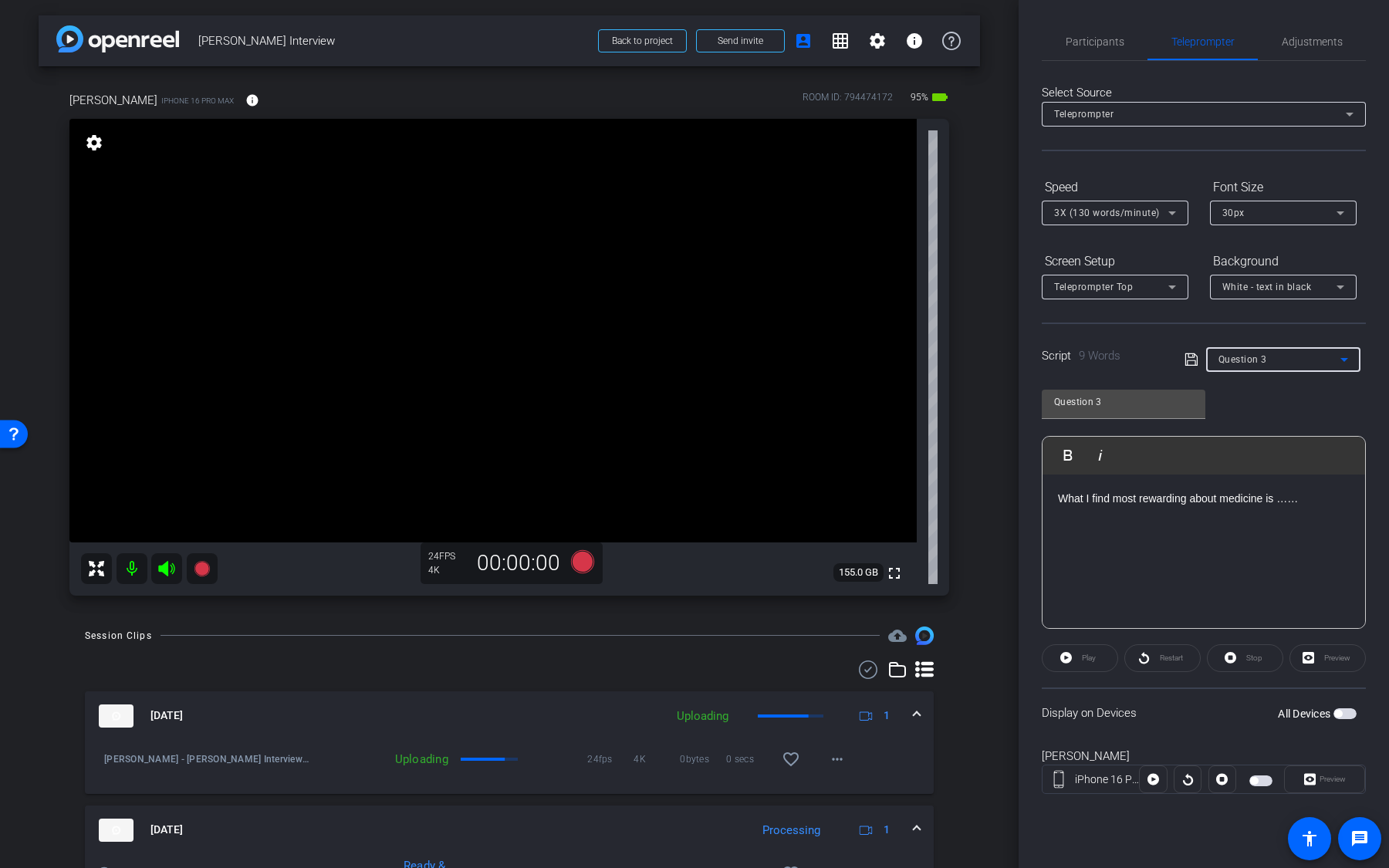
click at [1344, 547] on span "button" at bounding box center [1345, 714] width 23 height 11
click at [585, 547] on icon at bounding box center [582, 561] width 23 height 23
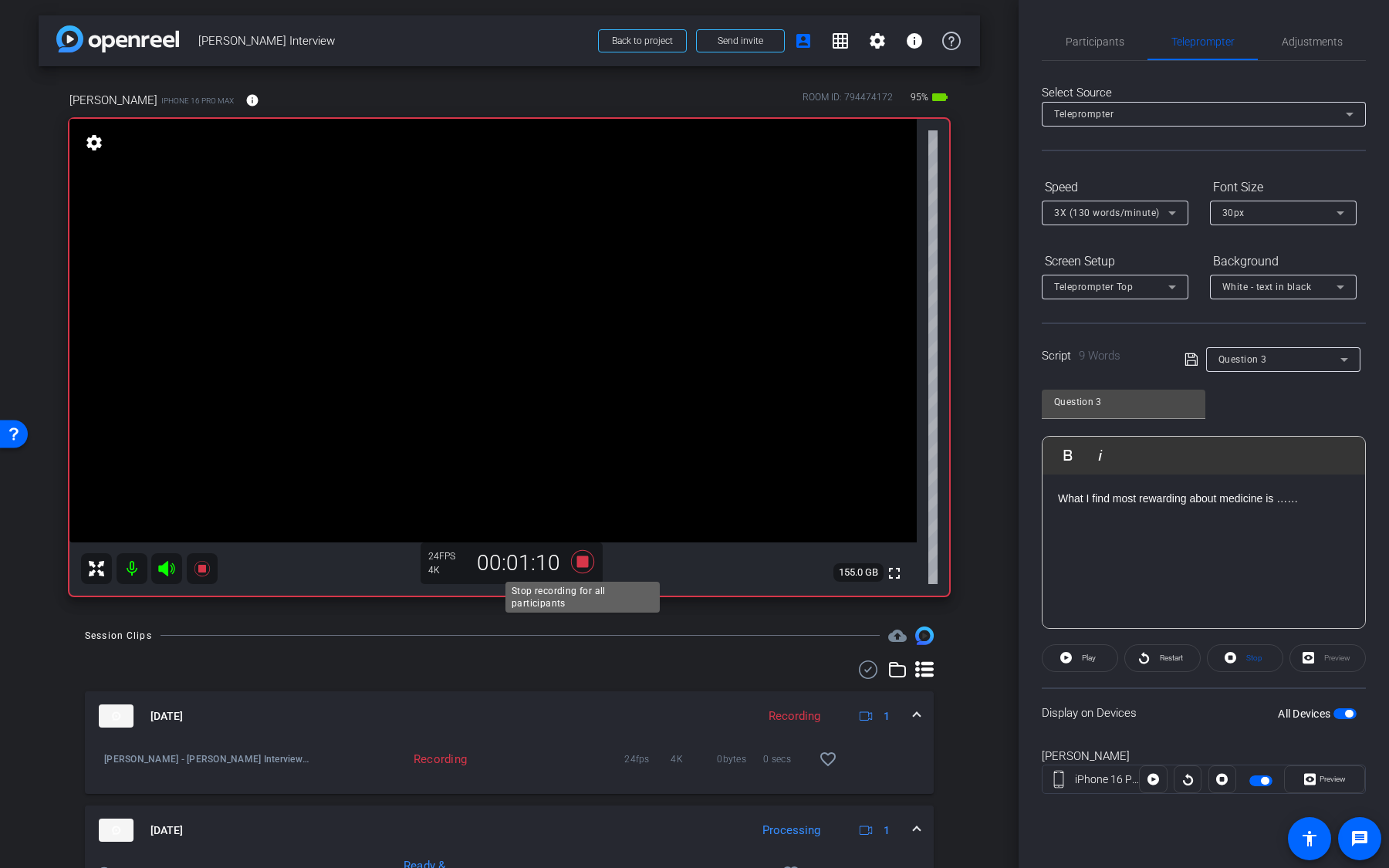
click at [584, 547] on icon at bounding box center [582, 562] width 23 height 23
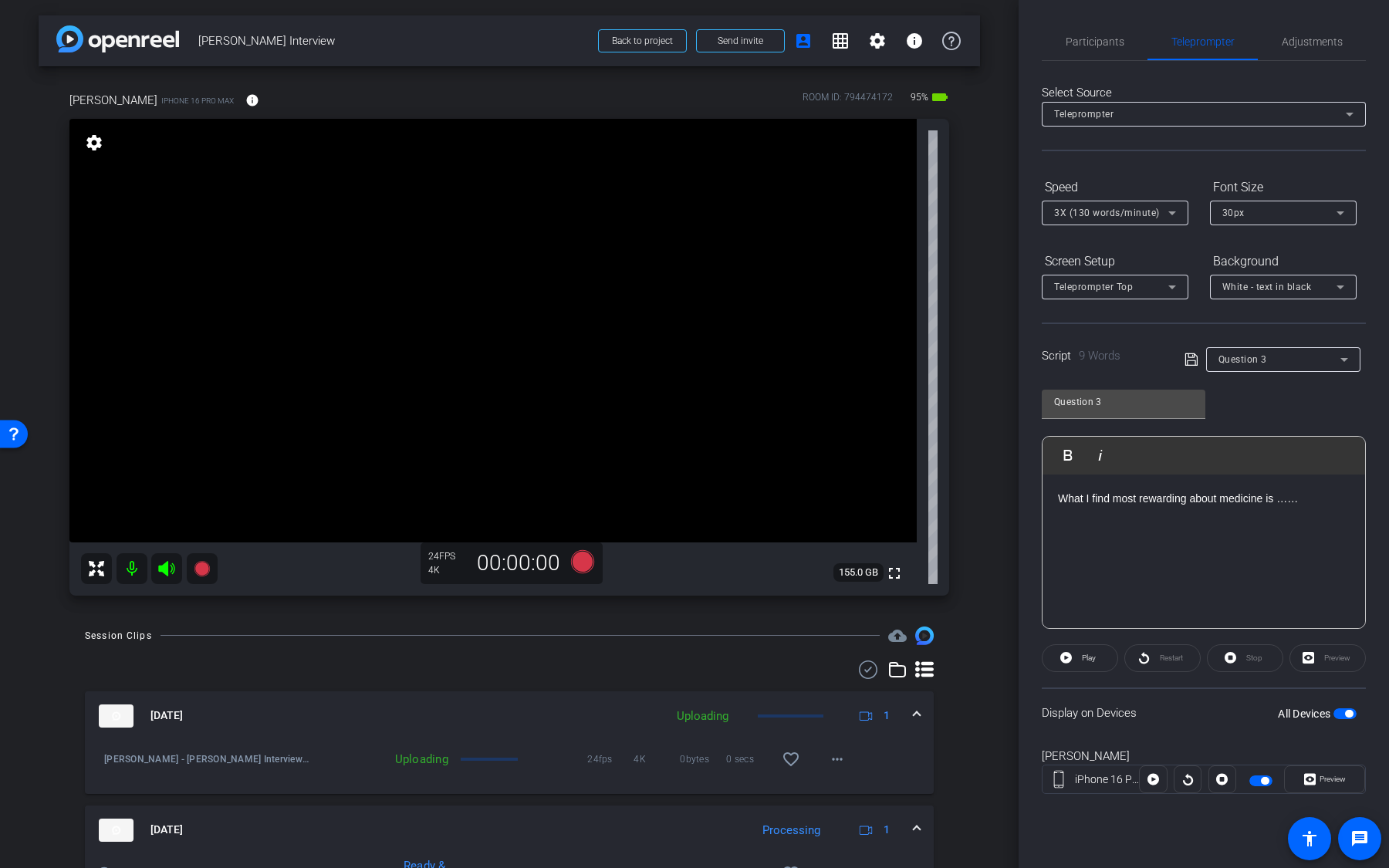
click at [1347, 547] on span "button" at bounding box center [1349, 714] width 7 height 7
click at [1280, 363] on div "Question 3" at bounding box center [1279, 359] width 122 height 19
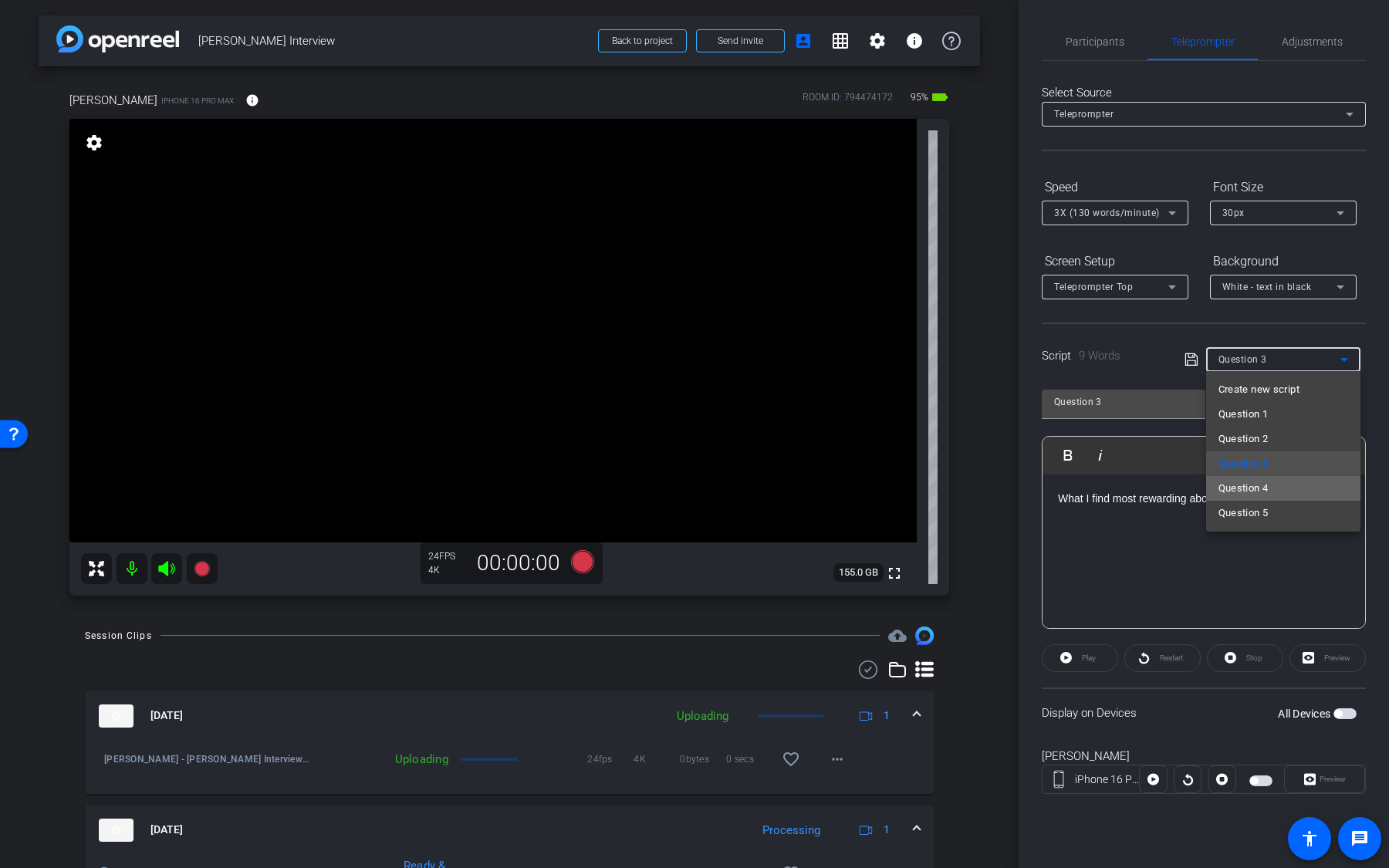
click at [1265, 482] on span "Question 4" at bounding box center [1243, 488] width 50 height 18
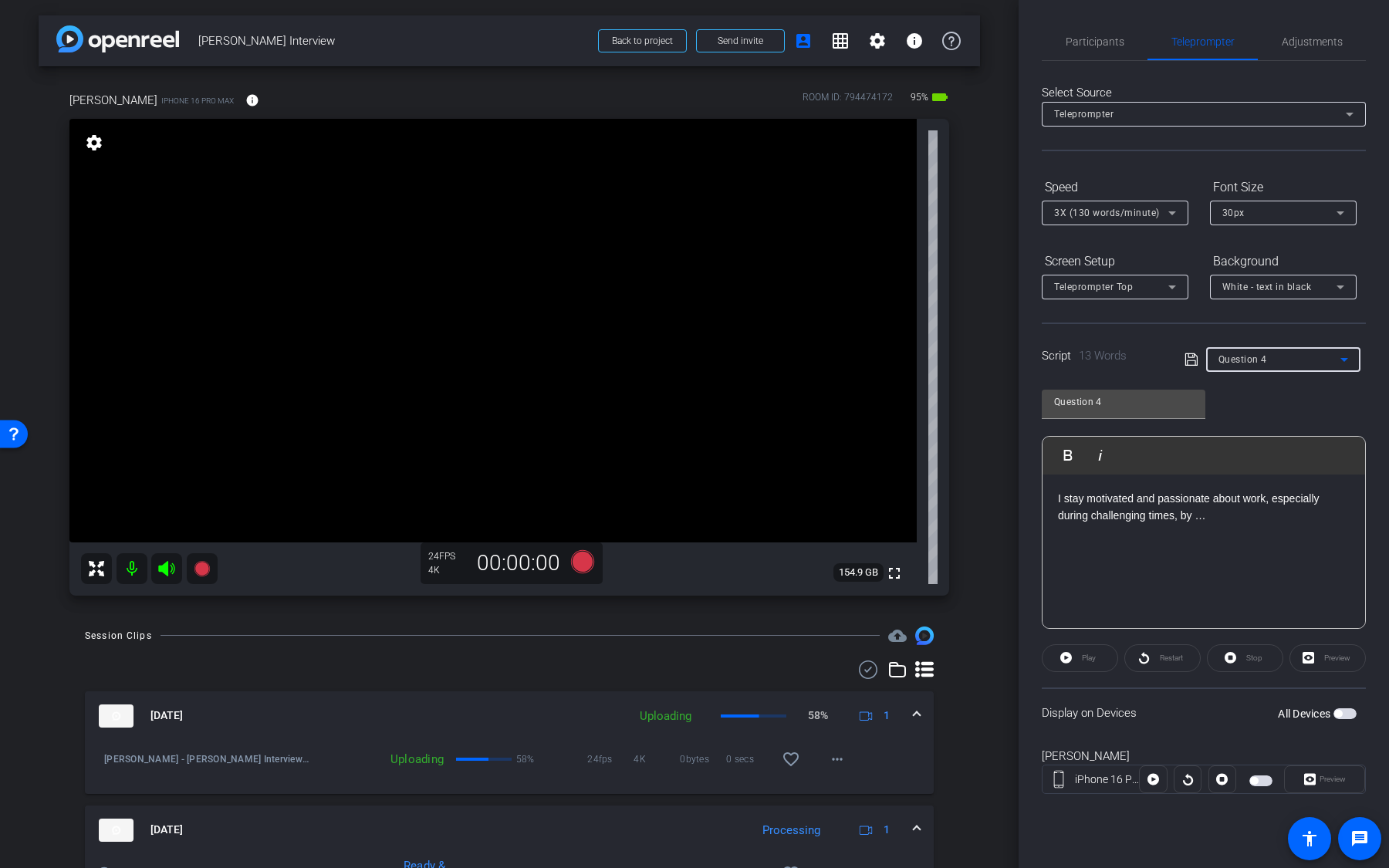
click at [1346, 547] on span "button" at bounding box center [1345, 714] width 23 height 11
click at [582, 547] on icon at bounding box center [582, 561] width 23 height 23
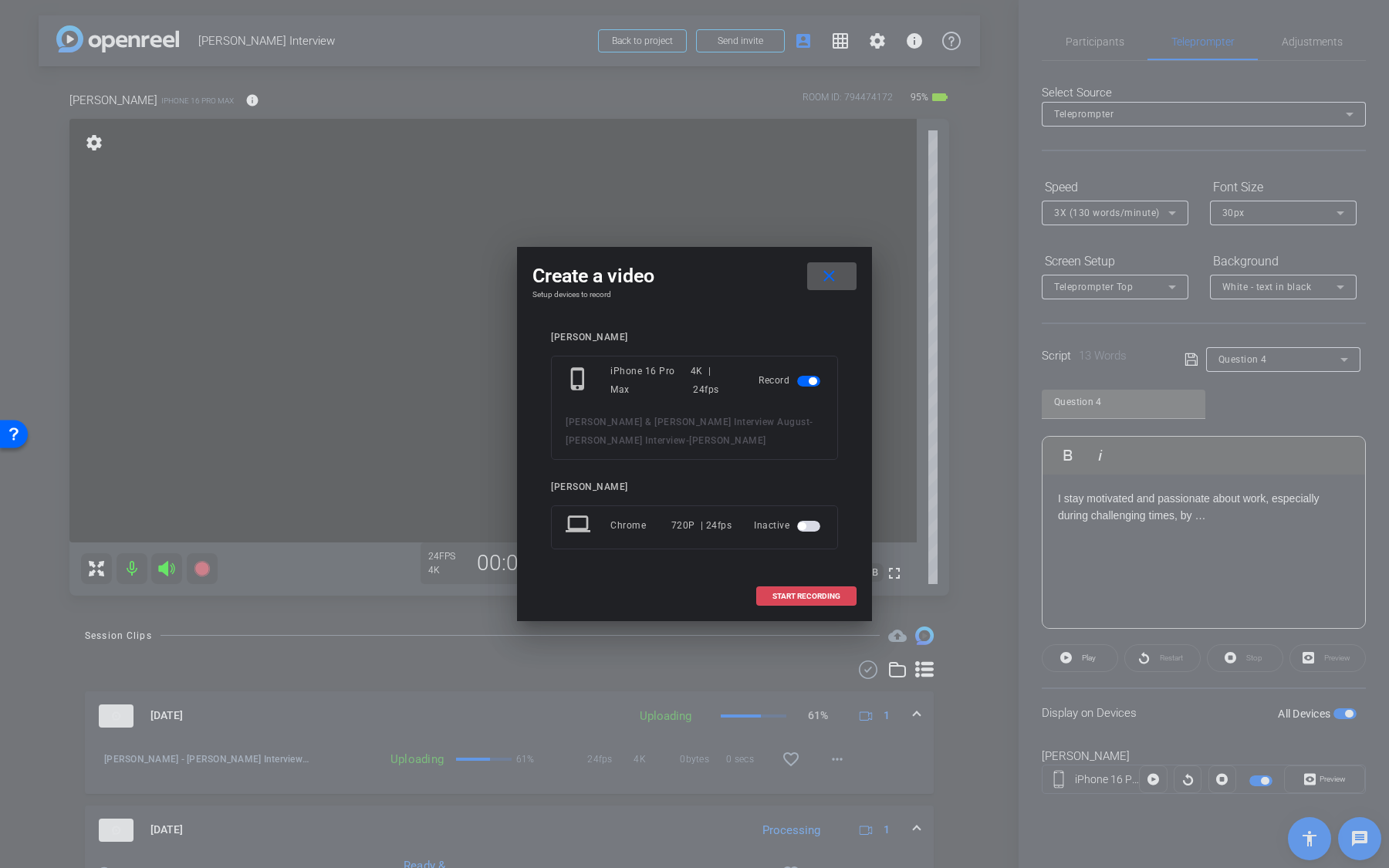
click at [795, 547] on span "START RECORDING" at bounding box center [806, 596] width 68 height 7
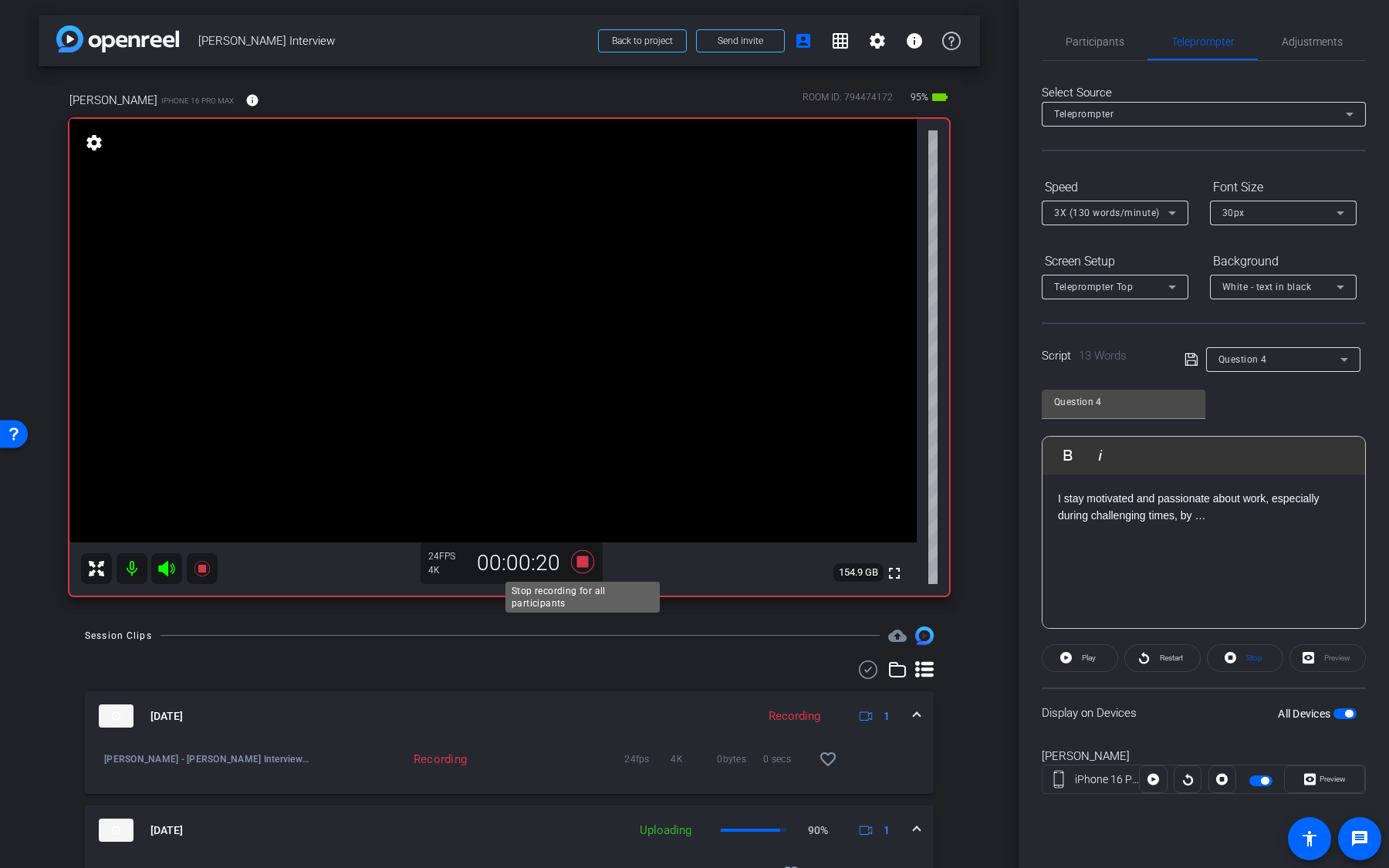
click at [584, 547] on icon at bounding box center [583, 562] width 37 height 28
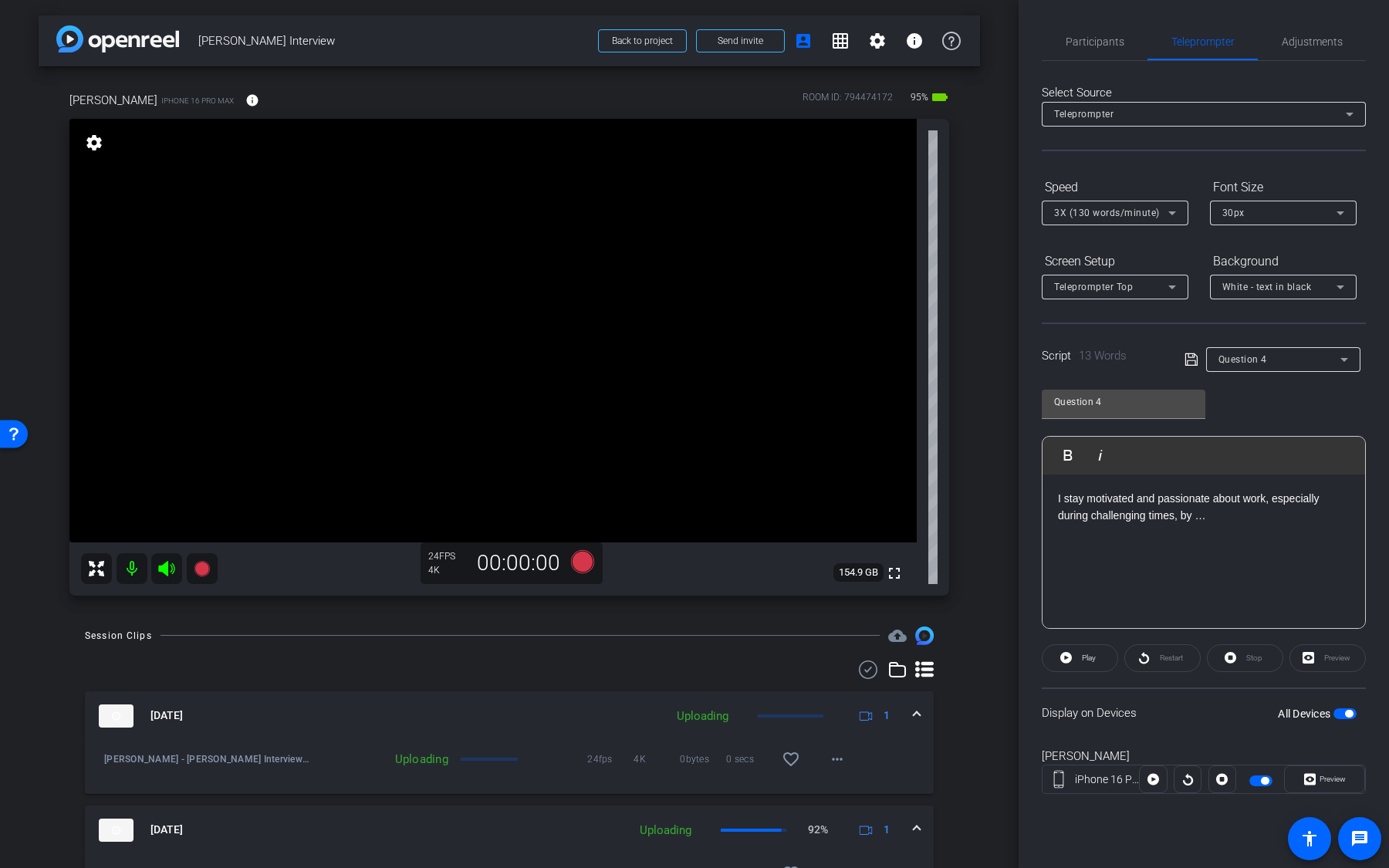
click at [1344, 547] on span "button" at bounding box center [1345, 714] width 23 height 11
click at [1269, 369] on div "Question 4" at bounding box center [1283, 360] width 129 height 25
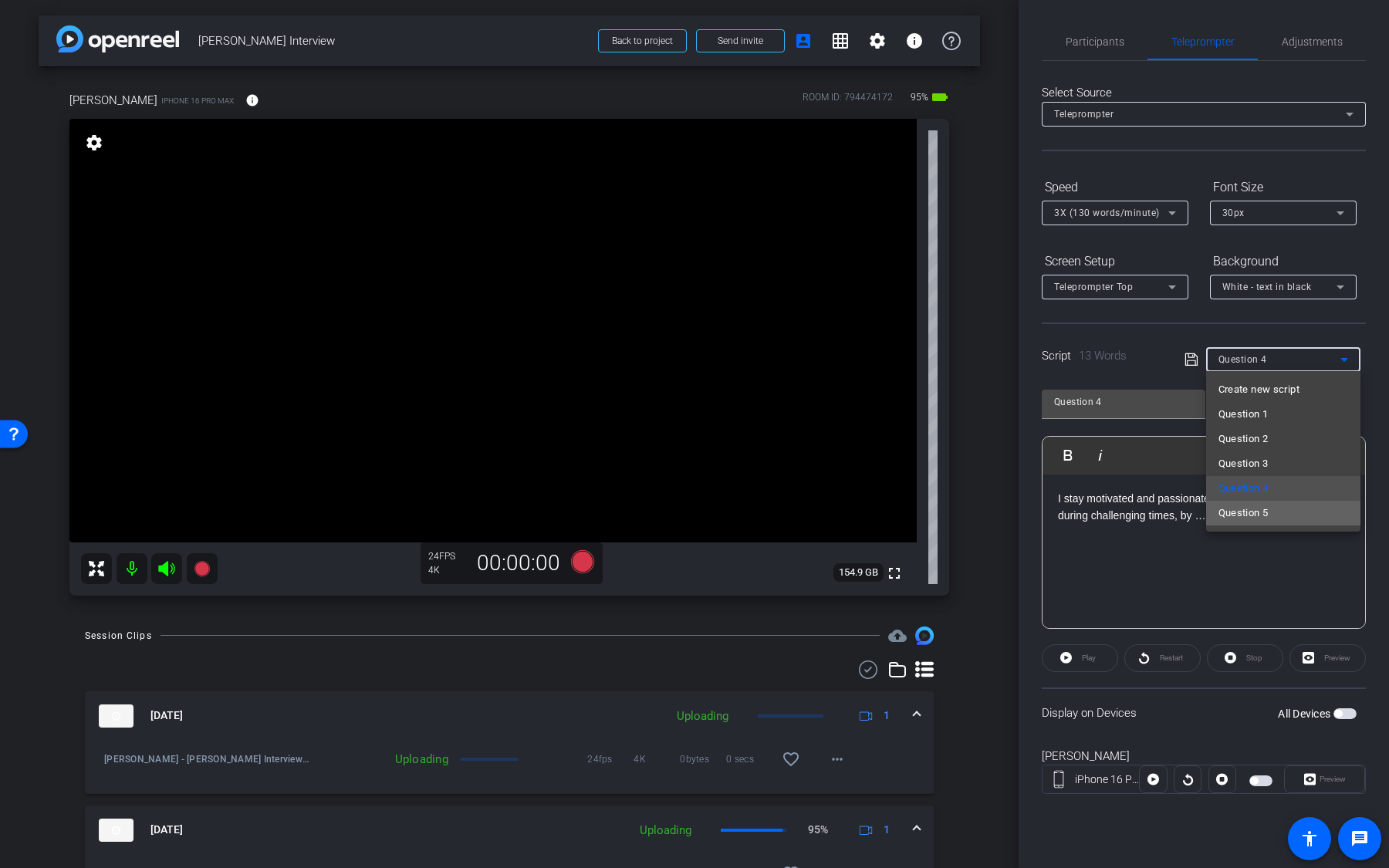
click at [1272, 515] on mat-option "Question 5" at bounding box center [1283, 513] width 154 height 25
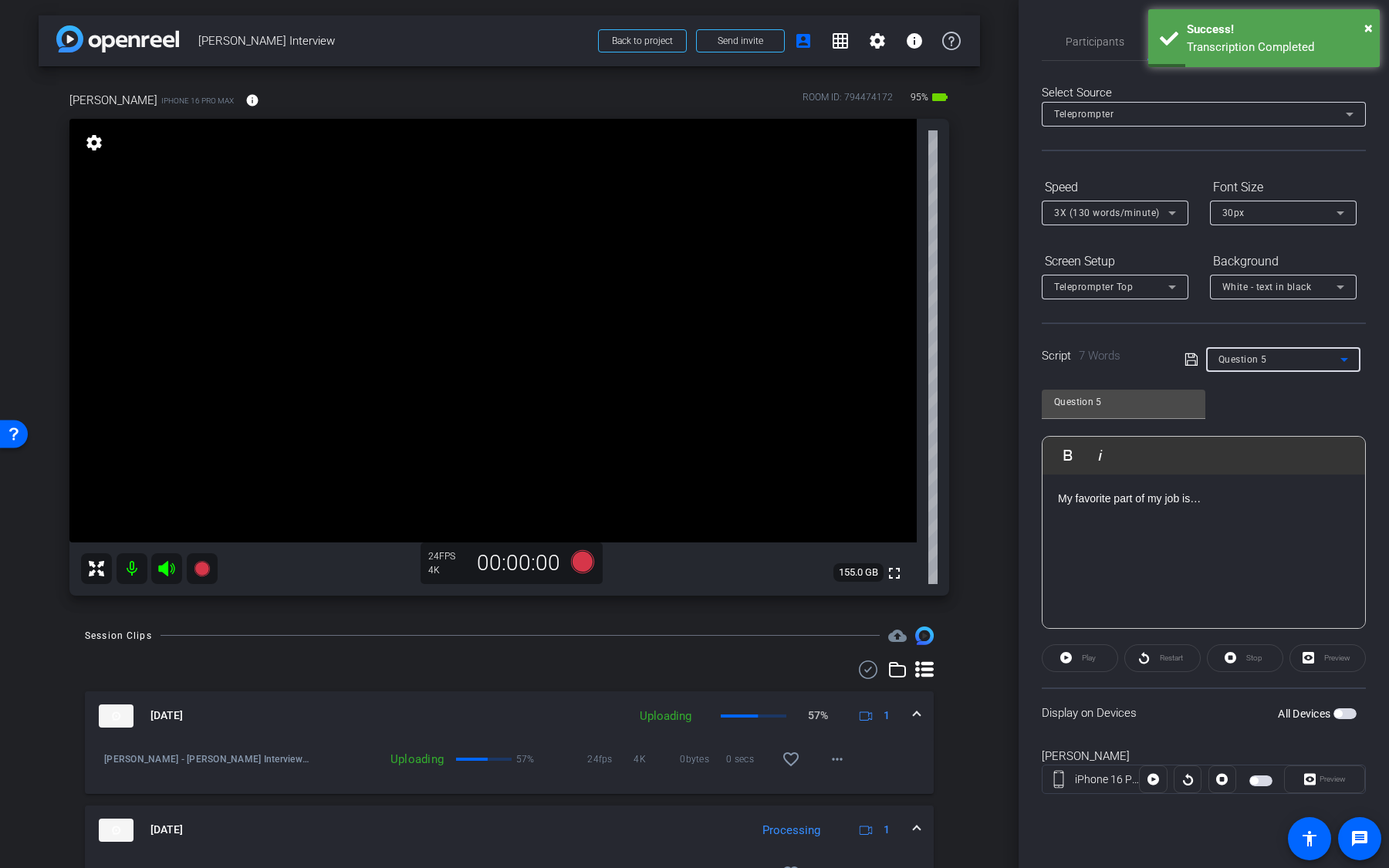
click at [1346, 547] on span "button" at bounding box center [1345, 714] width 23 height 11
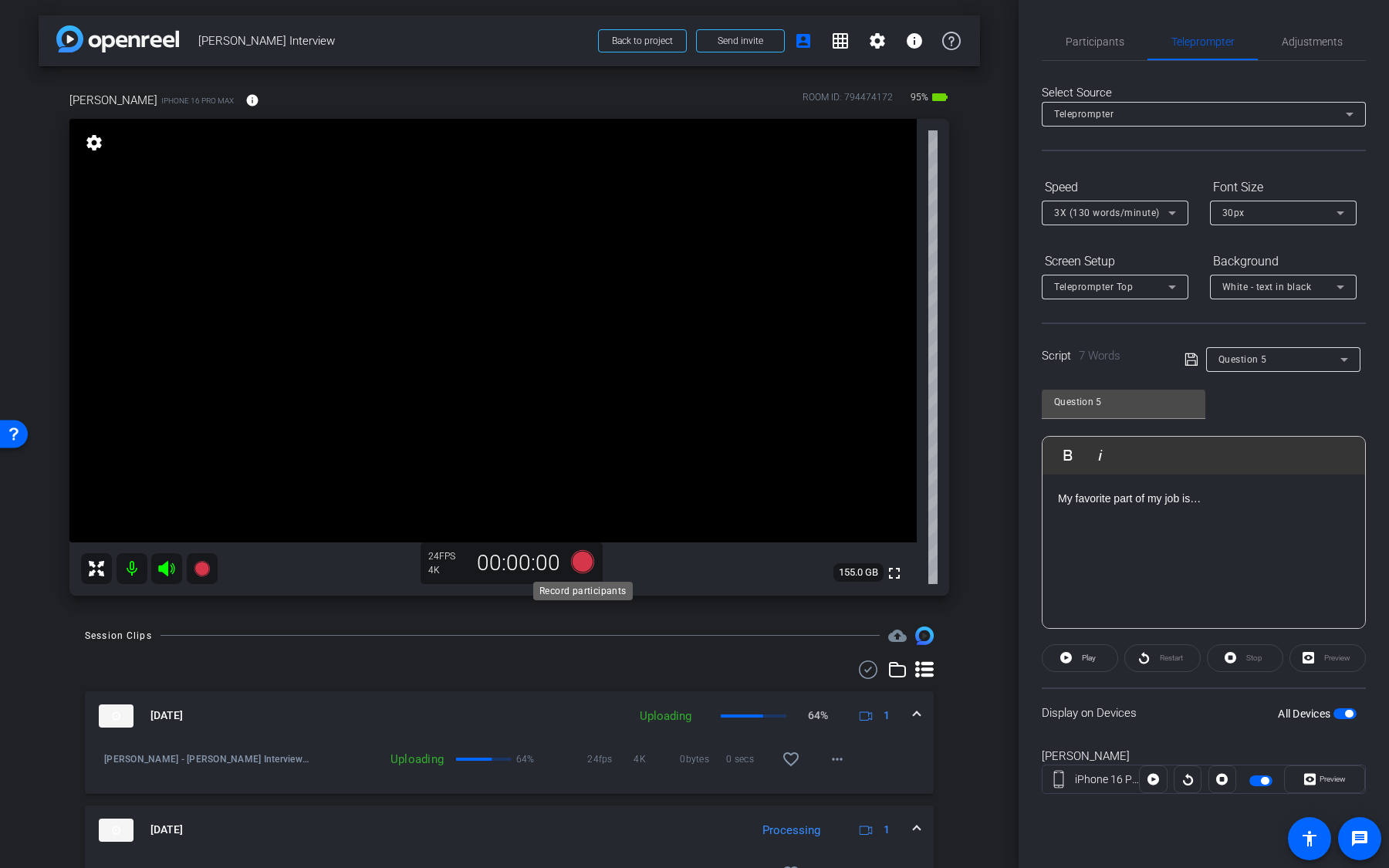
click at [587, 547] on icon at bounding box center [582, 561] width 23 height 23
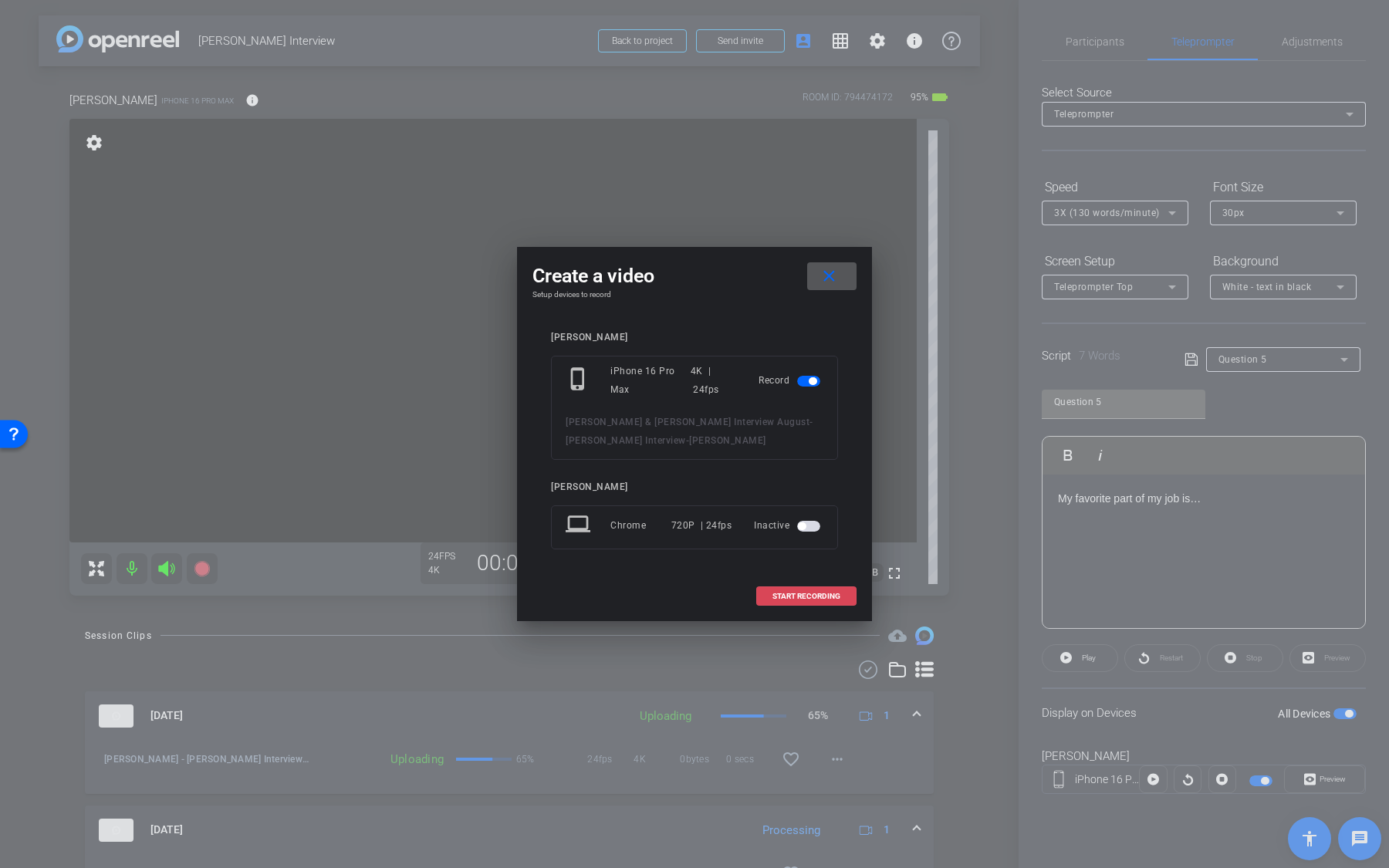
click at [814, 547] on span "START RECORDING" at bounding box center [806, 596] width 68 height 7
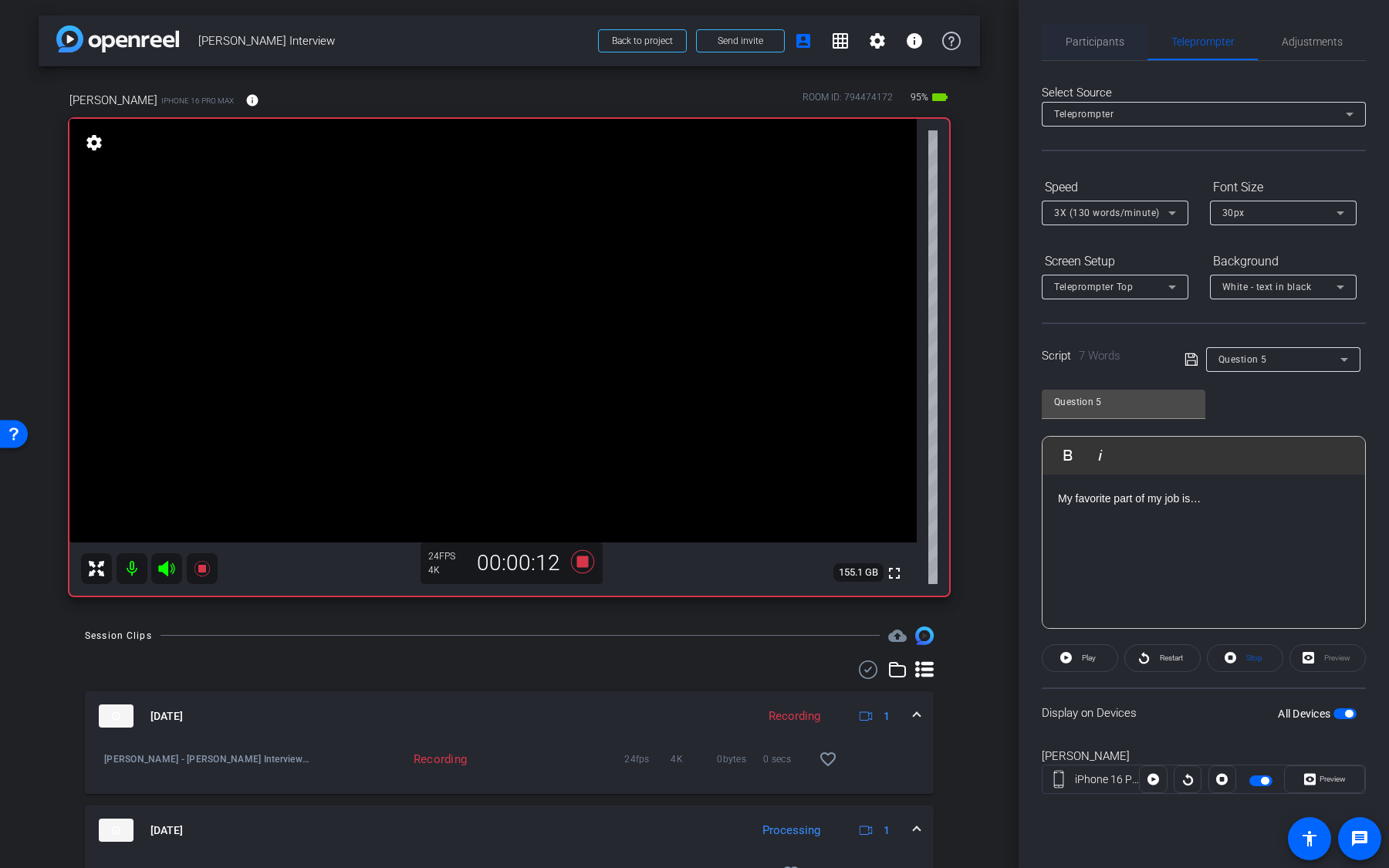
click at [1102, 33] on span "Participants" at bounding box center [1095, 41] width 59 height 37
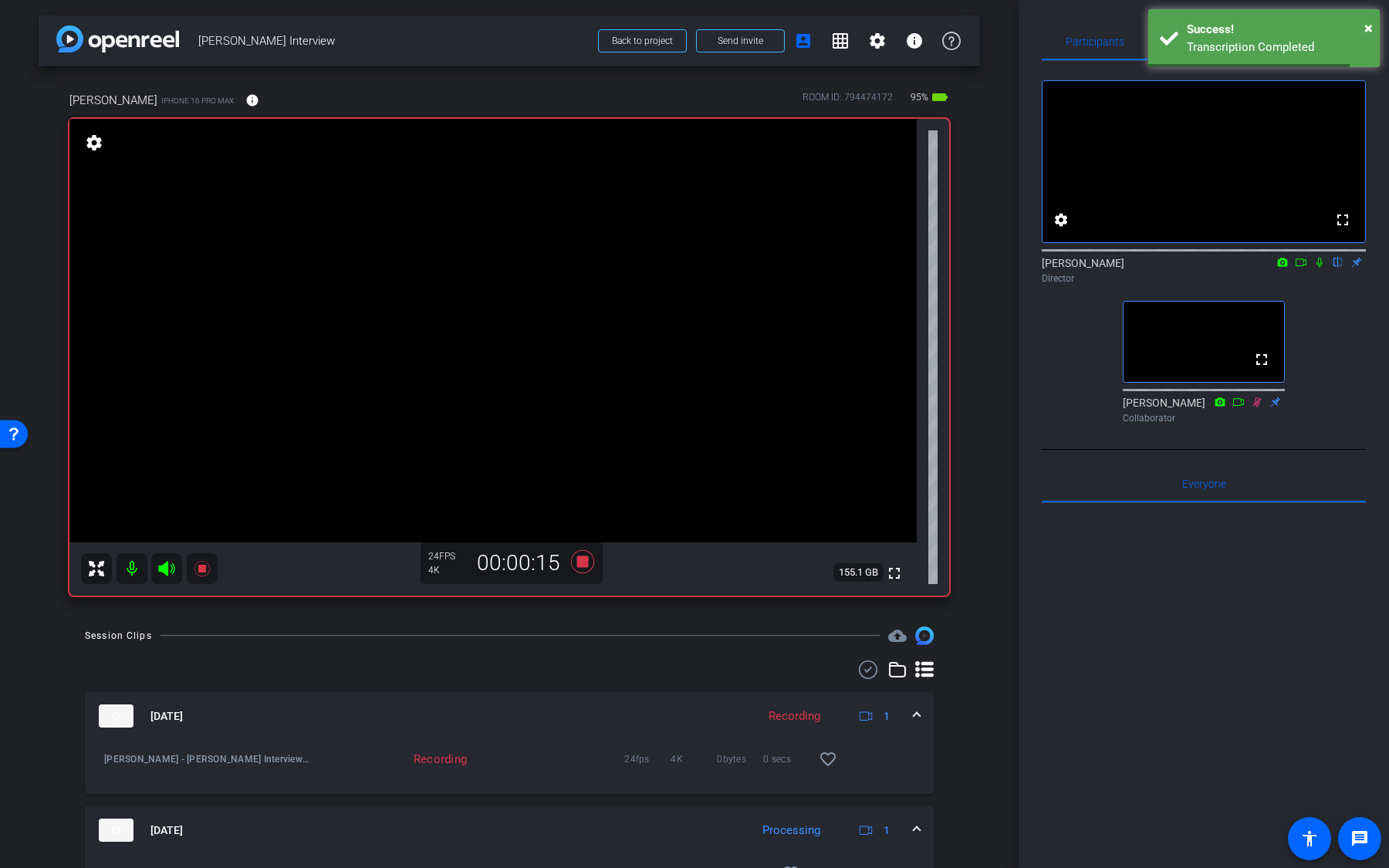
click at [1315, 268] on icon at bounding box center [1319, 262] width 12 height 11
click at [1367, 33] on span "×" at bounding box center [1368, 28] width 8 height 18
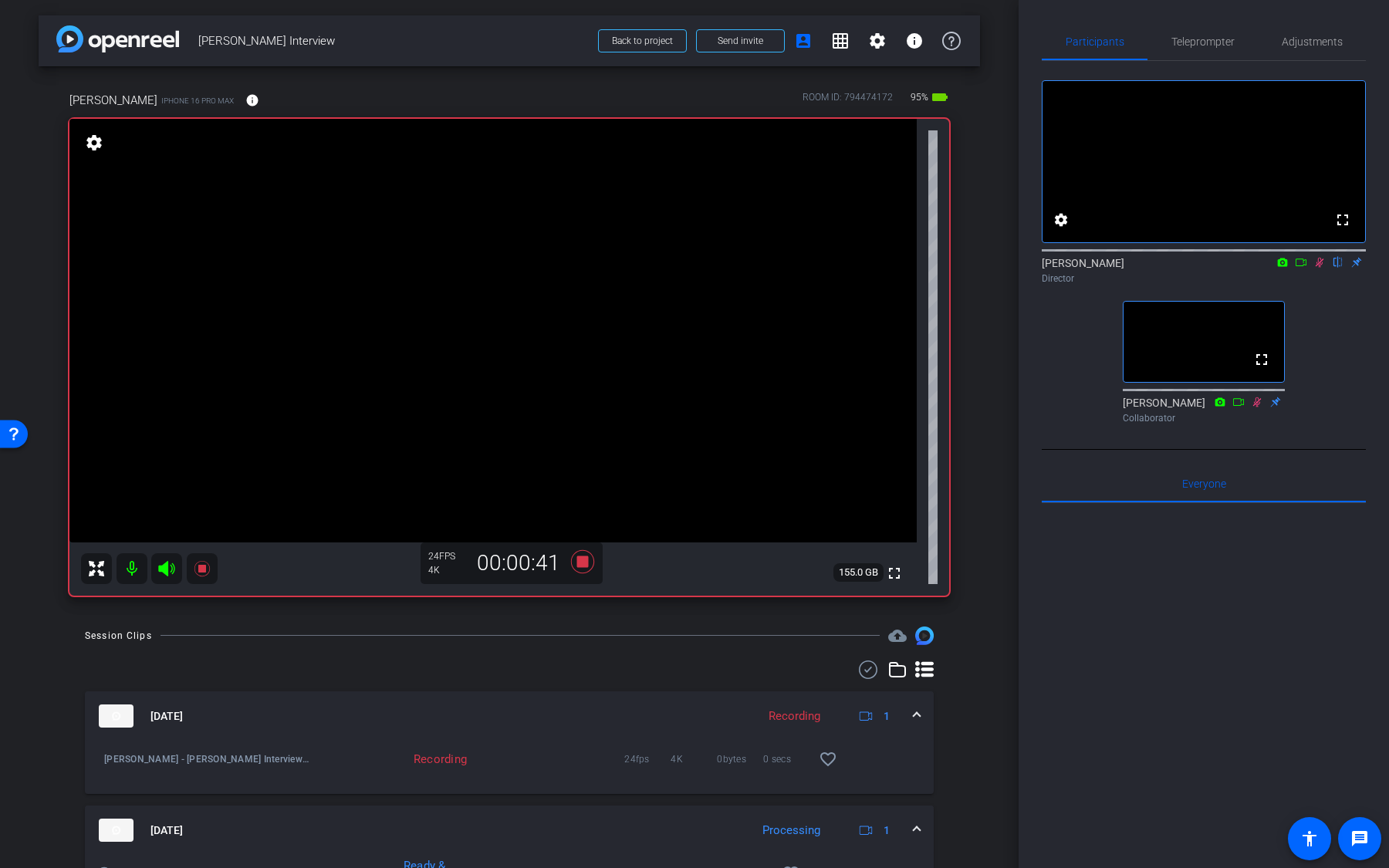
click at [1315, 255] on div at bounding box center [1204, 249] width 324 height 12
click at [1321, 268] on icon at bounding box center [1319, 262] width 12 height 11
click at [585, 547] on icon at bounding box center [583, 562] width 37 height 28
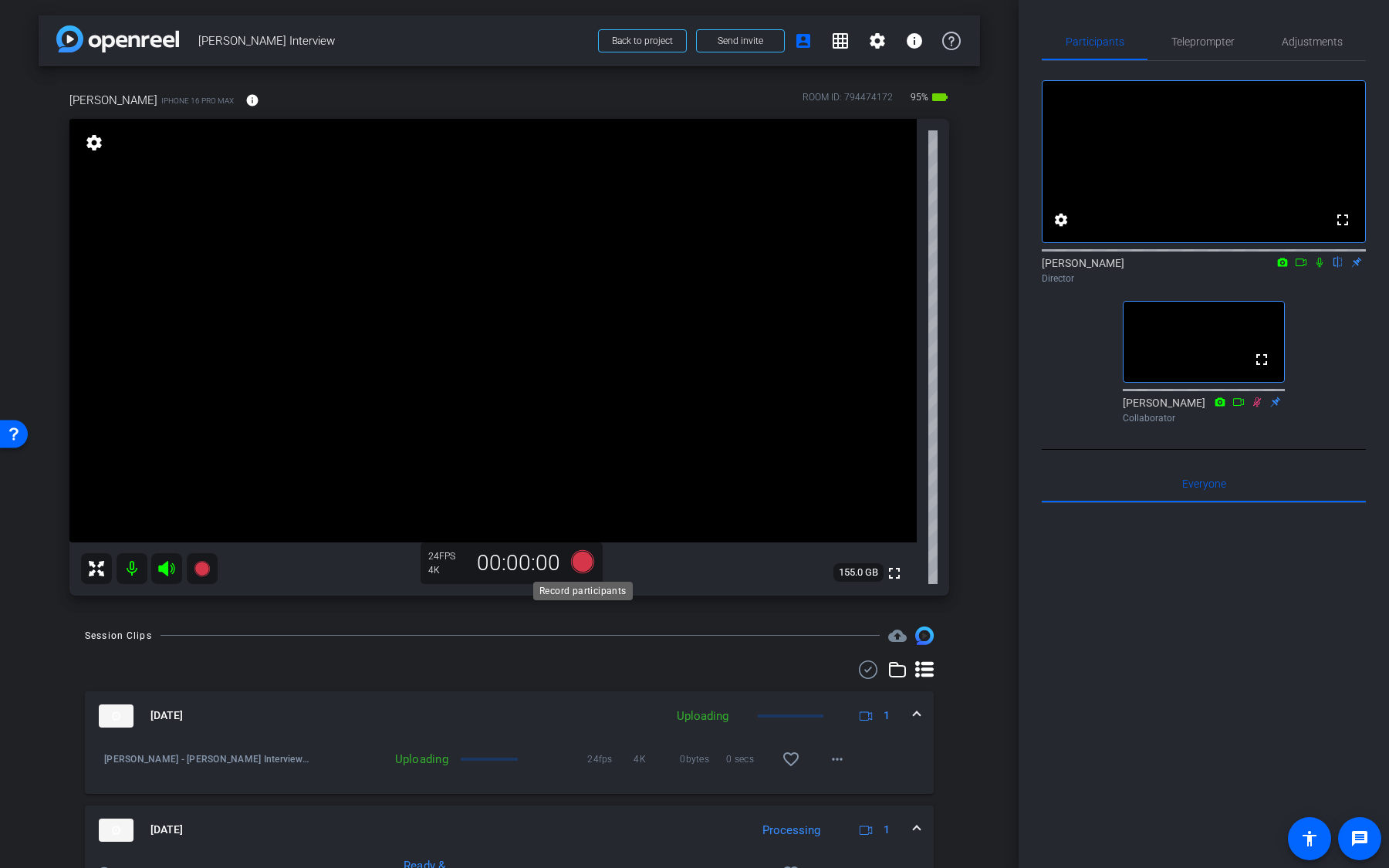
click at [585, 547] on icon at bounding box center [582, 561] width 23 height 23
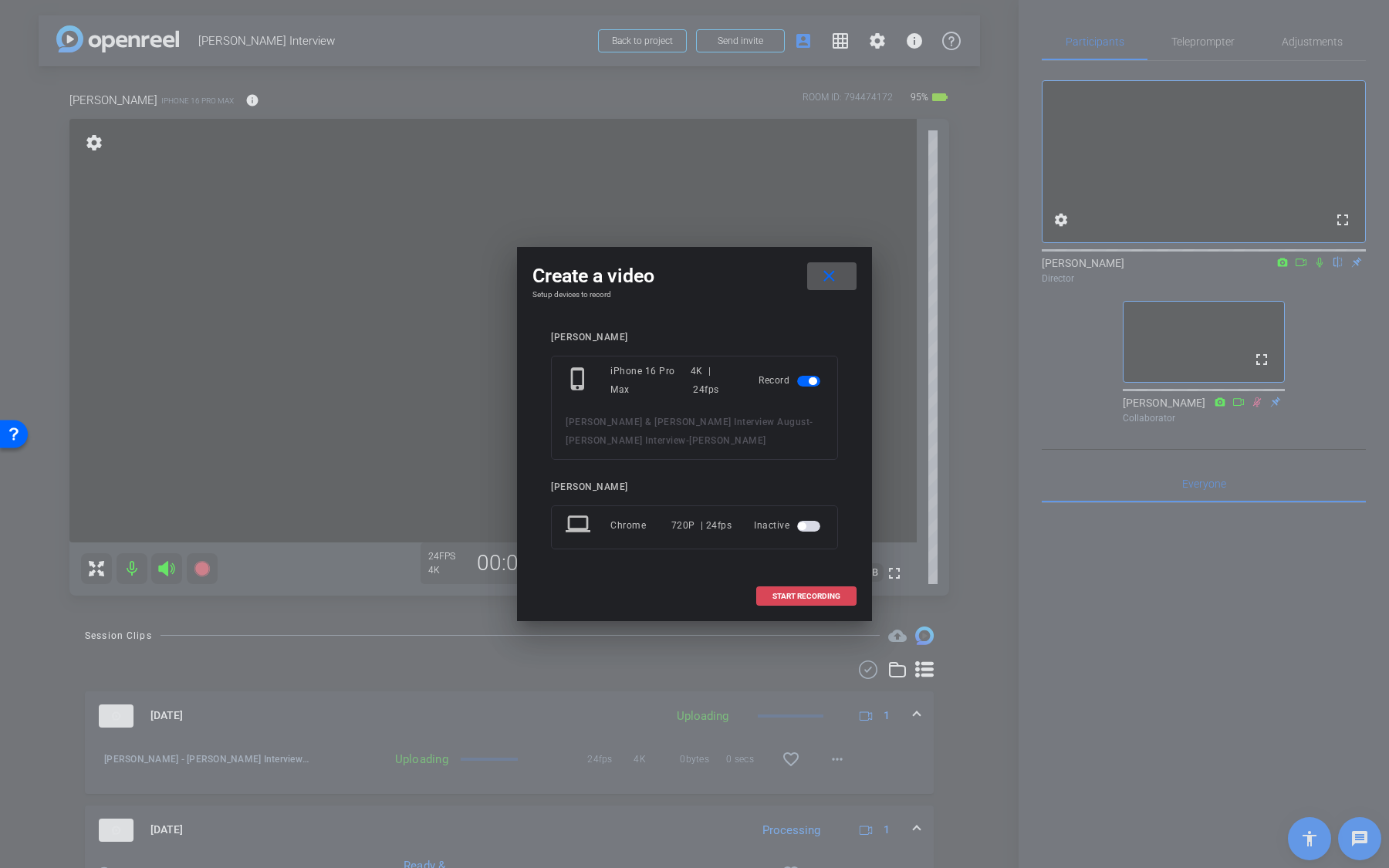
click at [799, 547] on span "START RECORDING" at bounding box center [806, 596] width 68 height 7
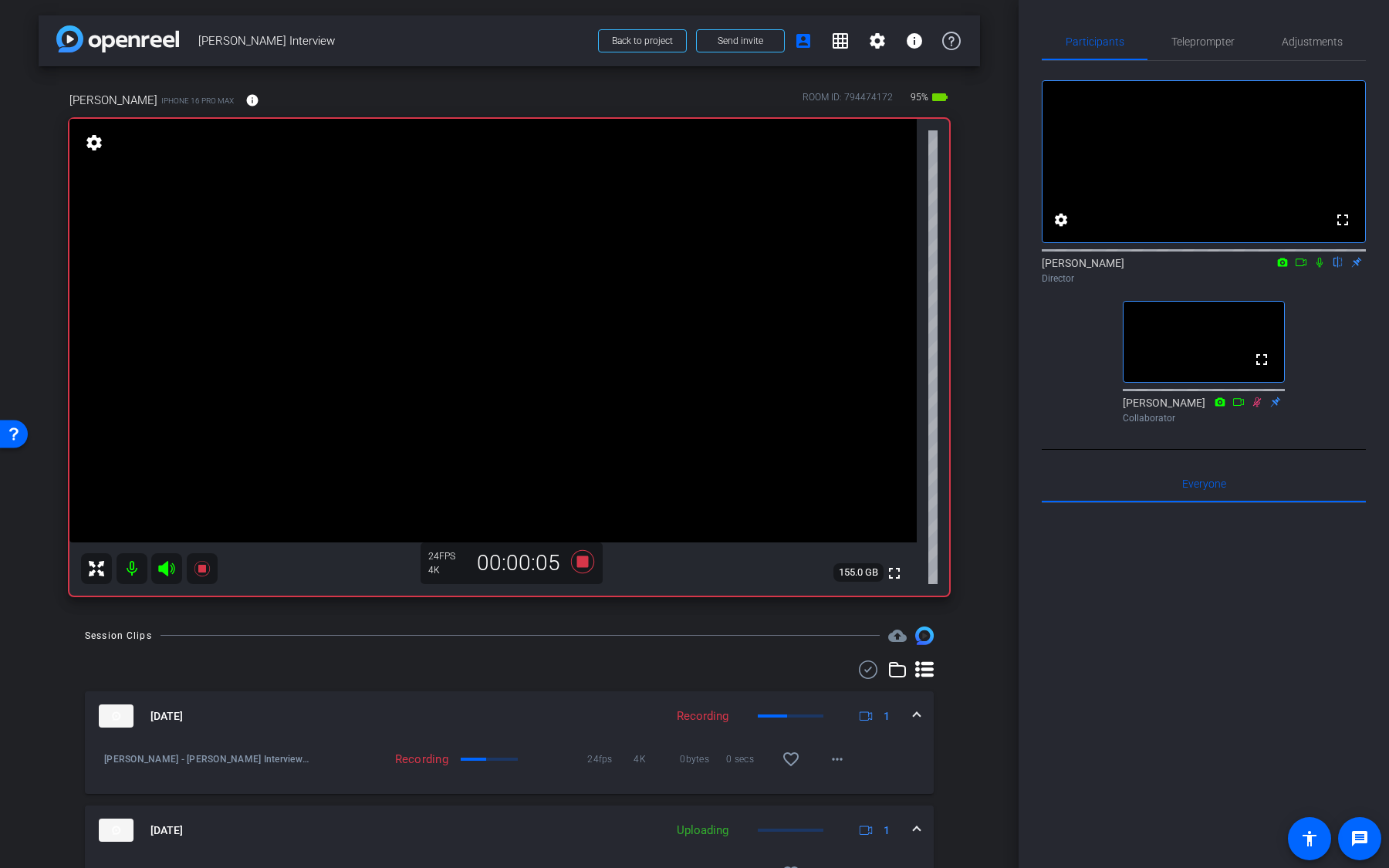
click at [1319, 268] on icon at bounding box center [1319, 262] width 12 height 11
click at [1315, 268] on icon at bounding box center [1319, 262] width 12 height 11
click at [586, 547] on icon at bounding box center [583, 562] width 37 height 28
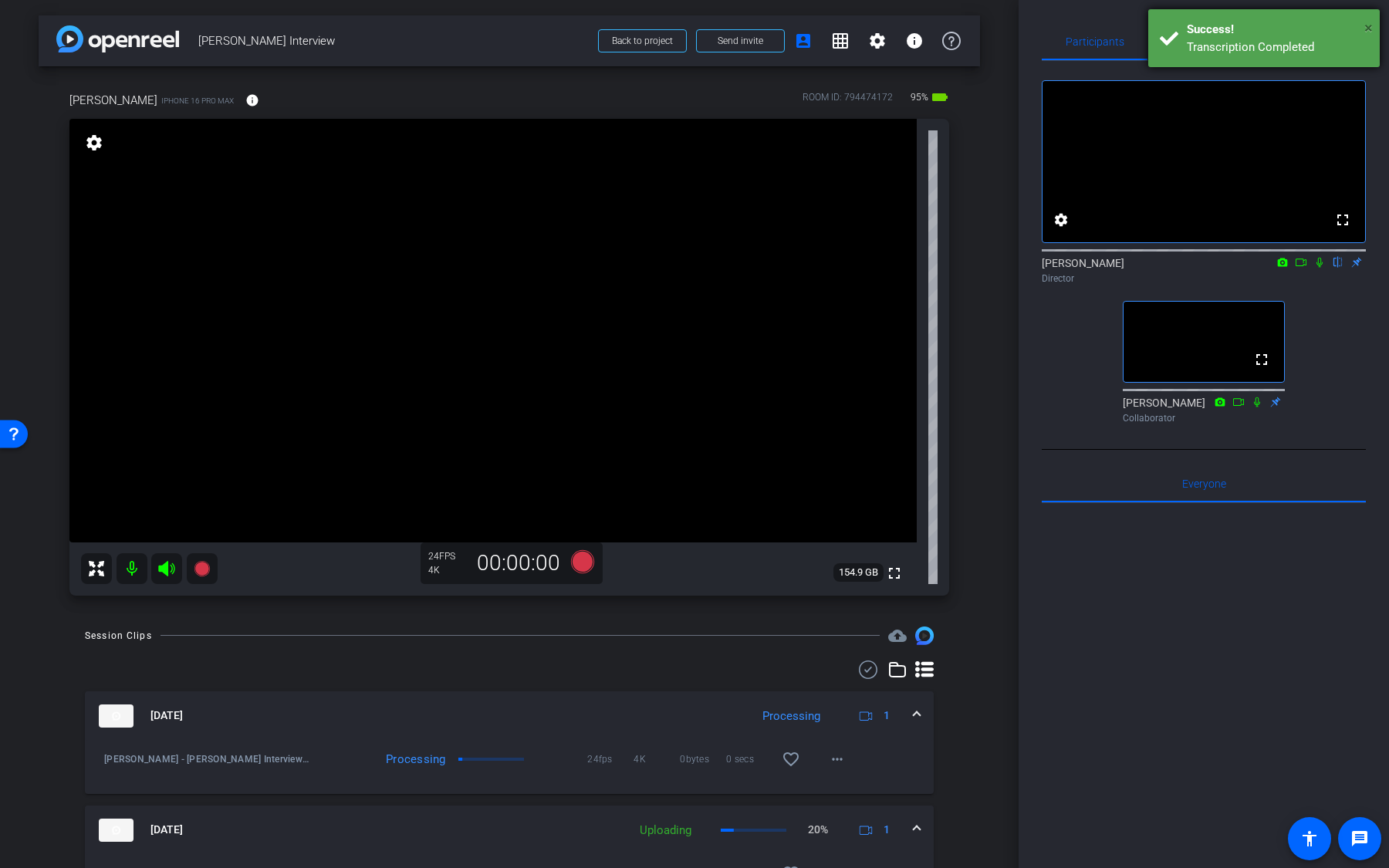
click at [1368, 27] on span "×" at bounding box center [1368, 28] width 8 height 18
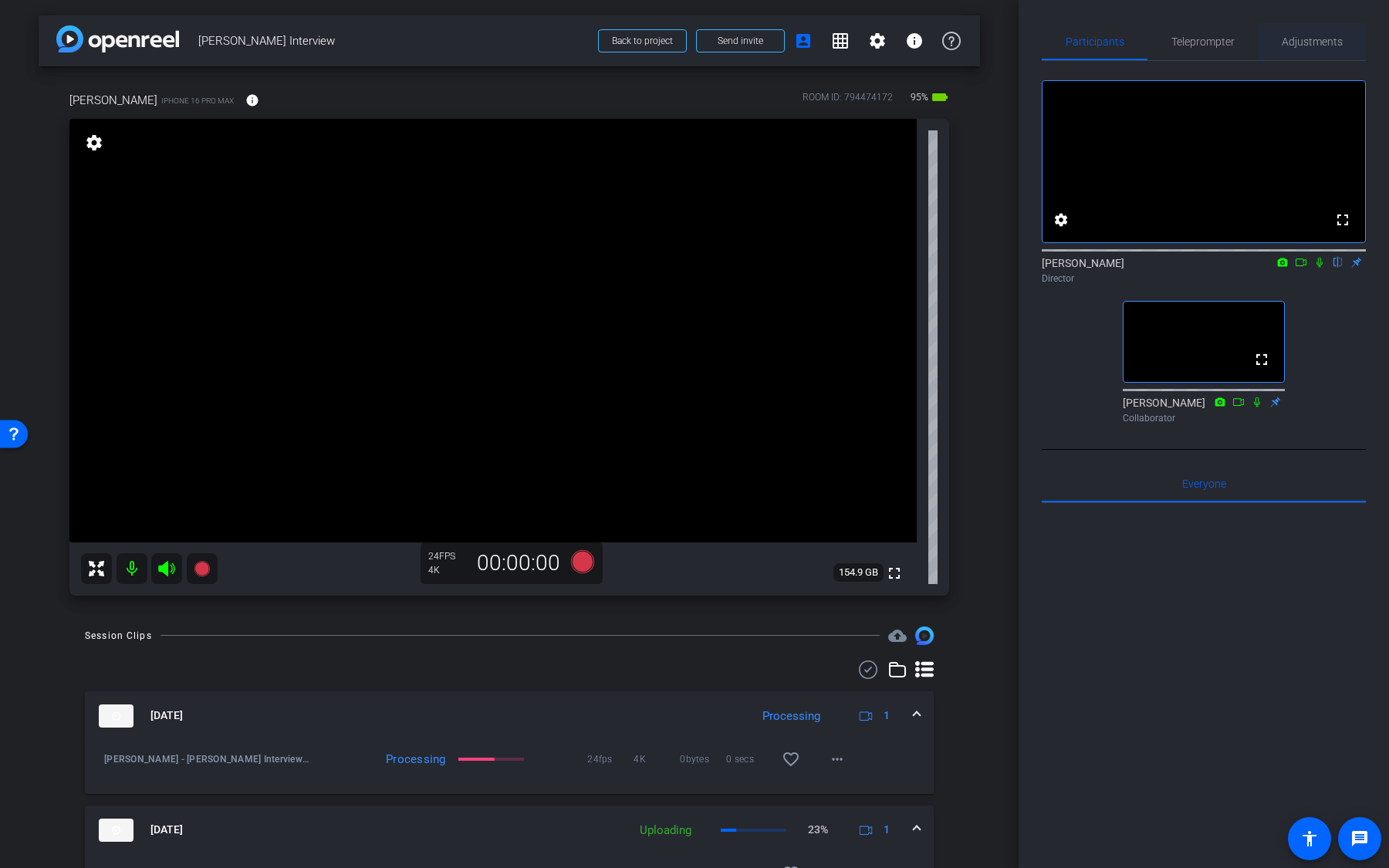
click at [1312, 46] on span "Adjustments" at bounding box center [1312, 42] width 61 height 11
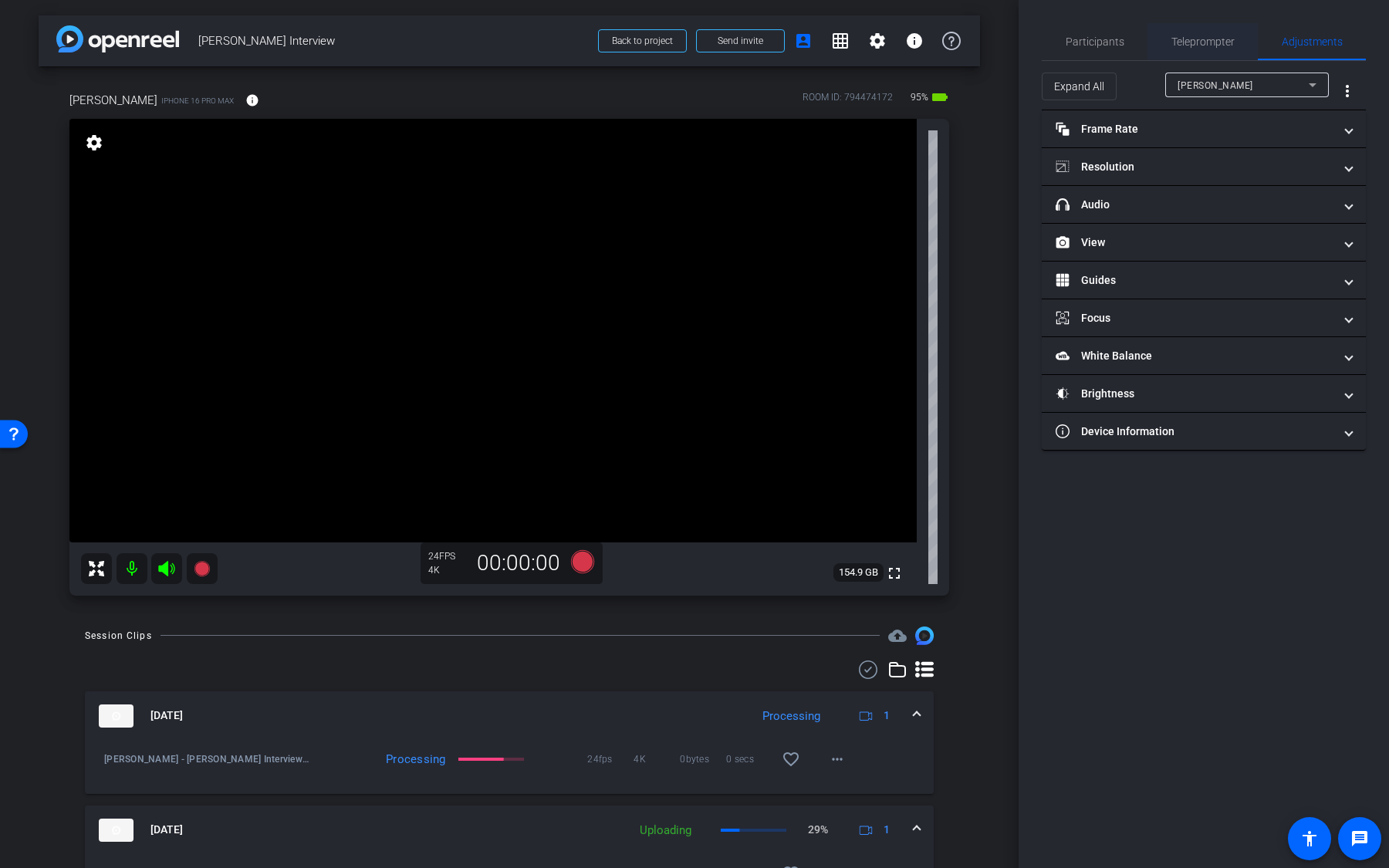
click at [1191, 48] on span "Teleprompter" at bounding box center [1203, 41] width 63 height 37
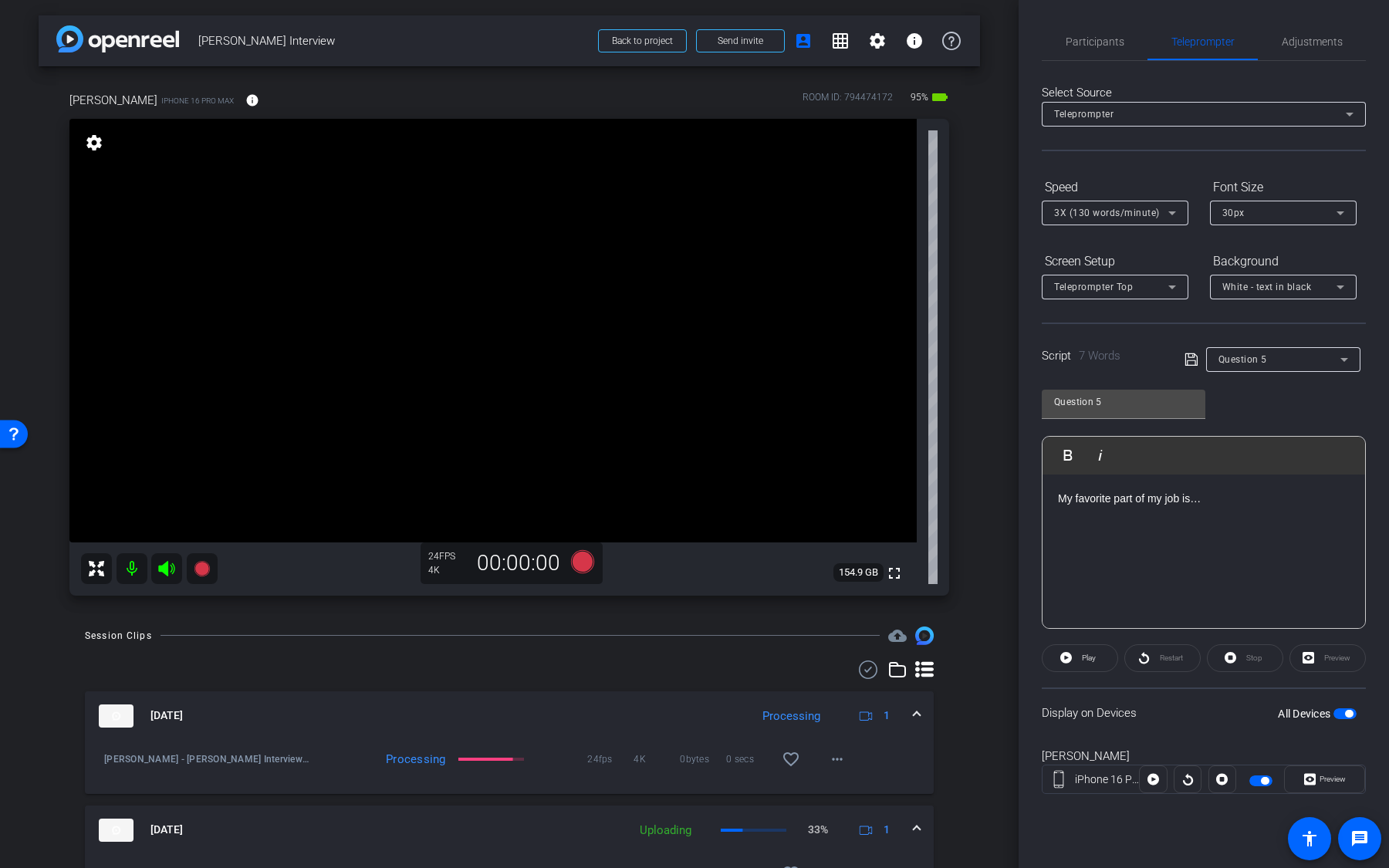
click at [1350, 547] on span "button" at bounding box center [1345, 714] width 23 height 11
click at [1313, 358] on div "Question 5" at bounding box center [1279, 359] width 122 height 19
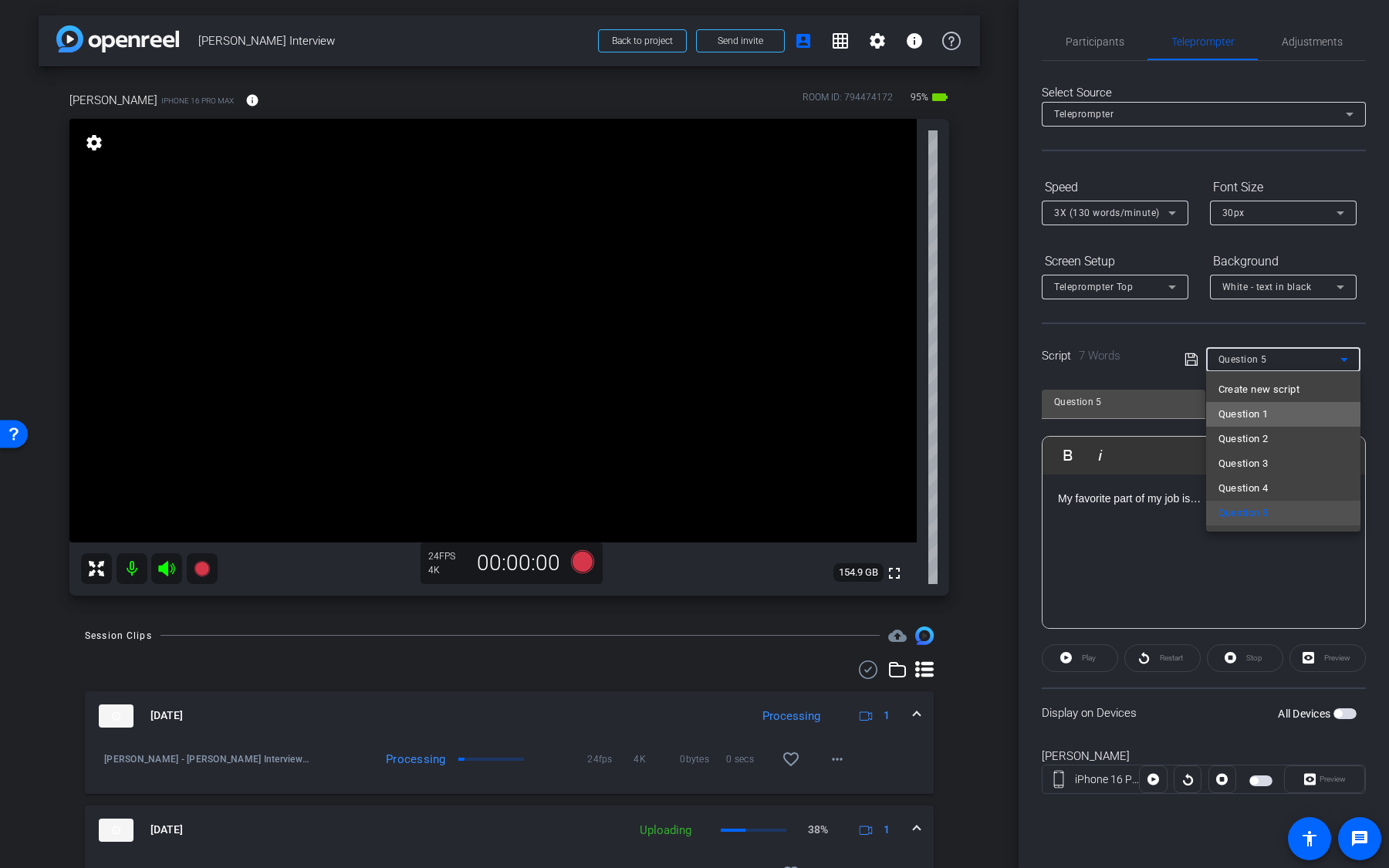
click at [1281, 408] on mat-option "Question 1" at bounding box center [1283, 414] width 154 height 25
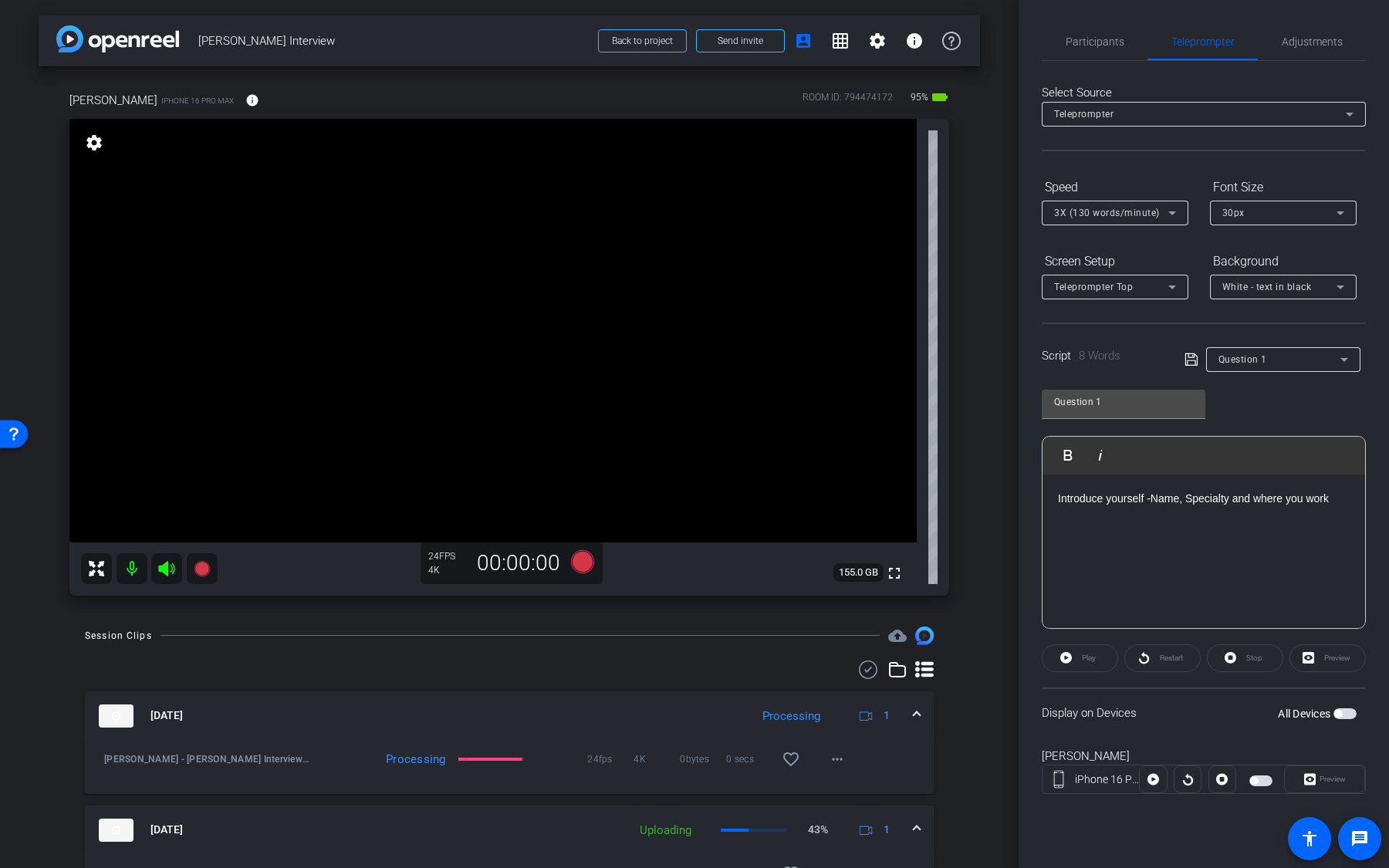
click at [1344, 547] on span "button" at bounding box center [1345, 714] width 23 height 11
click at [583, 547] on icon at bounding box center [582, 561] width 23 height 23
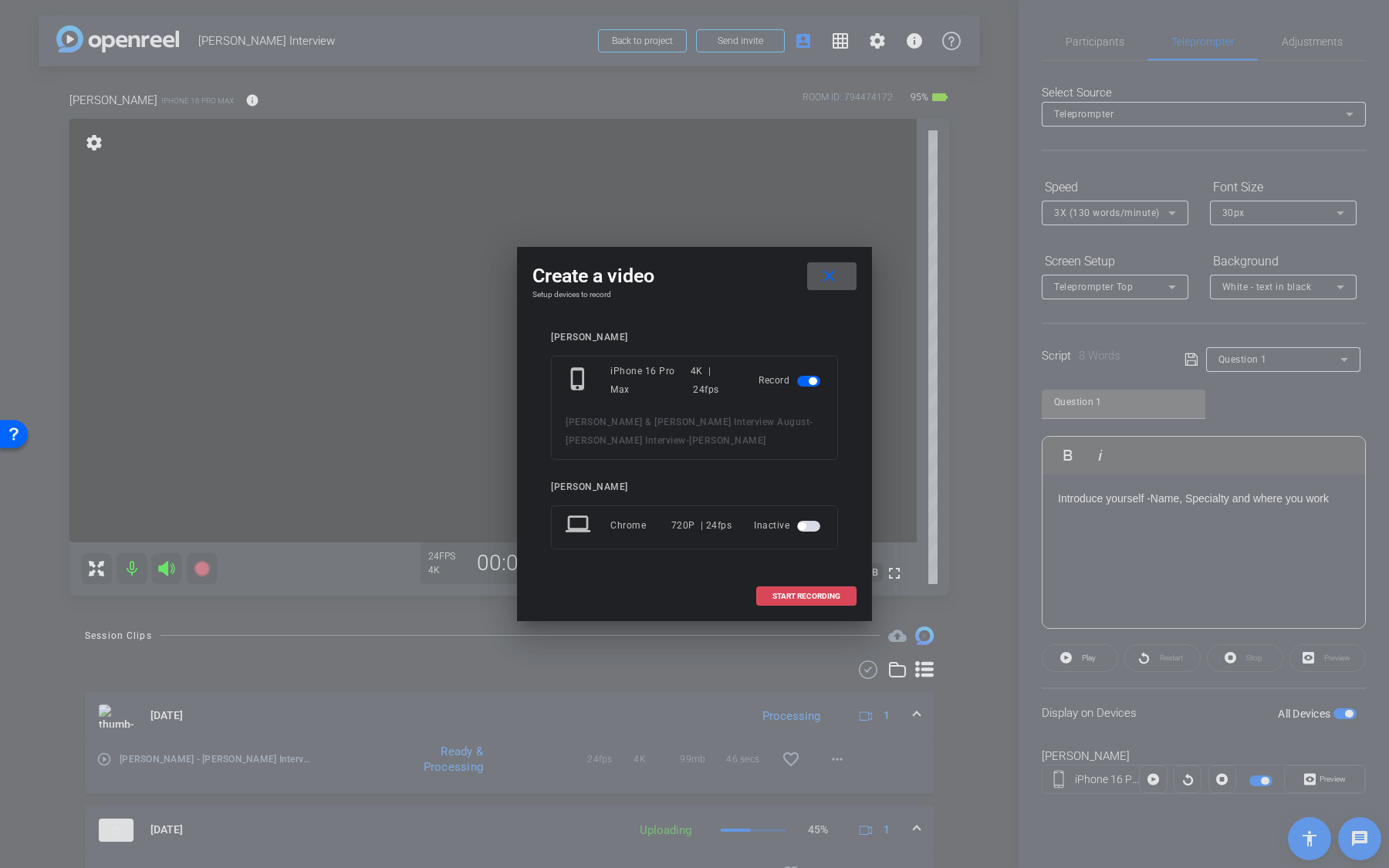
click at [795, 547] on span "START RECORDING" at bounding box center [806, 596] width 68 height 7
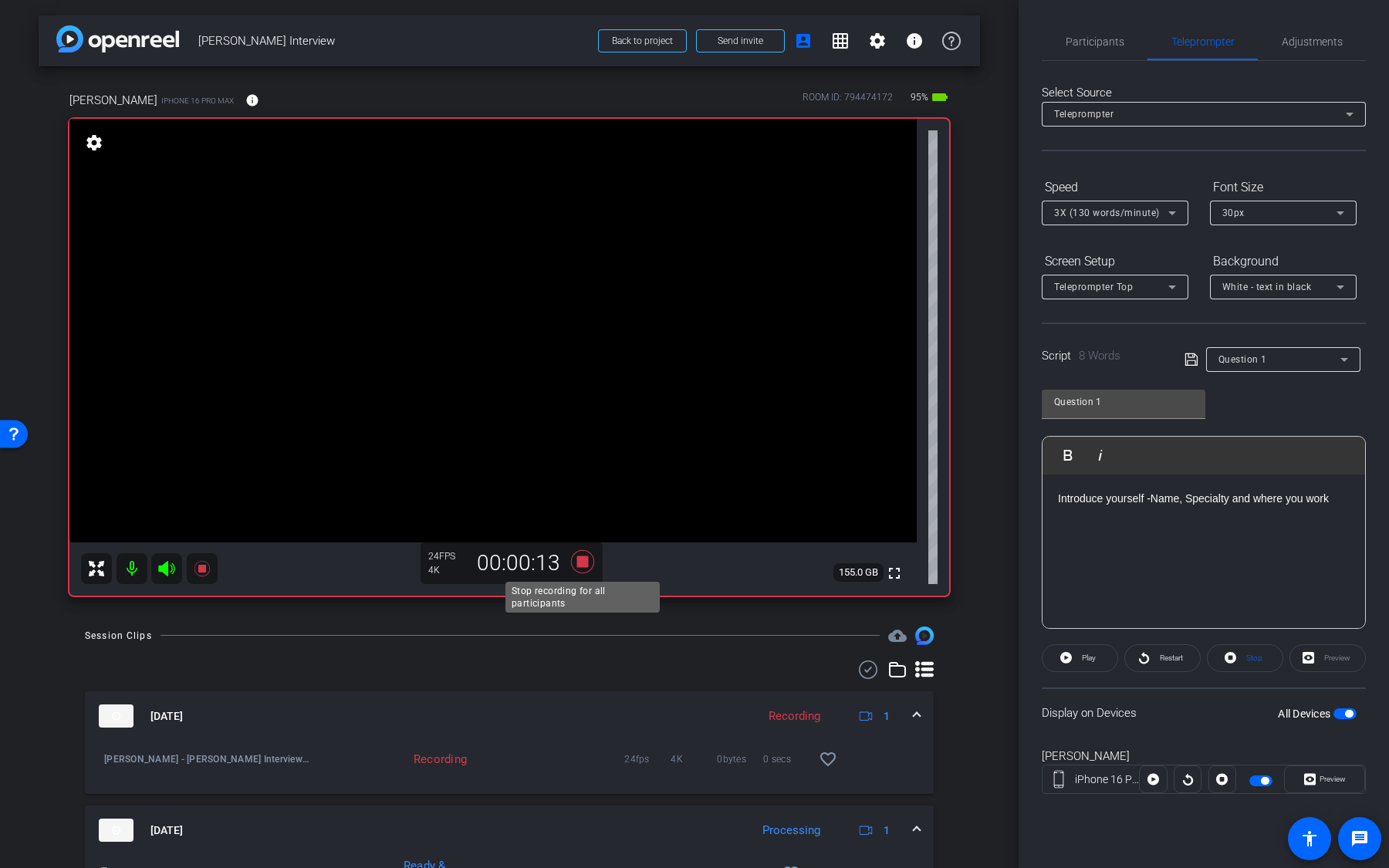
click at [582, 547] on icon at bounding box center [582, 562] width 23 height 23
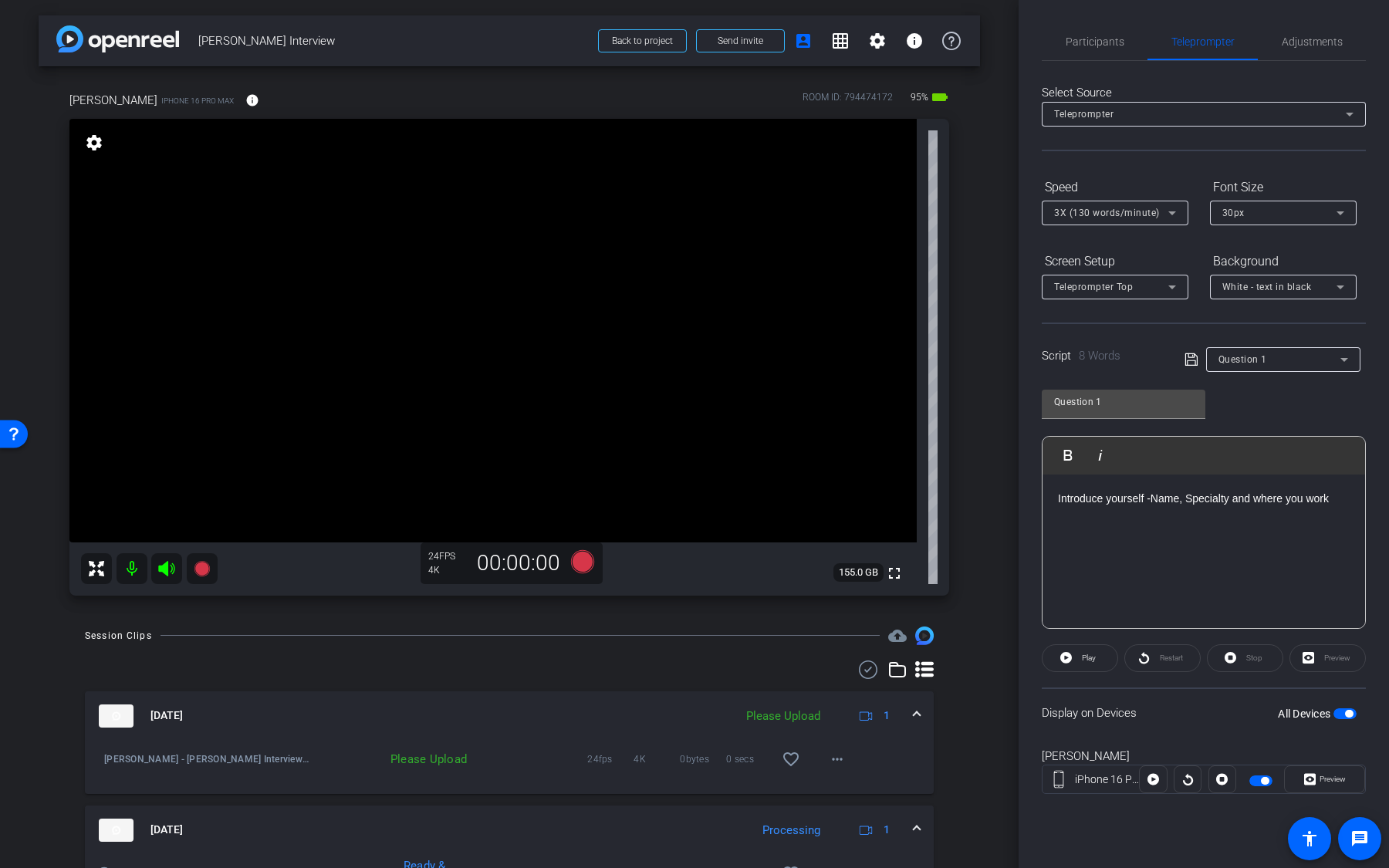
click at [1350, 547] on span "button" at bounding box center [1349, 714] width 7 height 7
click at [1278, 362] on div "Question 1" at bounding box center [1279, 359] width 122 height 19
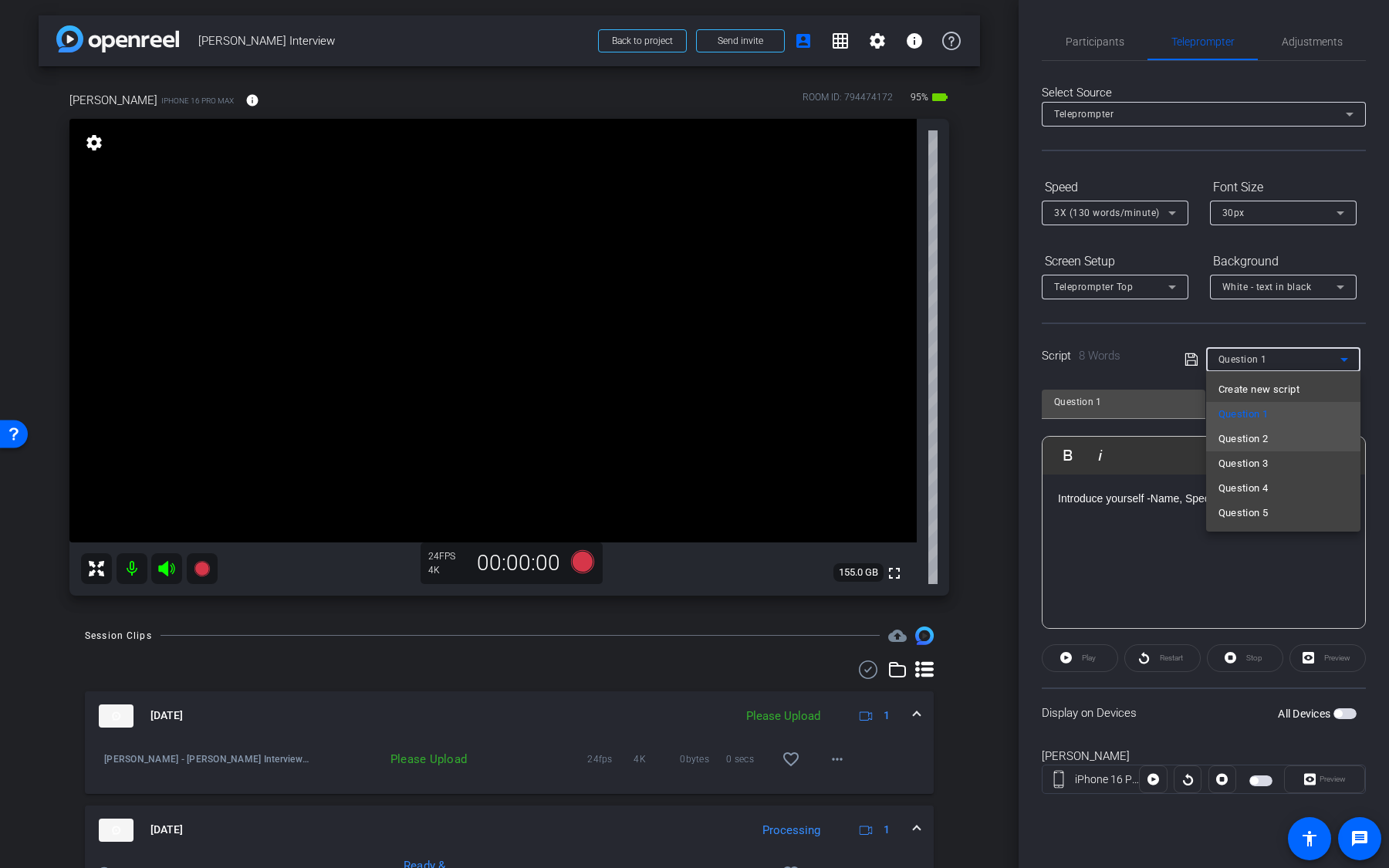
click at [1270, 439] on mat-option "Question 2" at bounding box center [1283, 439] width 154 height 25
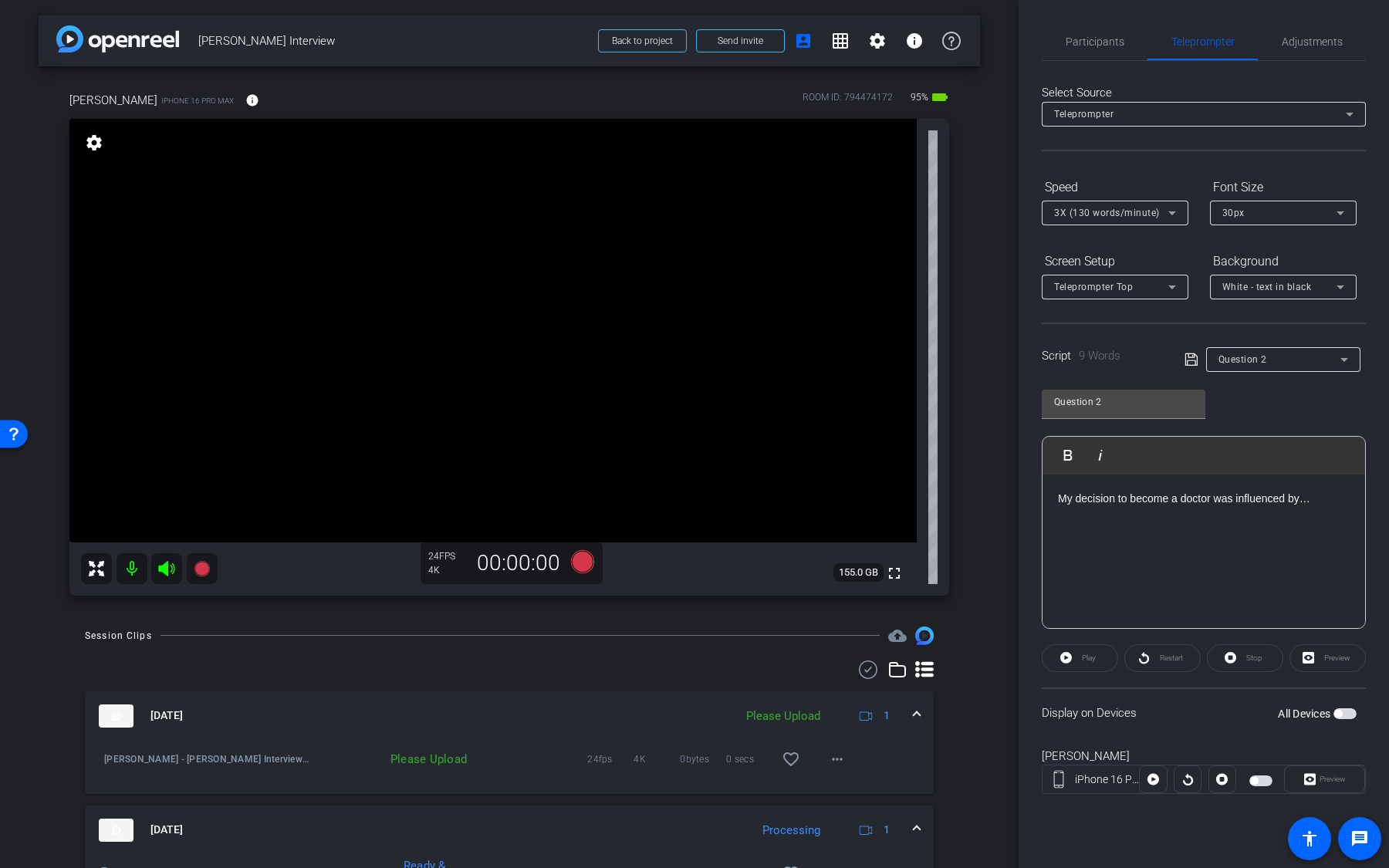
click at [1344, 547] on span "button" at bounding box center [1345, 714] width 23 height 11
click at [585, 547] on icon at bounding box center [582, 561] width 23 height 23
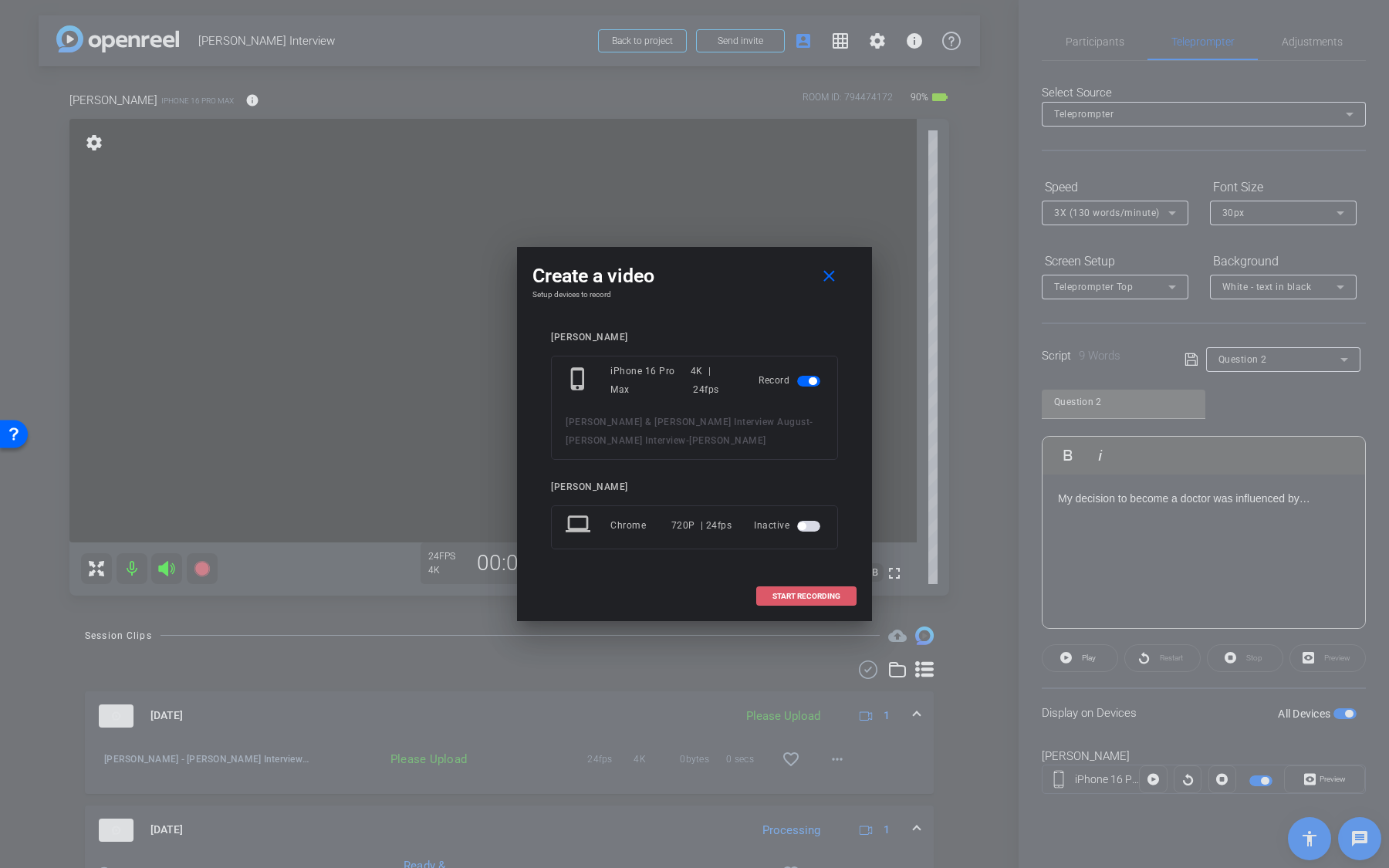
click at [795, 547] on span "START RECORDING" at bounding box center [806, 596] width 68 height 7
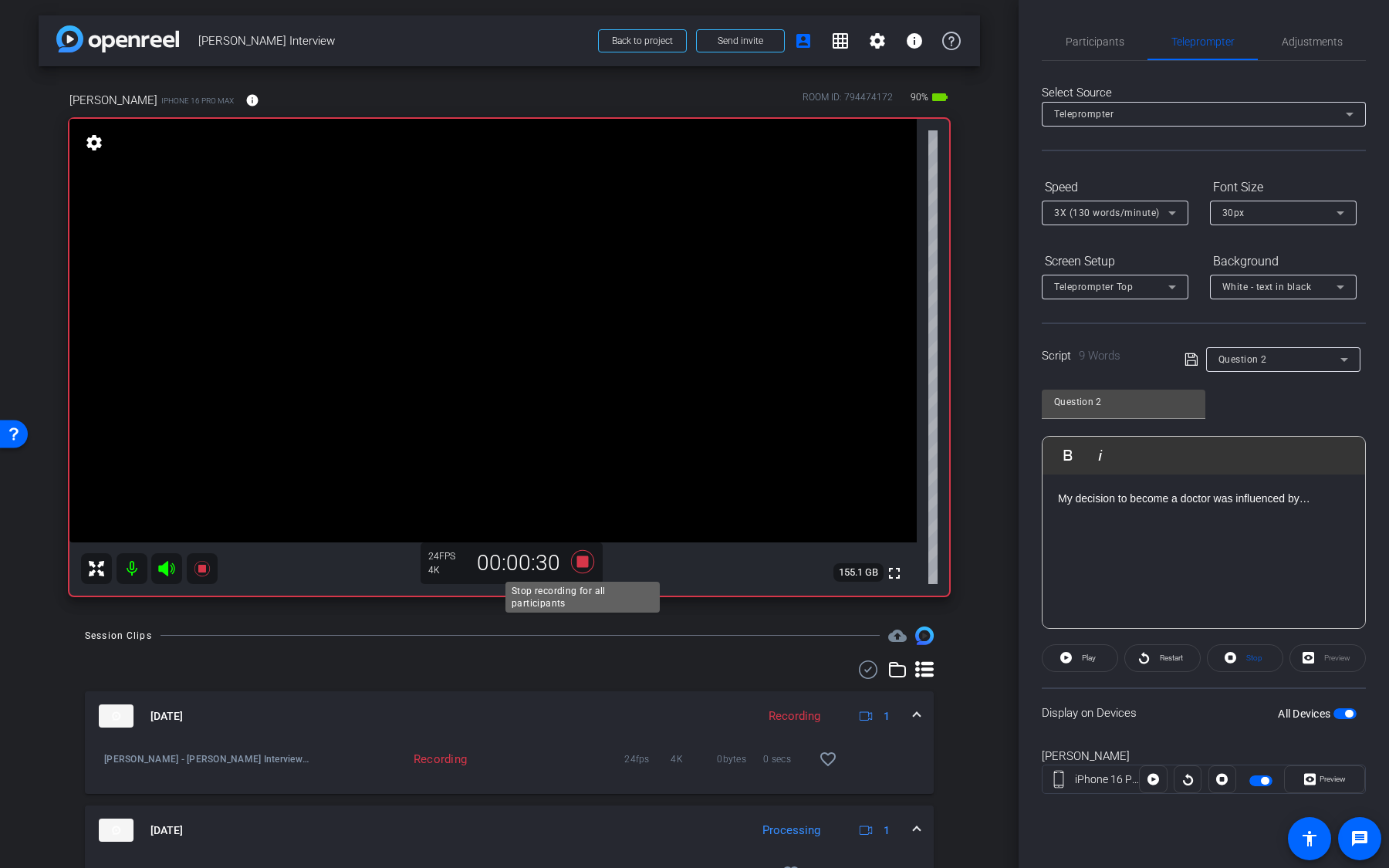
click at [587, 547] on icon at bounding box center [582, 562] width 23 height 23
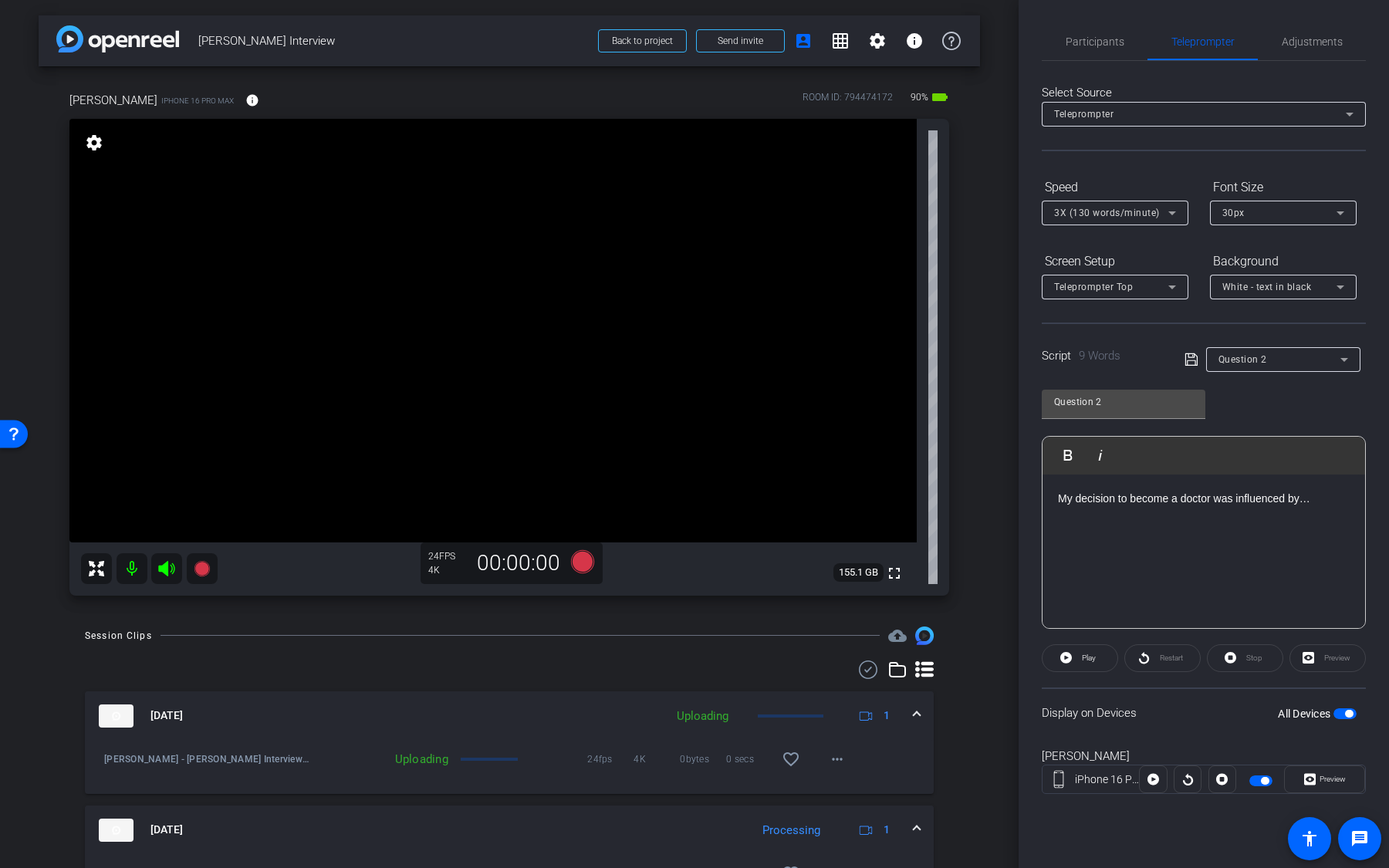
click at [1350, 547] on span "button" at bounding box center [1349, 714] width 7 height 7
click at [1285, 368] on div "Question 2" at bounding box center [1279, 359] width 122 height 19
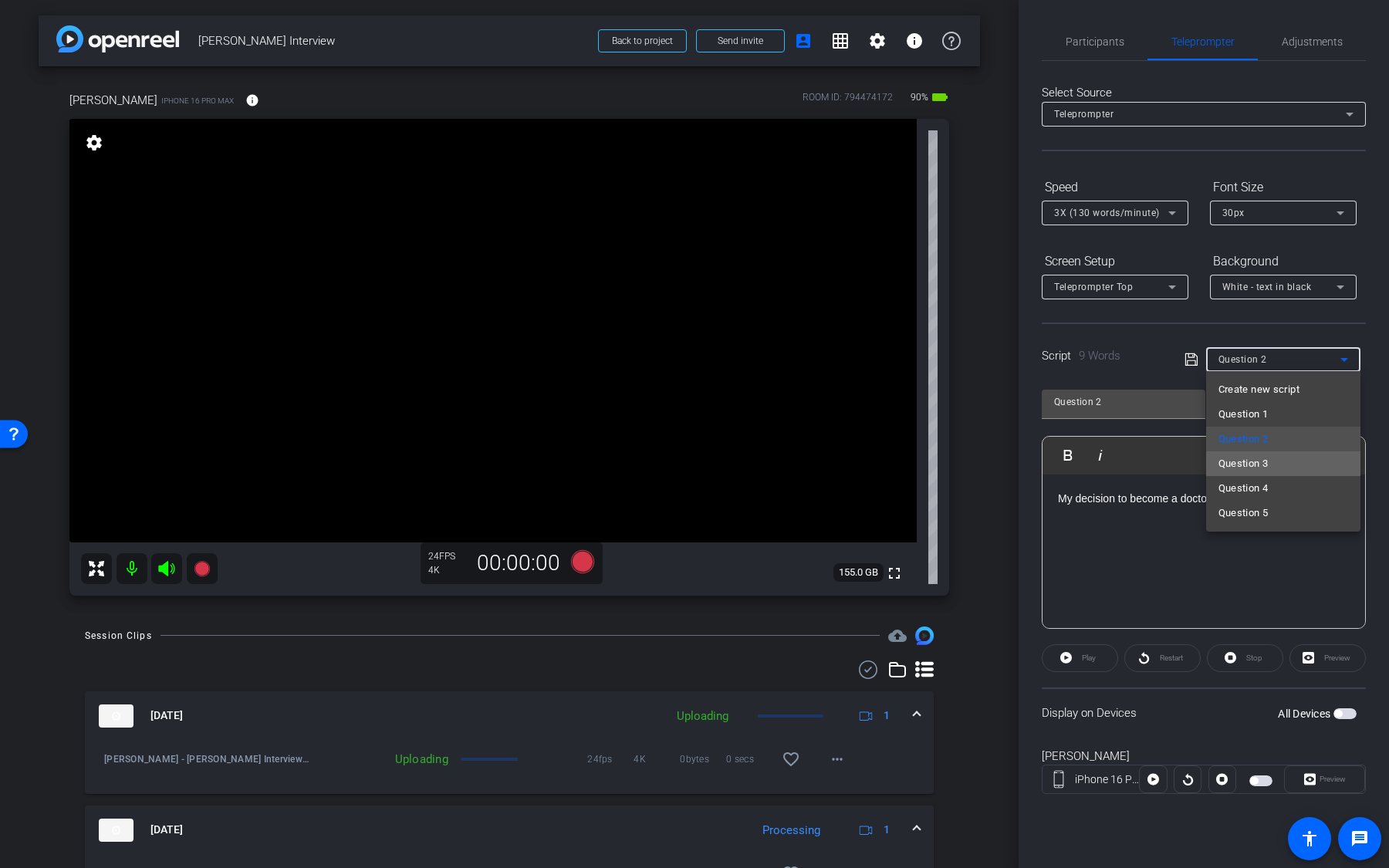
click at [1281, 460] on mat-option "Question 3" at bounding box center [1283, 463] width 154 height 25
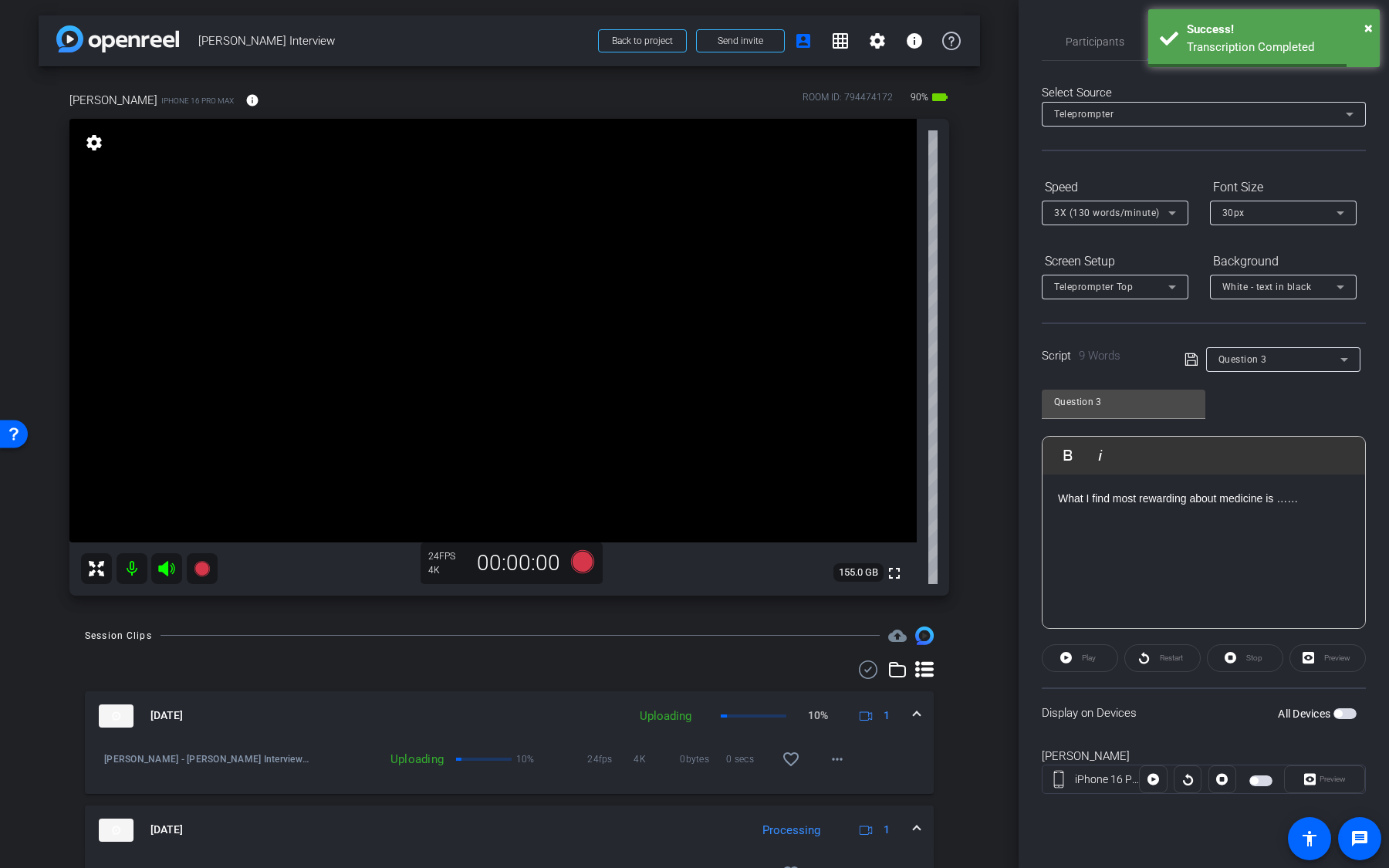
click at [1351, 547] on span "button" at bounding box center [1345, 714] width 23 height 11
click at [579, 547] on icon at bounding box center [582, 561] width 23 height 23
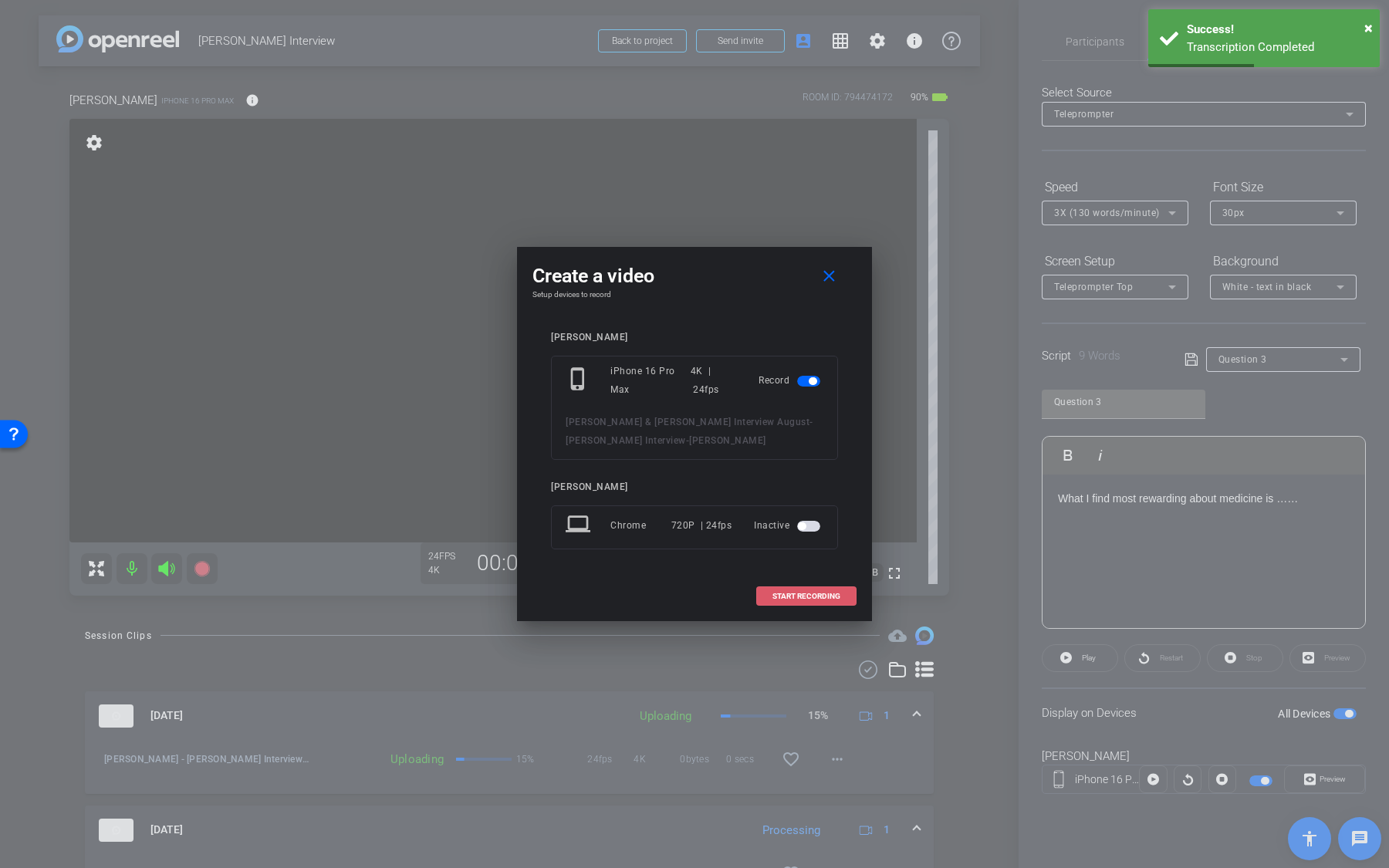
click at [775, 547] on span "START RECORDING" at bounding box center [806, 596] width 68 height 7
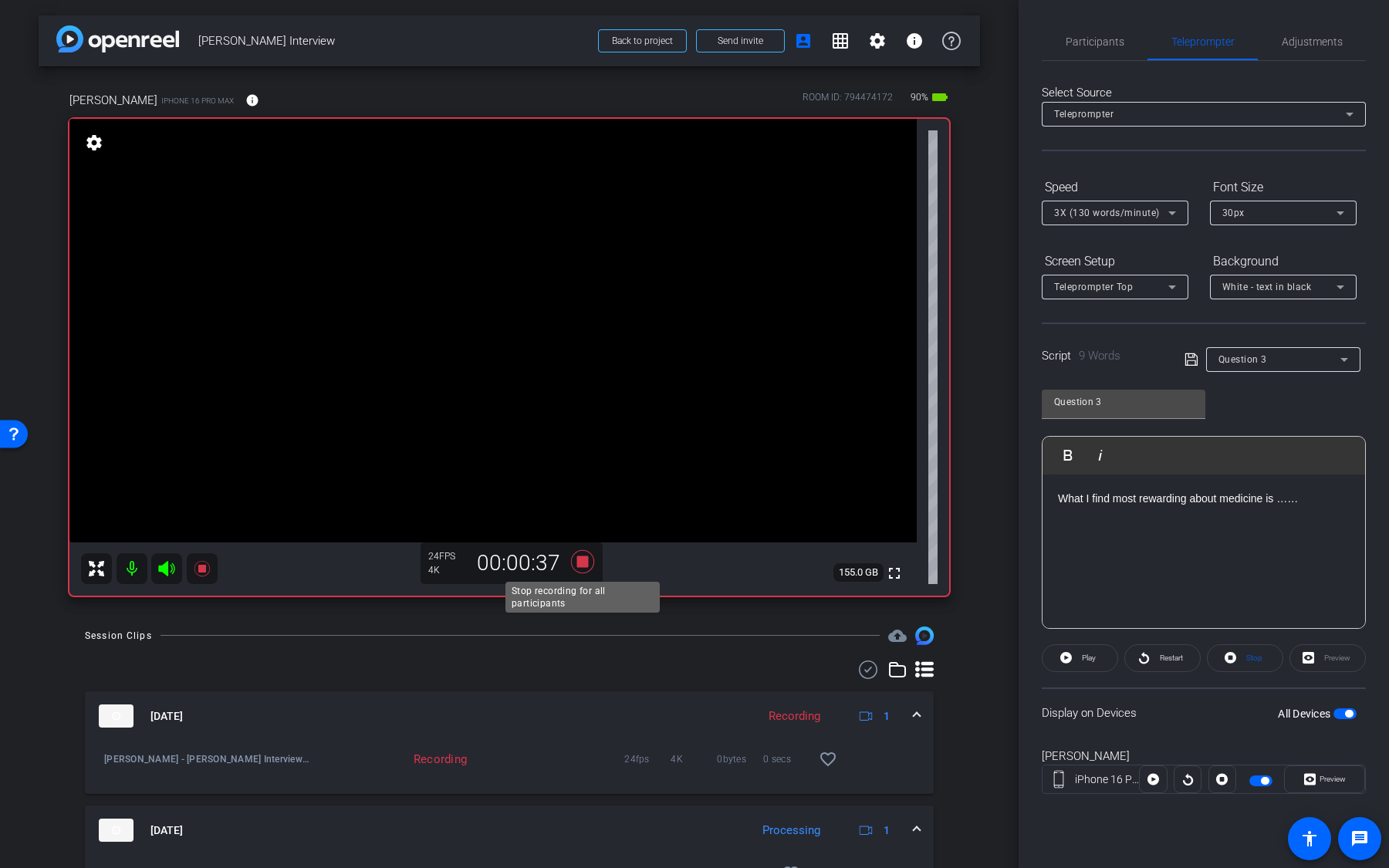
click at [581, 547] on icon at bounding box center [582, 562] width 23 height 23
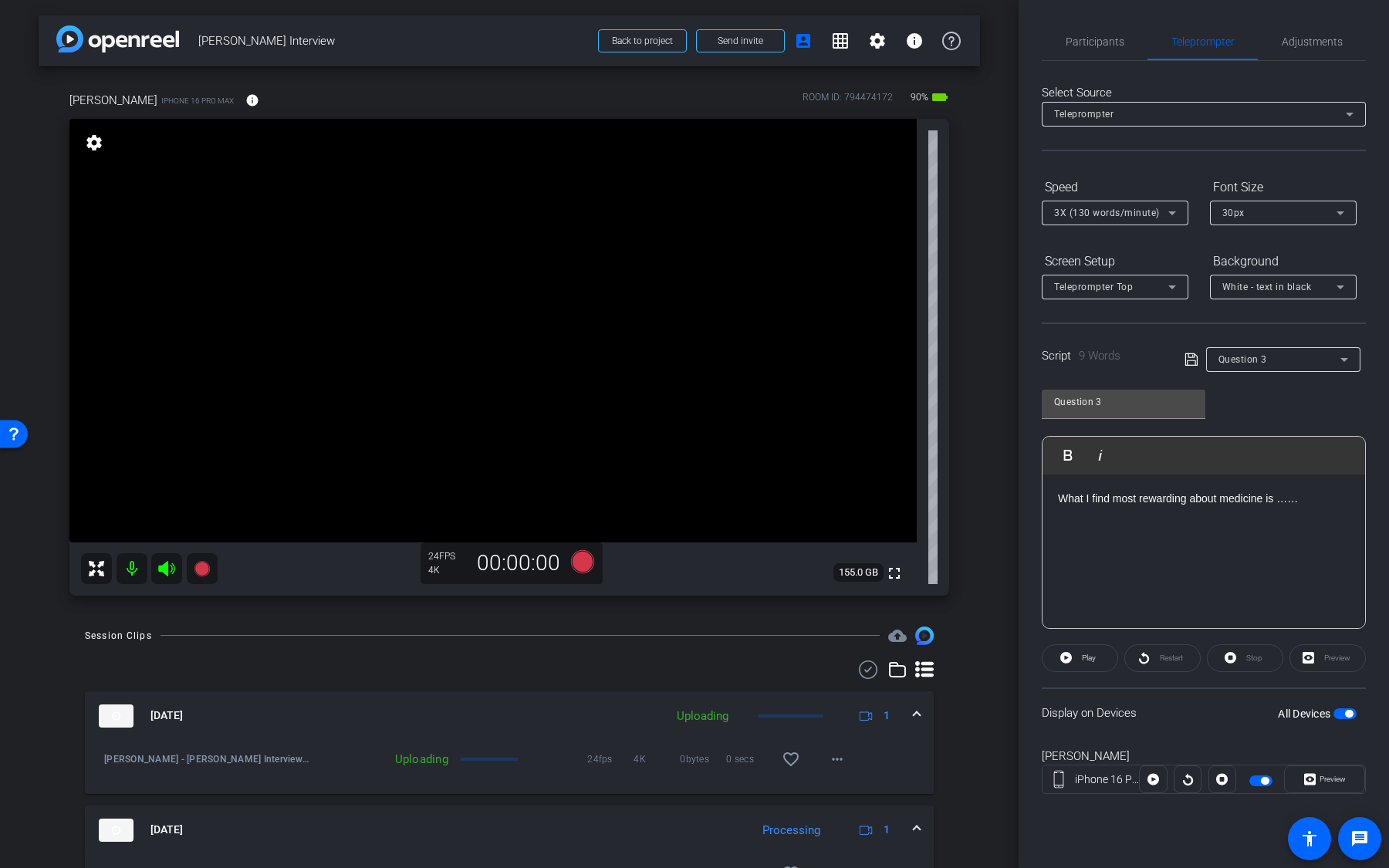
click at [1349, 547] on span "button" at bounding box center [1345, 714] width 23 height 11
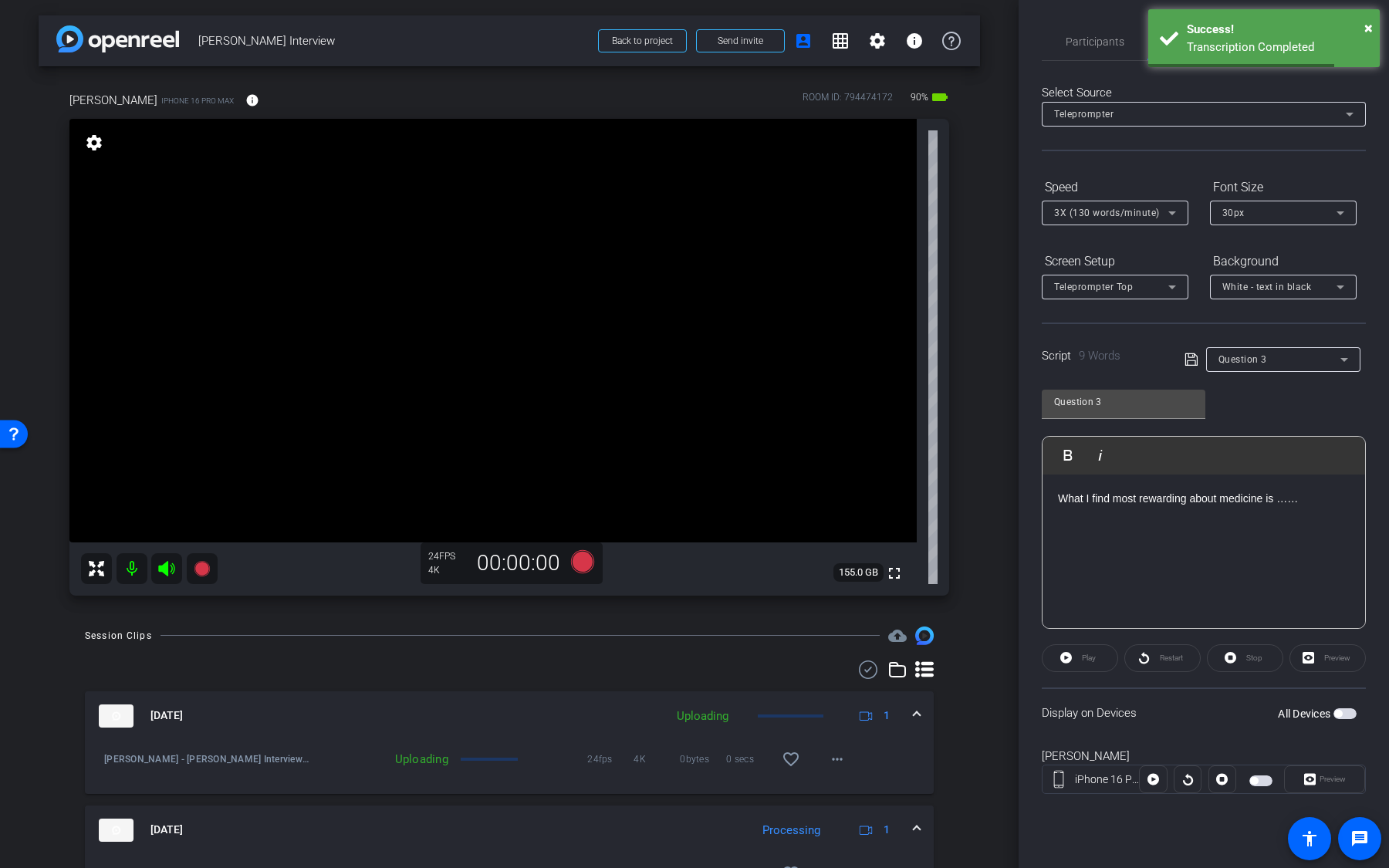
click at [1305, 361] on div "Question 3" at bounding box center [1279, 359] width 122 height 19
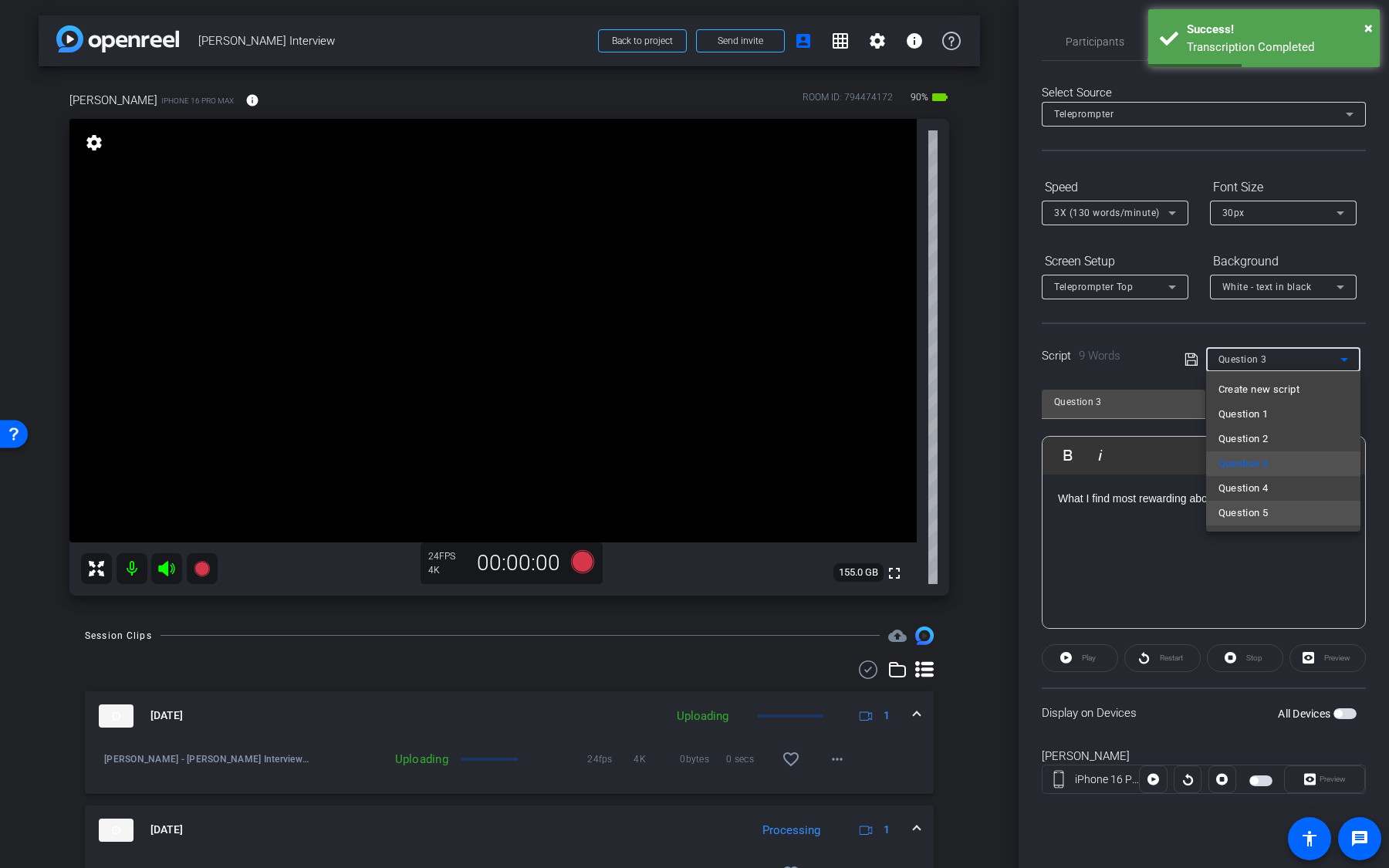
click at [1284, 506] on mat-option "Question 5" at bounding box center [1283, 513] width 154 height 25
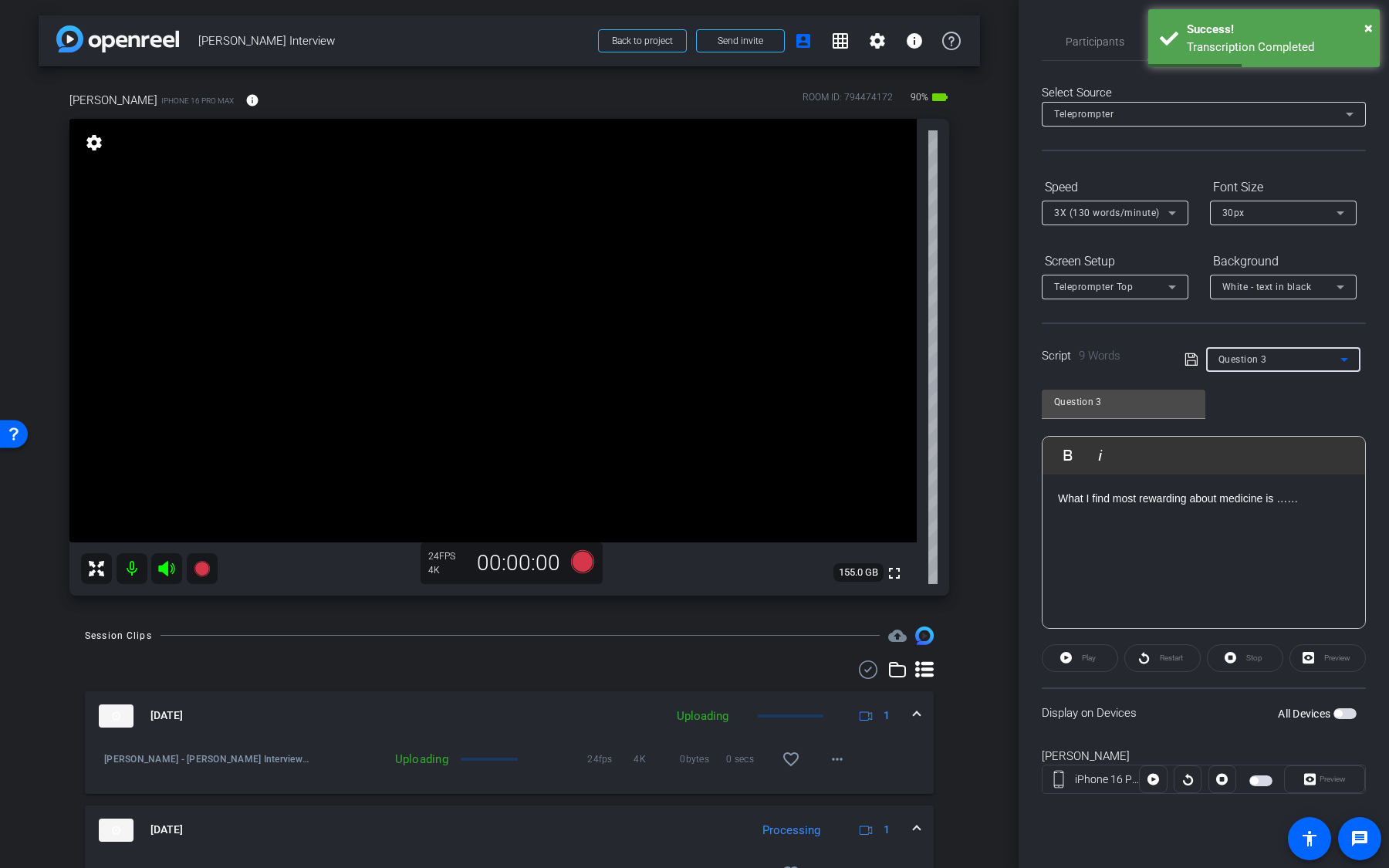
type input "Question 5"
click at [1370, 31] on span "×" at bounding box center [1368, 28] width 8 height 18
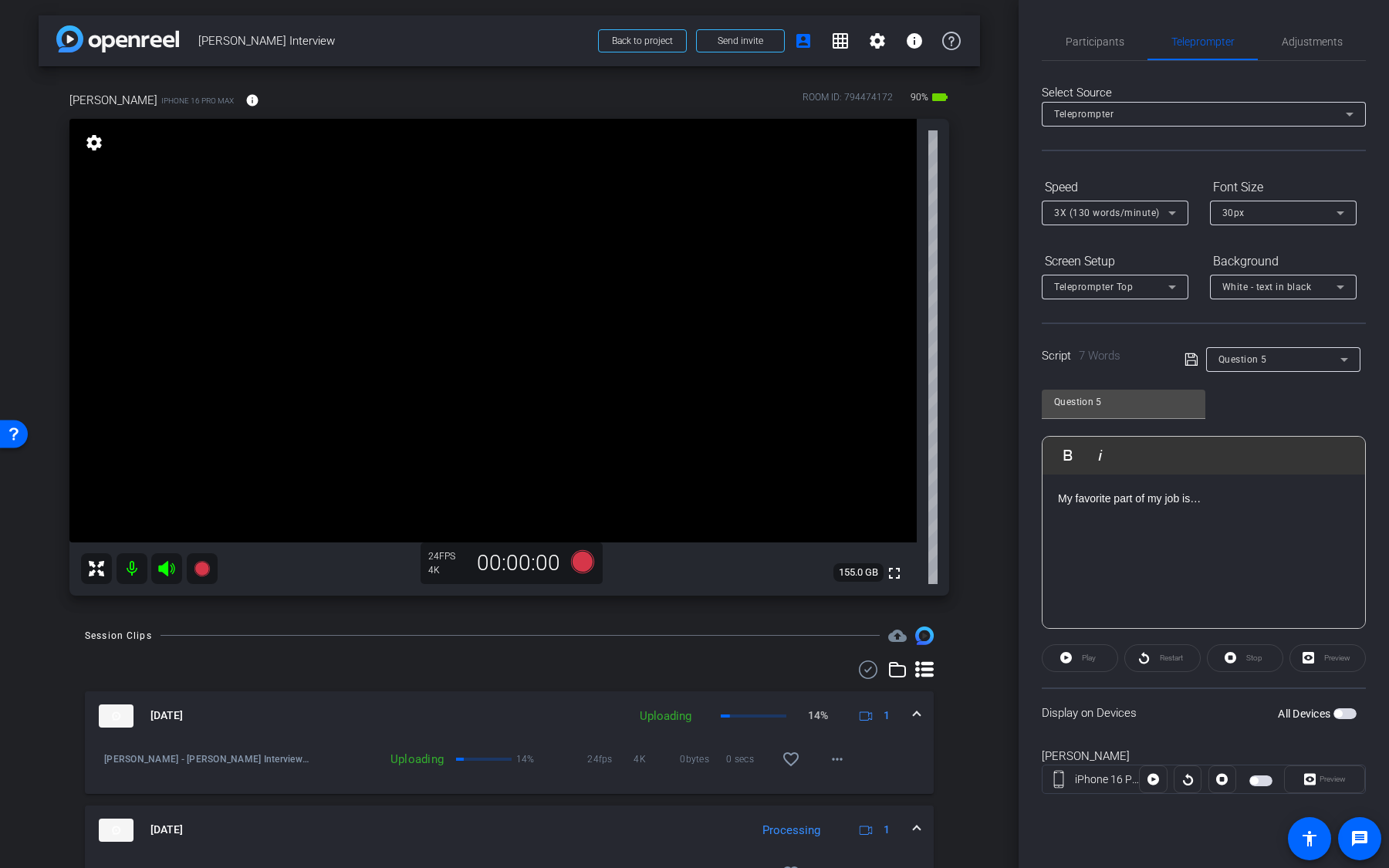
click at [1345, 547] on div "All Devices" at bounding box center [1317, 714] width 79 height 16
click at [1350, 547] on span "button" at bounding box center [1345, 714] width 23 height 11
click at [583, 547] on icon at bounding box center [582, 561] width 23 height 23
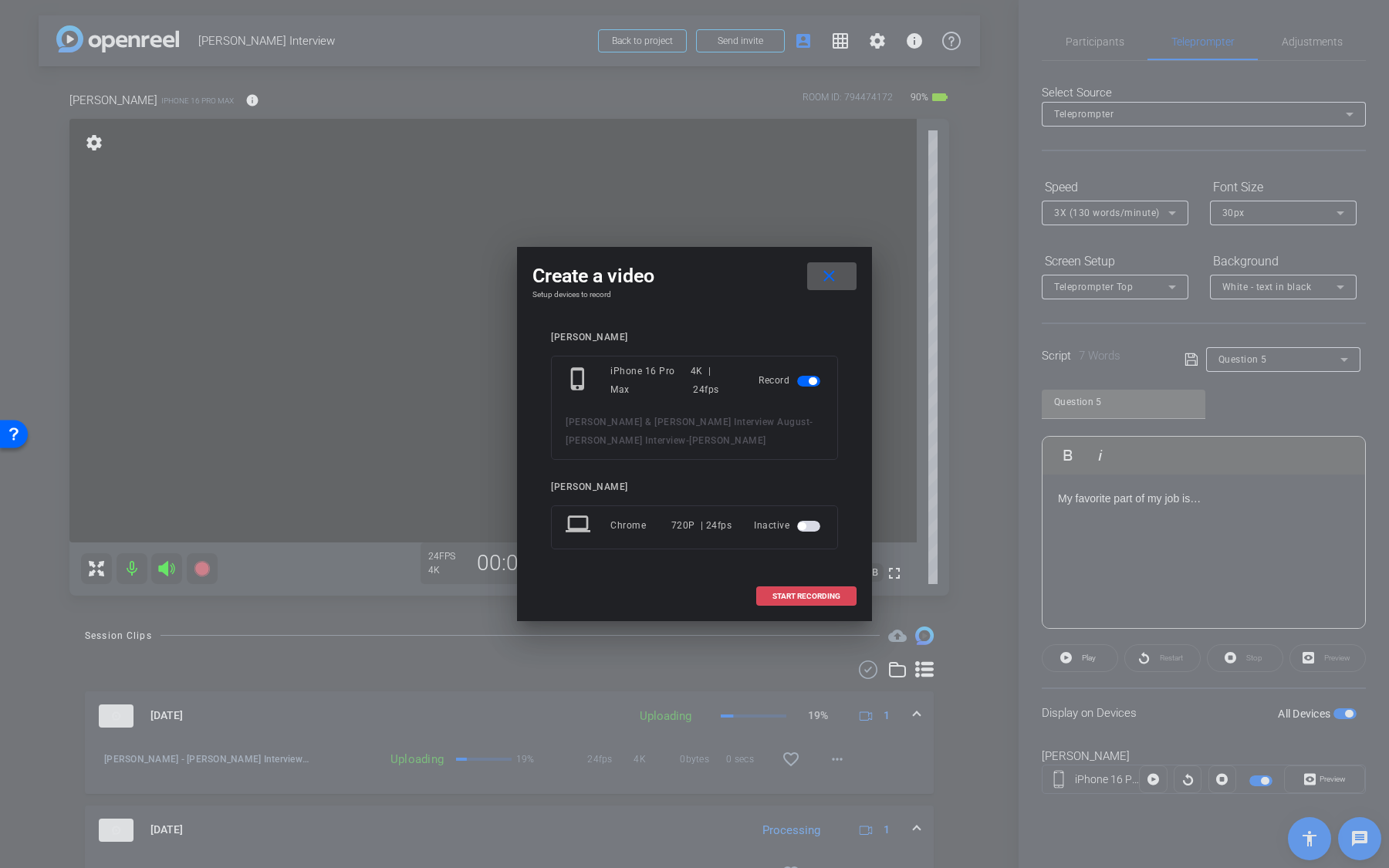
click at [835, 547] on span at bounding box center [806, 596] width 99 height 37
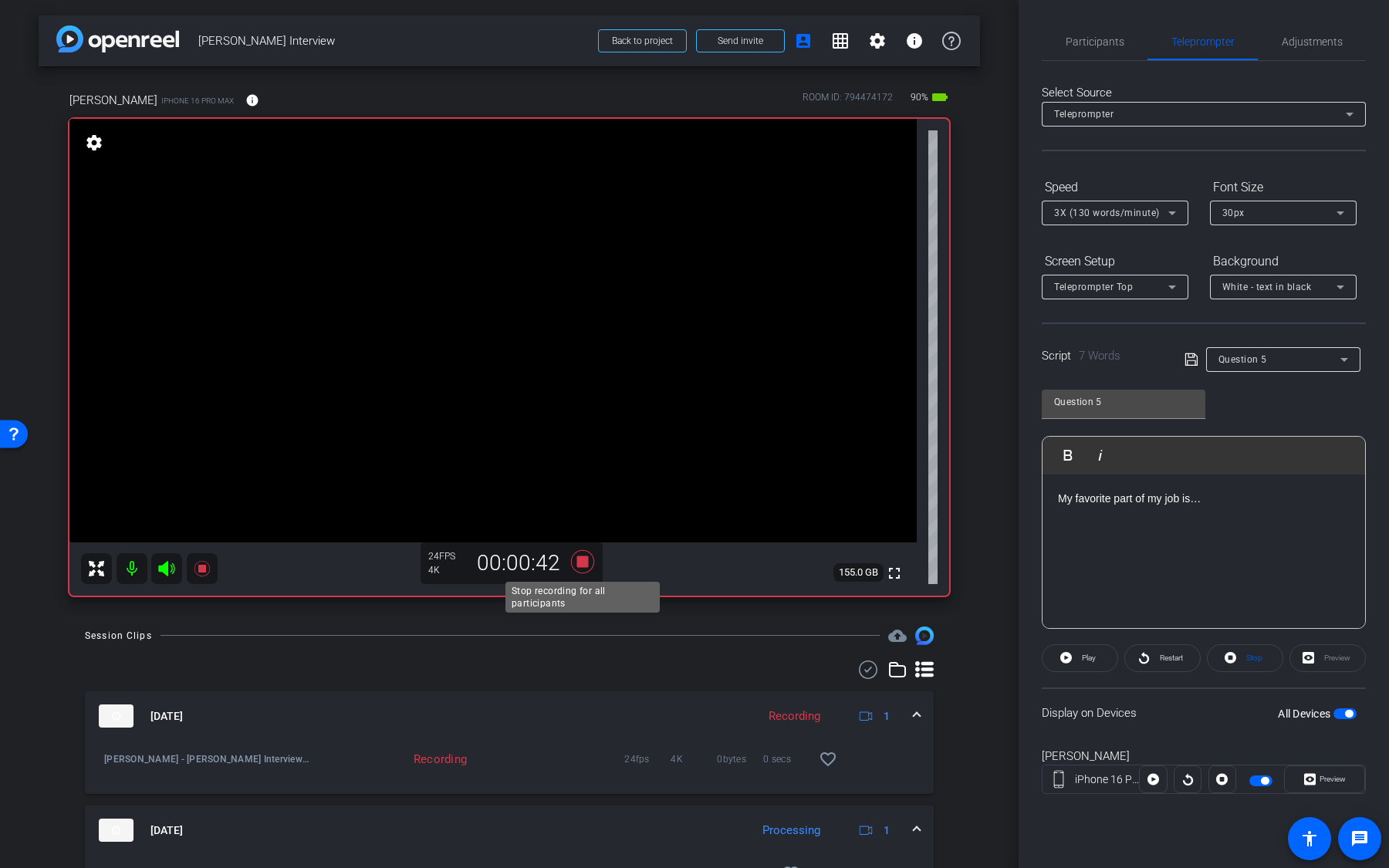
click at [583, 547] on icon at bounding box center [582, 562] width 23 height 23
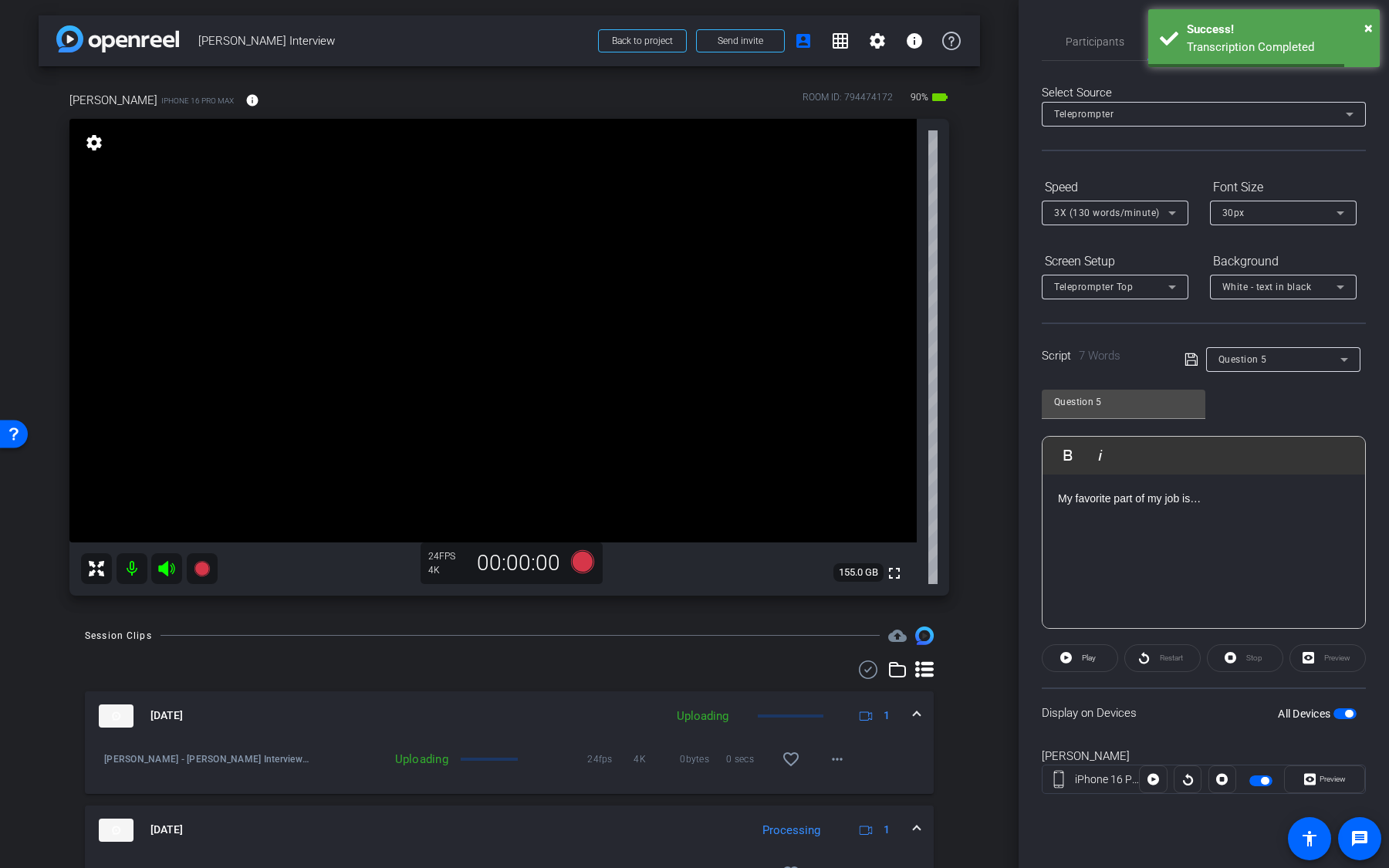
click at [1342, 547] on span "button" at bounding box center [1345, 714] width 23 height 11
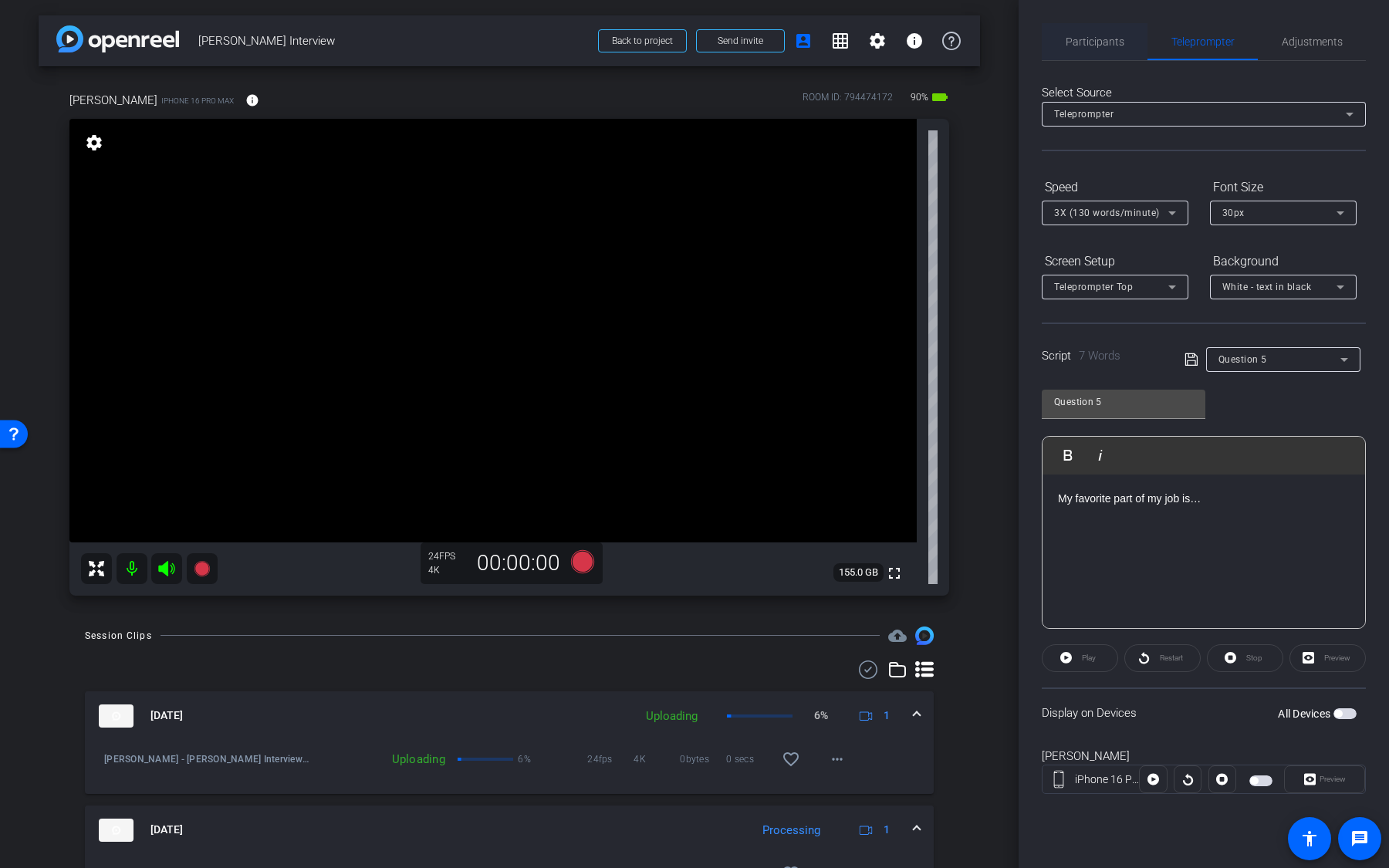
click at [1091, 47] on span "Participants" at bounding box center [1095, 42] width 59 height 11
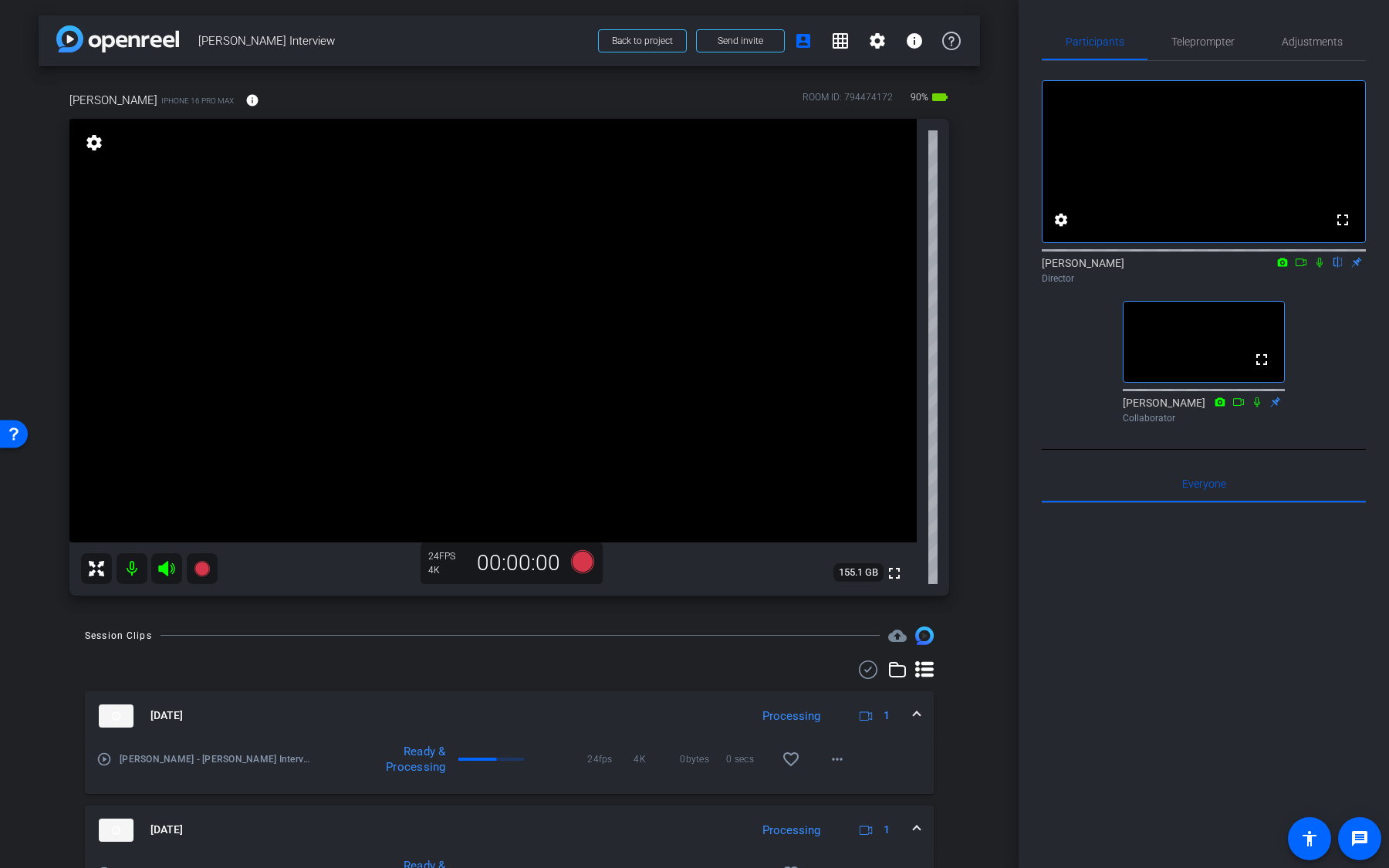
click at [590, 547] on icon at bounding box center [582, 561] width 23 height 23
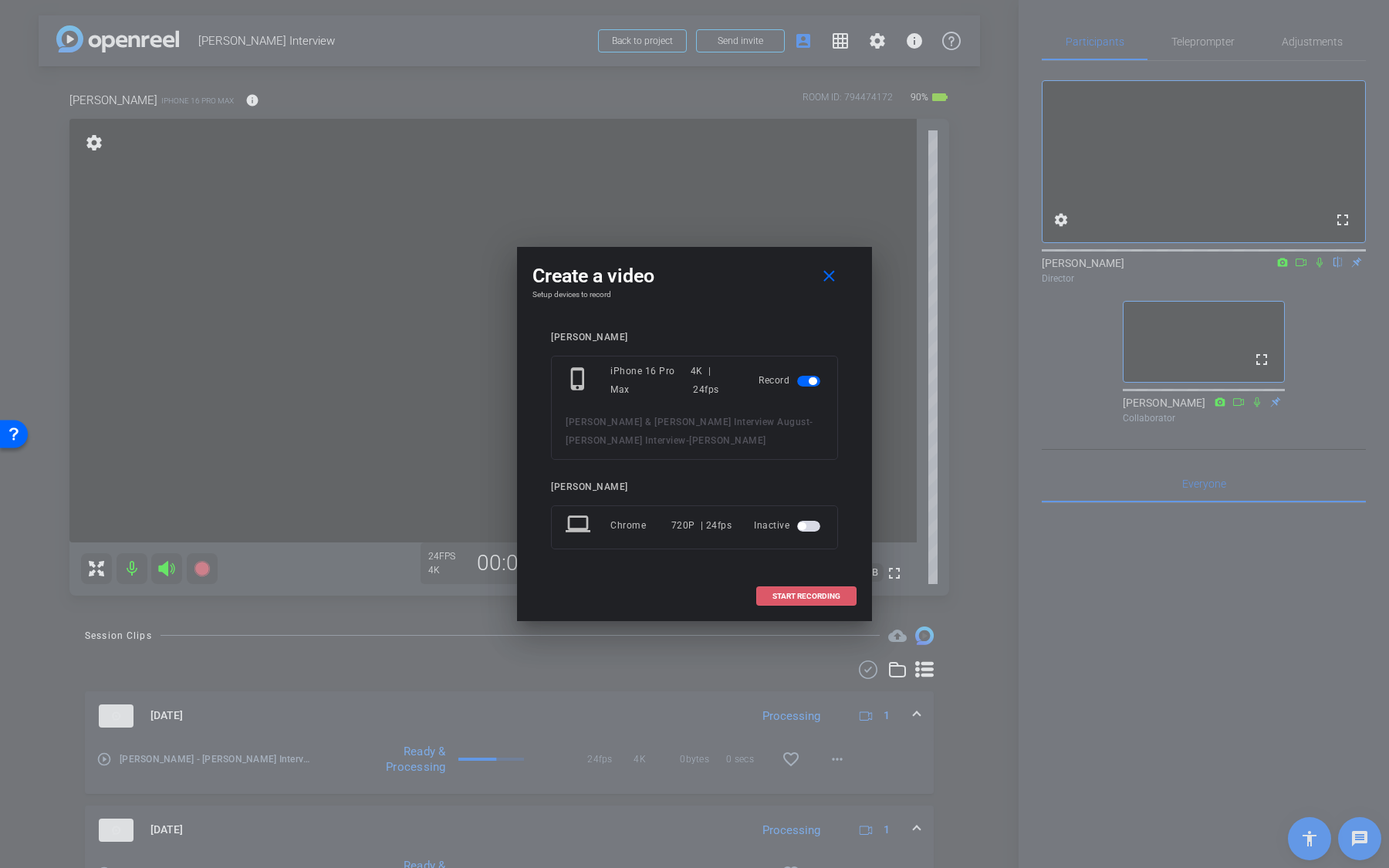
click at [790, 547] on span at bounding box center [806, 596] width 99 height 37
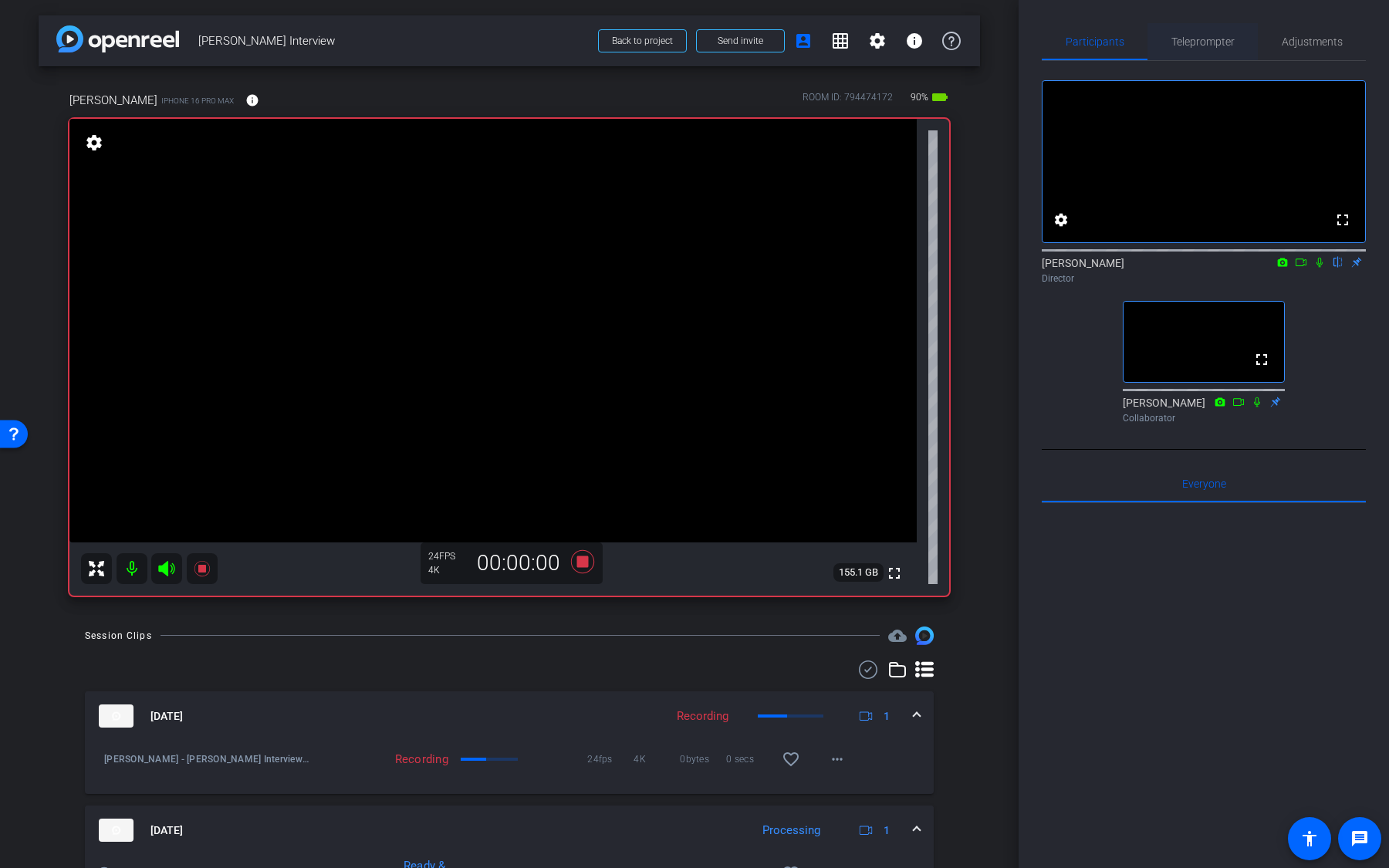
click at [1201, 42] on span "Teleprompter" at bounding box center [1203, 42] width 63 height 11
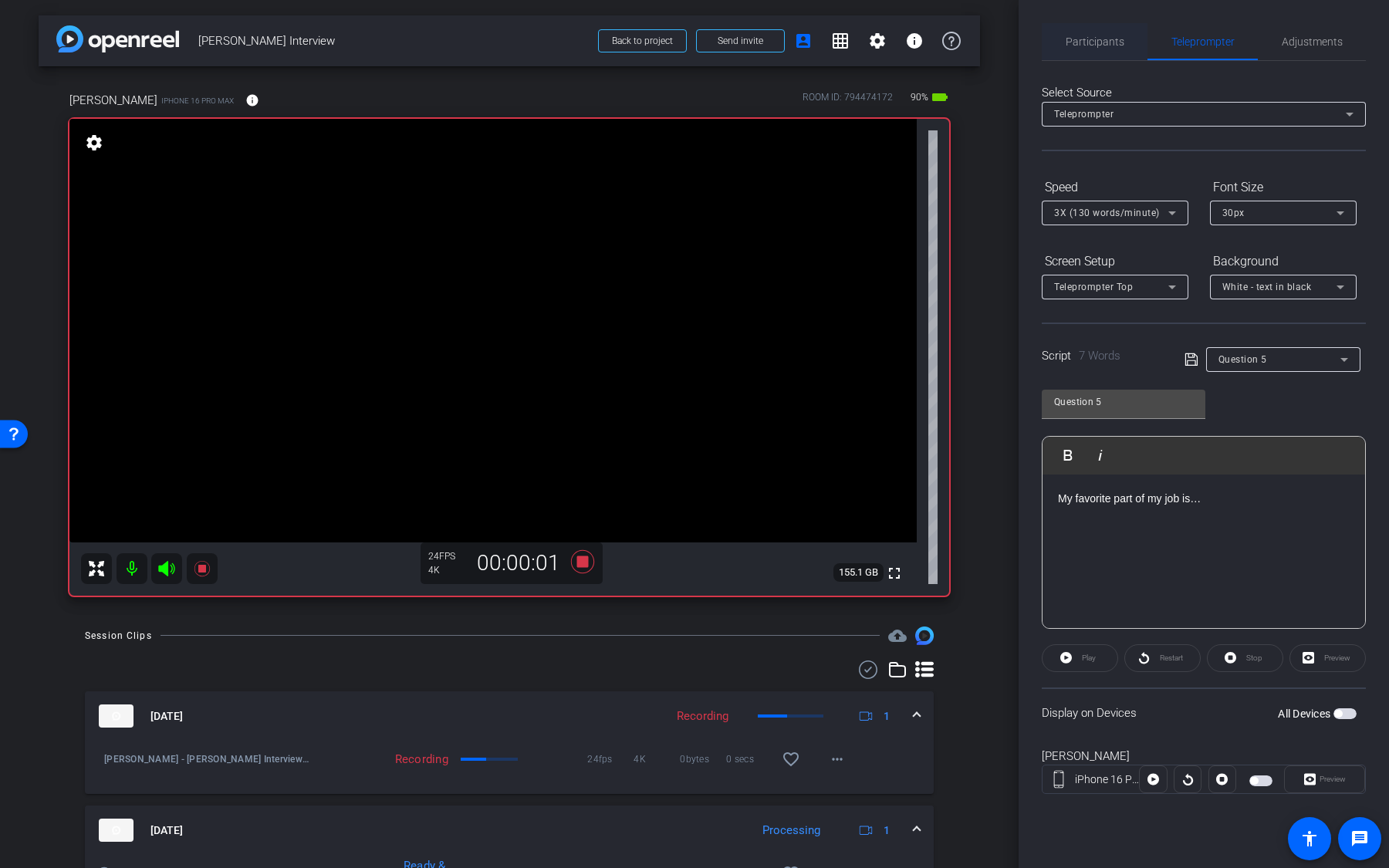
click at [1100, 56] on span "Participants" at bounding box center [1095, 41] width 59 height 37
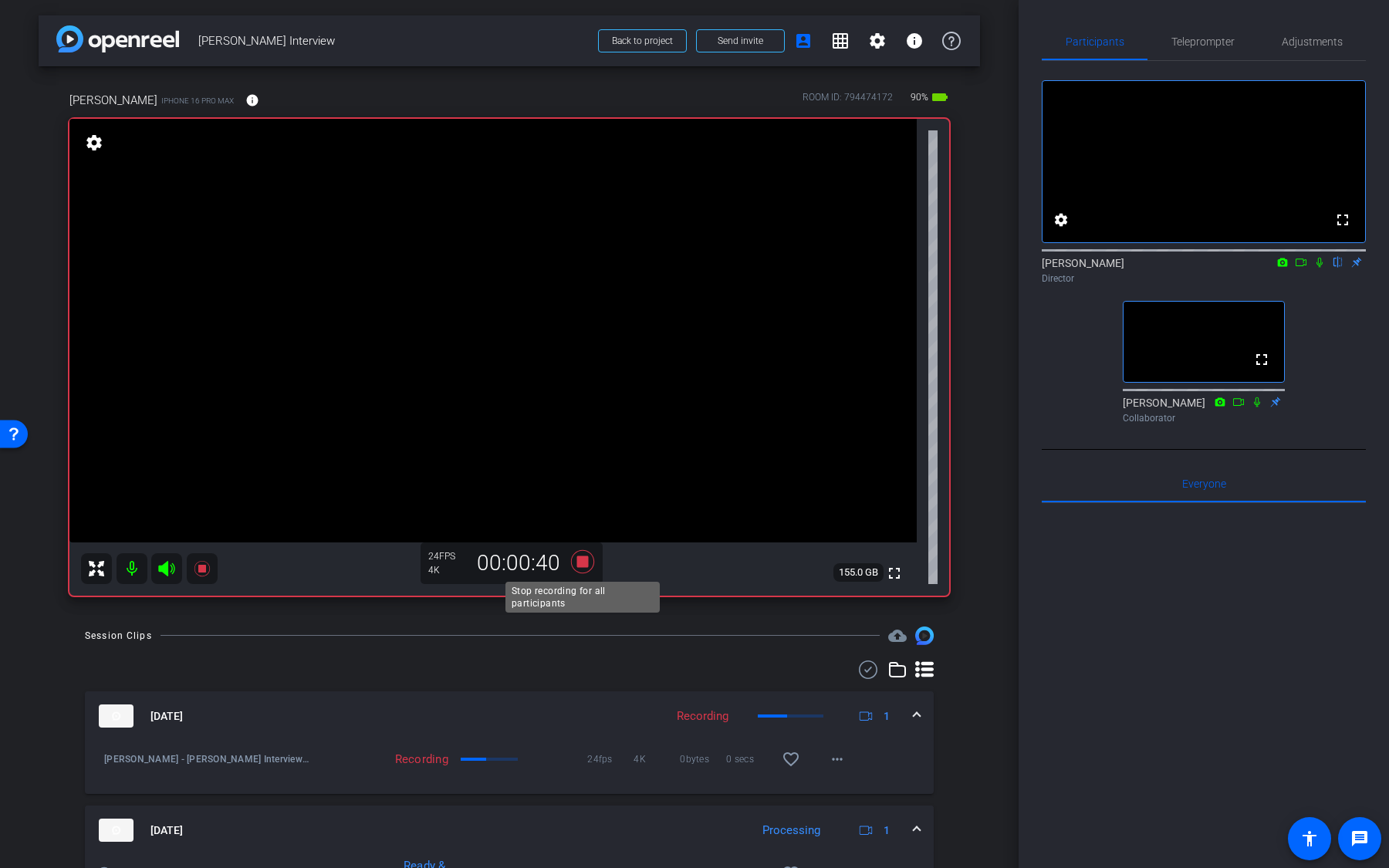
click at [585, 547] on icon at bounding box center [582, 562] width 23 height 23
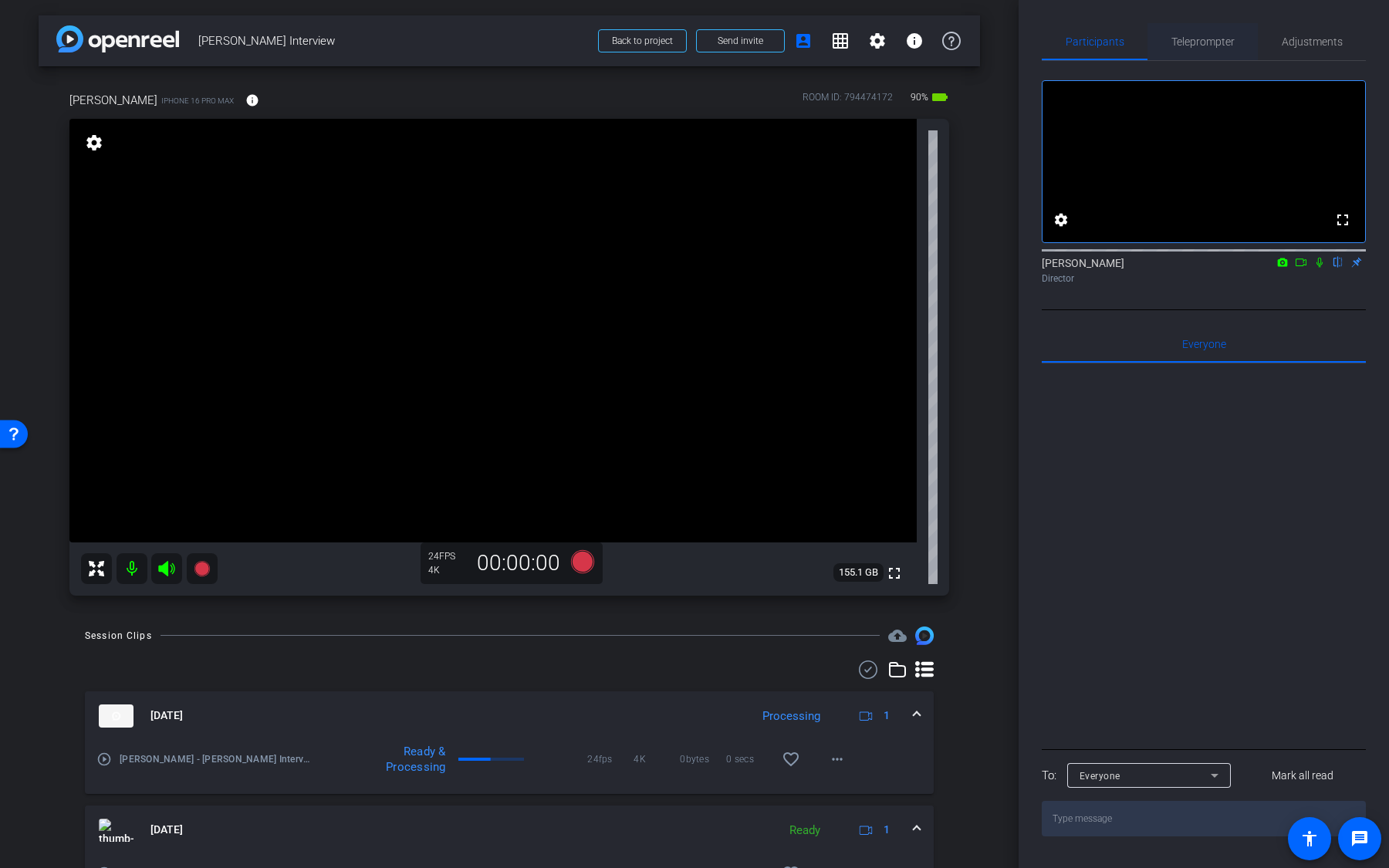
click at [1205, 43] on span "Teleprompter" at bounding box center [1203, 42] width 63 height 11
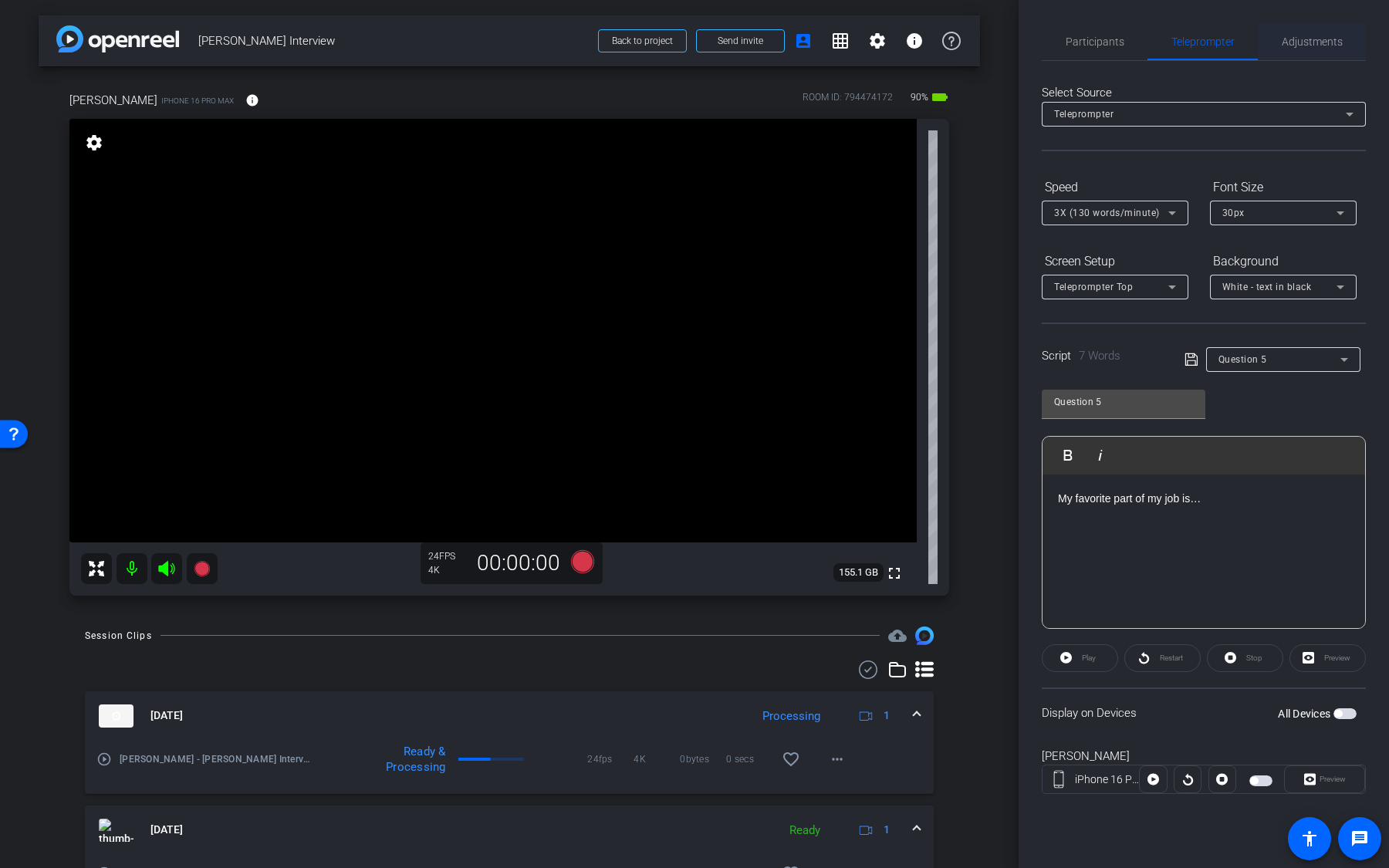
click at [1310, 39] on span "Adjustments" at bounding box center [1312, 42] width 61 height 11
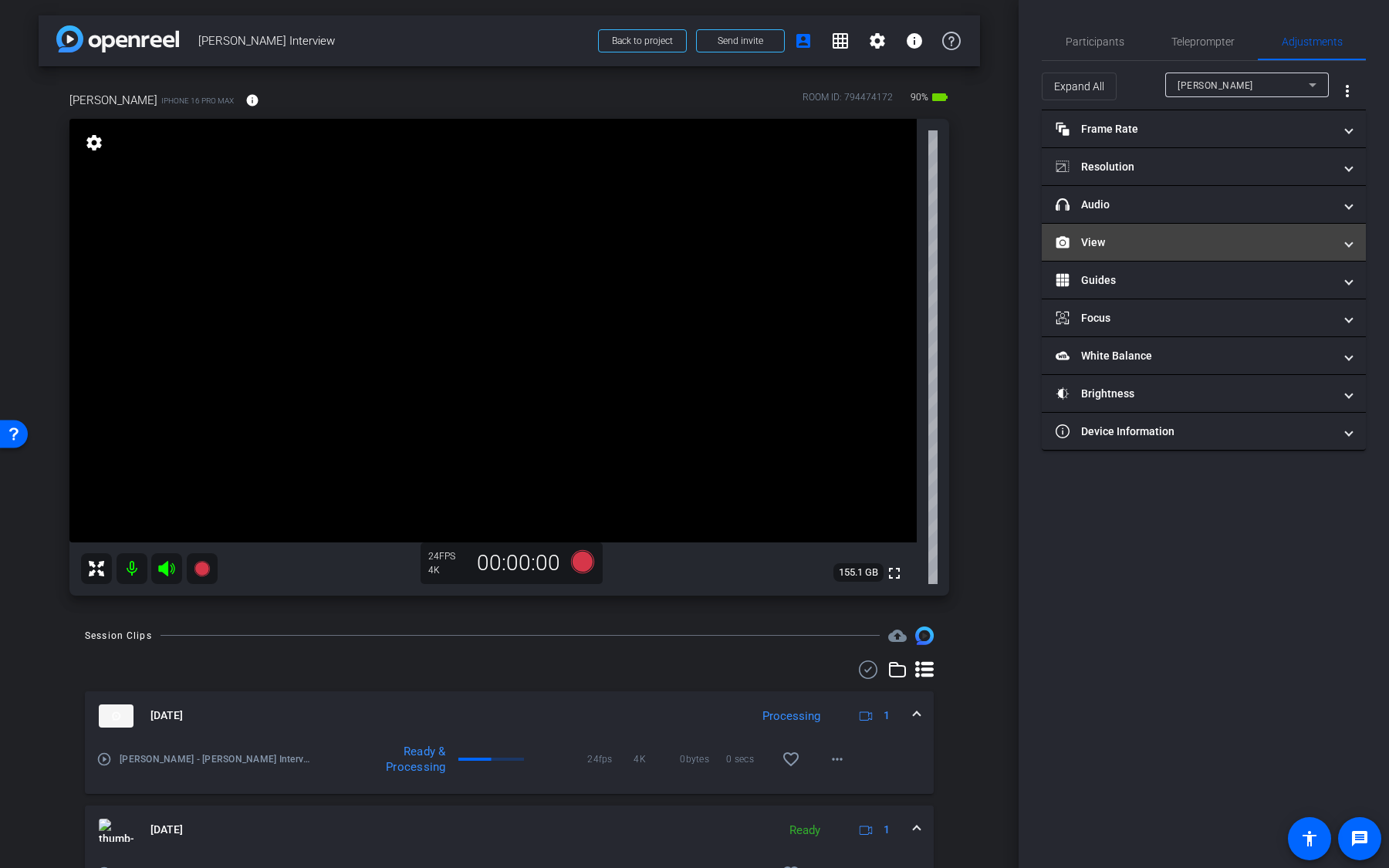
click at [1190, 236] on mat-panel-title "View" at bounding box center [1195, 243] width 278 height 17
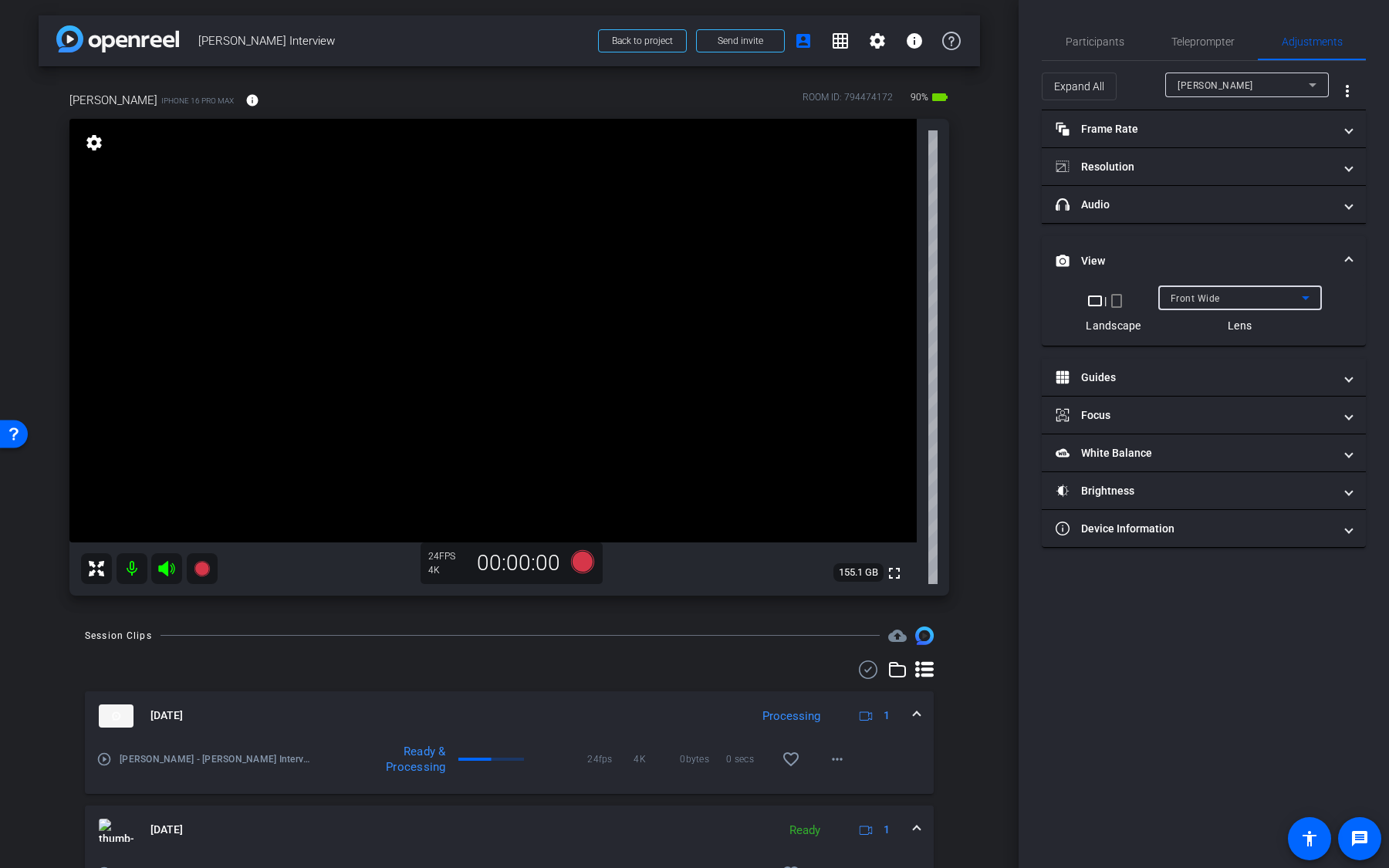
click at [1222, 300] on div "Front Wide" at bounding box center [1236, 298] width 131 height 19
click at [1220, 403] on span "Back Ultra Wide" at bounding box center [1206, 401] width 74 height 18
click at [581, 547] on icon at bounding box center [582, 561] width 23 height 23
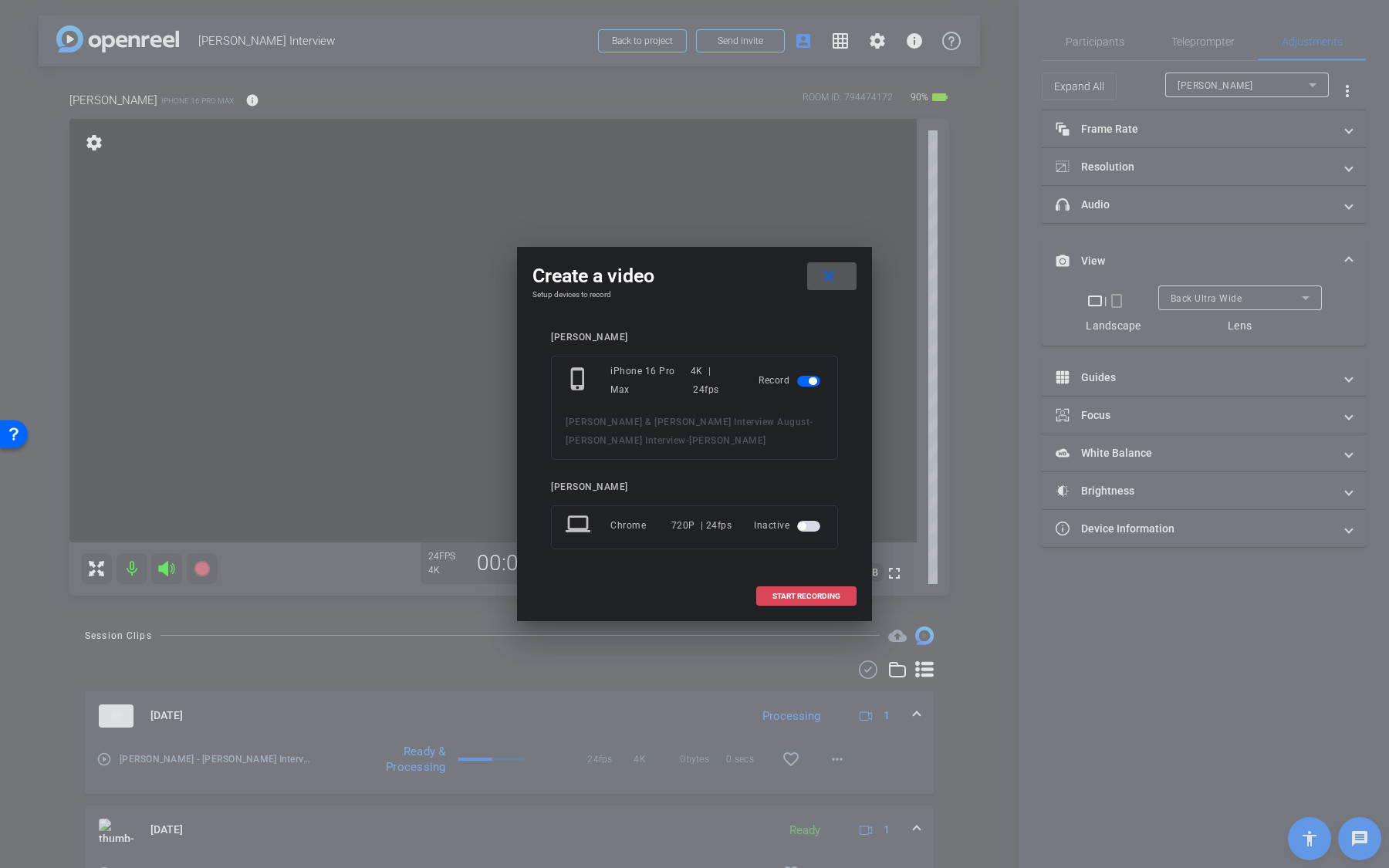
click at [794, 547] on span "START RECORDING" at bounding box center [806, 596] width 68 height 7
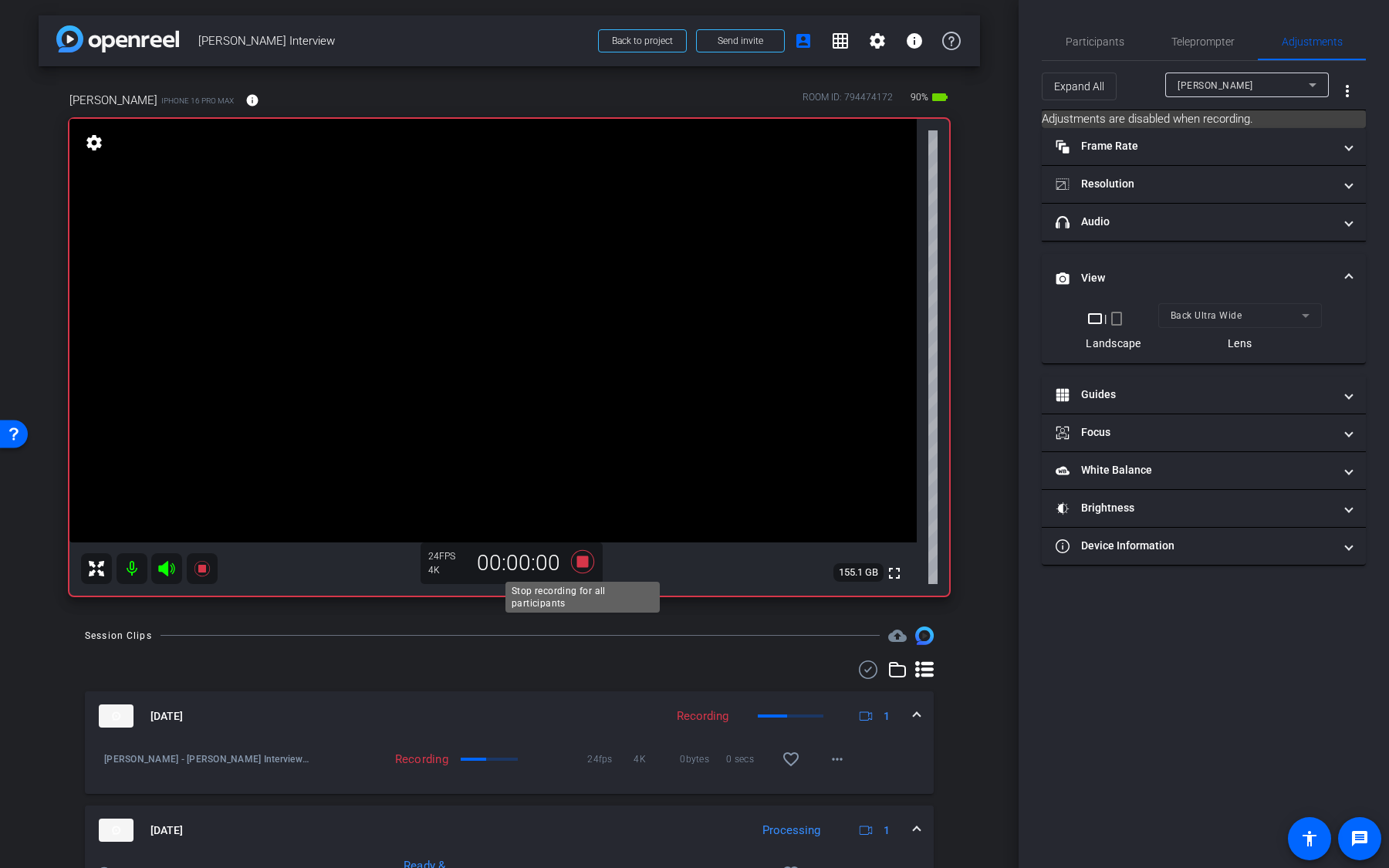
click at [582, 547] on icon at bounding box center [582, 562] width 23 height 23
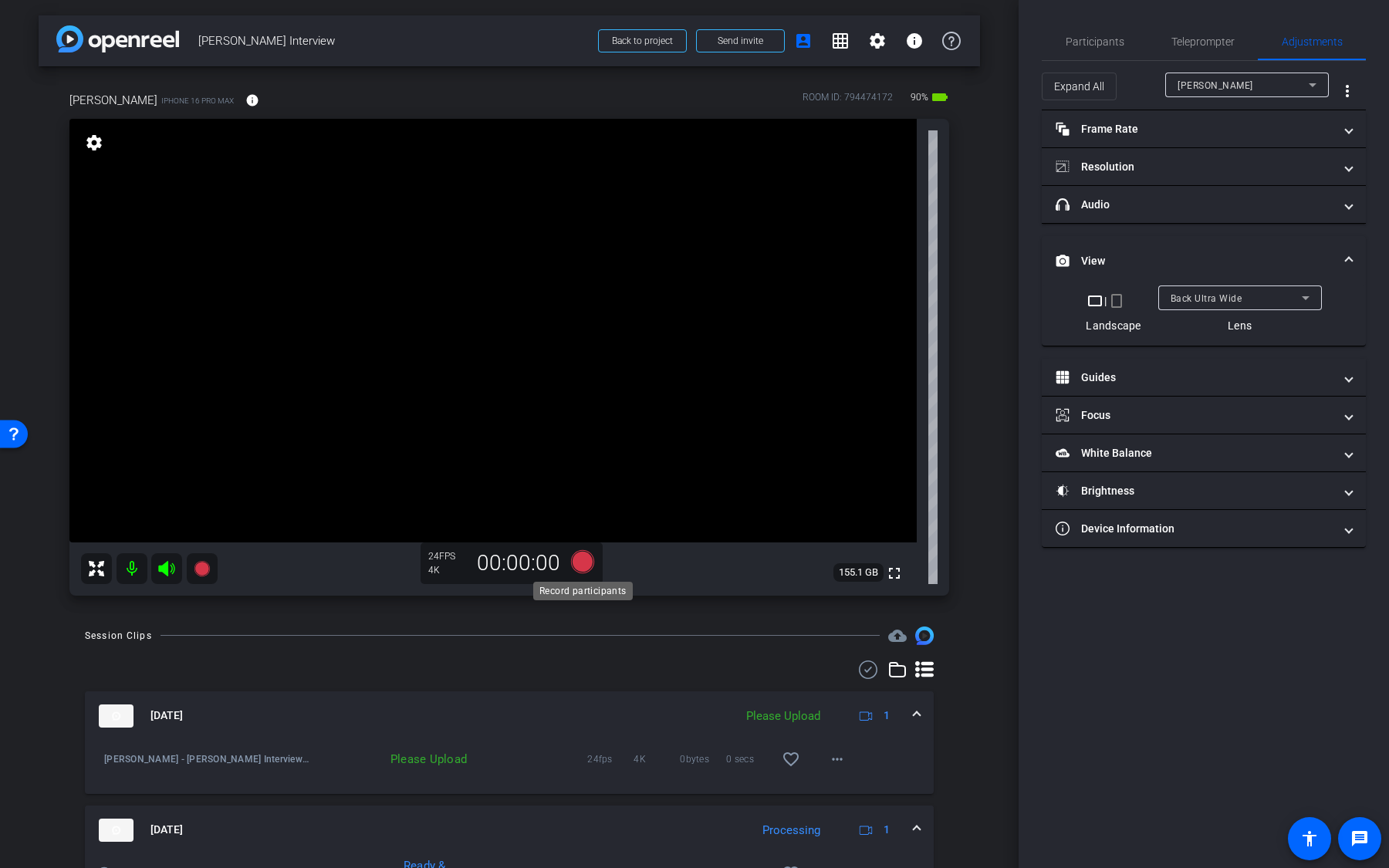
click at [585, 547] on icon at bounding box center [582, 561] width 23 height 23
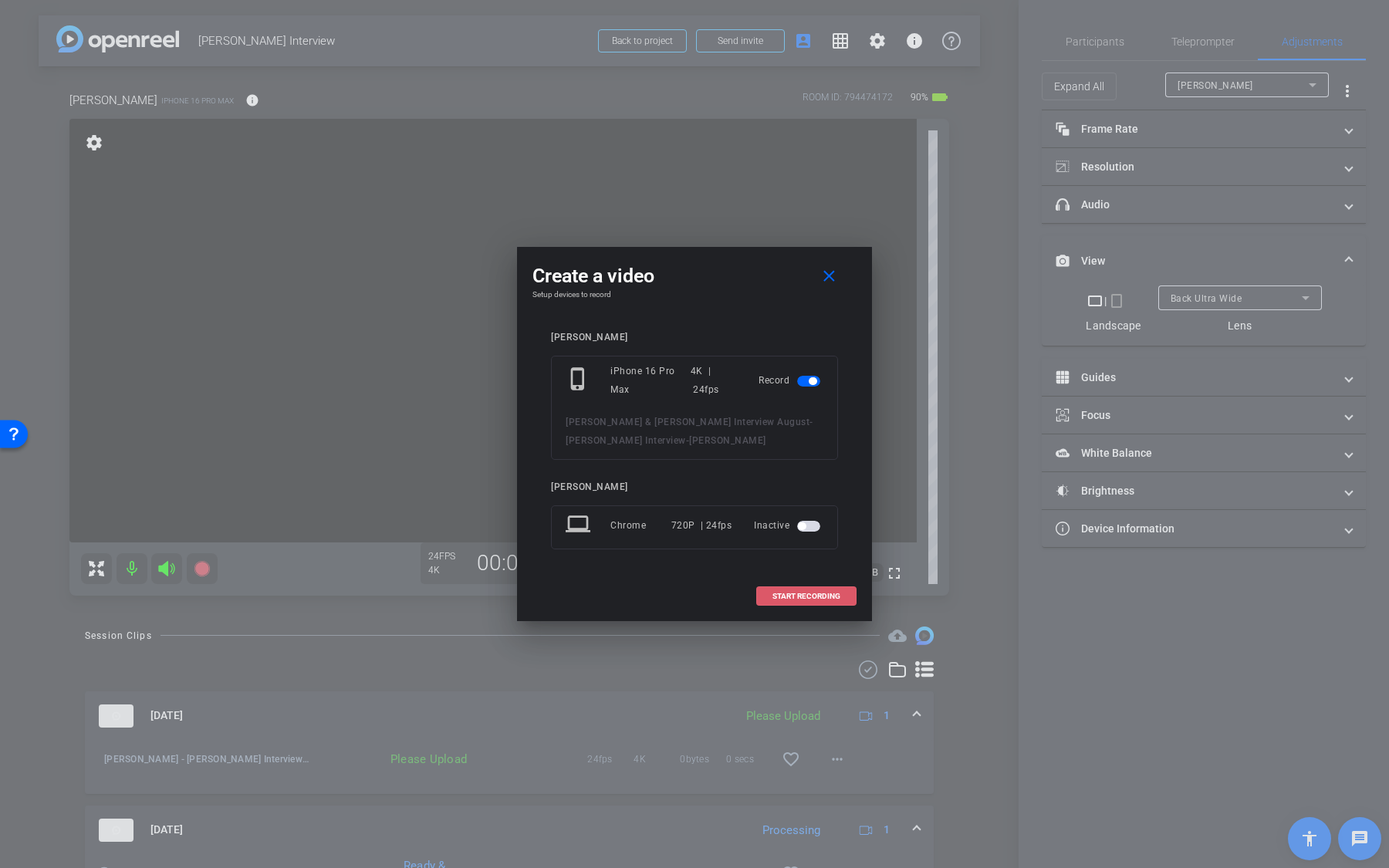
click at [765, 547] on span at bounding box center [806, 596] width 99 height 37
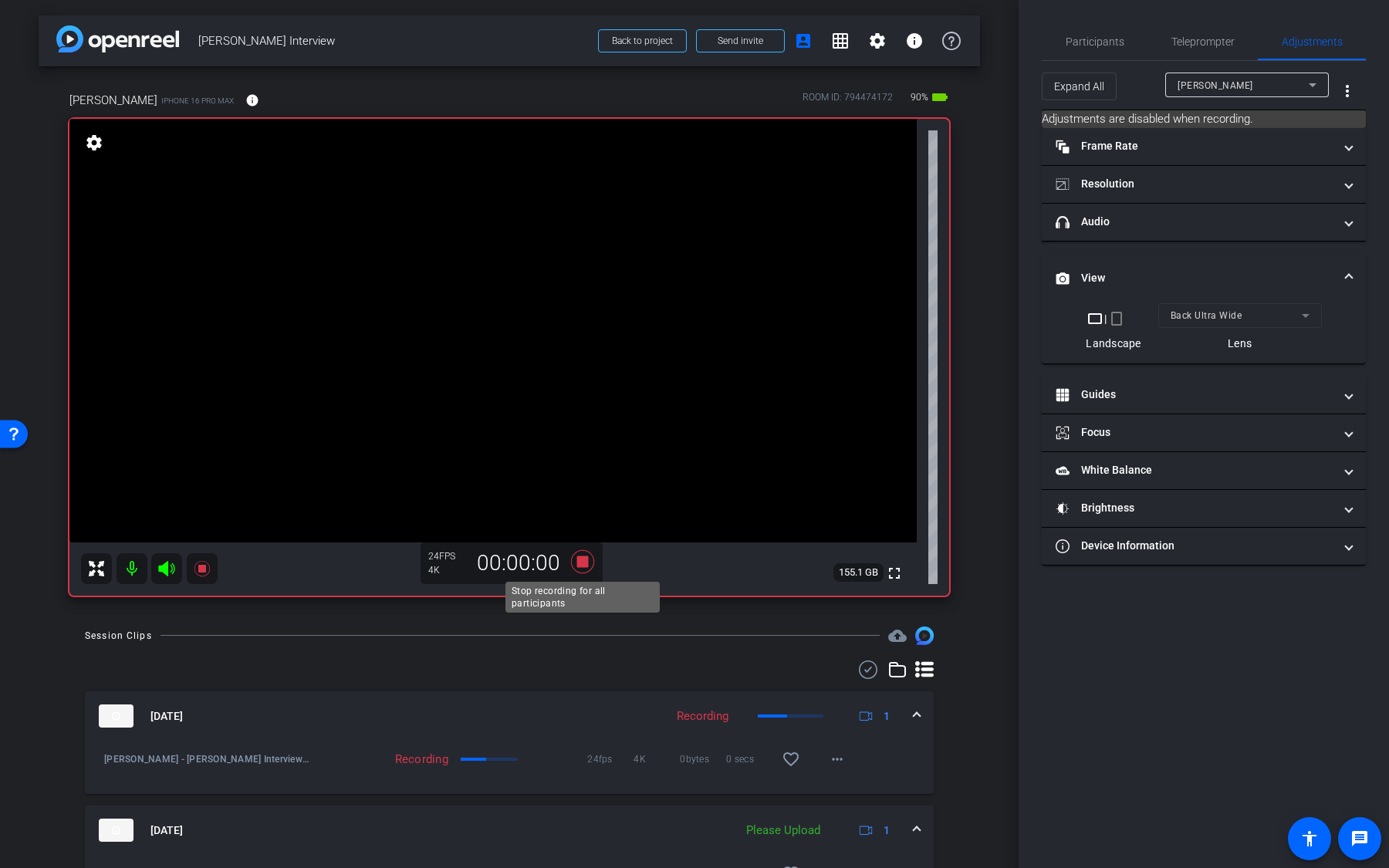
click at [588, 547] on icon at bounding box center [582, 562] width 23 height 23
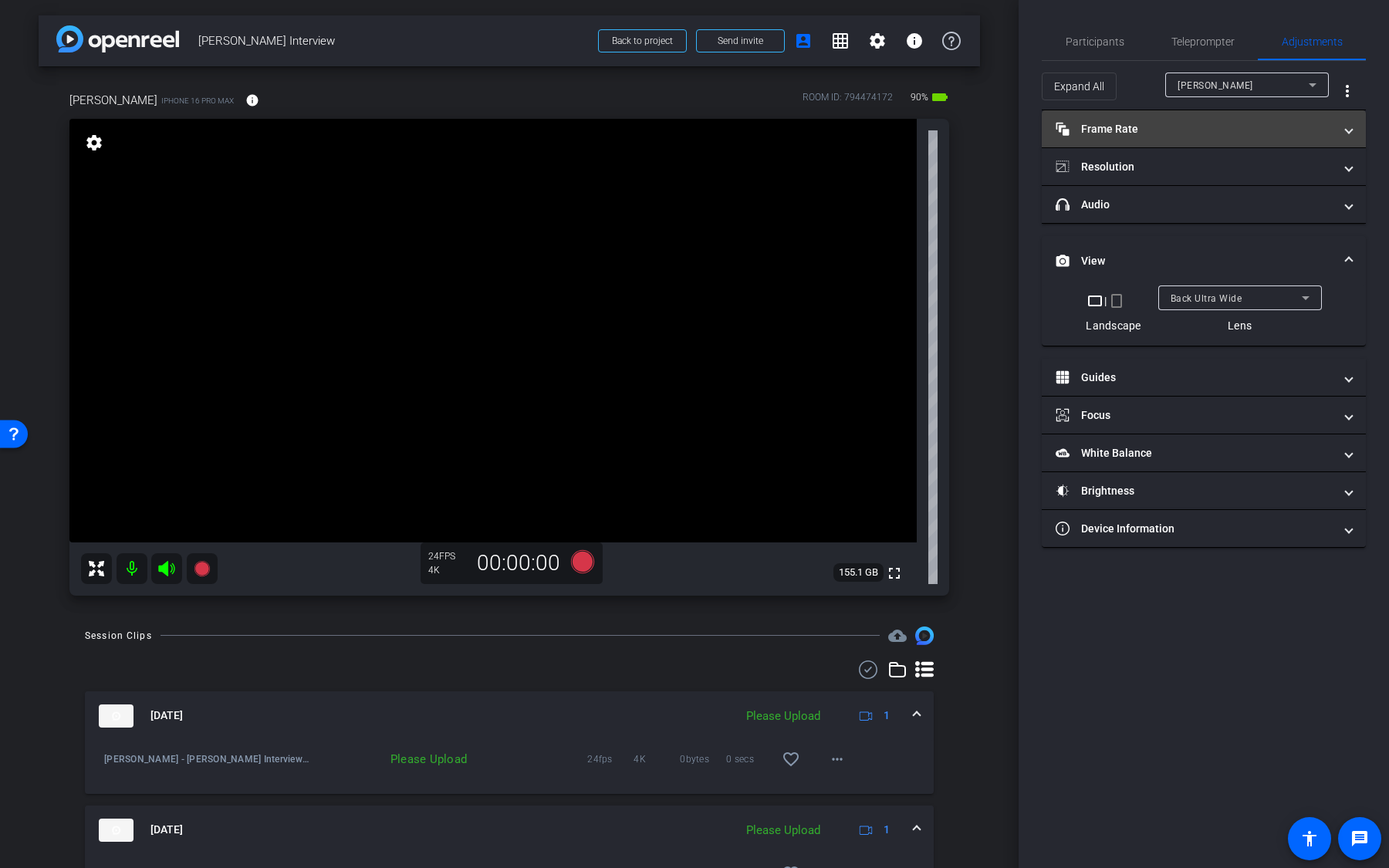
click at [1246, 128] on mat-panel-title "Frame Rate Frame Rate" at bounding box center [1195, 129] width 278 height 17
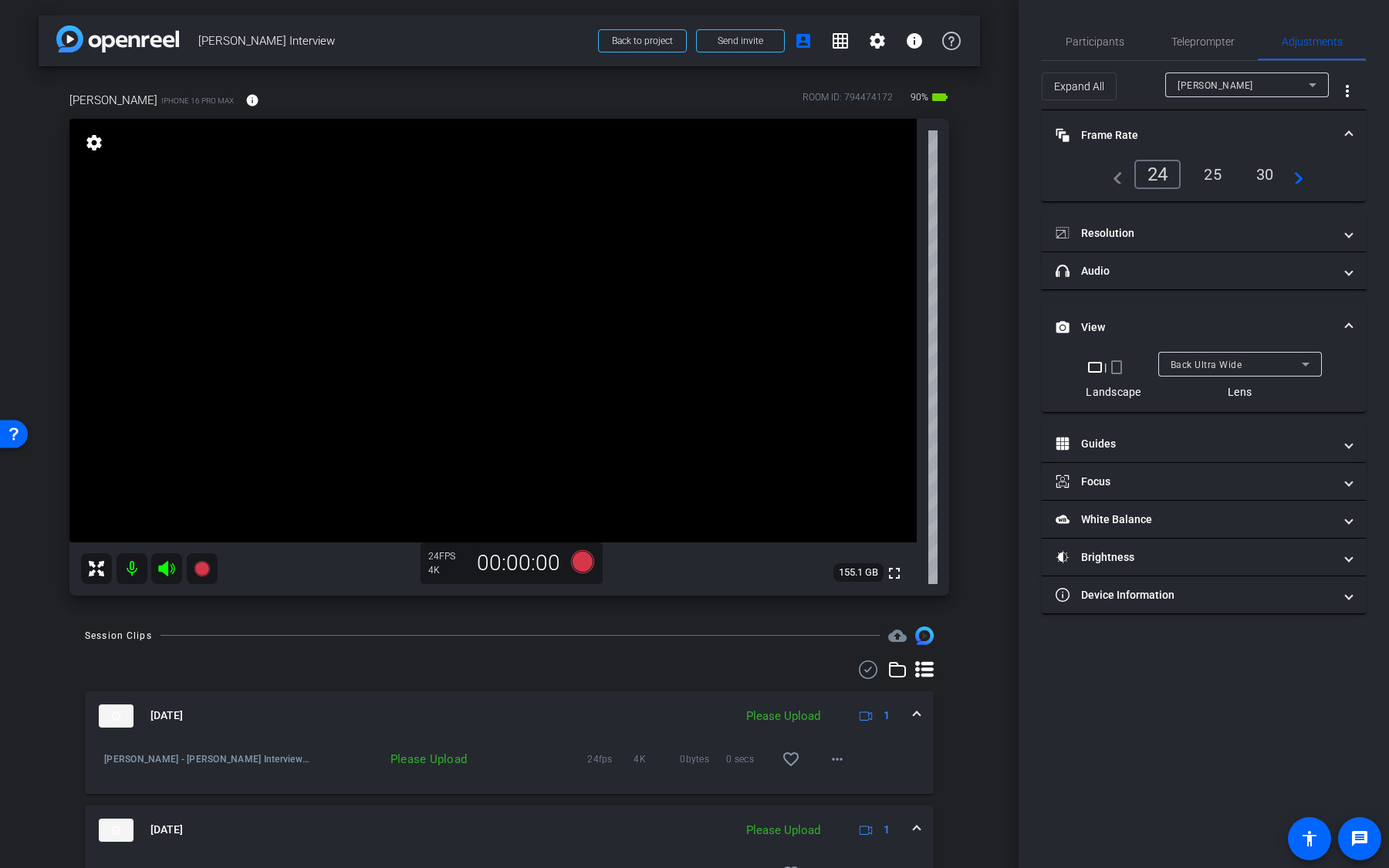
click at [1267, 176] on div "30" at bounding box center [1265, 174] width 41 height 27
click at [1161, 181] on div "24" at bounding box center [1155, 174] width 41 height 27
click at [1207, 314] on mat-expansion-panel-header "View" at bounding box center [1204, 328] width 324 height 50
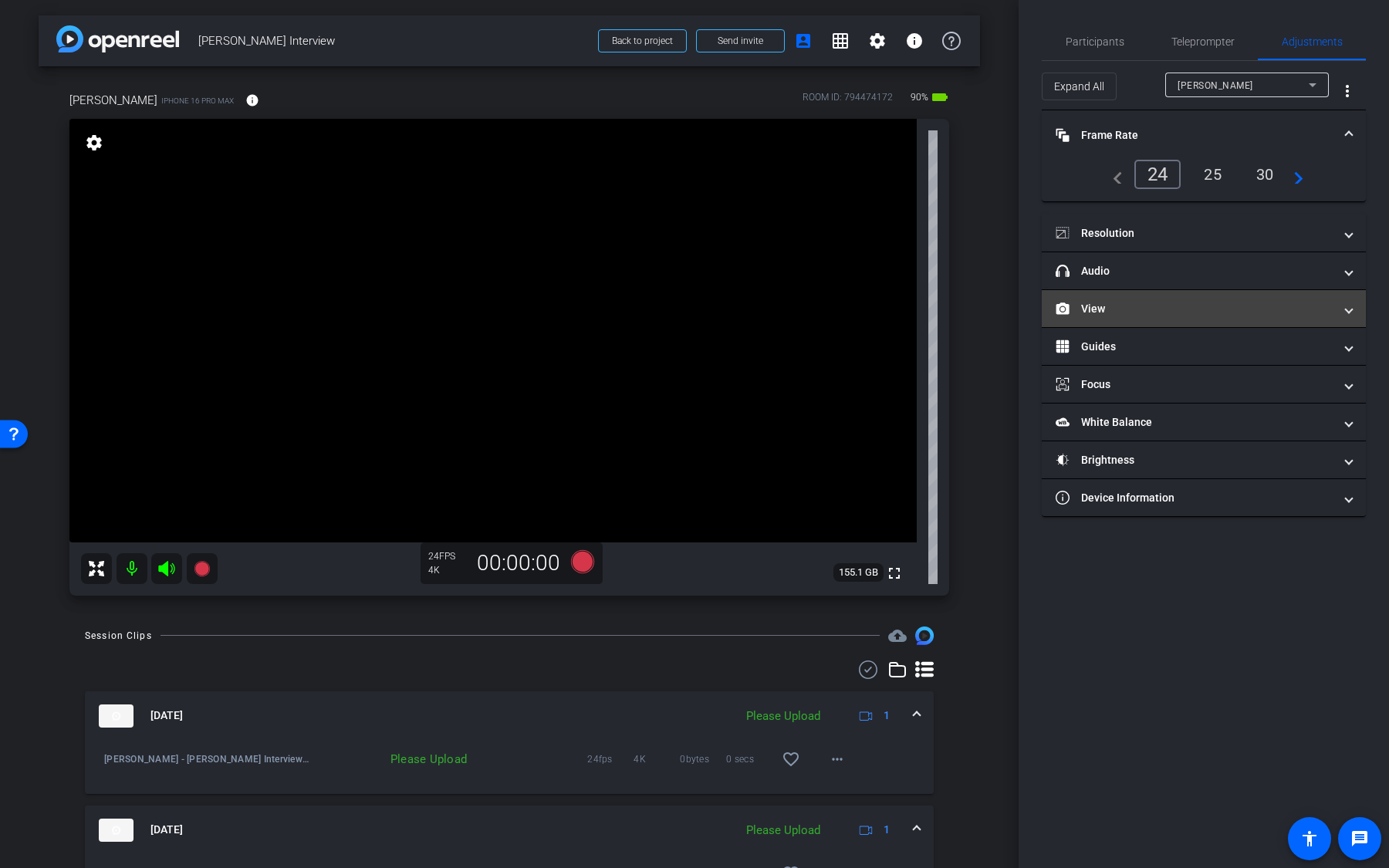
click at [1217, 304] on mat-panel-title "View" at bounding box center [1195, 309] width 278 height 17
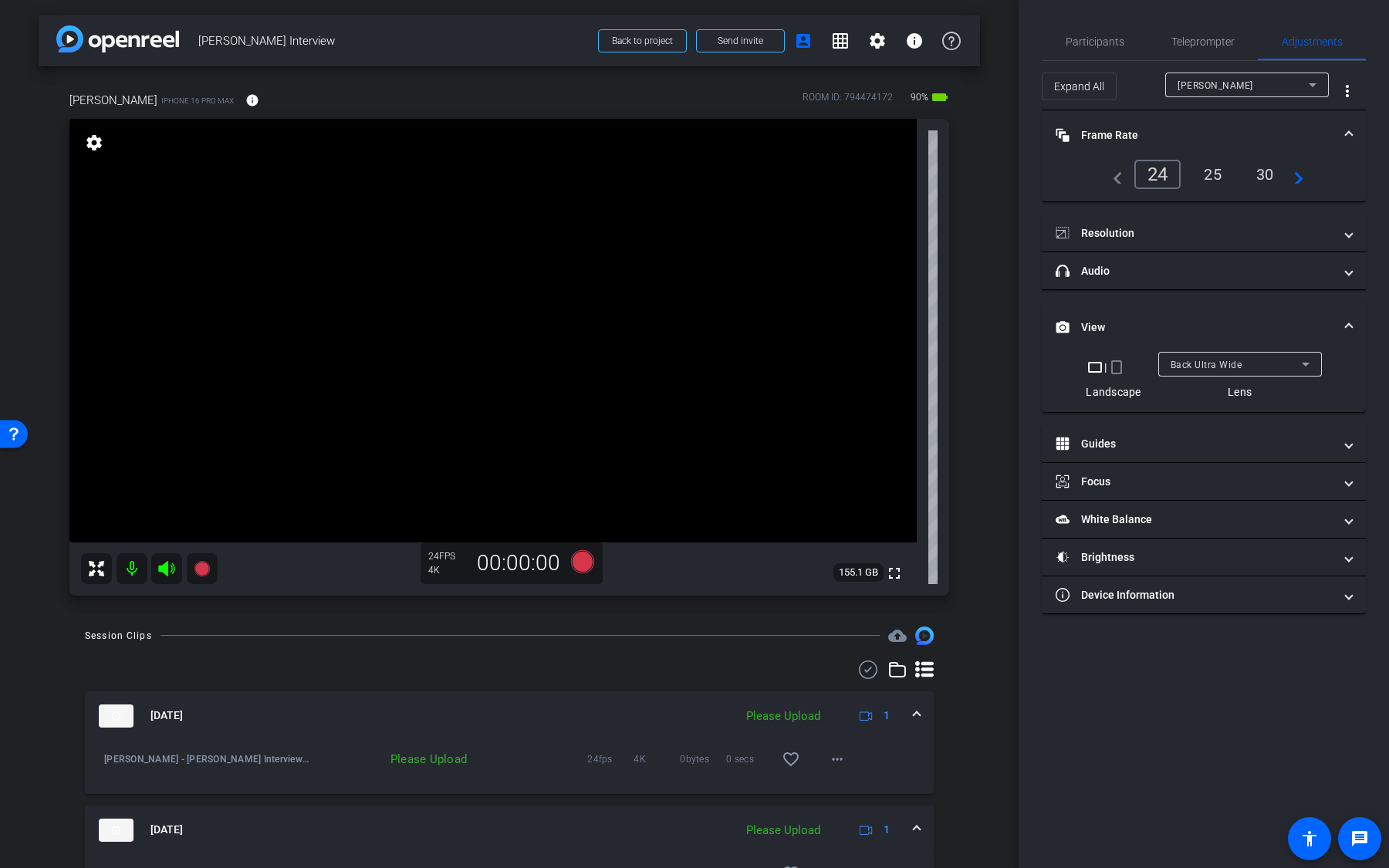
click at [1226, 362] on span "Back Ultra Wide" at bounding box center [1206, 365] width 72 height 11
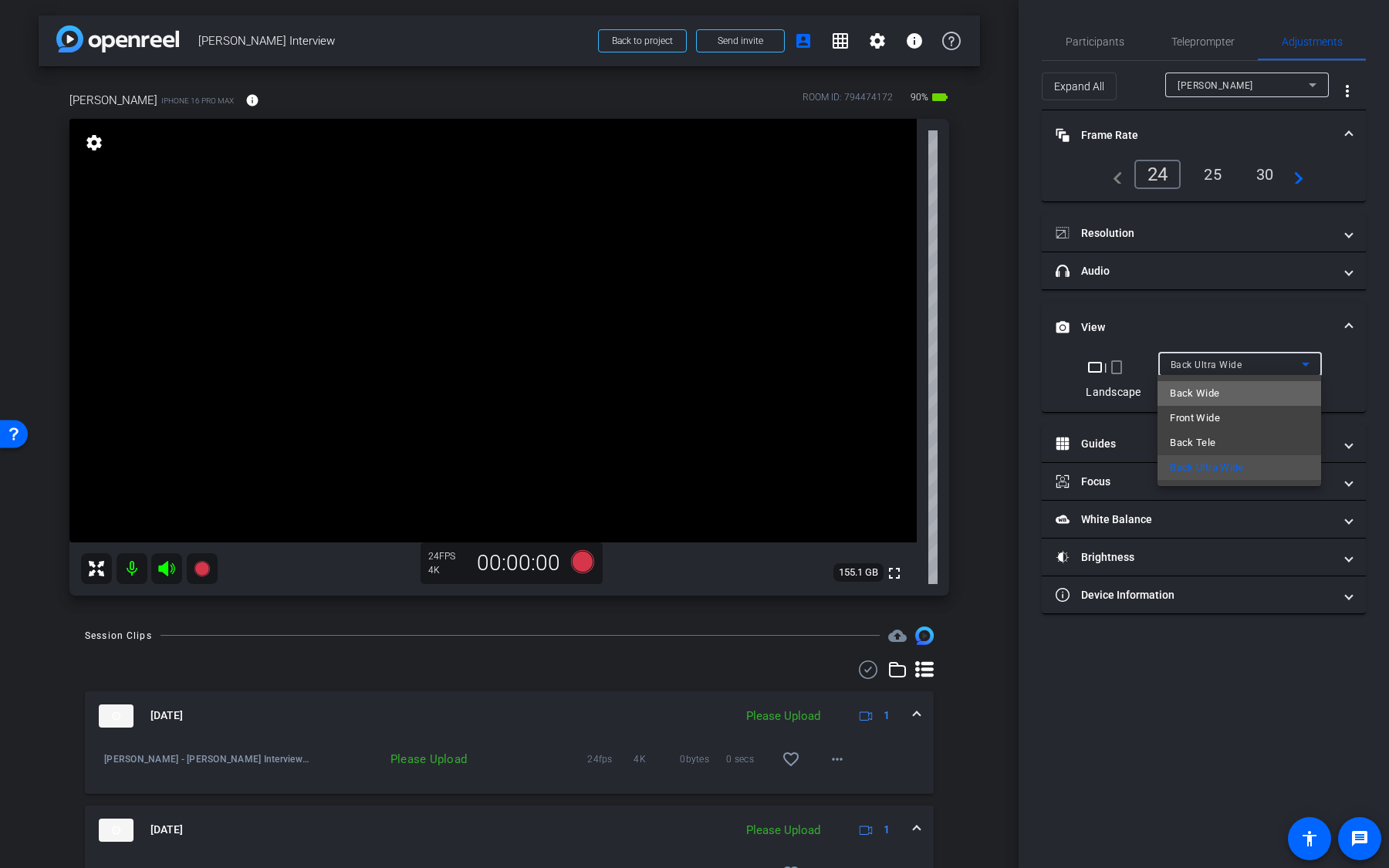
click at [1227, 386] on mat-option "Back Wide" at bounding box center [1239, 394] width 163 height 25
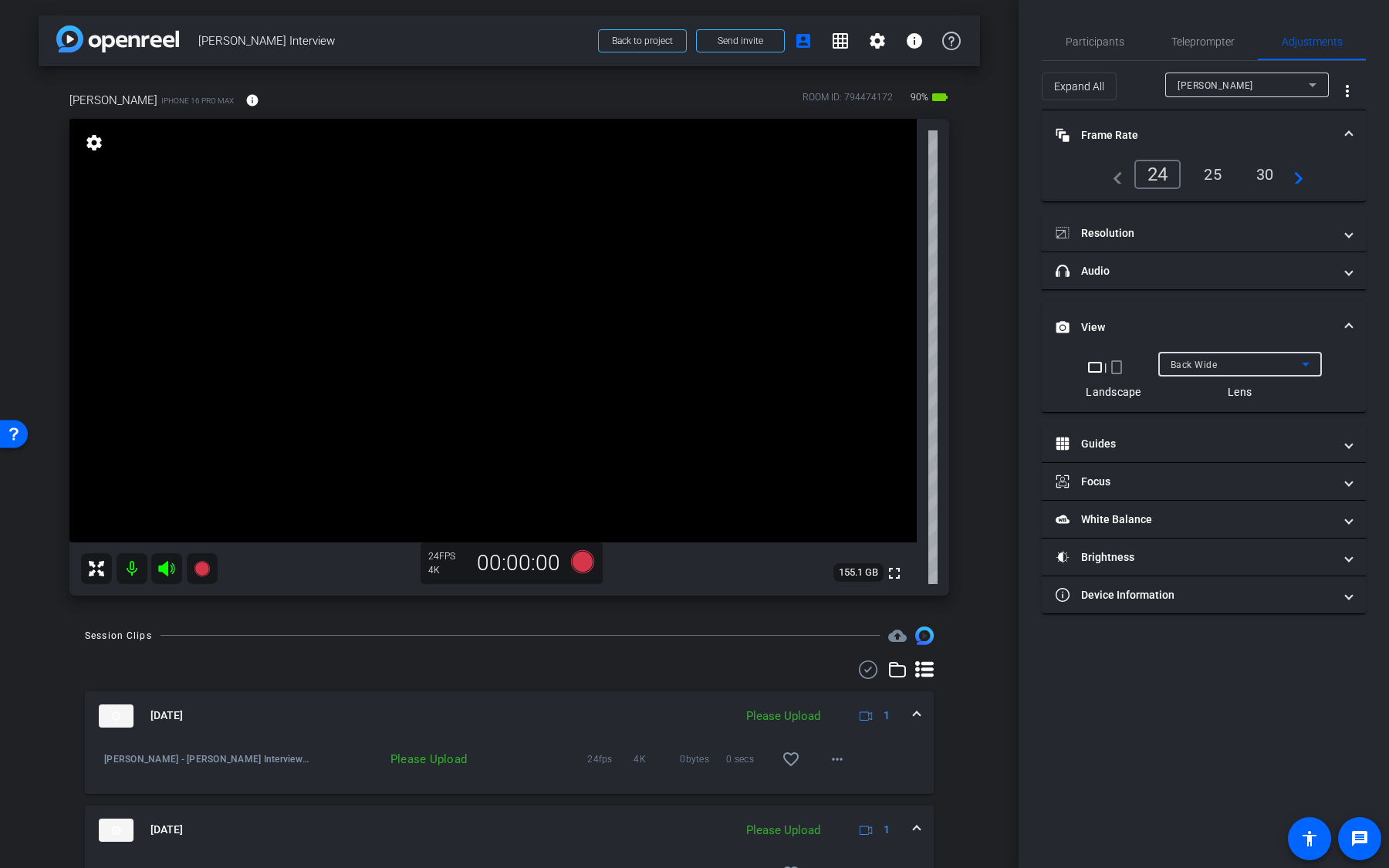
click at [1228, 366] on div "Back Wide" at bounding box center [1236, 364] width 131 height 19
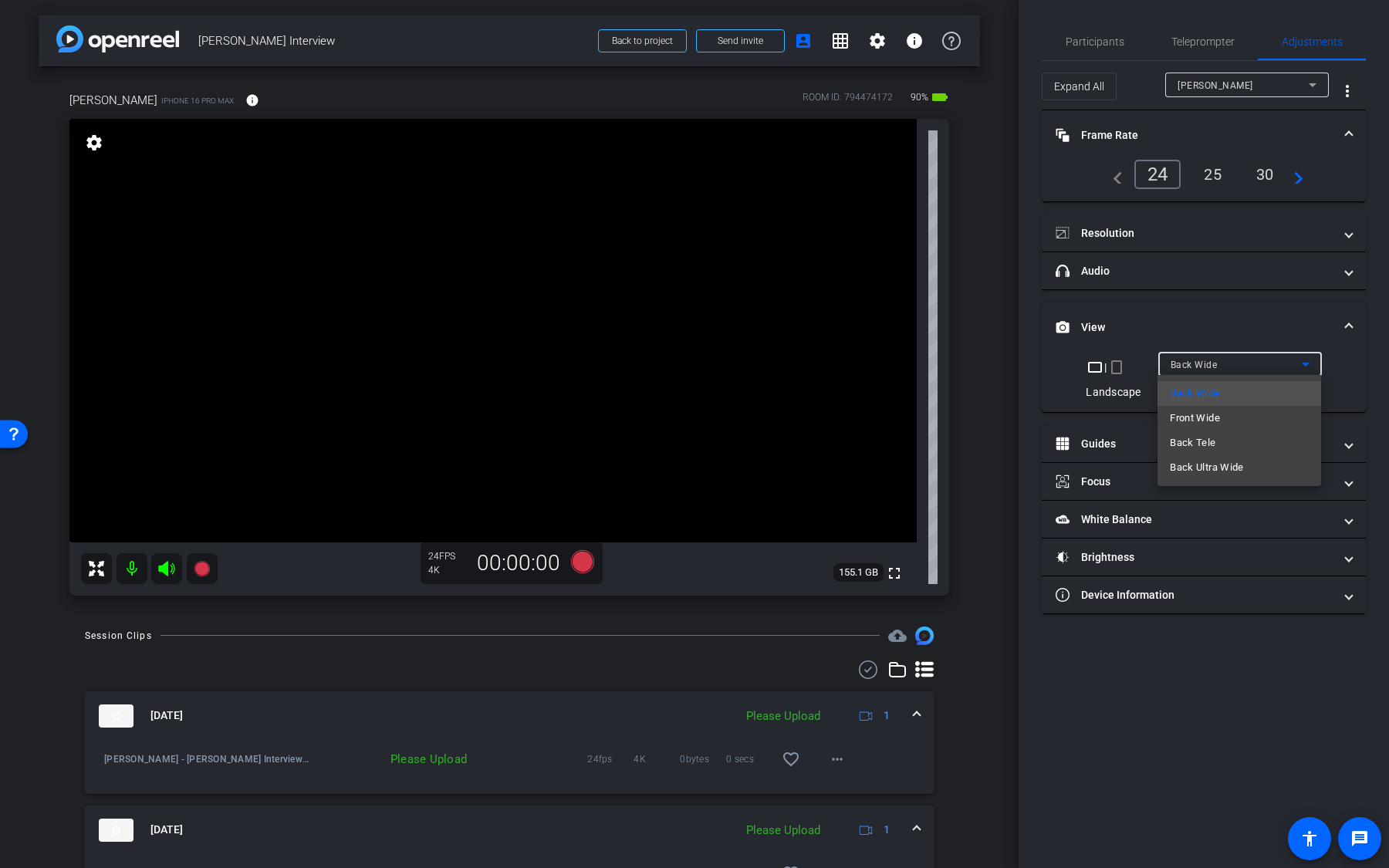
click at [1183, 295] on div at bounding box center [694, 434] width 1389 height 868
